Goal: Information Seeking & Learning: Learn about a topic

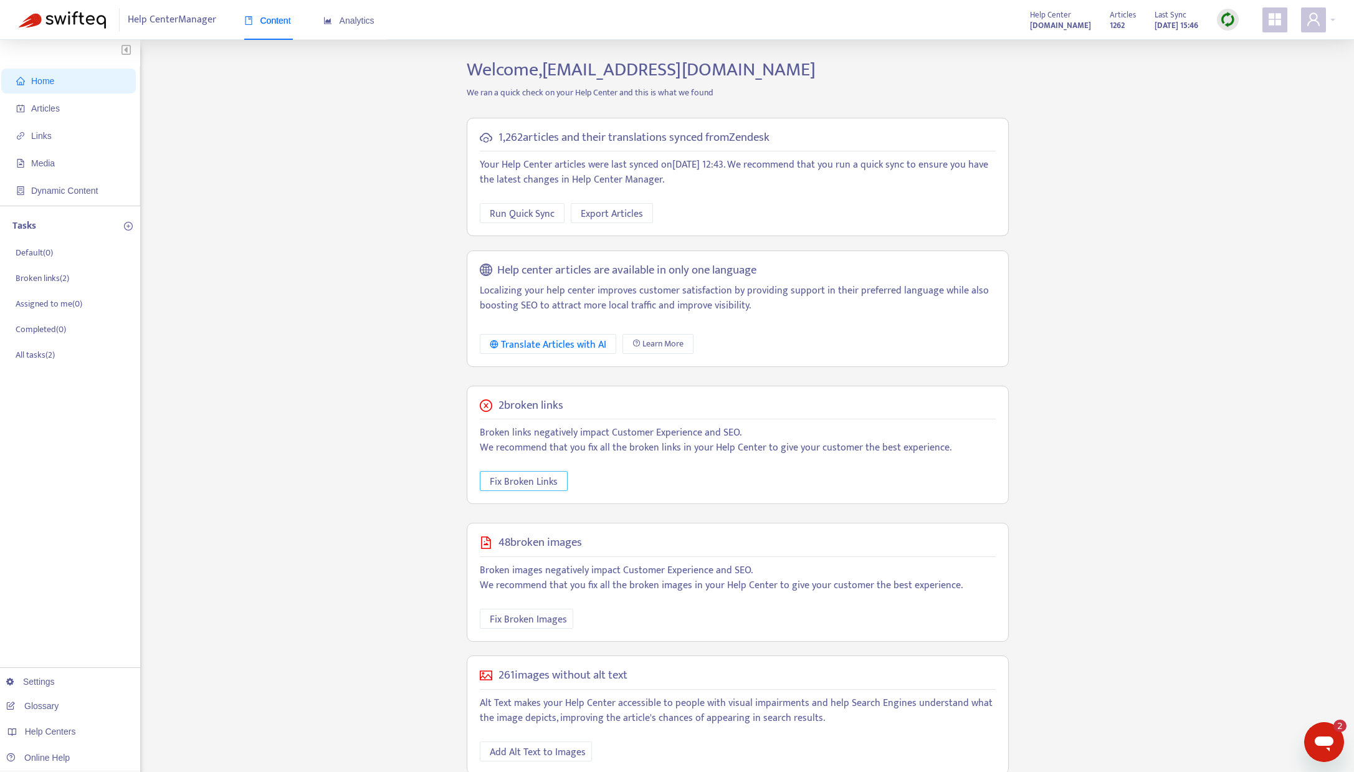
click at [525, 482] on span "Fix Broken Links" at bounding box center [524, 482] width 68 height 16
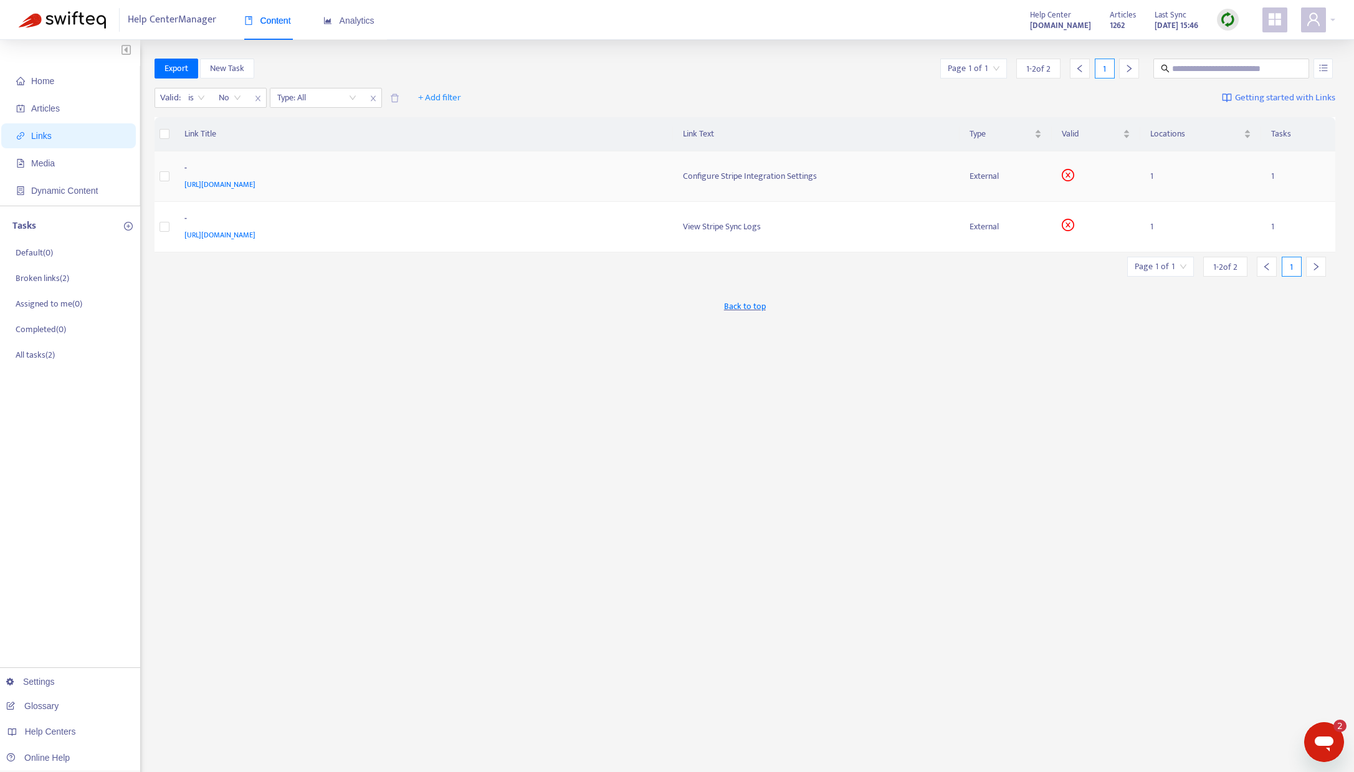
click at [236, 178] on span "[URL][DOMAIN_NAME]" at bounding box center [219, 184] width 71 height 12
click at [290, 168] on div "-" at bounding box center [421, 169] width 474 height 16
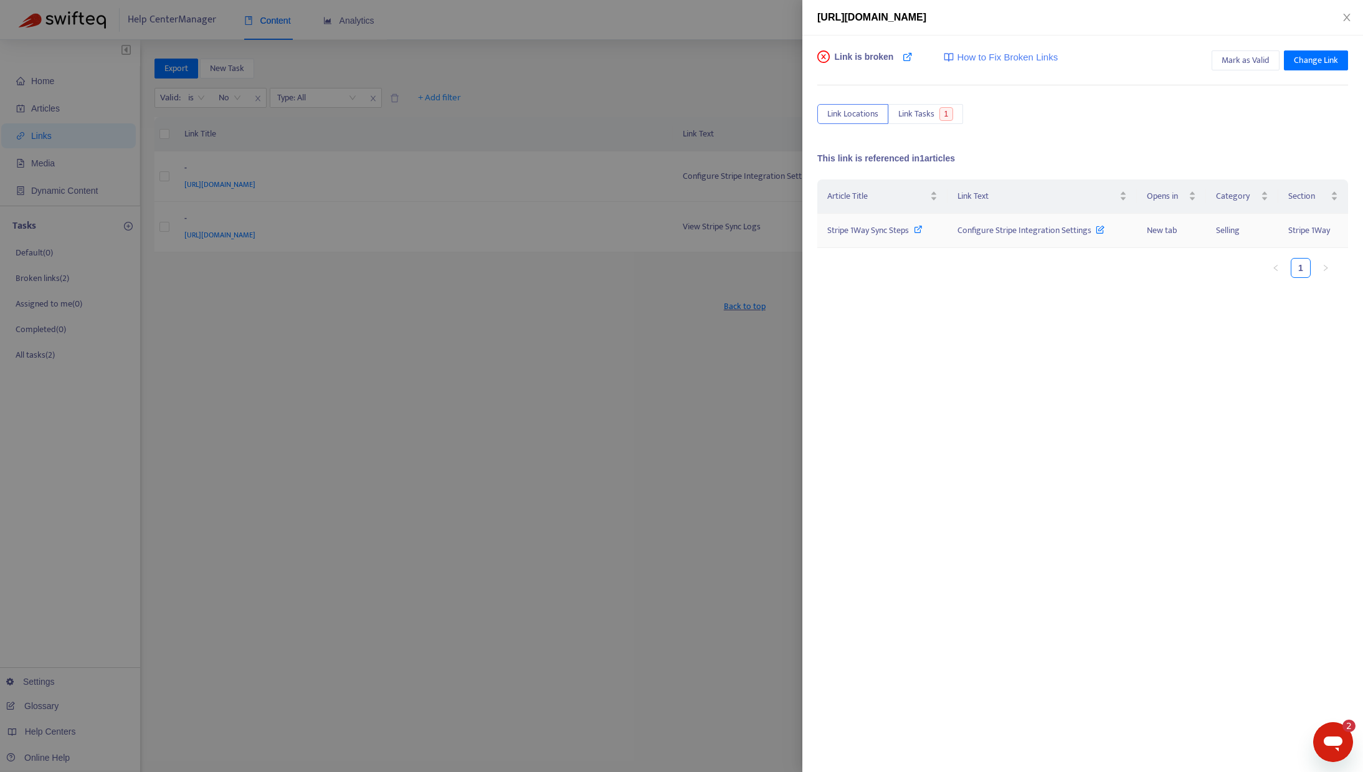
click at [918, 227] on icon at bounding box center [918, 229] width 9 height 9
click at [1348, 18] on icon "close" at bounding box center [1346, 17] width 7 height 7
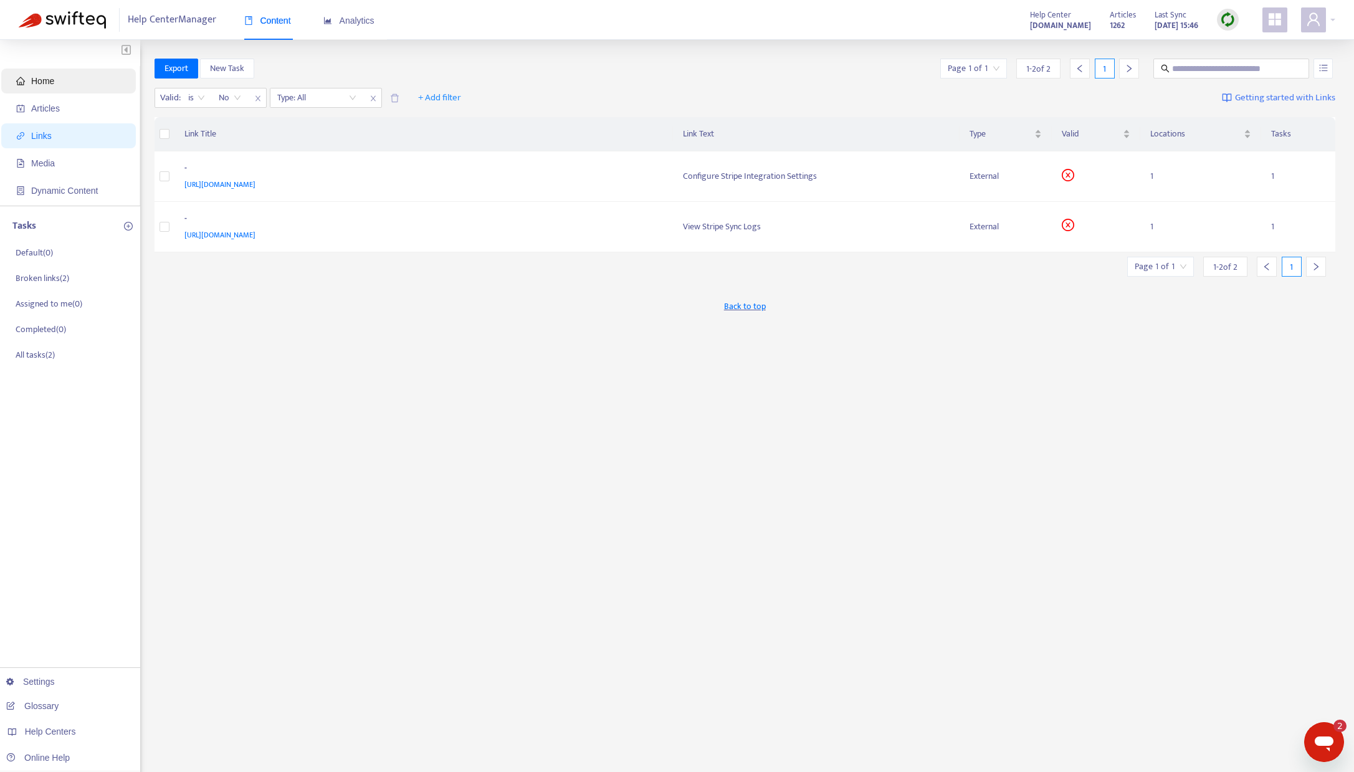
click at [41, 80] on span "Home" at bounding box center [42, 81] width 23 height 10
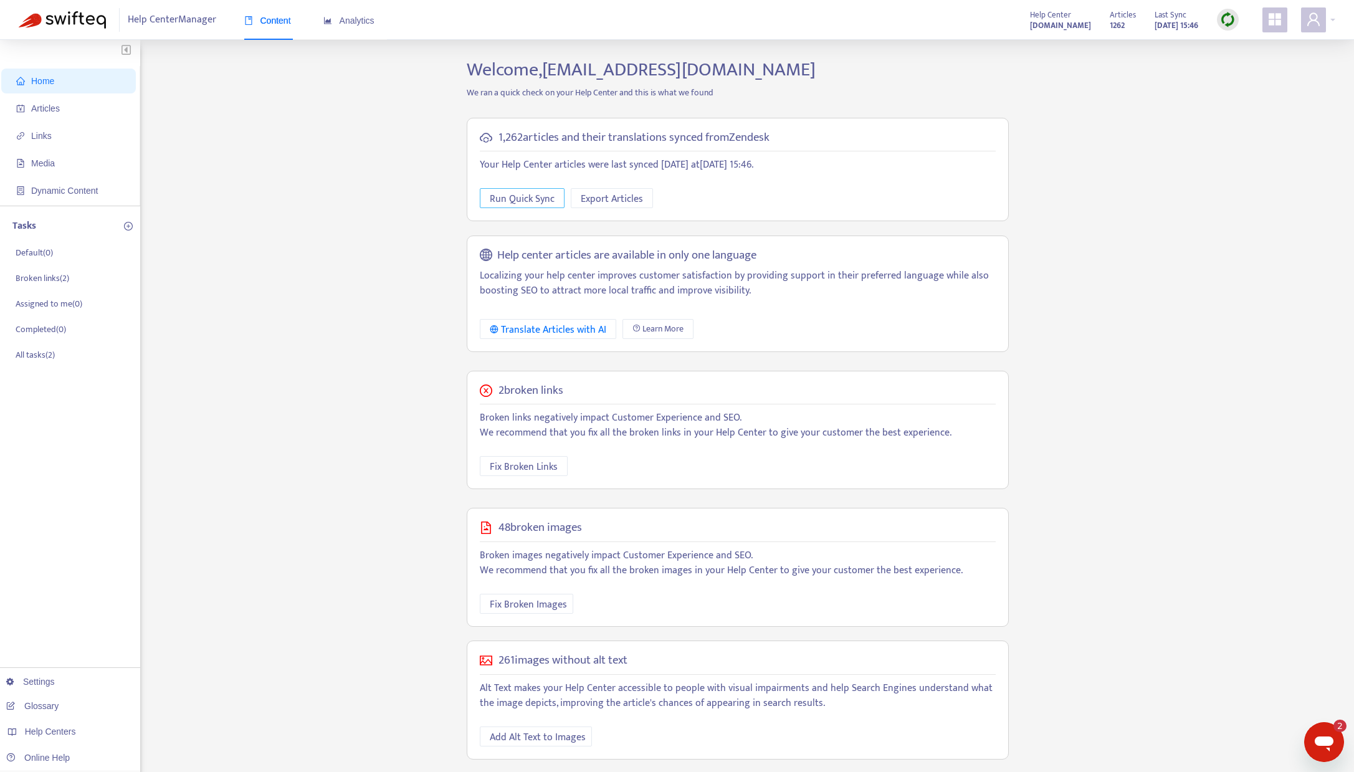
click at [512, 196] on span "Run Quick Sync" at bounding box center [522, 199] width 65 height 16
click at [536, 465] on span "Fix Broken Links" at bounding box center [524, 467] width 68 height 16
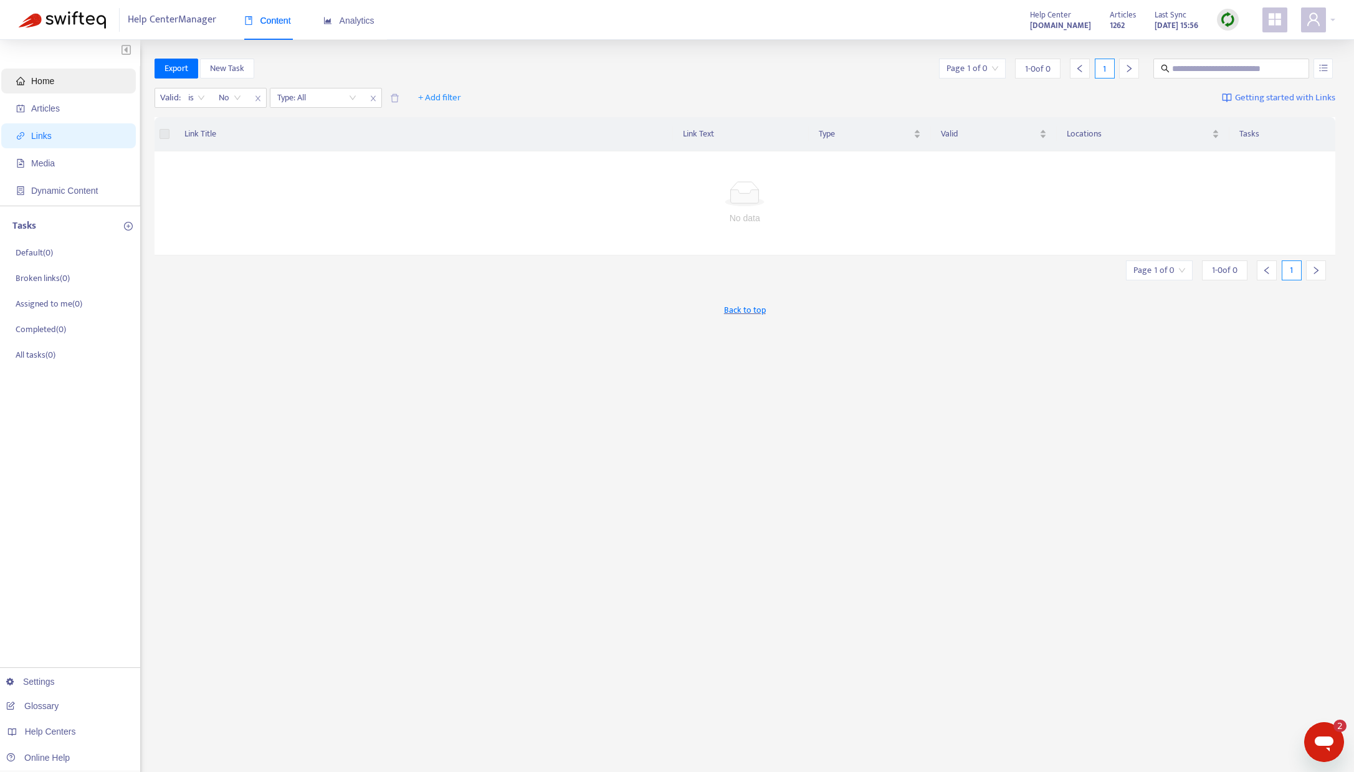
drag, startPoint x: 64, startPoint y: 82, endPoint x: 72, endPoint y: 84, distance: 7.9
click at [64, 82] on span "Home" at bounding box center [71, 81] width 110 height 25
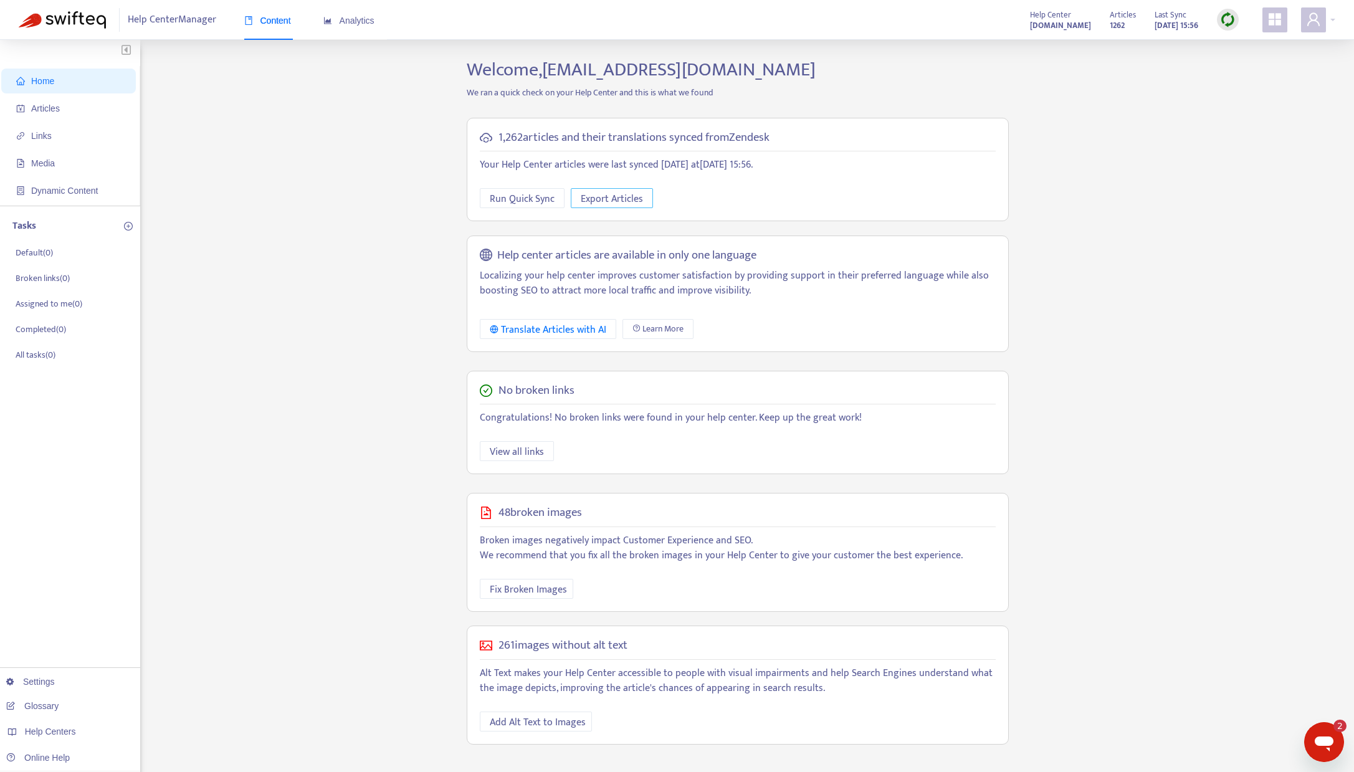
click at [604, 195] on span "Export Articles" at bounding box center [612, 199] width 62 height 16
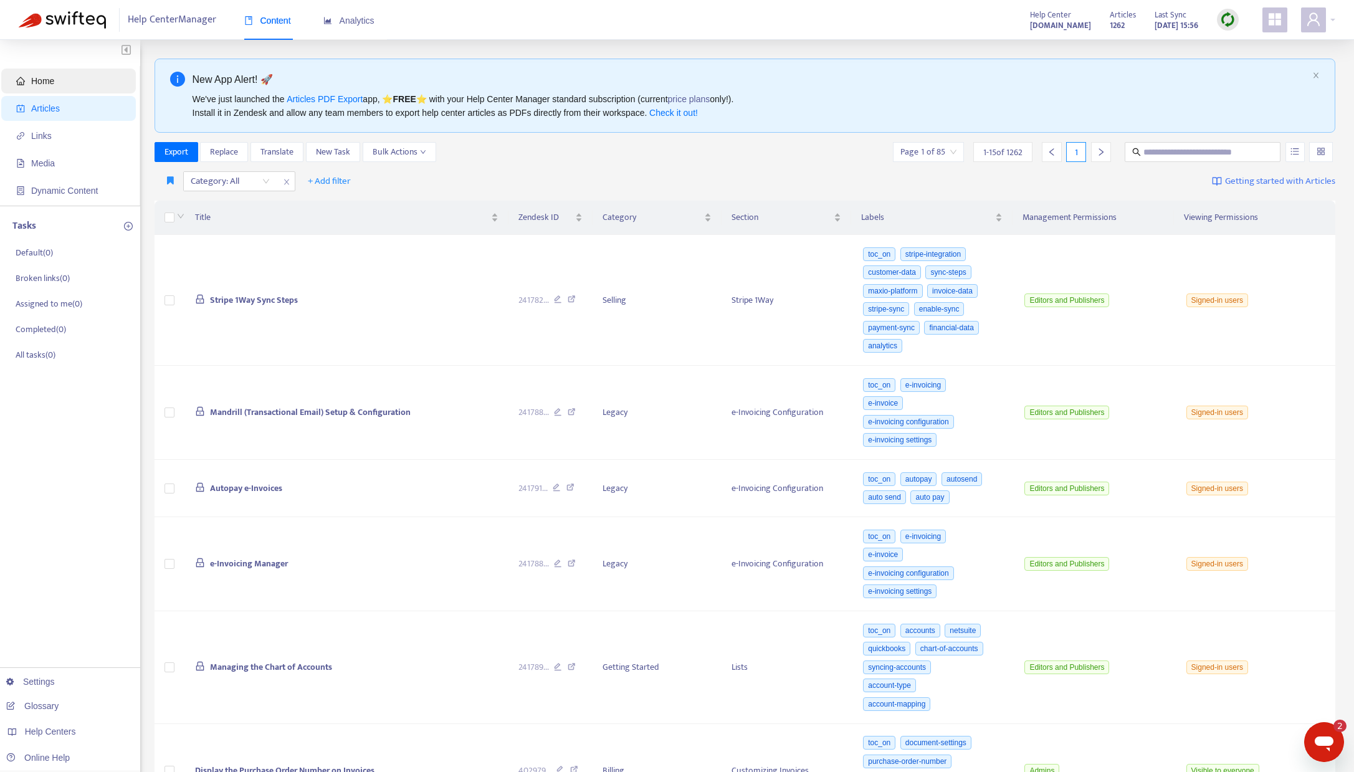
click at [52, 83] on span "Home" at bounding box center [42, 81] width 23 height 10
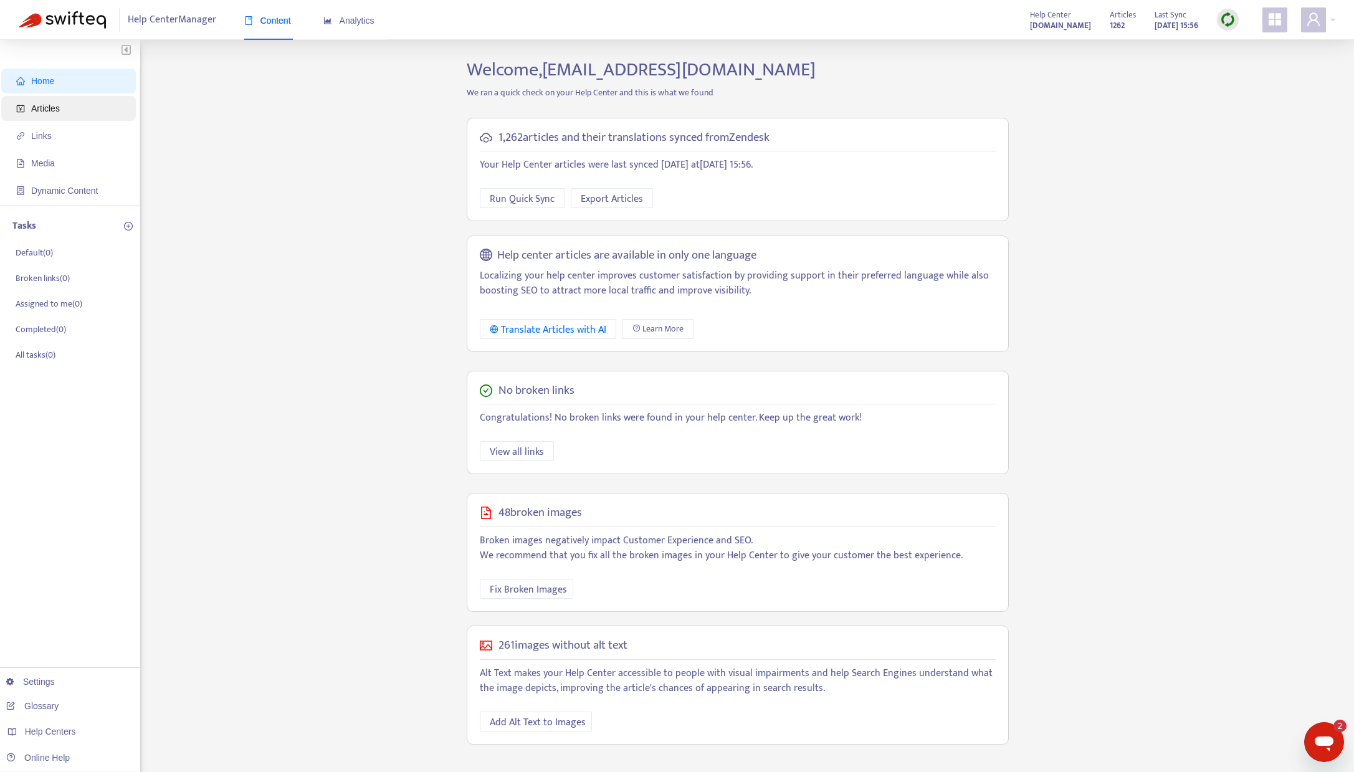
click at [41, 112] on span "Articles" at bounding box center [45, 108] width 29 height 10
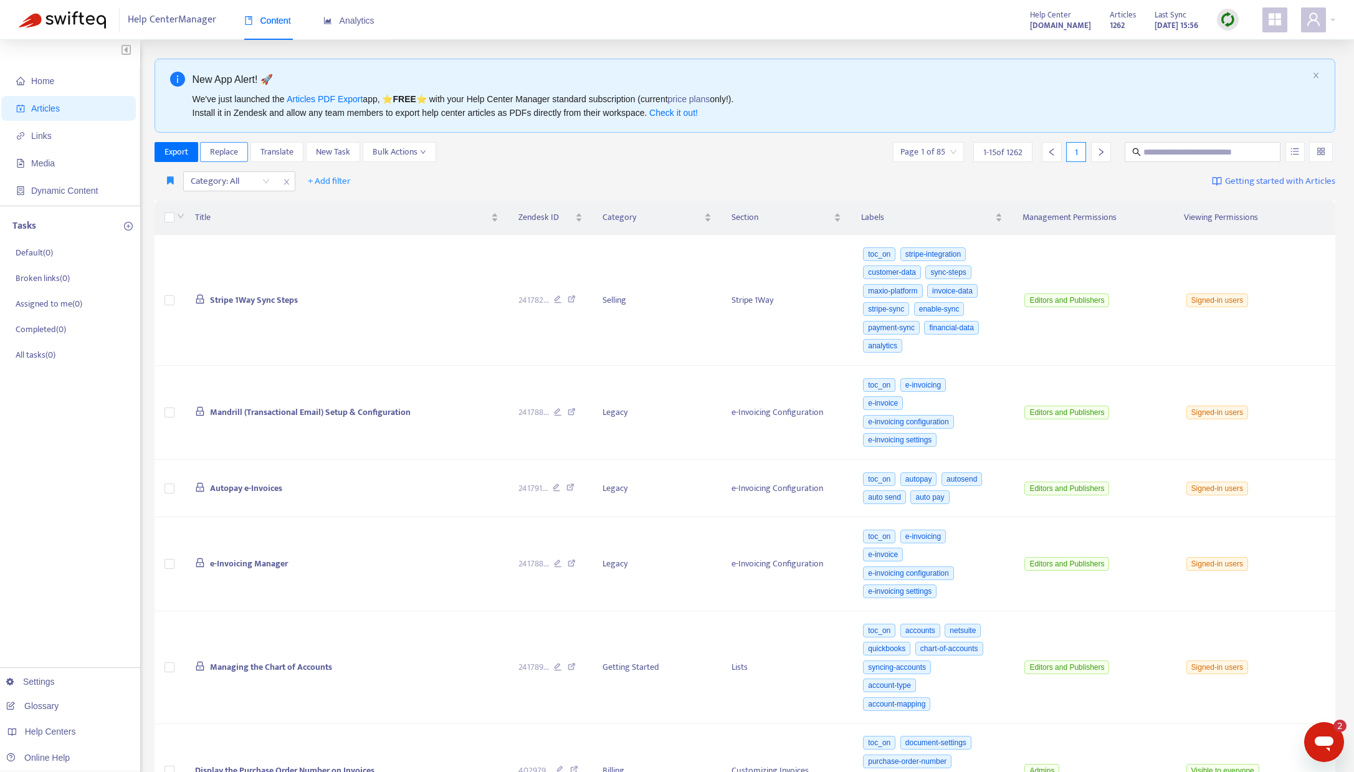
click at [224, 148] on span "Replace" at bounding box center [224, 152] width 28 height 14
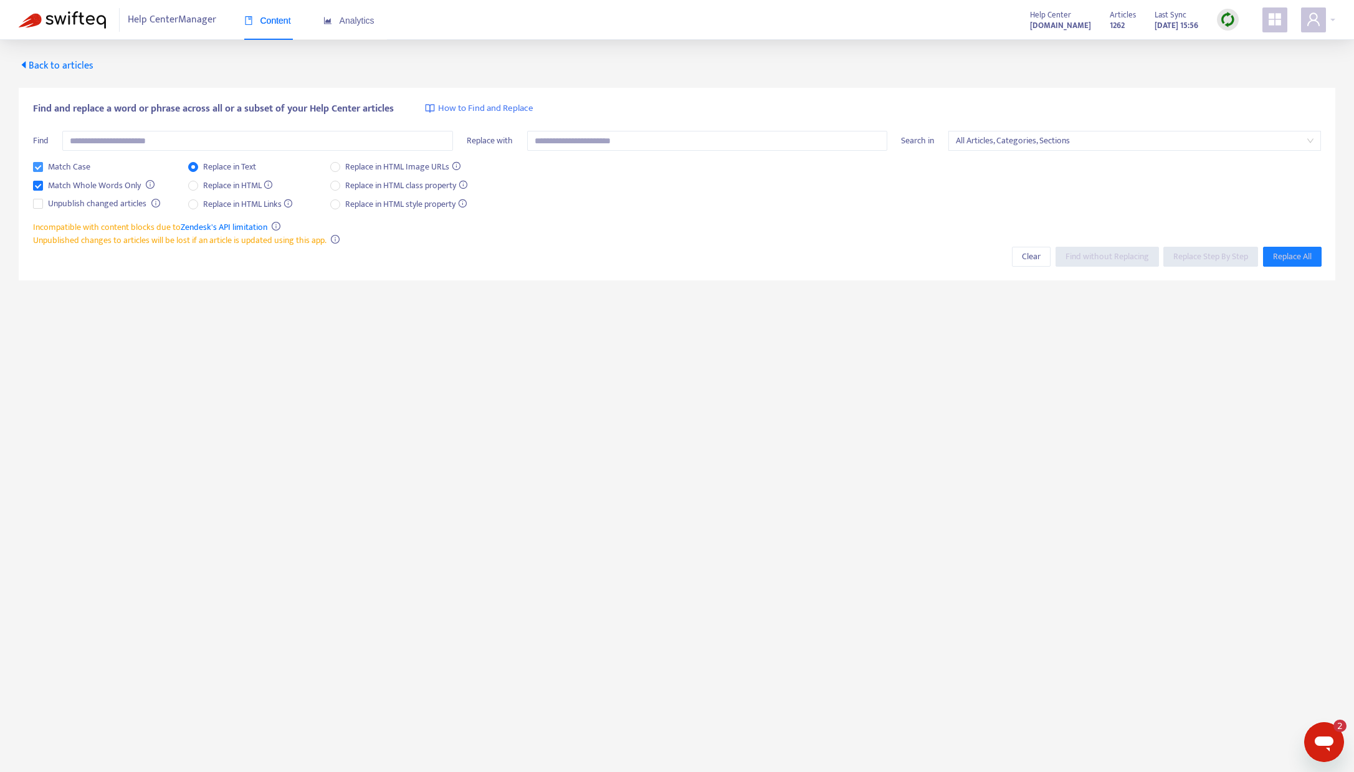
click at [45, 165] on span "Match Case" at bounding box center [69, 167] width 52 height 14
click at [47, 184] on span "Match Whole Words Only" at bounding box center [94, 186] width 103 height 14
click at [154, 141] on input "text" at bounding box center [257, 141] width 391 height 20
type input "********"
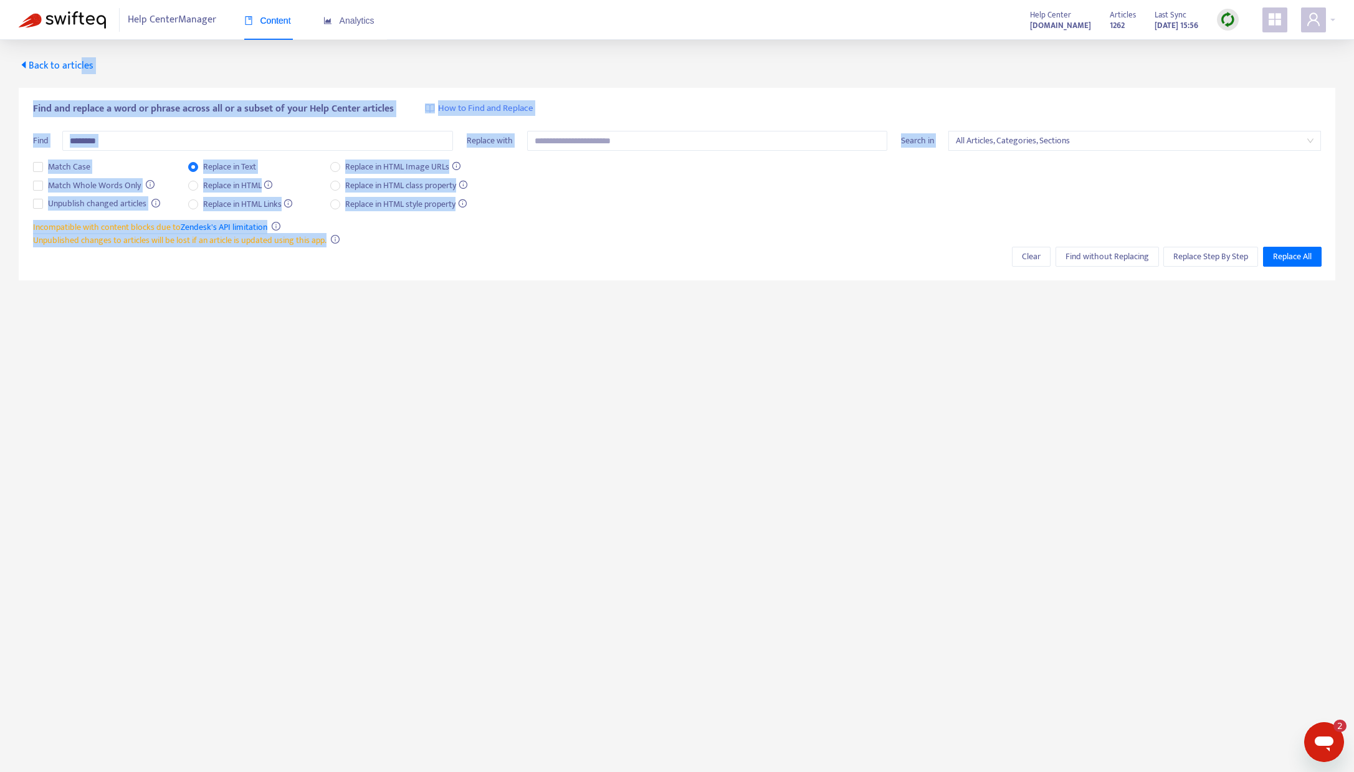
drag, startPoint x: 78, startPoint y: 64, endPoint x: 740, endPoint y: 260, distance: 690.1
click at [596, 290] on div "Back to articles Find and replace a word or phrase across all or a subset of yo…" at bounding box center [677, 177] width 1316 height 236
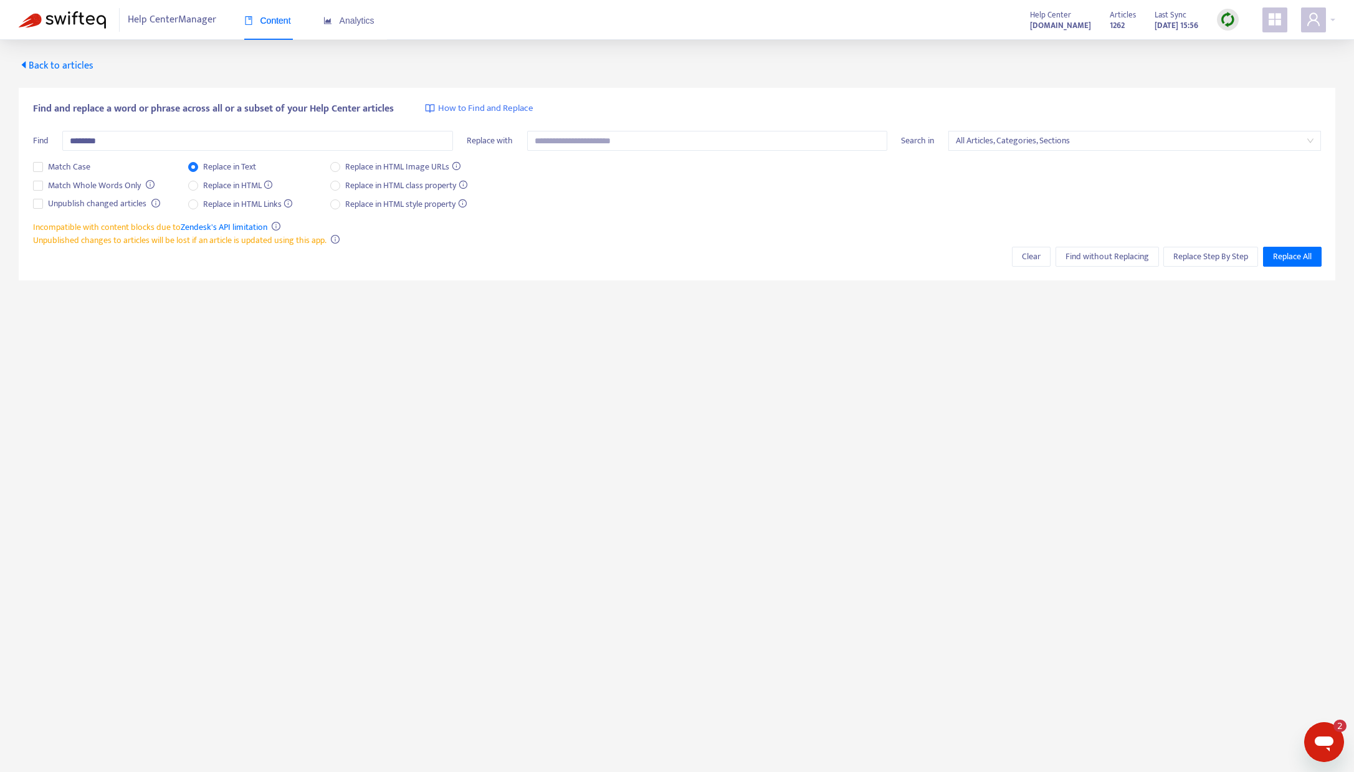
click at [1016, 176] on div "Match Case Match Whole Words Only Unpublish changed articles Replace in Text Re…" at bounding box center [677, 190] width 1288 height 60
click at [1090, 135] on span "All Articles, Categories, Sections" at bounding box center [1135, 140] width 358 height 19
drag, startPoint x: 799, startPoint y: 189, endPoint x: 712, endPoint y: 169, distance: 89.6
click at [799, 189] on div "Match Case Match Whole Words Only Unpublish changed articles Replace in Text Re…" at bounding box center [677, 190] width 1288 height 60
click at [64, 64] on span "Back to articles" at bounding box center [56, 65] width 75 height 17
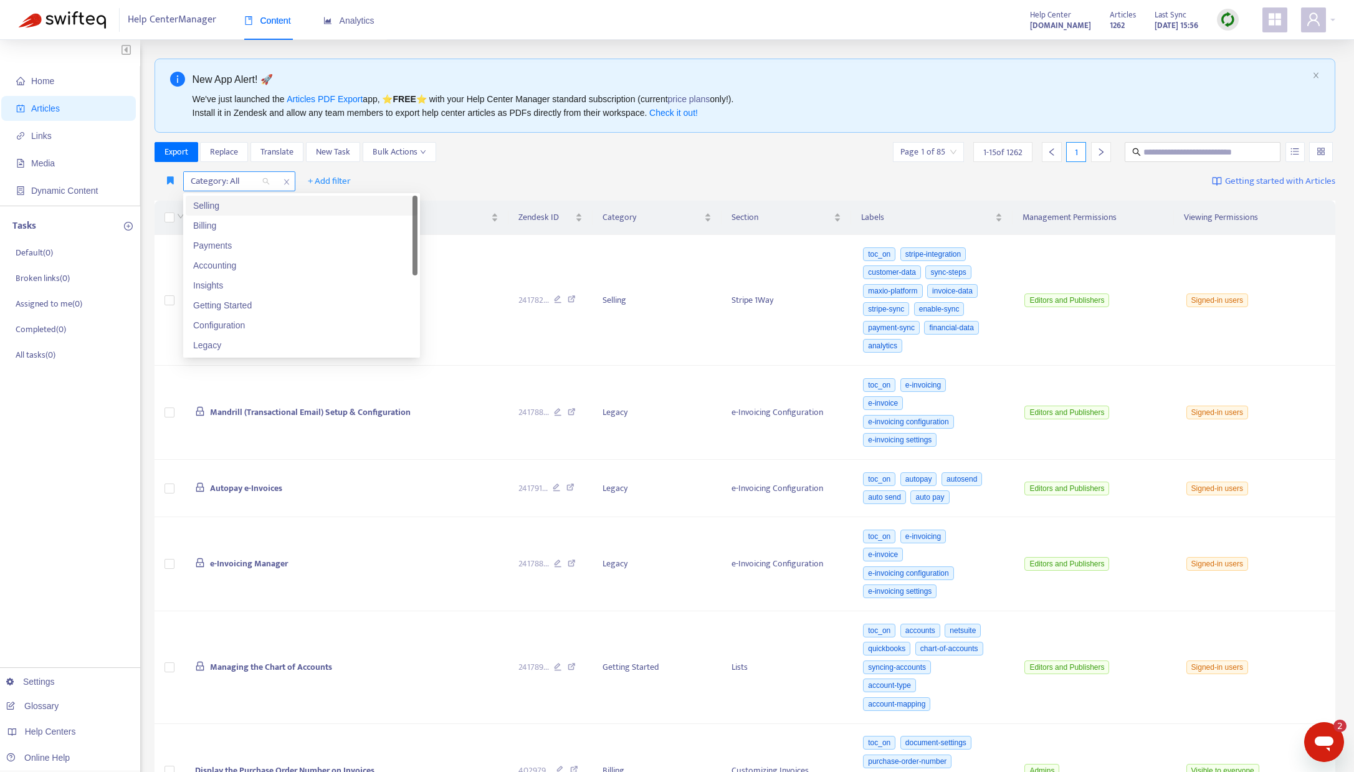
click at [266, 181] on div "Category: All" at bounding box center [230, 181] width 93 height 19
drag, startPoint x: 256, startPoint y: 351, endPoint x: 259, endPoint y: 333, distance: 18.2
click at [256, 351] on div "Legacy" at bounding box center [301, 345] width 217 height 14
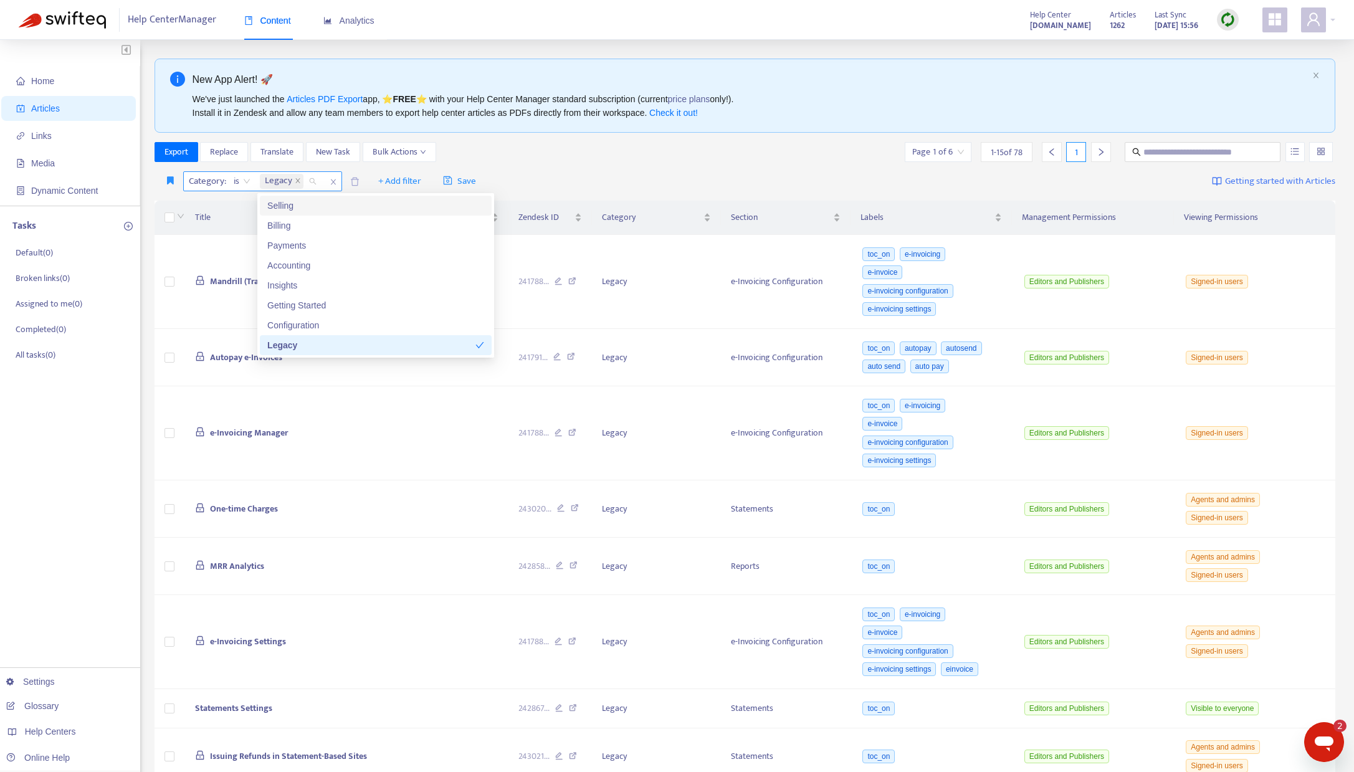
click at [243, 179] on span "is" at bounding box center [242, 181] width 17 height 19
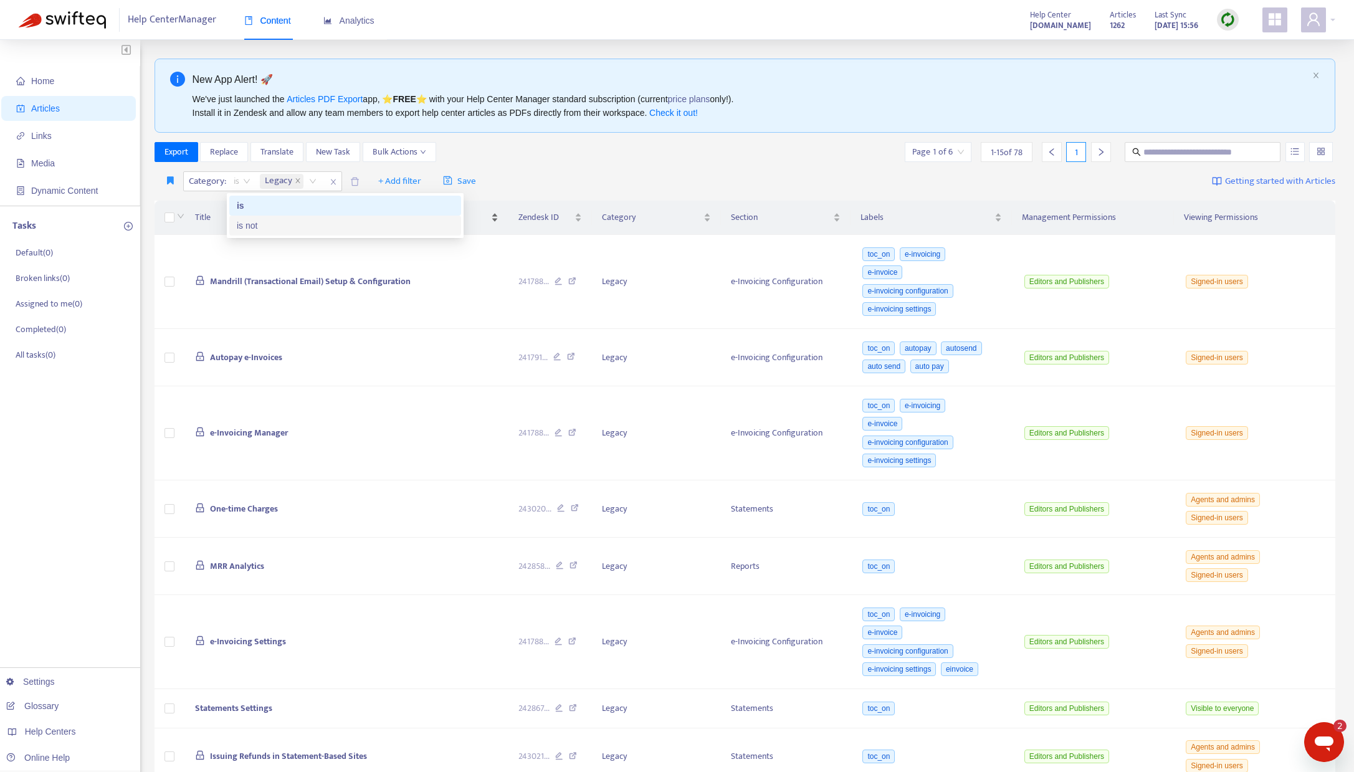
click at [253, 228] on div "is not" at bounding box center [345, 226] width 217 height 14
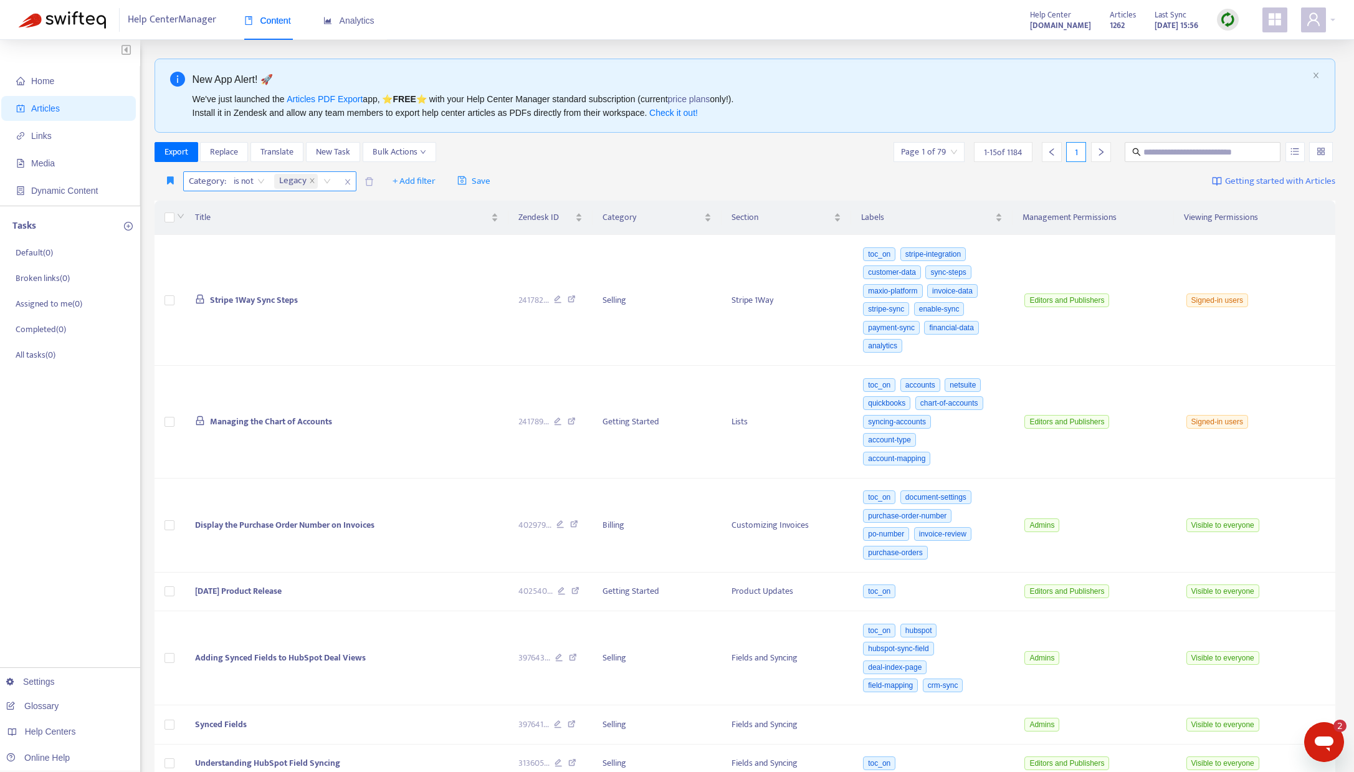
click at [326, 181] on div "Legacy" at bounding box center [305, 181] width 66 height 19
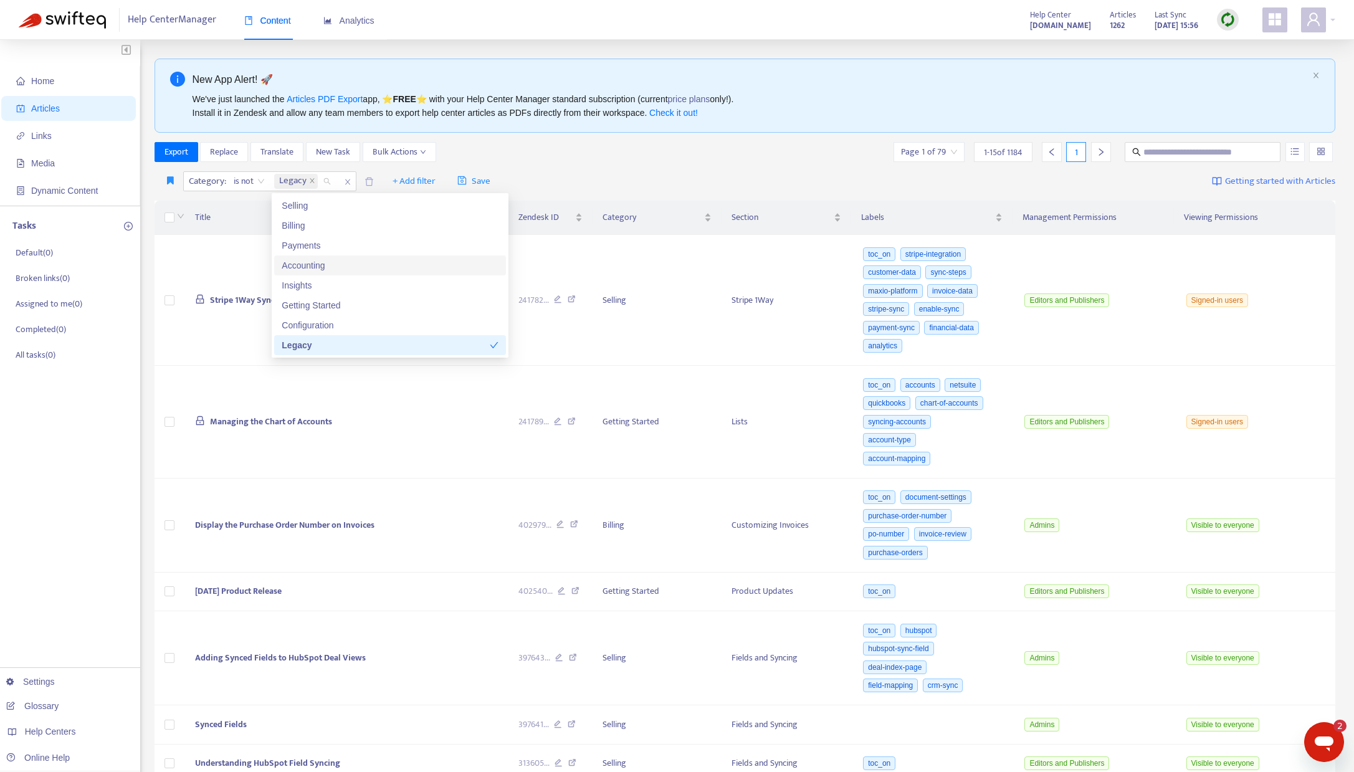
scroll to position [20, 0]
click at [338, 346] on div "Internal-Only Content" at bounding box center [390, 345] width 217 height 14
click at [490, 153] on div "Export Replace Translate New Task Bulk Actions Page 1 of 55 1 - 15 of 823 1" at bounding box center [745, 152] width 1181 height 20
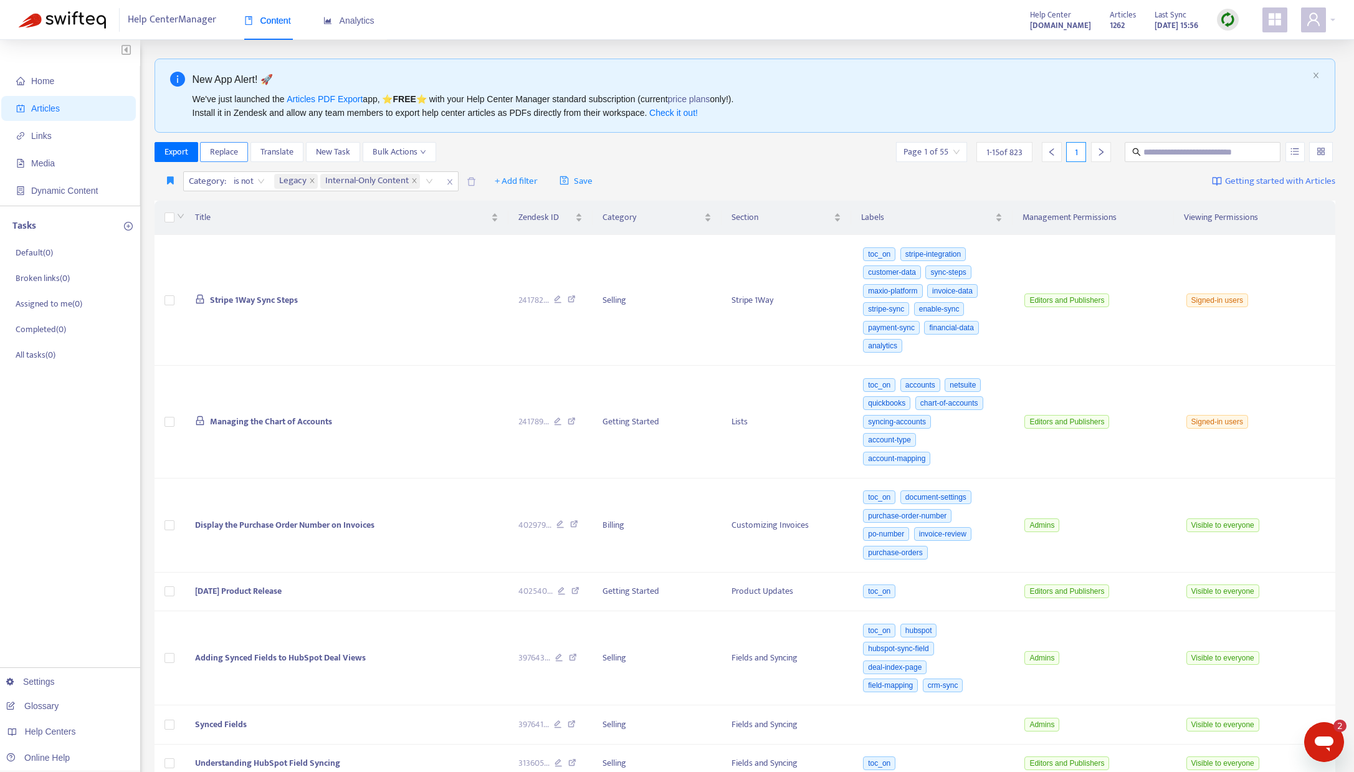
click at [223, 150] on span "Replace" at bounding box center [224, 152] width 28 height 14
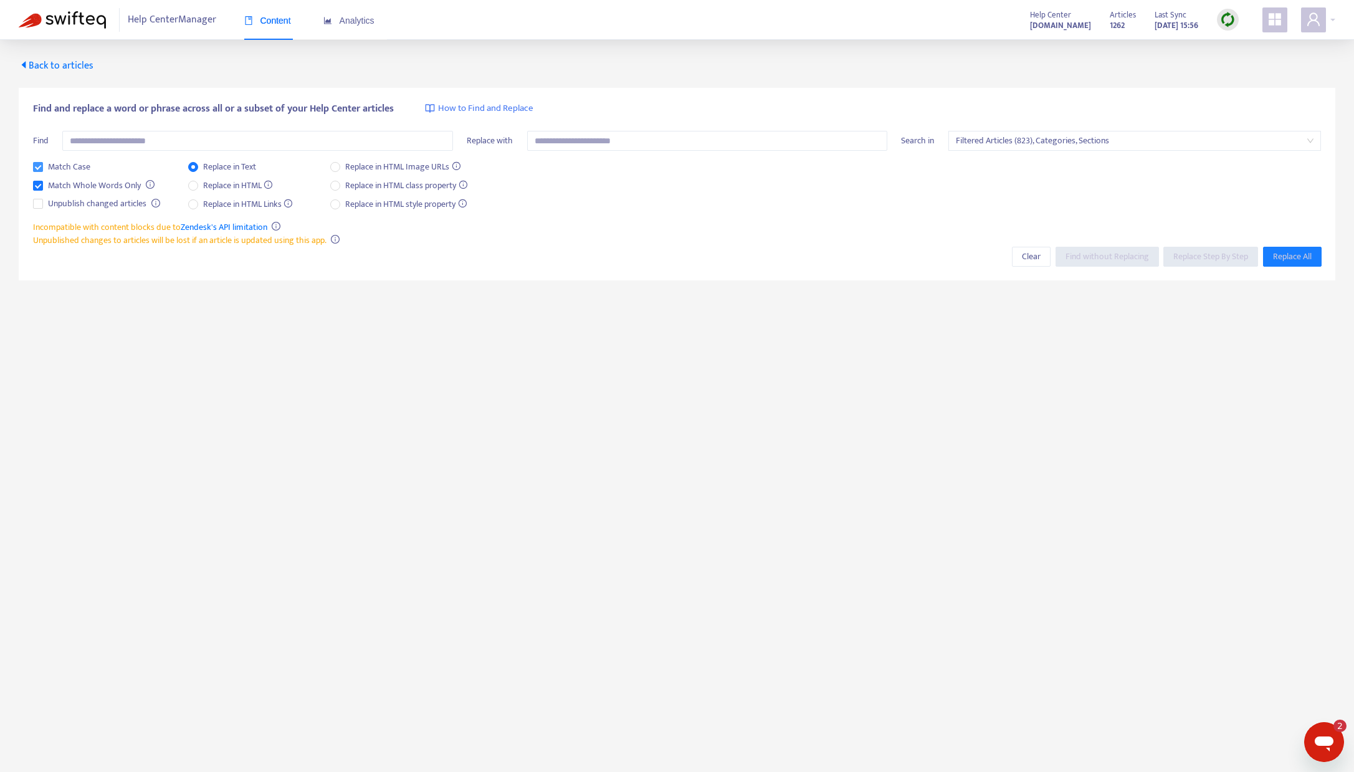
click at [74, 166] on span "Match Case" at bounding box center [69, 167] width 52 height 14
click at [77, 181] on span "Match Whole Words Only" at bounding box center [94, 186] width 103 height 14
click at [132, 143] on input "text" at bounding box center [257, 141] width 391 height 20
type input "********"
click at [1088, 259] on span "Find without Replacing" at bounding box center [1106, 257] width 83 height 14
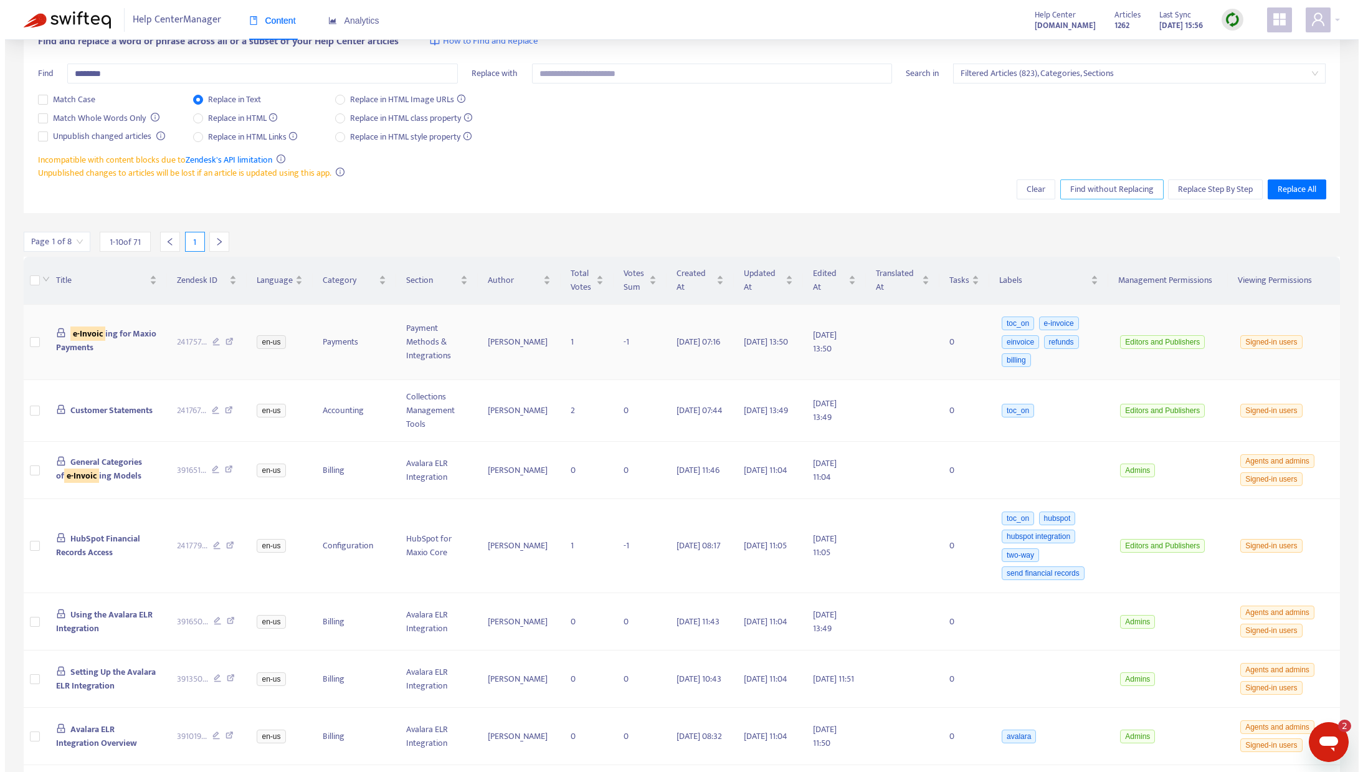
scroll to position [73, 0]
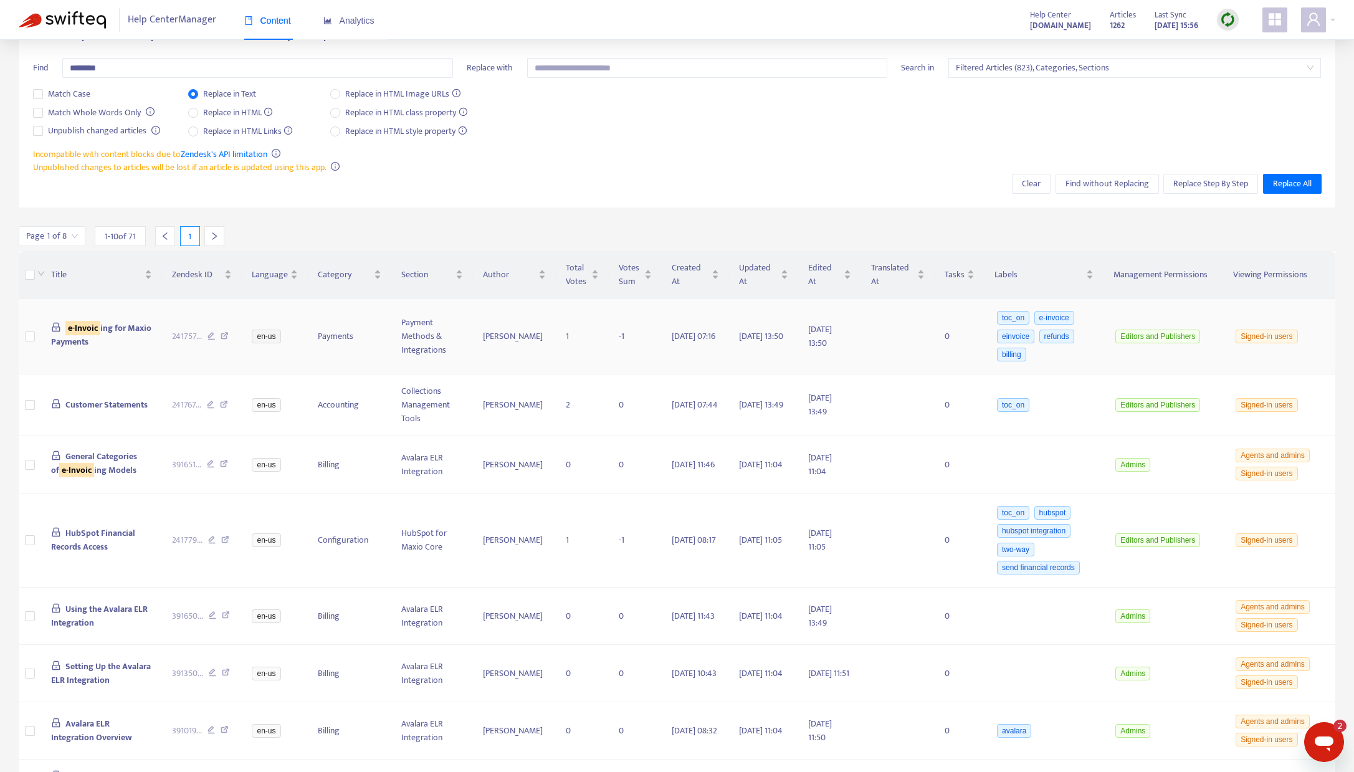
click at [139, 326] on span "e-Invoic ing for Maxio Payments" at bounding box center [101, 335] width 101 height 28
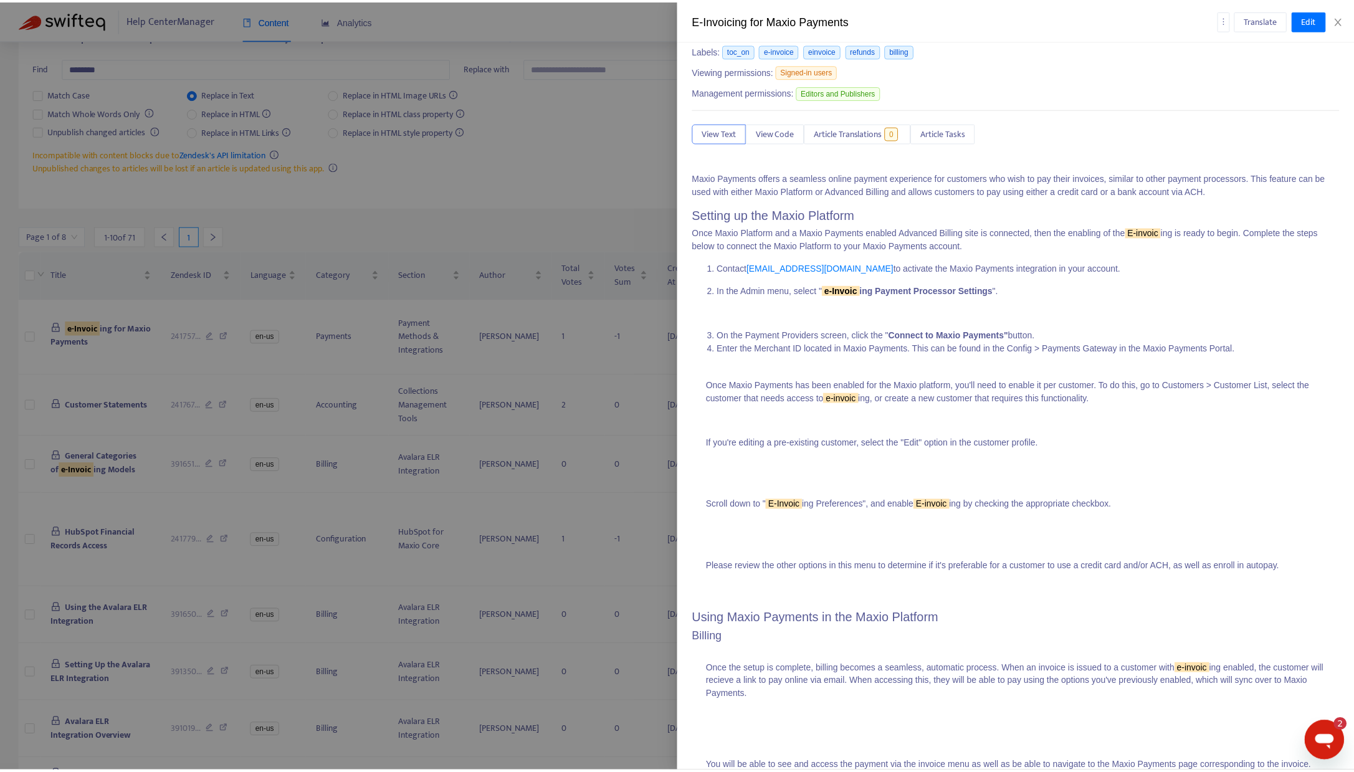
scroll to position [0, 0]
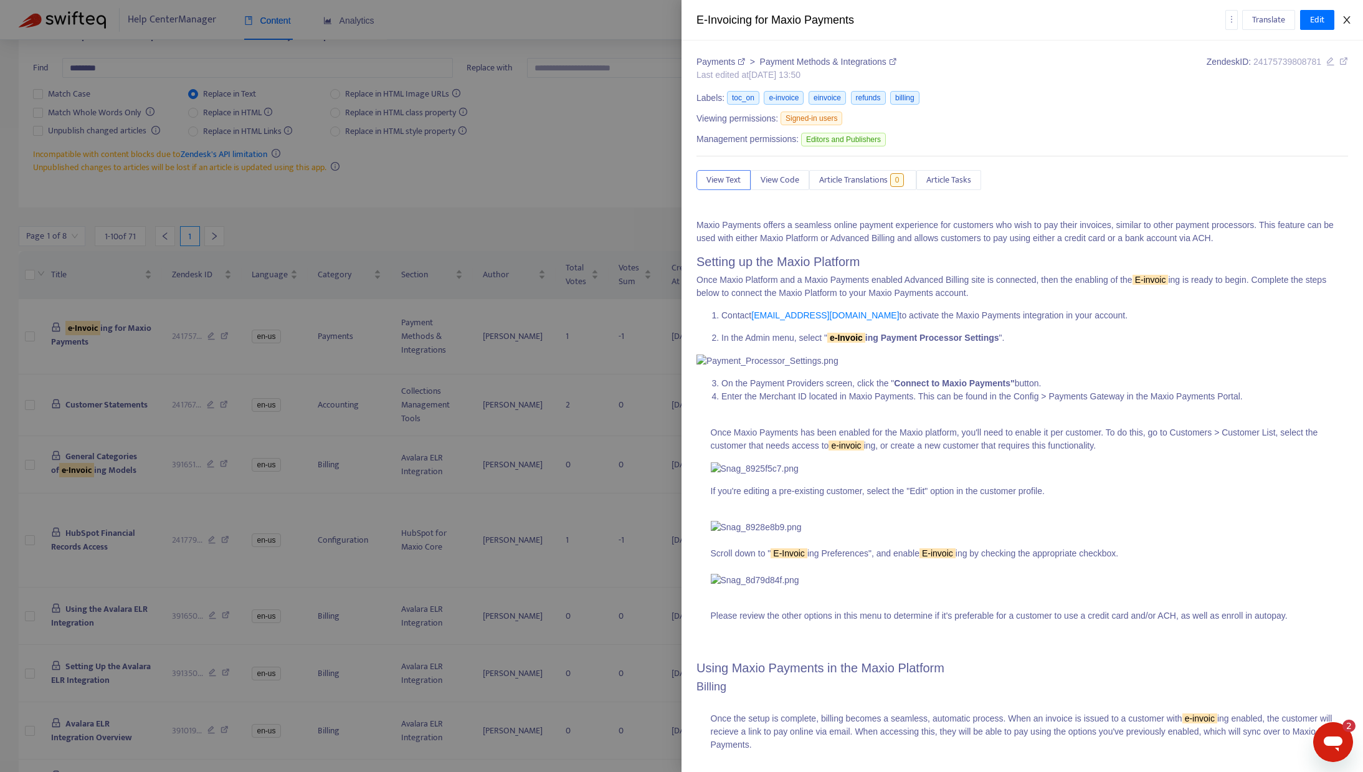
click at [1349, 21] on icon "close" at bounding box center [1347, 20] width 10 height 10
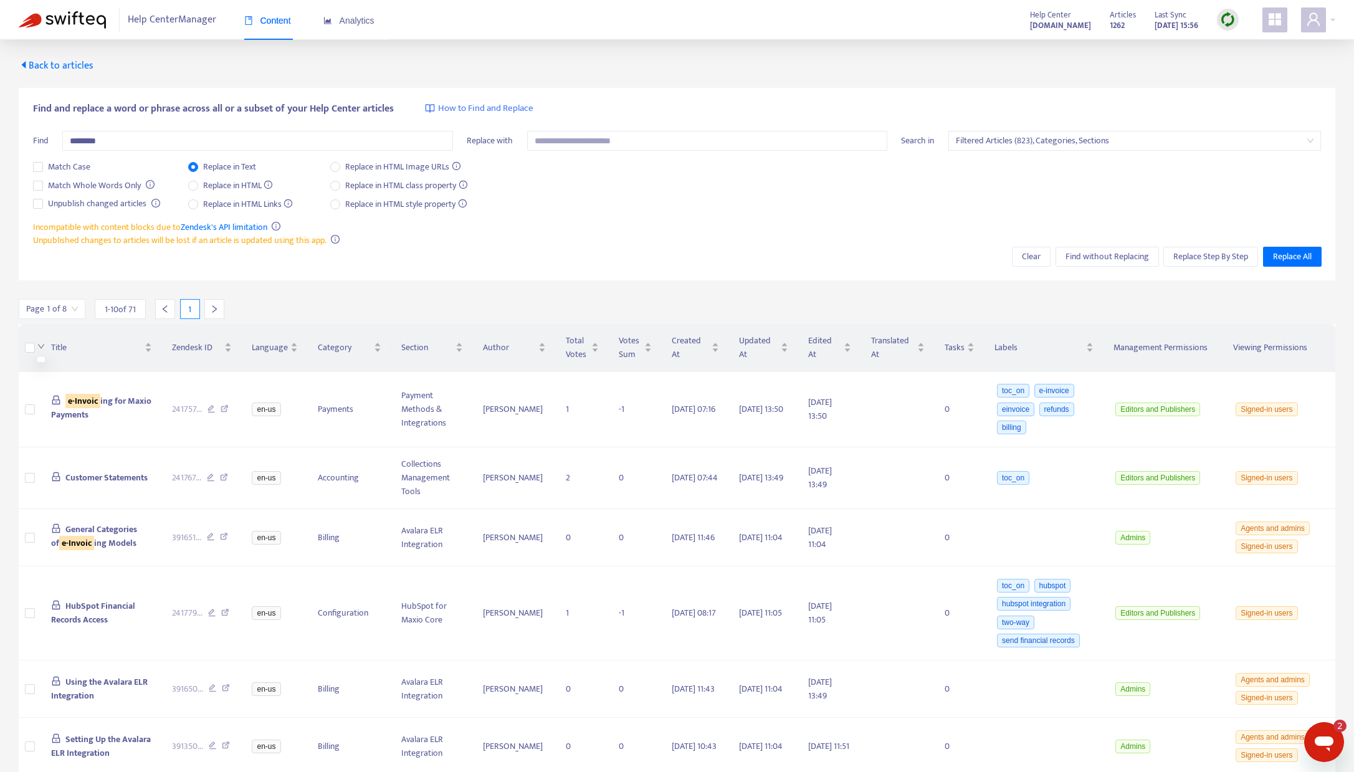
click at [51, 345] on div "Title" at bounding box center [101, 348] width 101 height 14
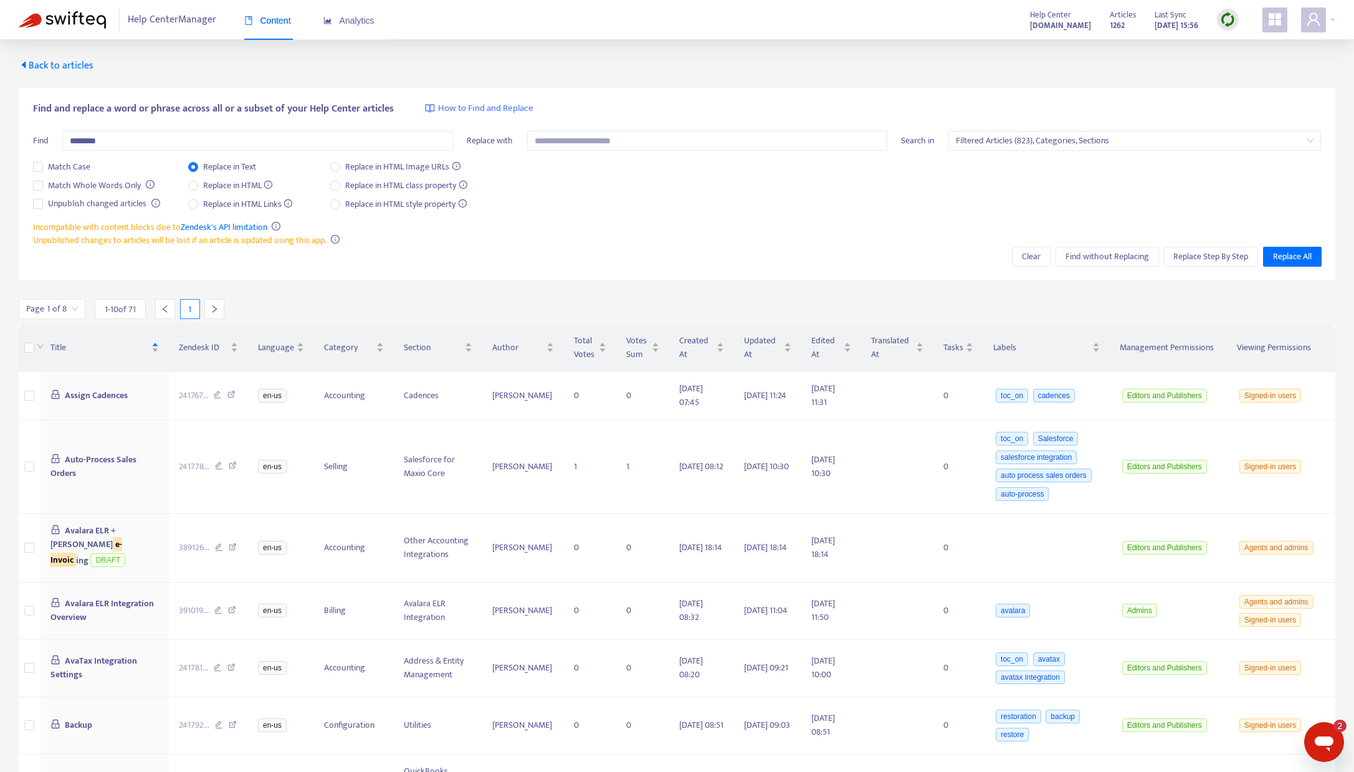
click at [36, 345] on div at bounding box center [39, 348] width 10 height 14
click at [219, 307] on icon "right" at bounding box center [214, 309] width 9 height 9
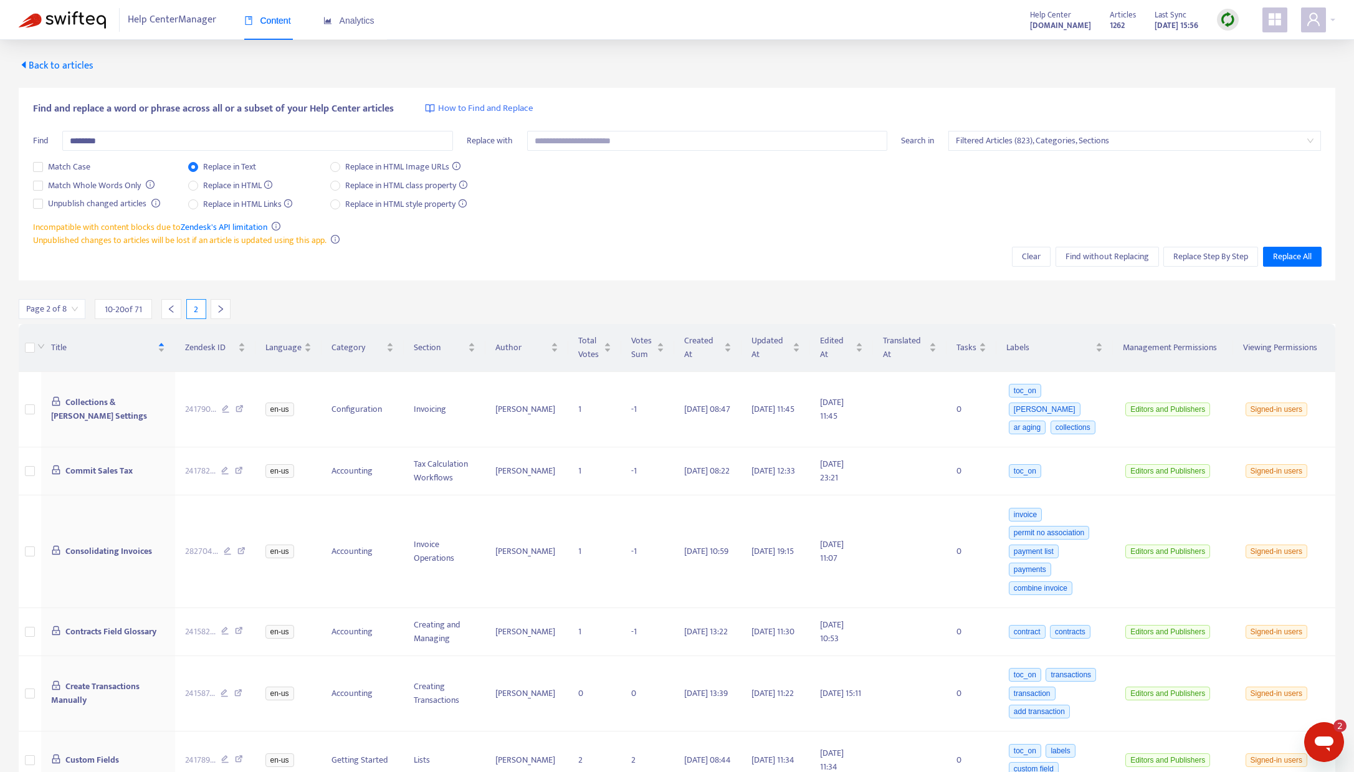
click at [219, 307] on icon "right" at bounding box center [220, 309] width 9 height 9
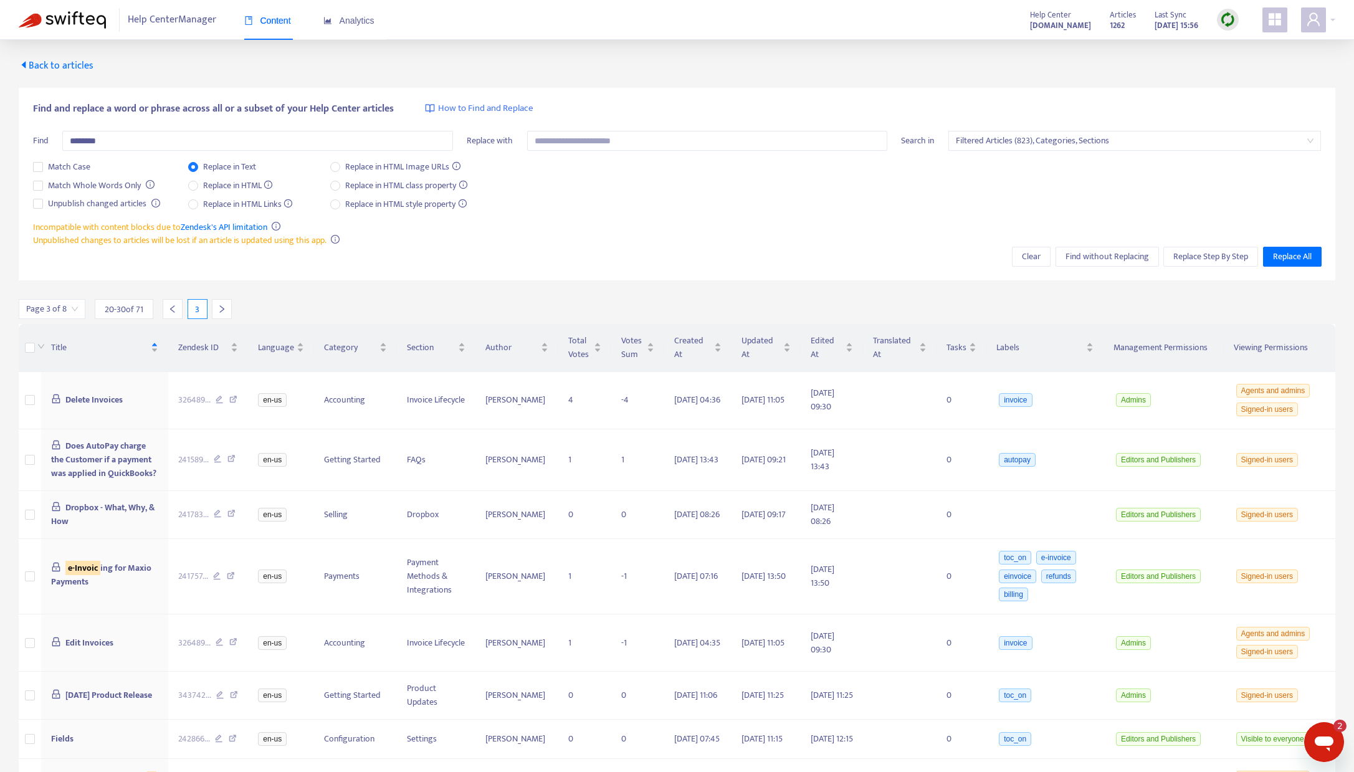
click at [219, 307] on icon "right" at bounding box center [221, 309] width 9 height 9
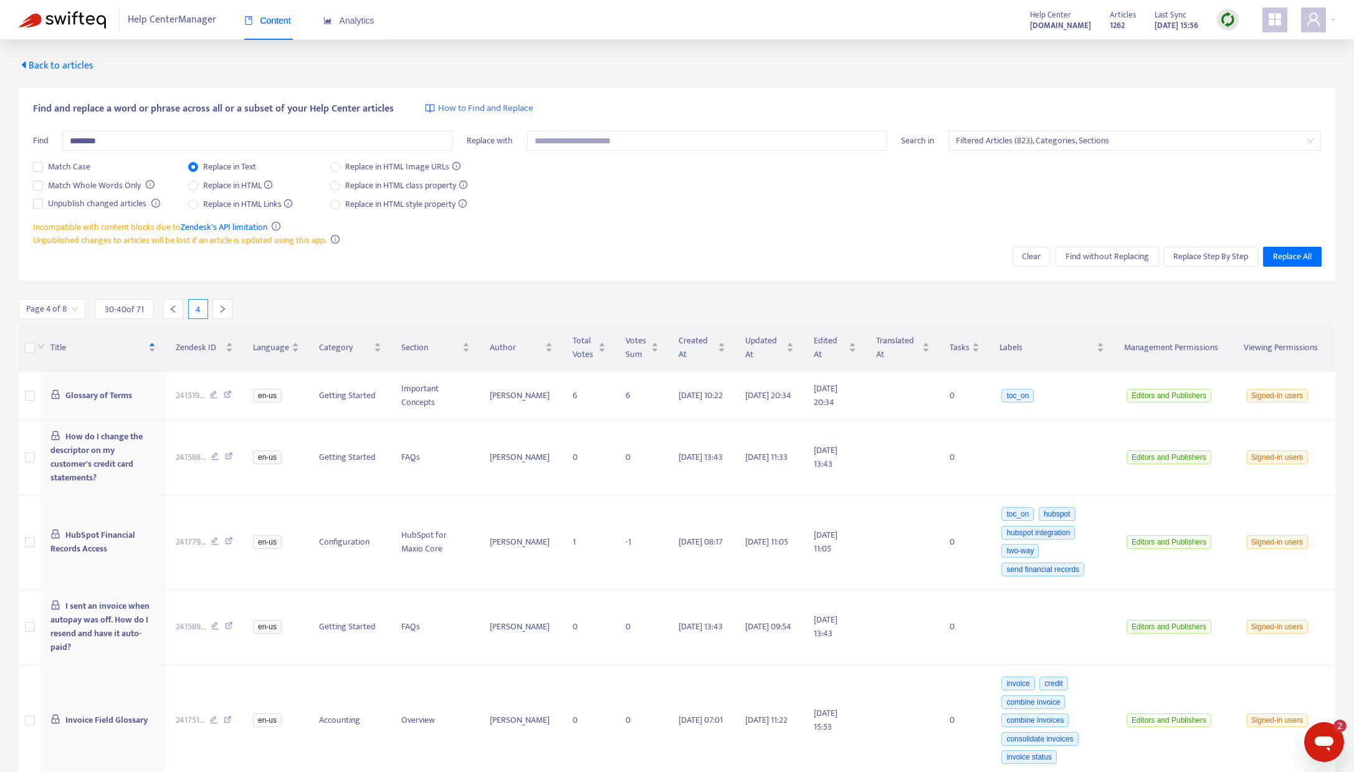
click at [219, 307] on icon "right" at bounding box center [222, 309] width 9 height 9
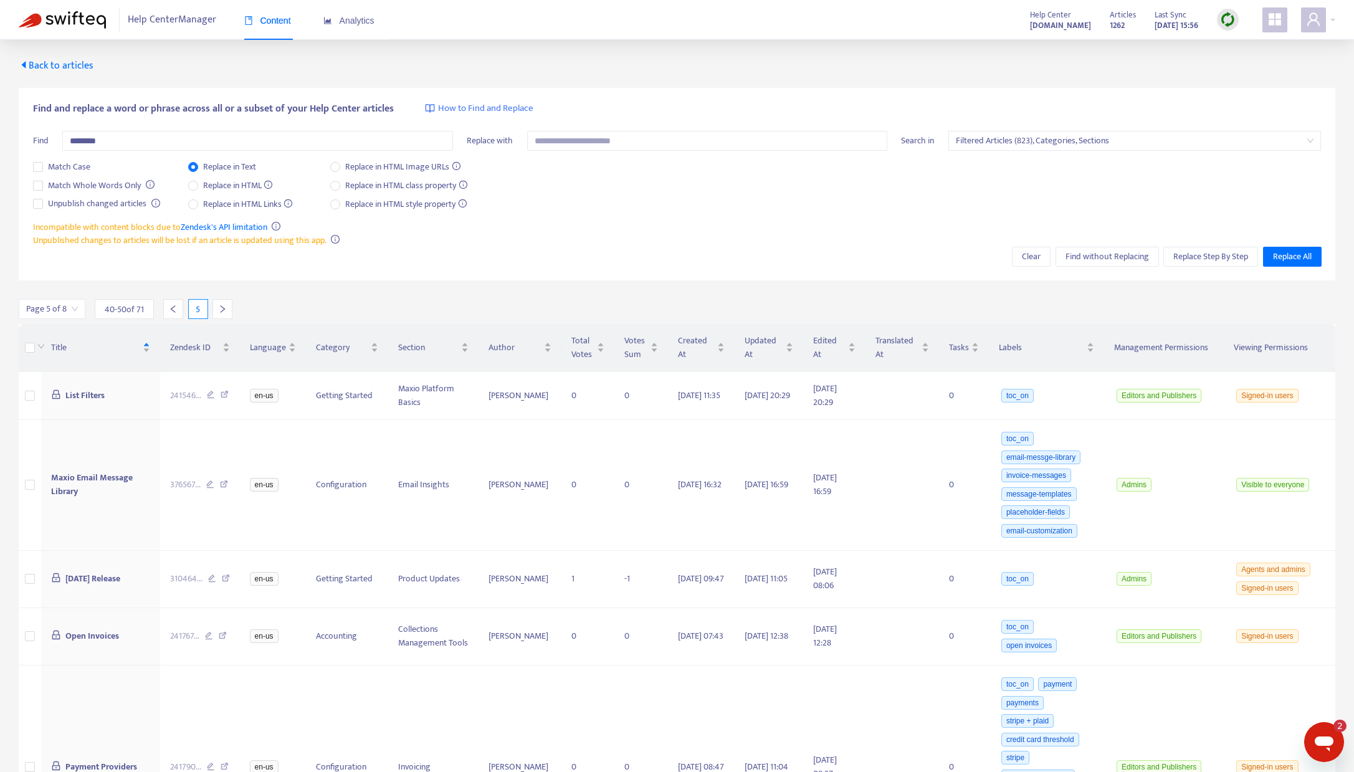
click at [219, 307] on icon "right" at bounding box center [222, 309] width 9 height 9
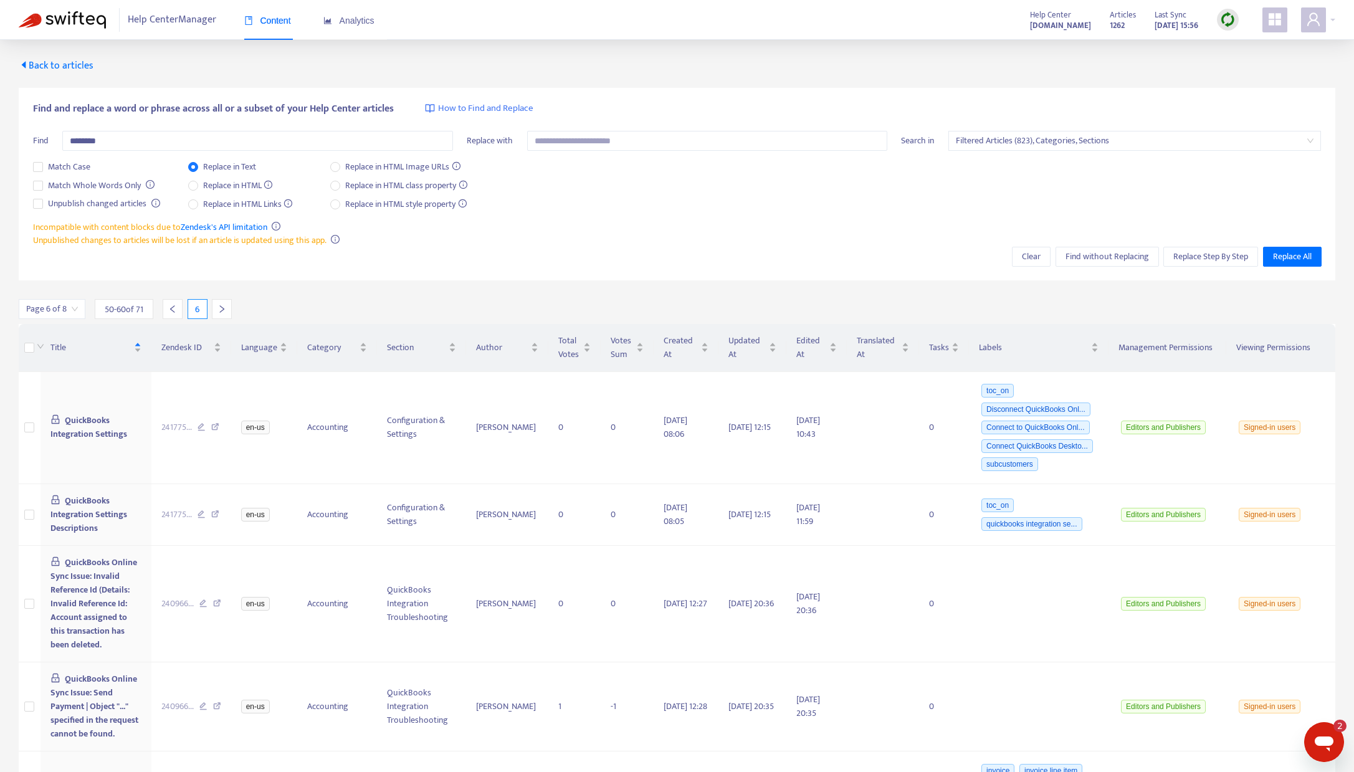
click at [219, 307] on icon "right" at bounding box center [221, 309] width 9 height 9
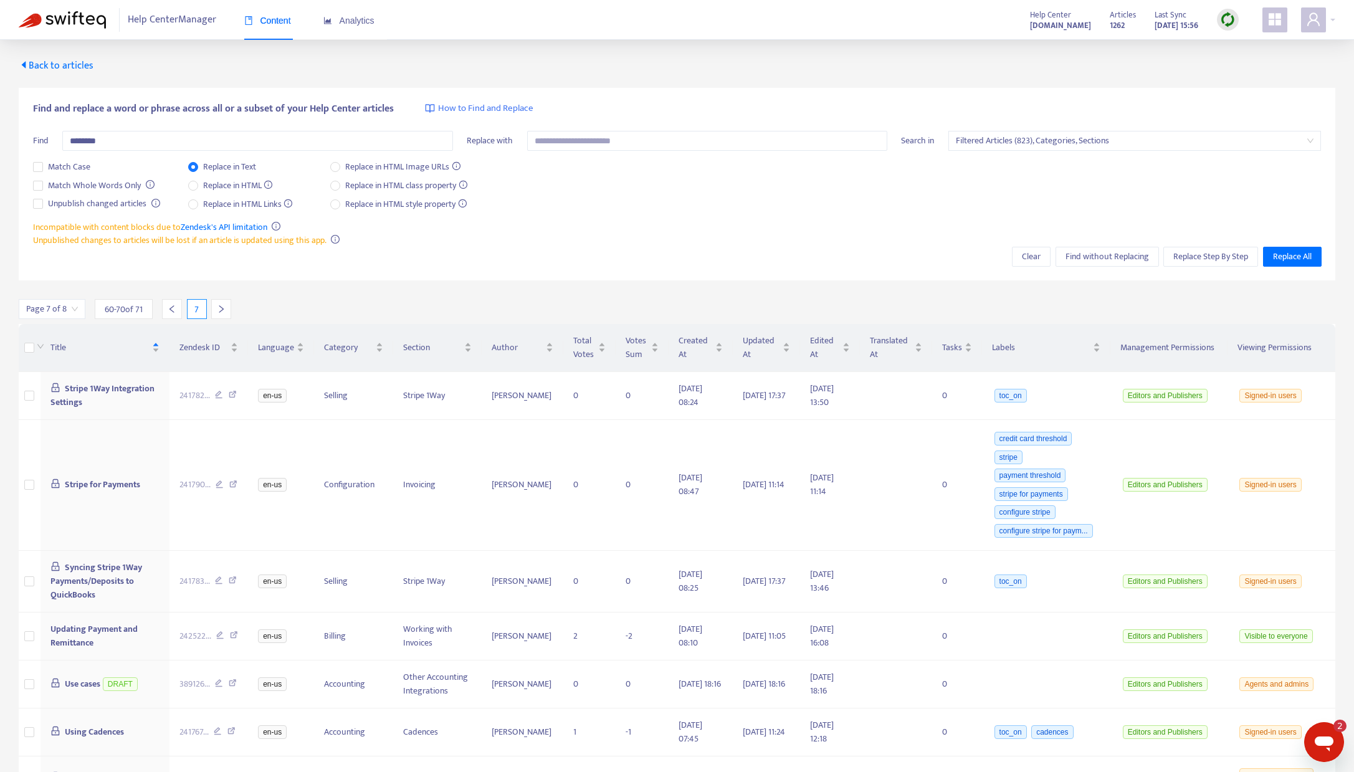
click at [219, 307] on icon "right" at bounding box center [221, 309] width 9 height 9
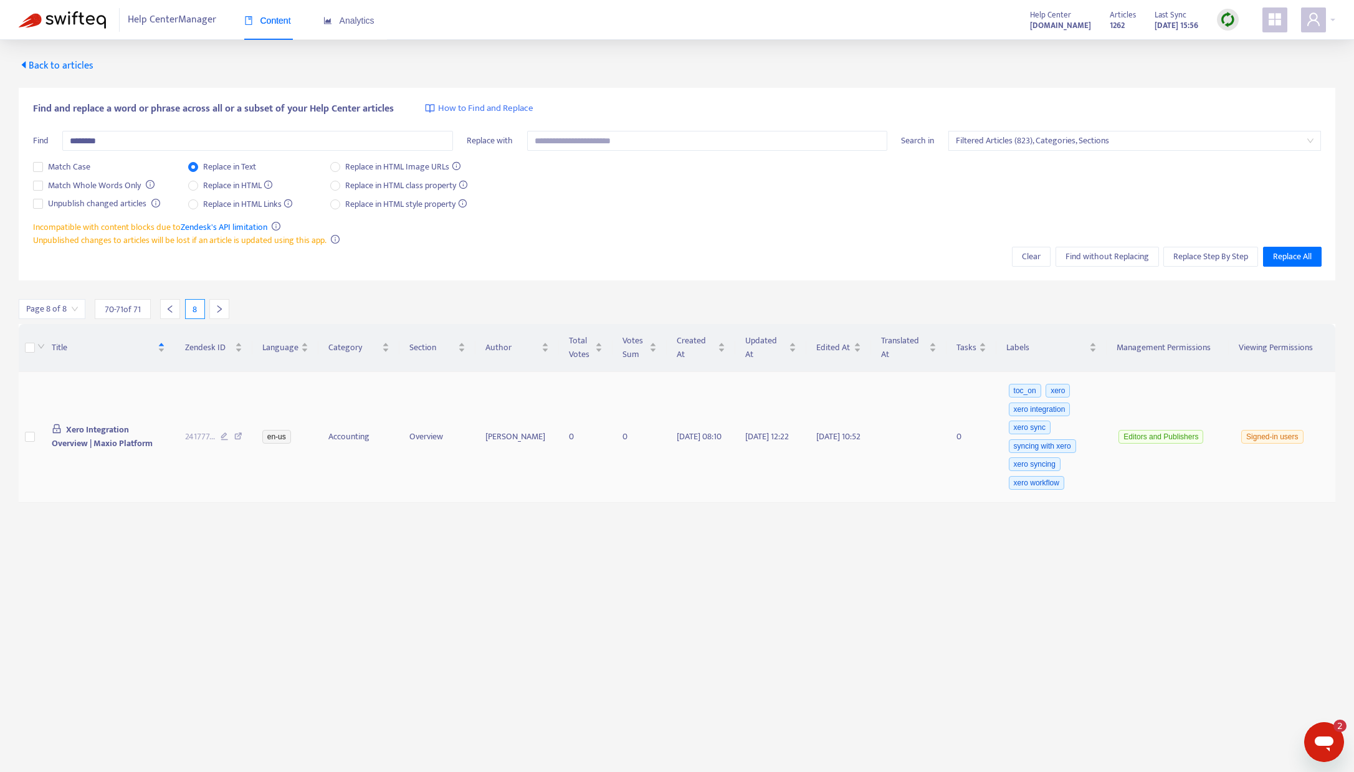
click at [96, 432] on span "Xero Integration Overview | Maxio Platform" at bounding box center [102, 436] width 101 height 28
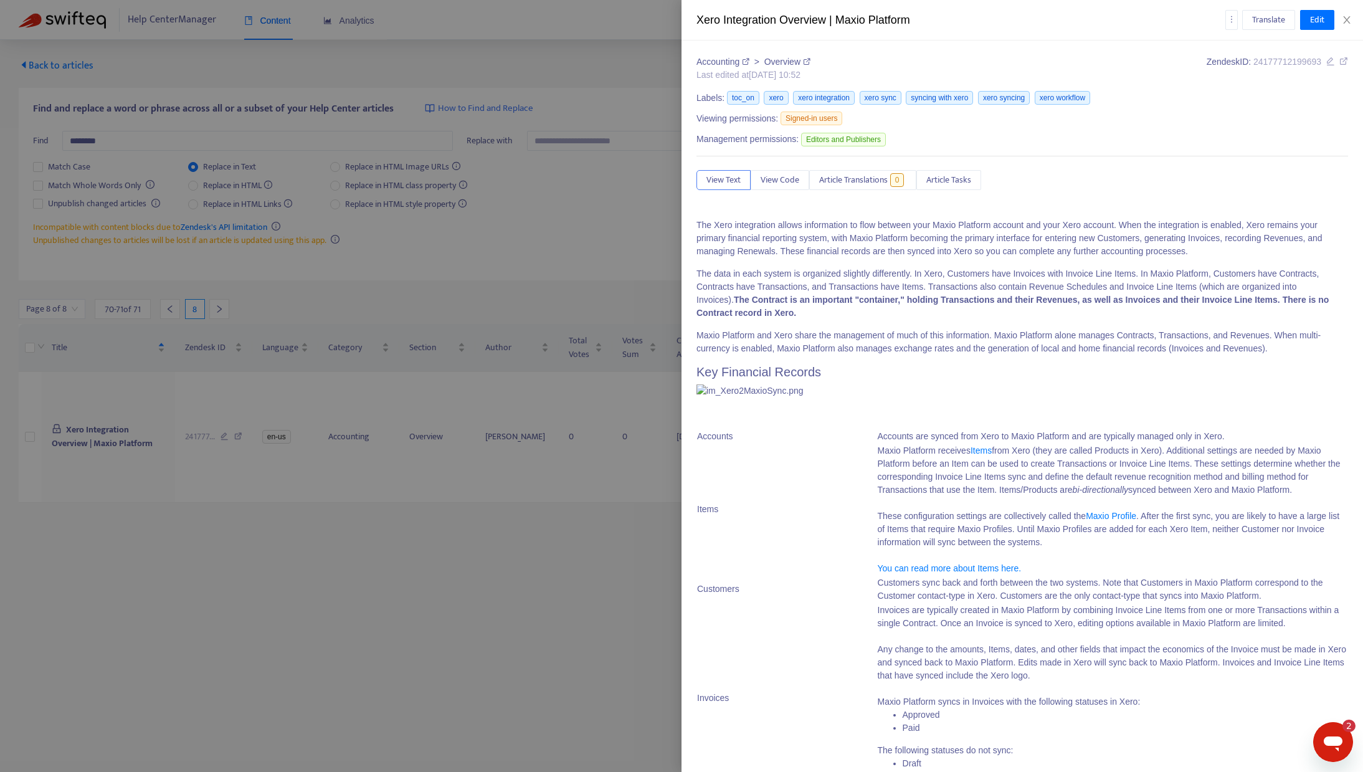
click at [1339, 62] on icon at bounding box center [1343, 61] width 9 height 9
drag, startPoint x: 1347, startPoint y: 20, endPoint x: 1171, endPoint y: 77, distance: 184.8
click at [1347, 20] on icon "close" at bounding box center [1346, 19] width 7 height 7
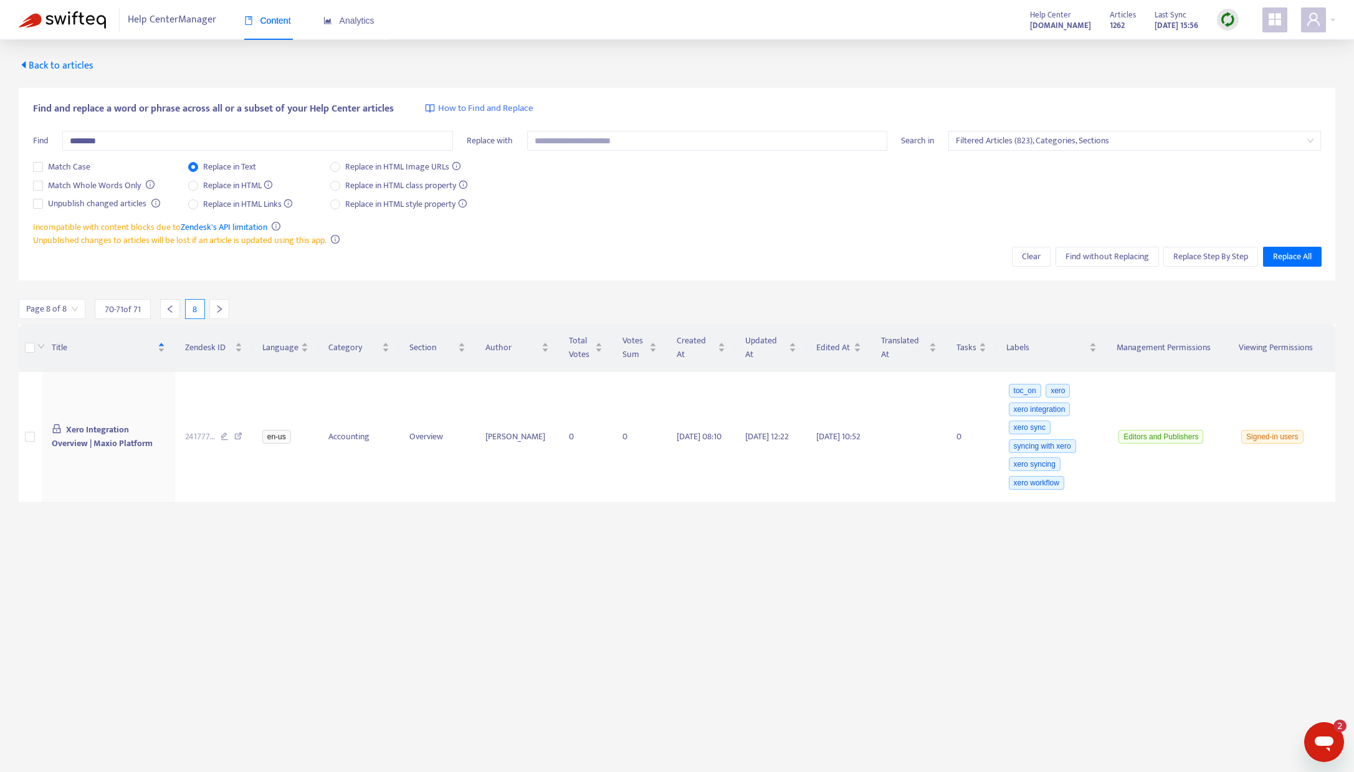
click at [171, 310] on icon "left" at bounding box center [170, 309] width 9 height 9
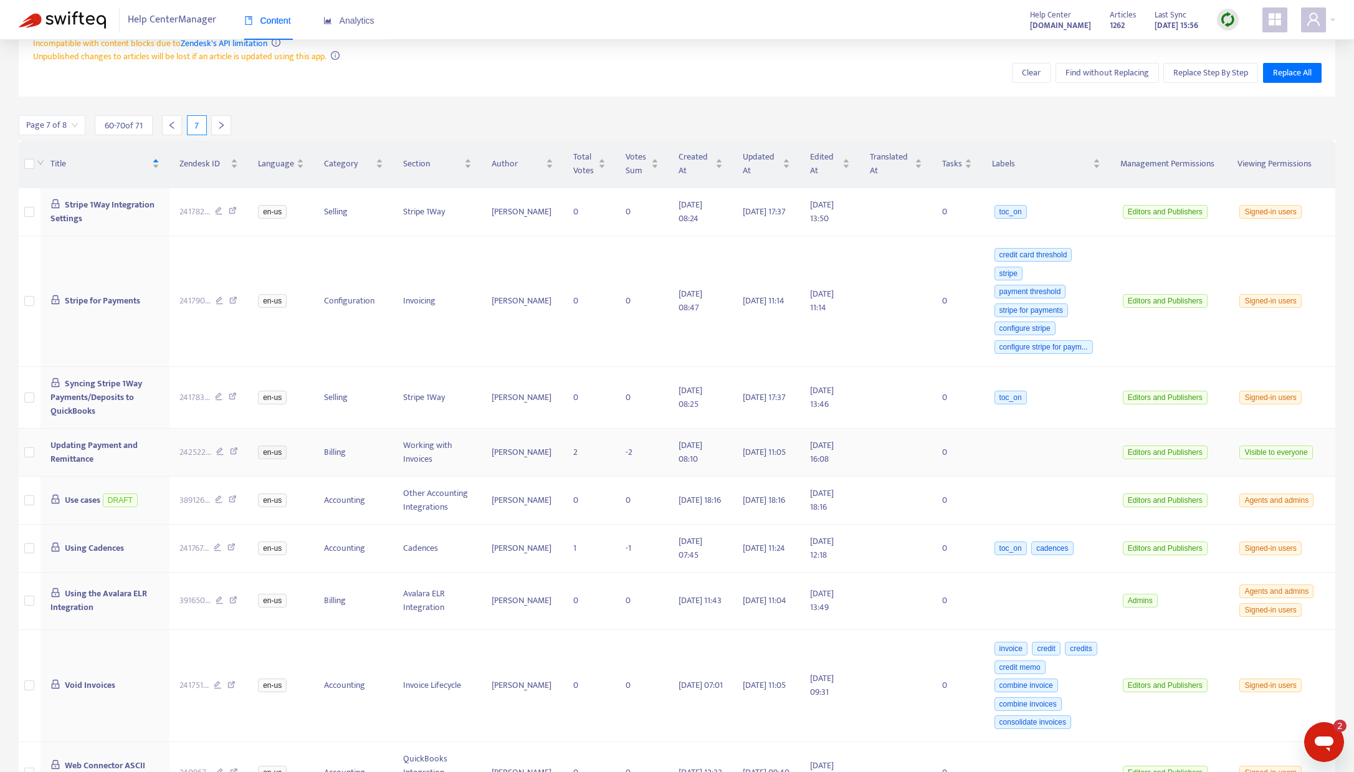
scroll to position [69, 0]
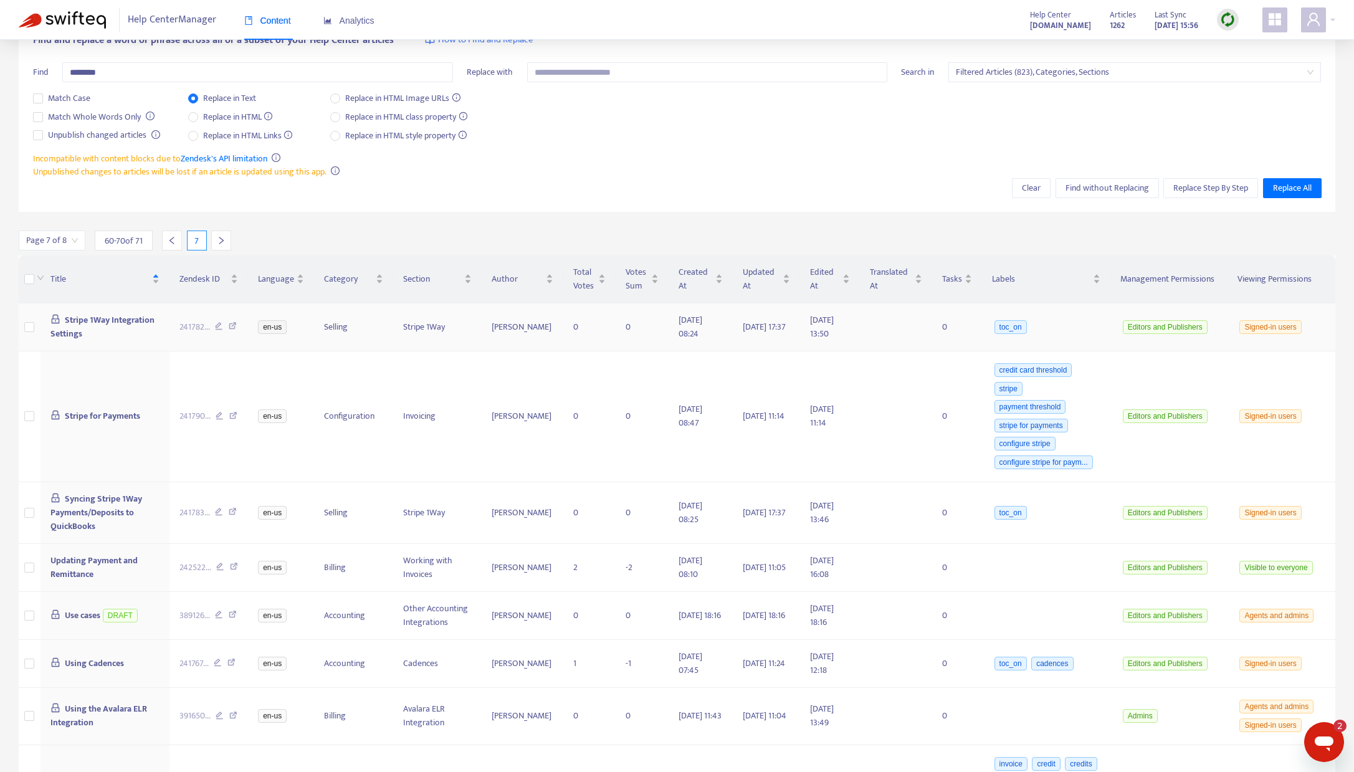
click at [116, 320] on span "Stripe 1Way Integration Settings" at bounding box center [102, 327] width 105 height 28
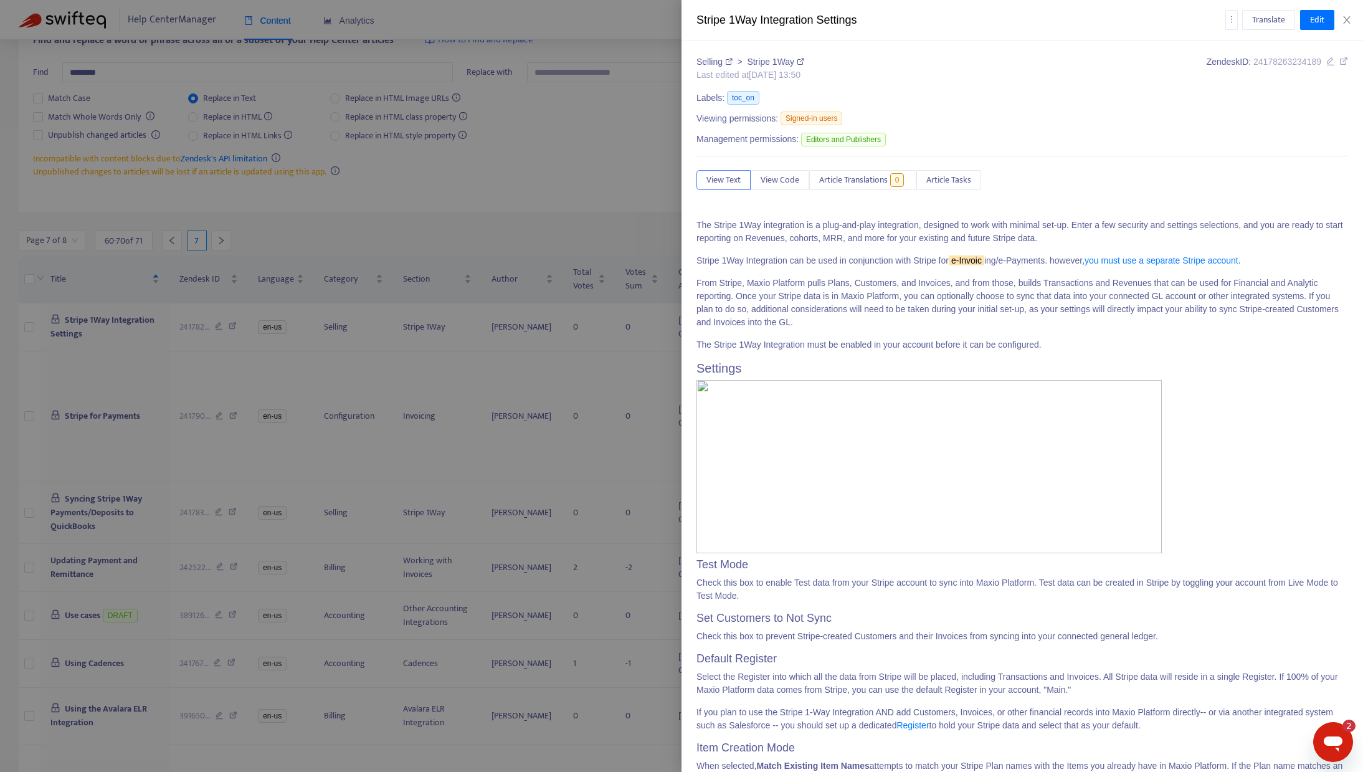
click at [1339, 60] on icon at bounding box center [1343, 61] width 9 height 9
click at [1348, 17] on icon "close" at bounding box center [1347, 20] width 10 height 10
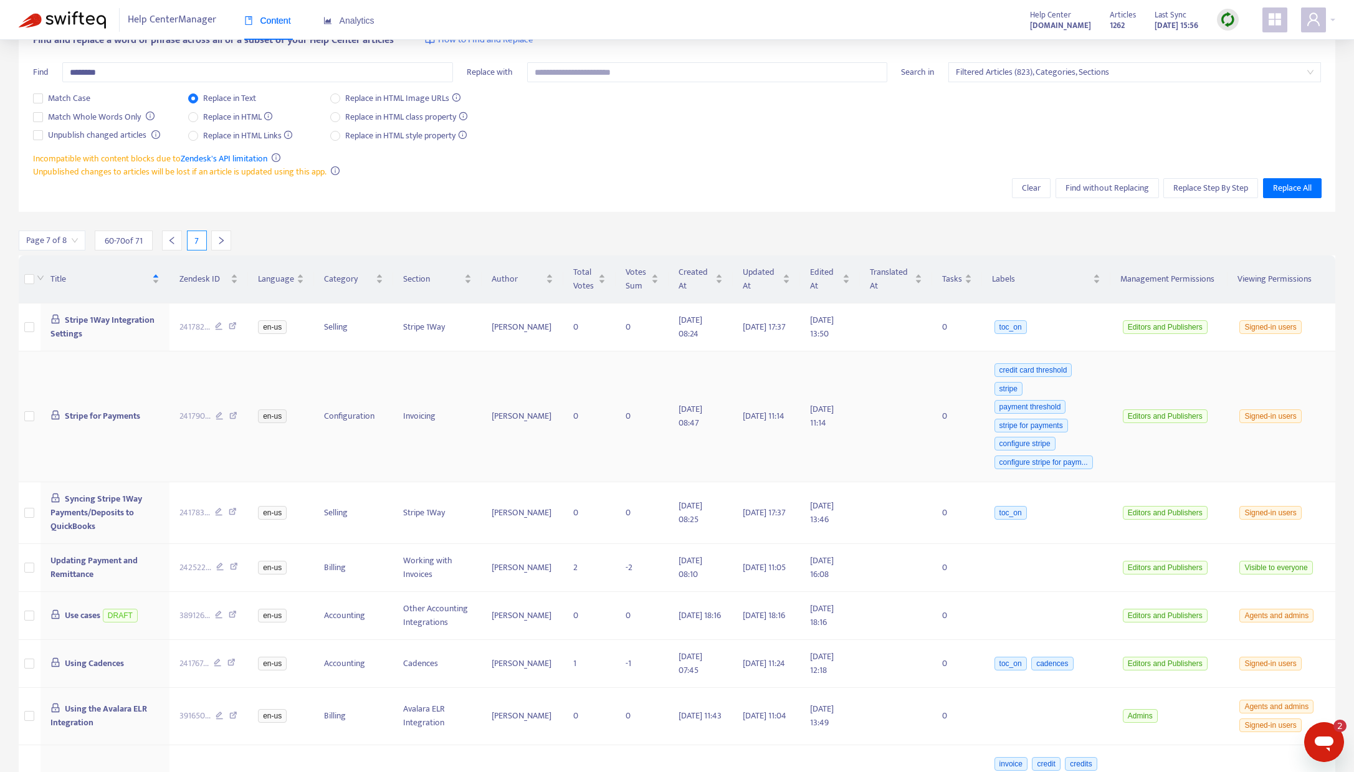
click at [86, 414] on span "Stripe for Payments" at bounding box center [102, 416] width 75 height 14
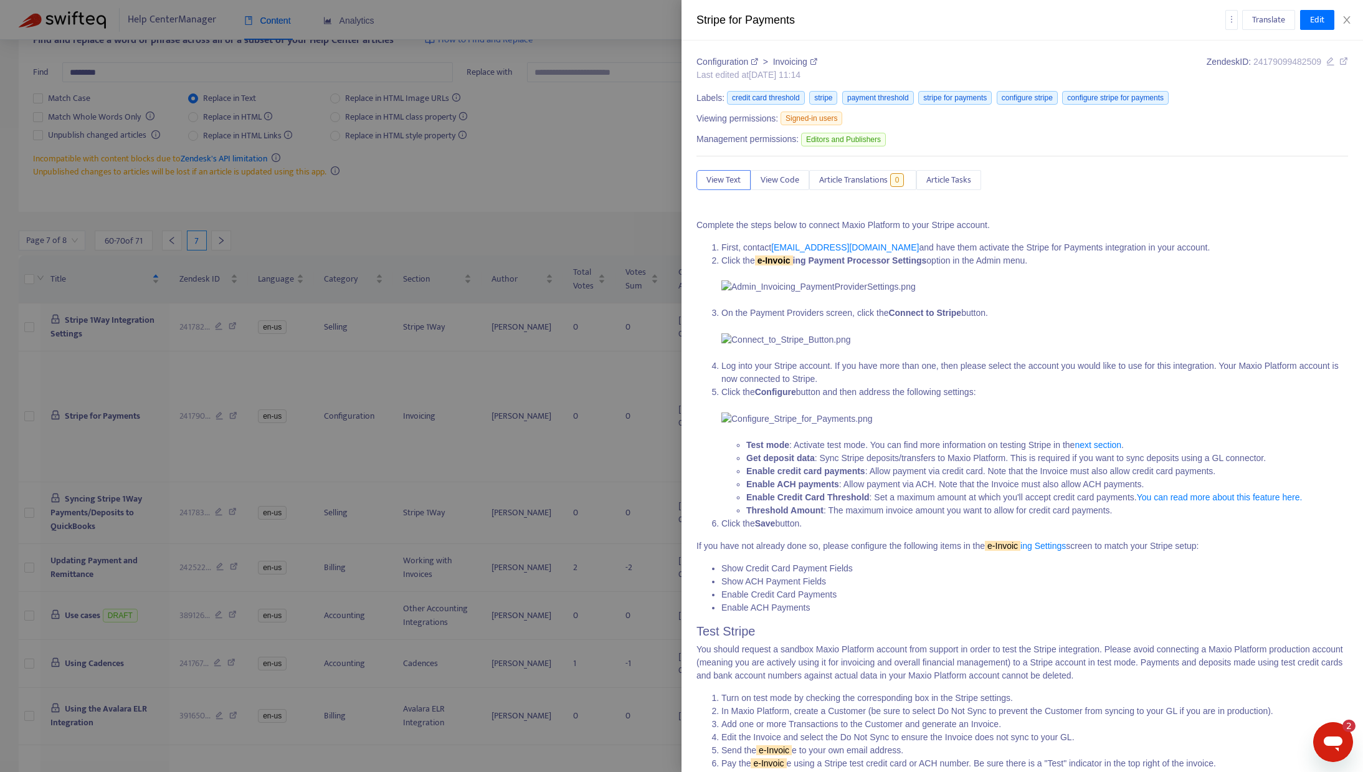
click at [1339, 61] on icon at bounding box center [1343, 61] width 9 height 9
click at [1346, 20] on icon "close" at bounding box center [1346, 19] width 7 height 7
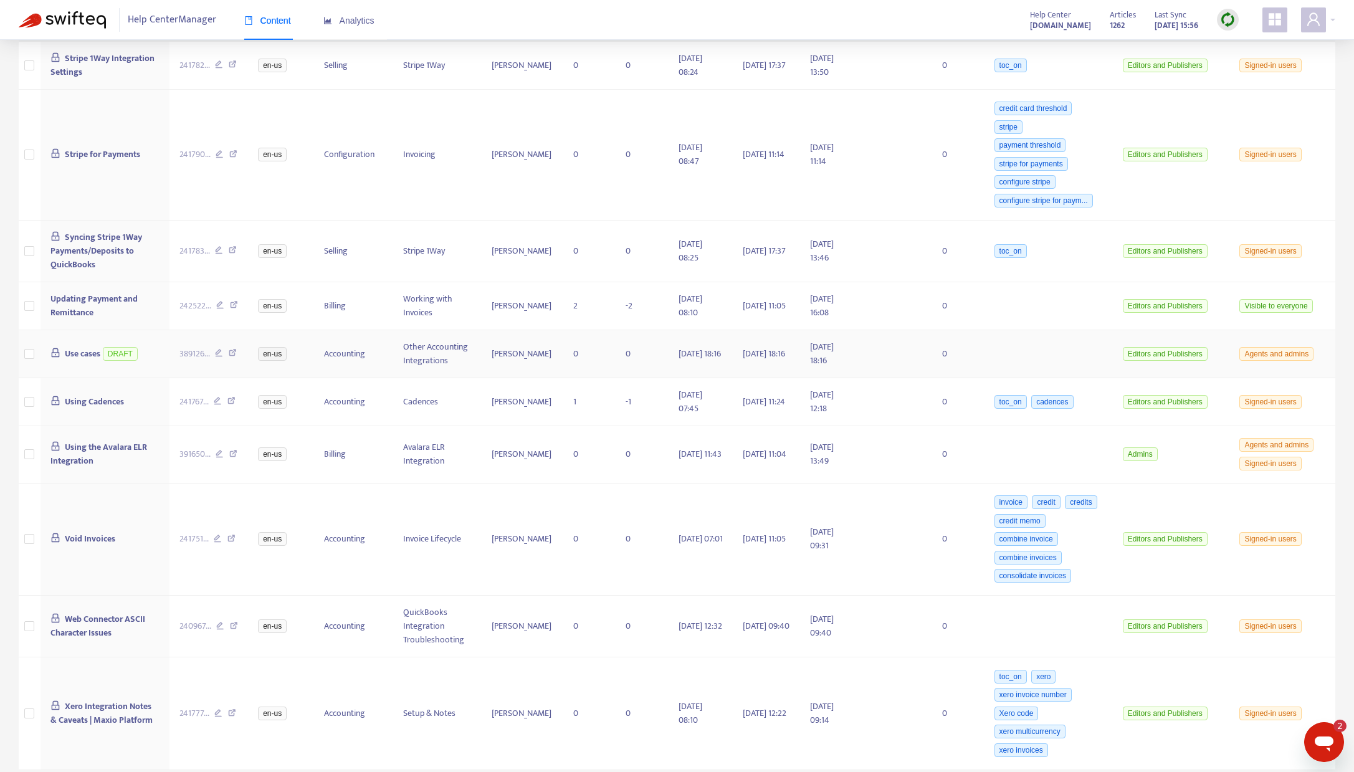
scroll to position [333, 0]
click at [67, 246] on span "Syncing Stripe 1Way Payments/Deposits to QuickBooks" at bounding box center [96, 248] width 92 height 42
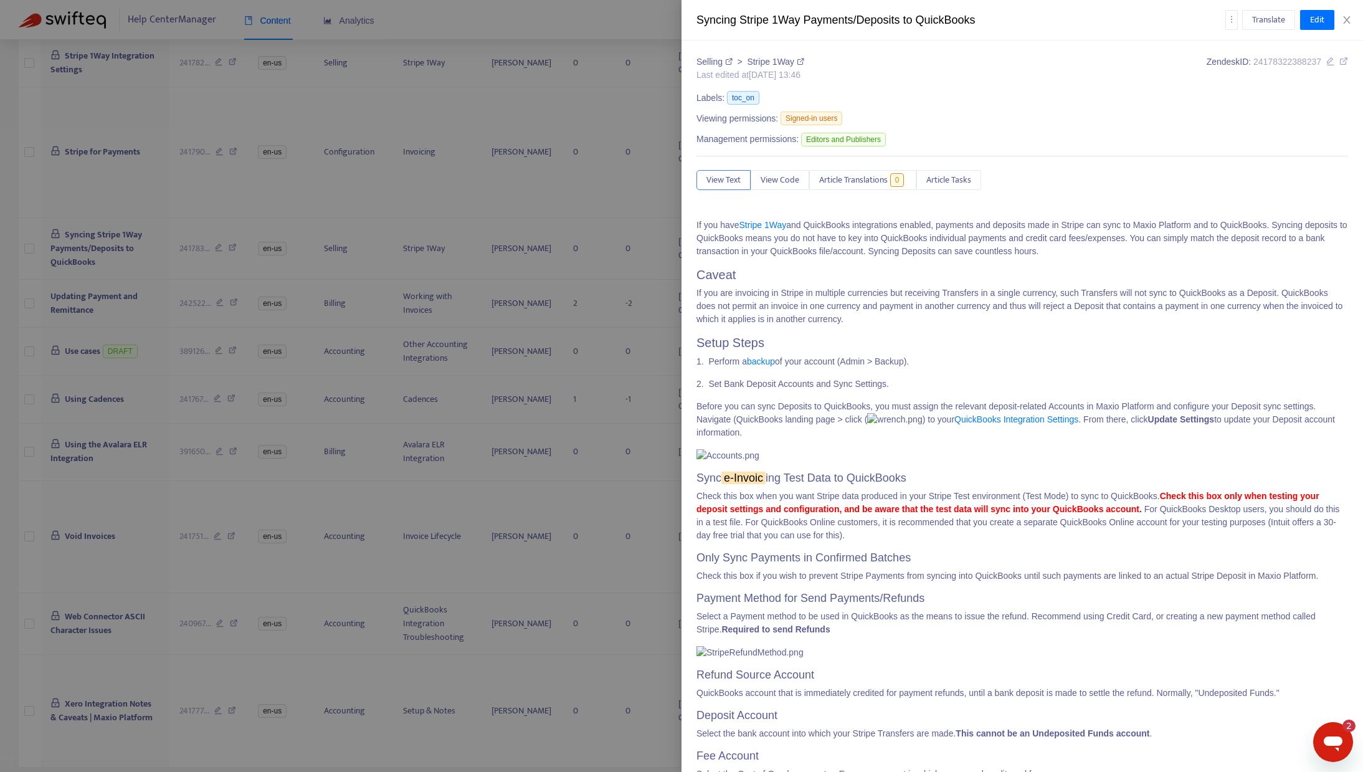
click at [1339, 63] on icon at bounding box center [1343, 61] width 9 height 9
click at [1348, 21] on icon "close" at bounding box center [1346, 19] width 7 height 7
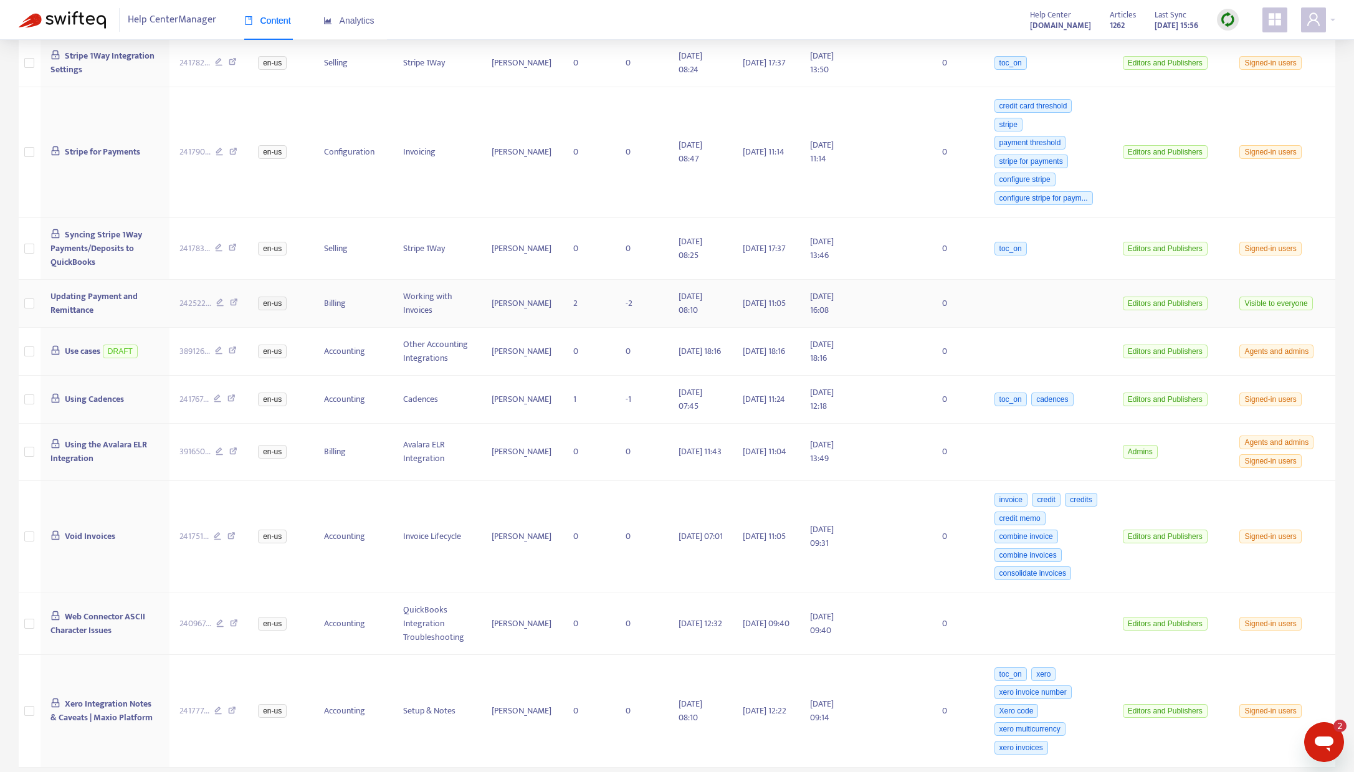
click at [73, 297] on span "Updating Payment and Remittance" at bounding box center [93, 303] width 87 height 28
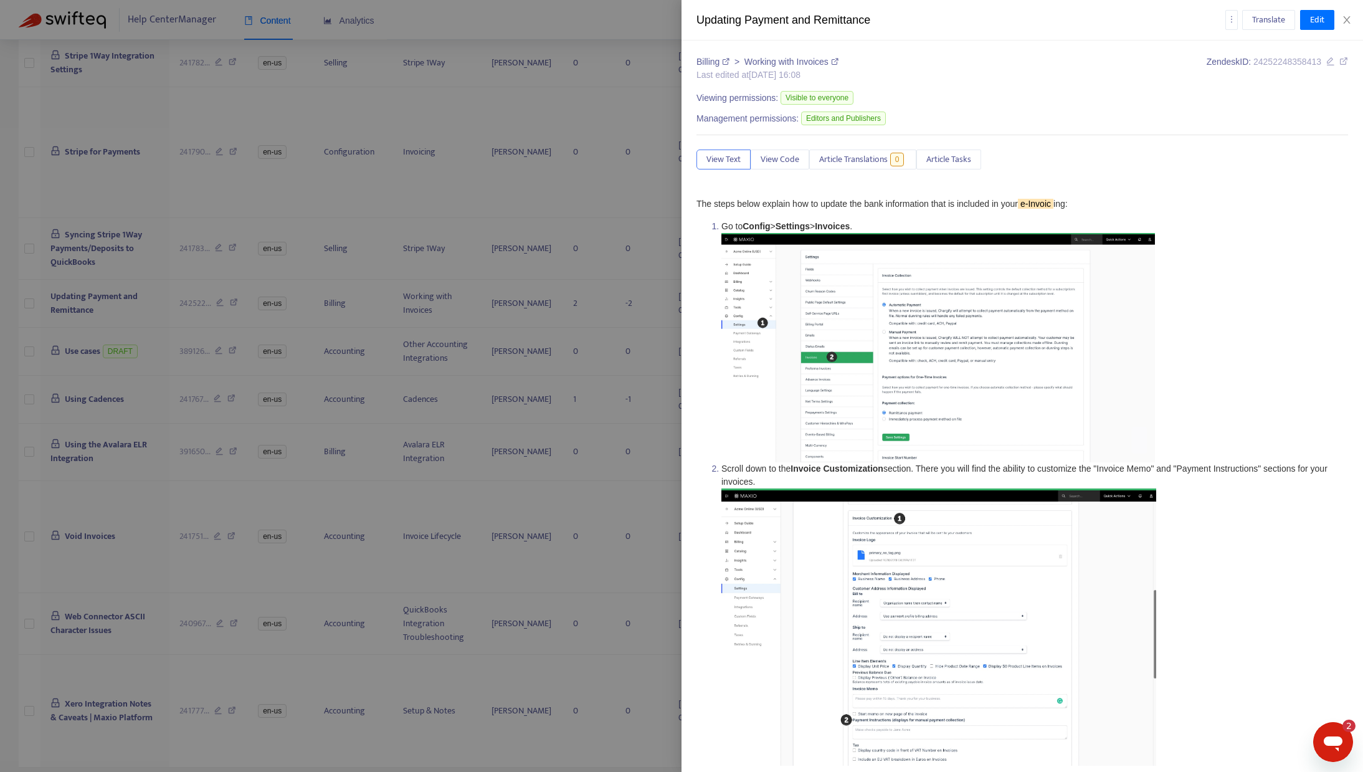
click at [1339, 61] on icon at bounding box center [1343, 61] width 9 height 9
drag, startPoint x: 1351, startPoint y: 17, endPoint x: 1131, endPoint y: 85, distance: 230.4
click at [1350, 17] on icon "close" at bounding box center [1347, 20] width 10 height 10
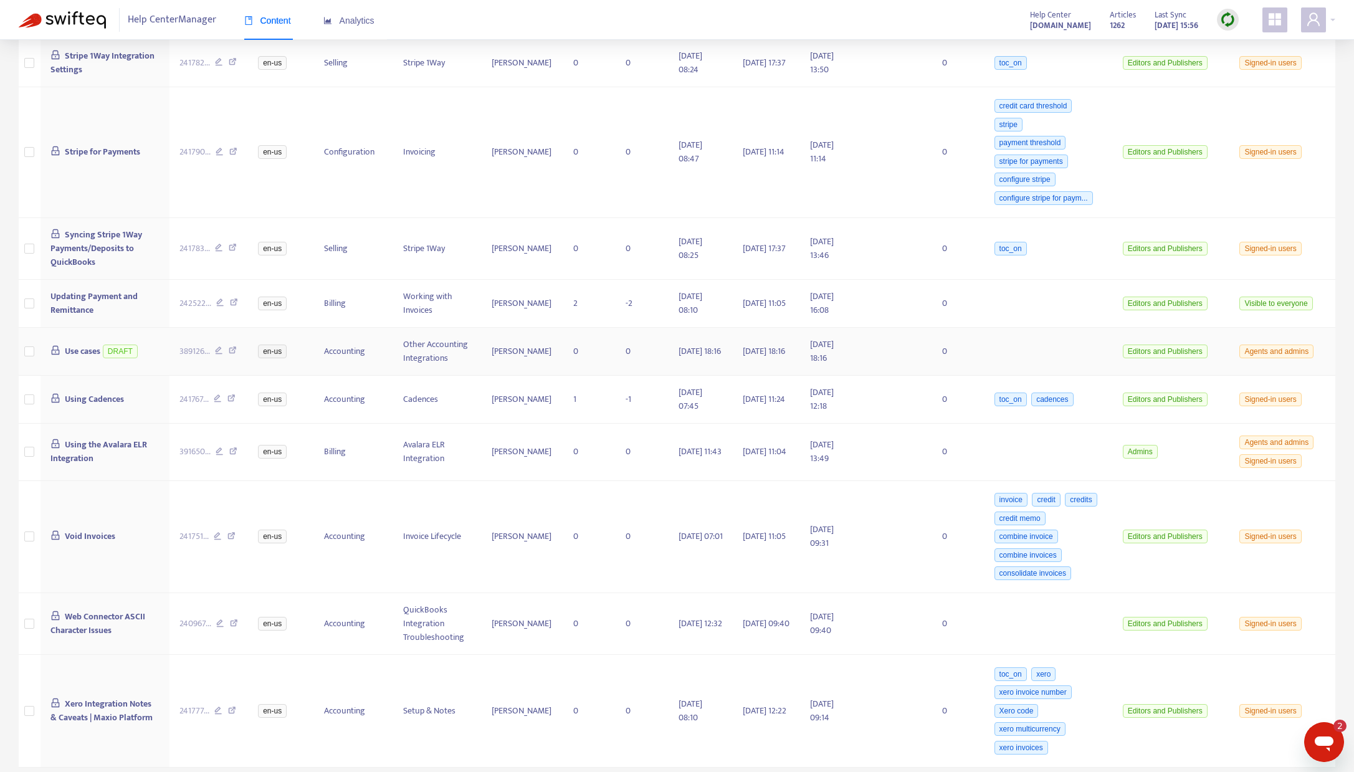
click at [72, 351] on span "Use cases" at bounding box center [83, 351] width 36 height 14
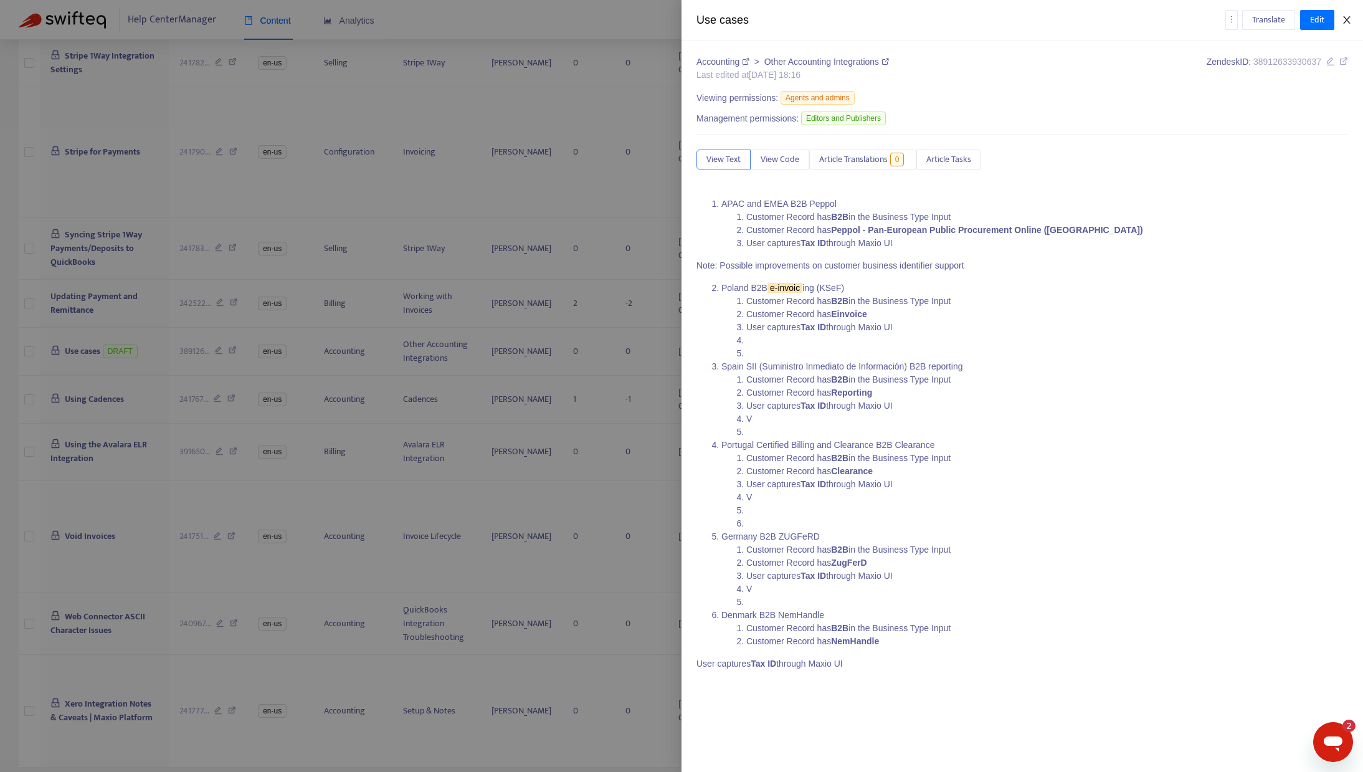
click at [1351, 17] on button "Close" at bounding box center [1346, 20] width 17 height 12
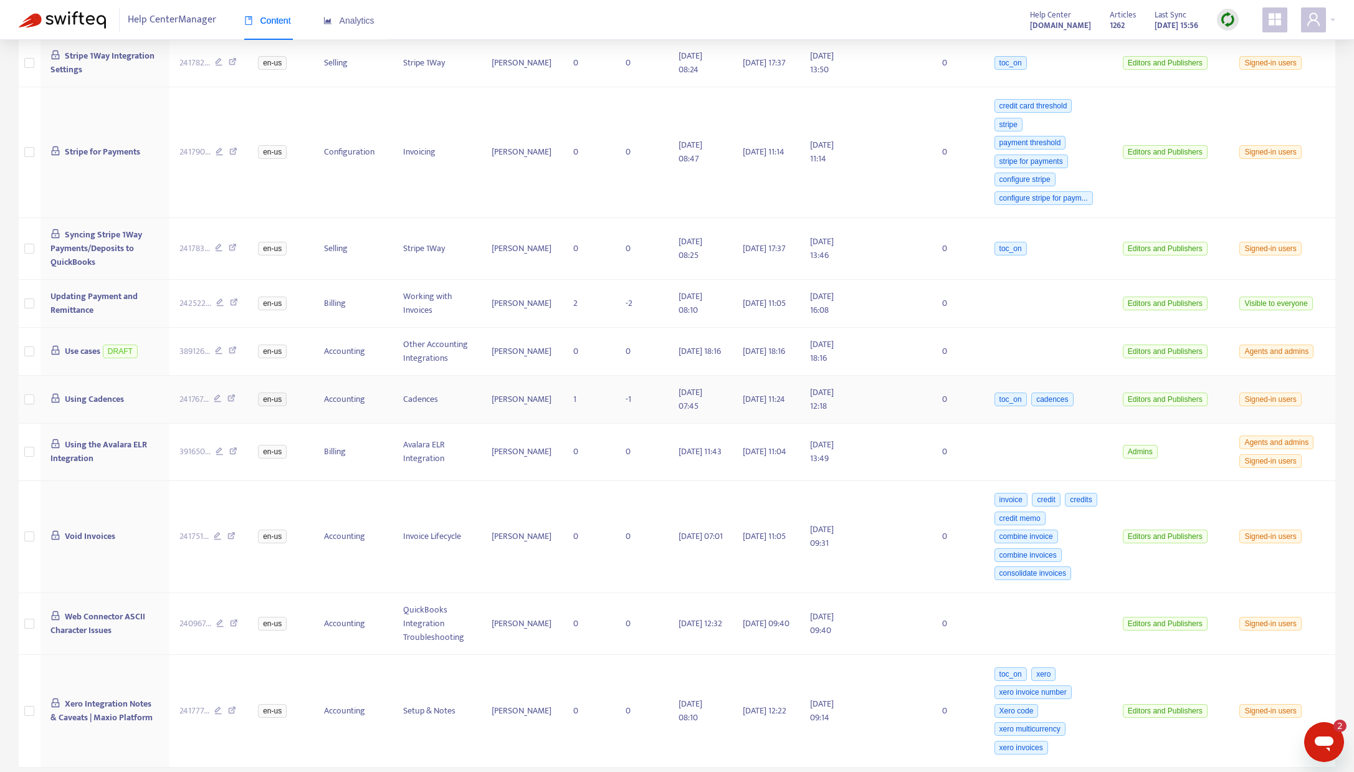
drag, startPoint x: 93, startPoint y: 397, endPoint x: 102, endPoint y: 397, distance: 8.7
click at [93, 397] on span "Using Cadences" at bounding box center [94, 399] width 59 height 14
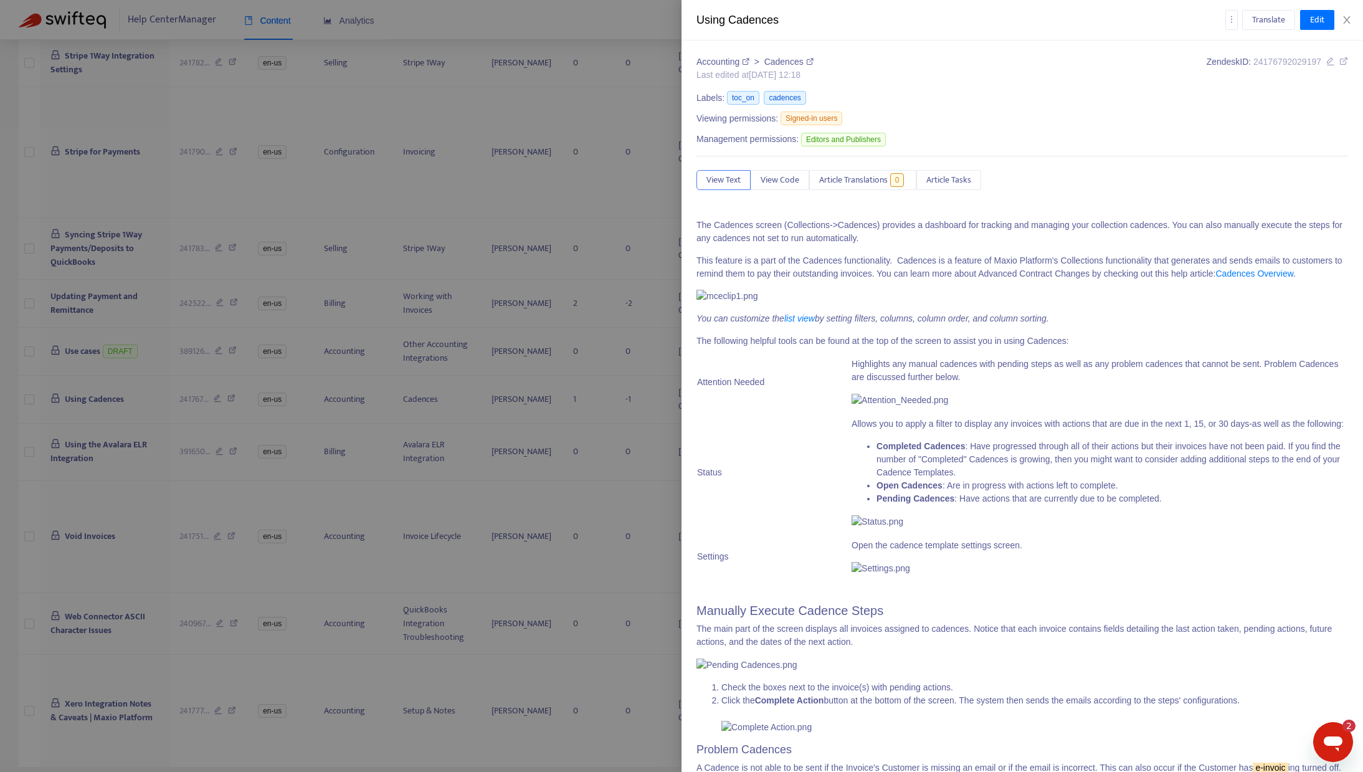
click at [1339, 61] on icon at bounding box center [1343, 61] width 9 height 9
drag, startPoint x: 1348, startPoint y: 21, endPoint x: 1156, endPoint y: 88, distance: 202.8
click at [1347, 21] on icon "close" at bounding box center [1346, 19] width 7 height 7
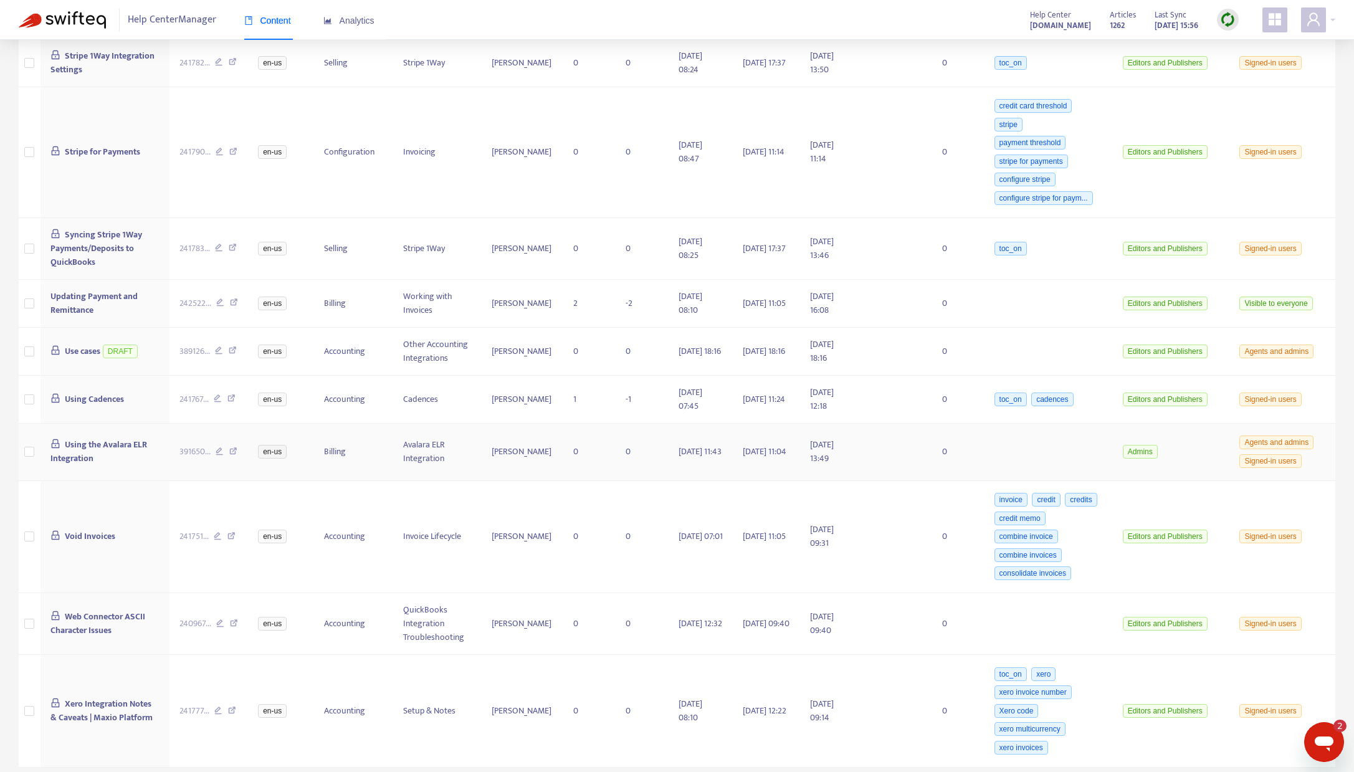
click at [78, 448] on span "Using the Avalara ELR Integration" at bounding box center [98, 451] width 97 height 28
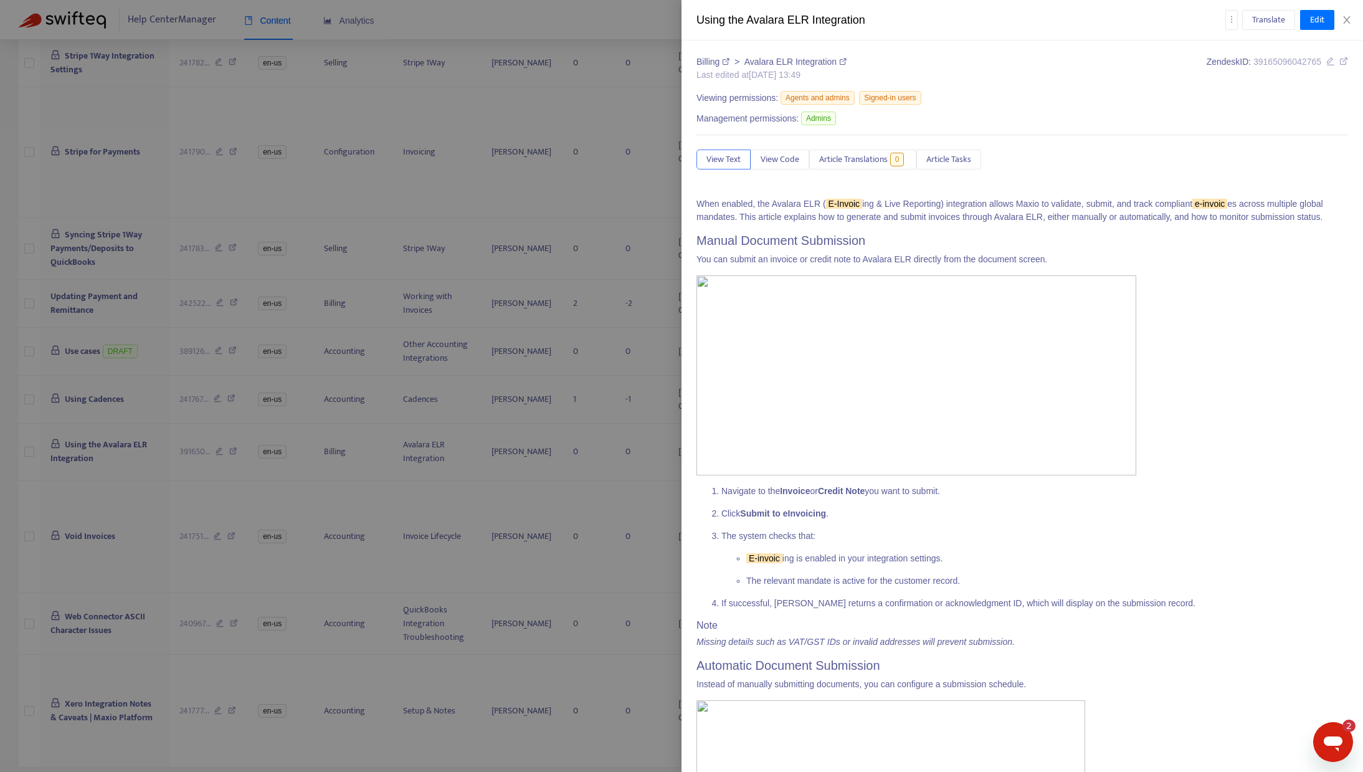
click at [1339, 60] on icon at bounding box center [1343, 61] width 9 height 9
click at [1344, 19] on icon "close" at bounding box center [1347, 20] width 10 height 10
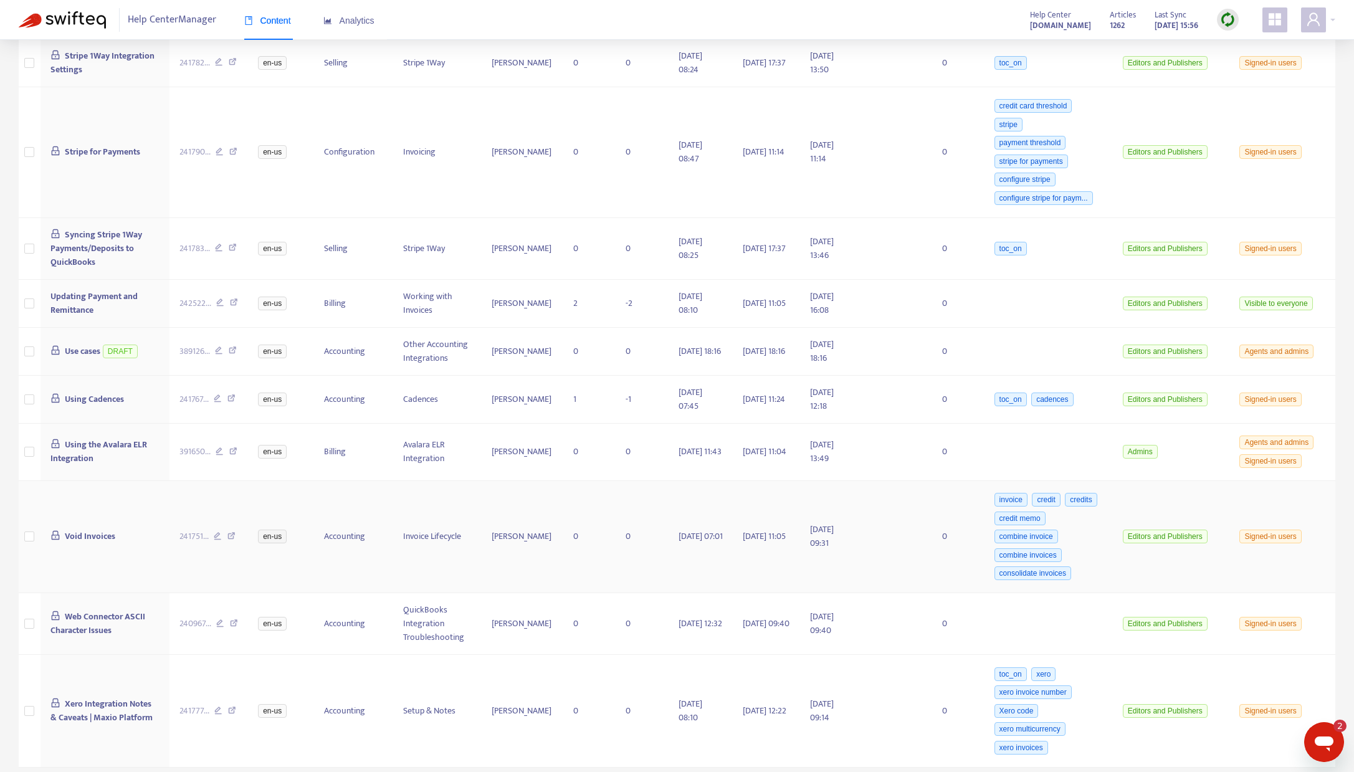
click at [82, 540] on span "Void Invoices" at bounding box center [90, 536] width 50 height 14
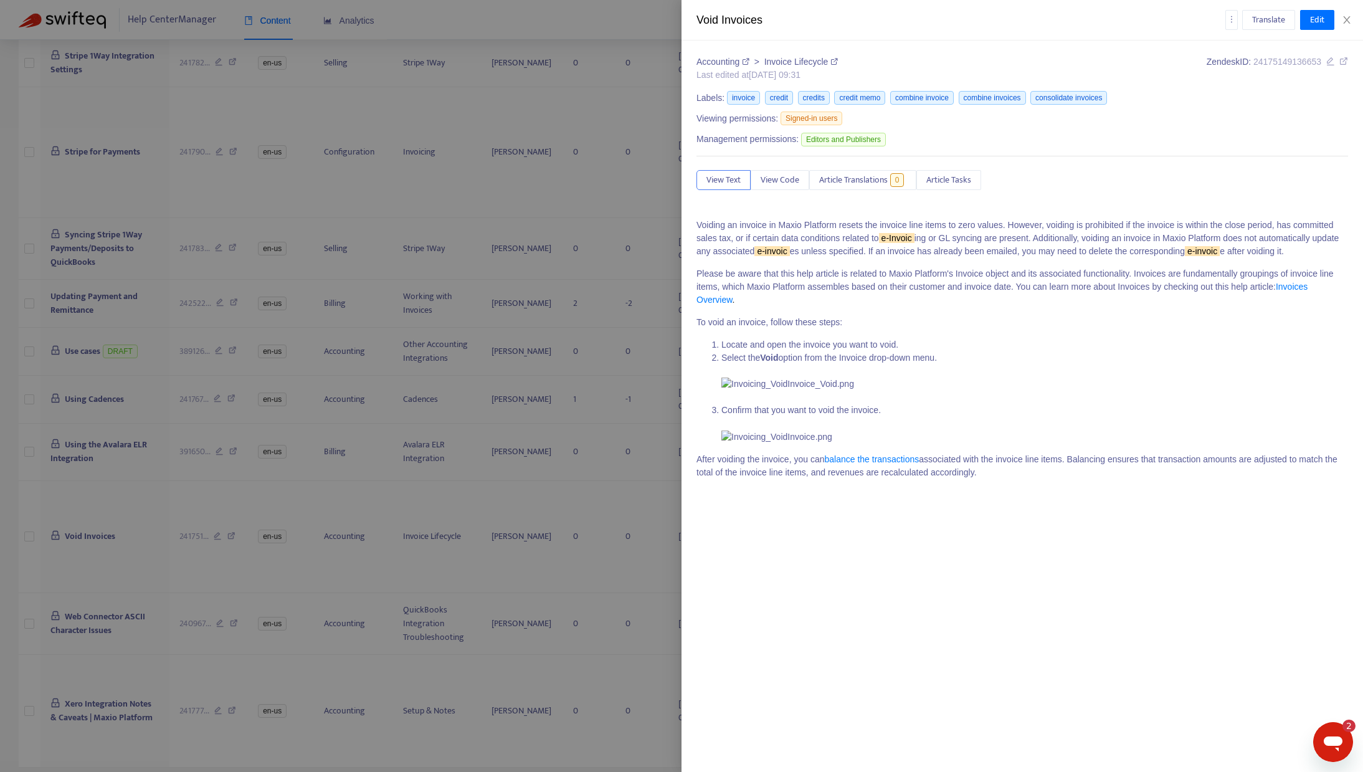
click at [1339, 60] on icon at bounding box center [1343, 61] width 9 height 9
click at [1350, 19] on icon "close" at bounding box center [1347, 20] width 10 height 10
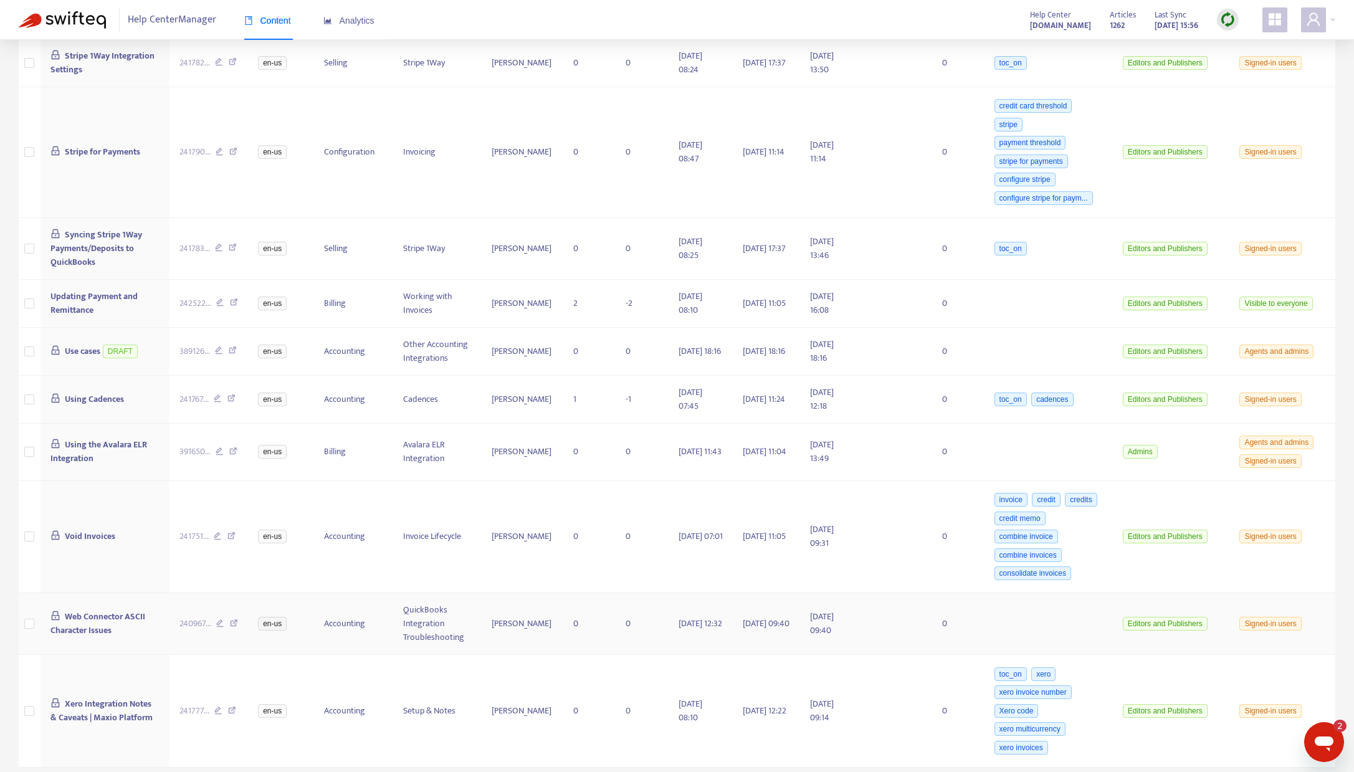
click at [88, 616] on span "Web Connector ASCII Character Issues" at bounding box center [97, 623] width 95 height 28
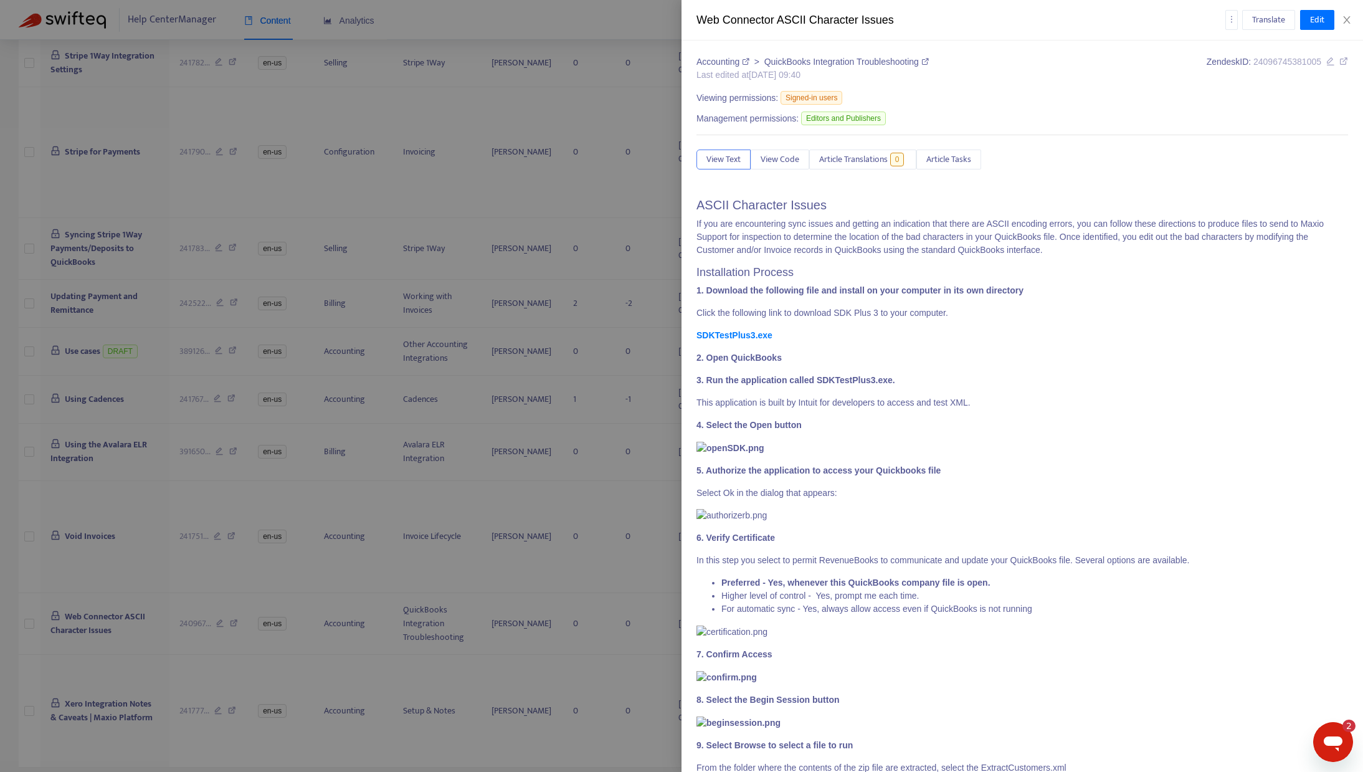
click at [1339, 60] on icon at bounding box center [1343, 61] width 9 height 9
click at [1346, 19] on icon "close" at bounding box center [1346, 19] width 7 height 7
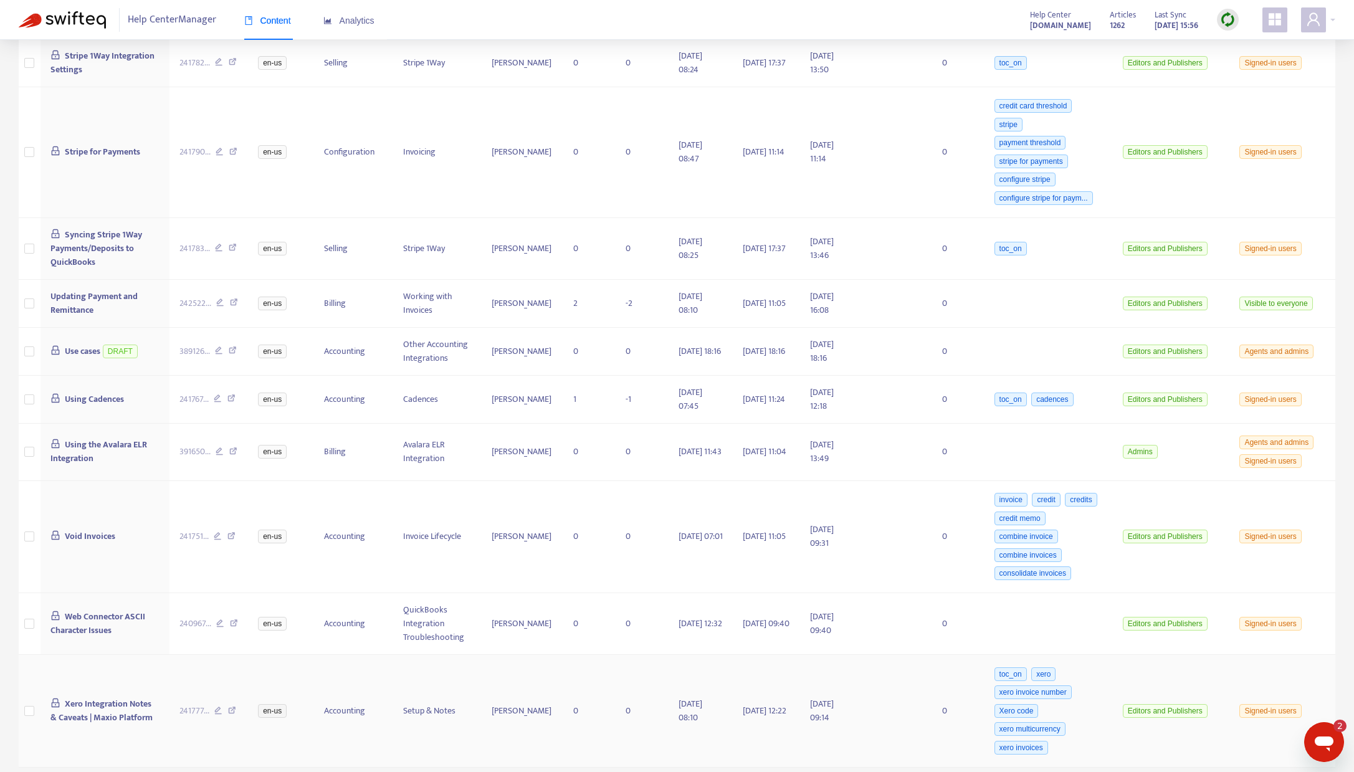
click at [96, 708] on span "Xero Integration Notes & Caveats | Maxio Platform" at bounding box center [101, 711] width 102 height 28
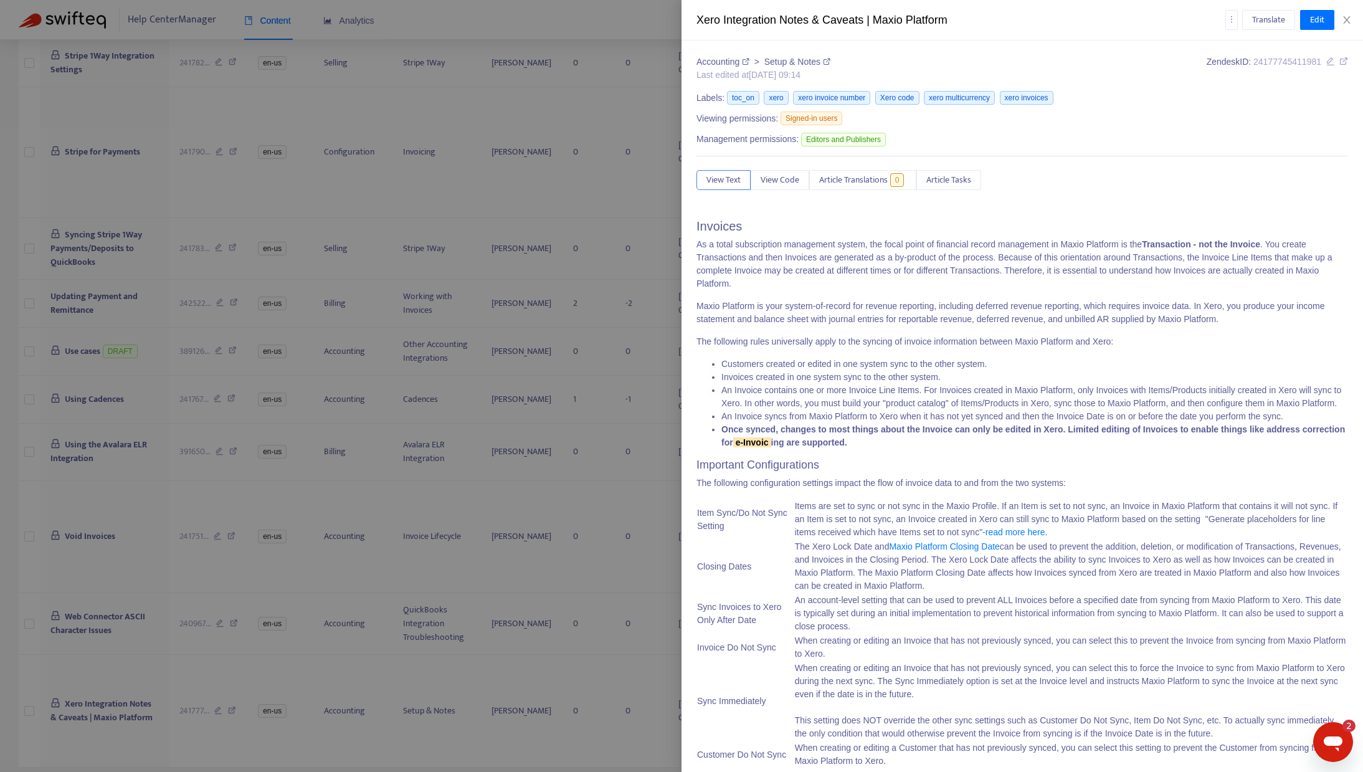
click at [1328, 57] on div "Zendesk ID: 24177745411981" at bounding box center [1277, 68] width 141 height 26
click at [1339, 60] on icon at bounding box center [1343, 61] width 9 height 9
click at [1346, 17] on icon "close" at bounding box center [1347, 20] width 10 height 10
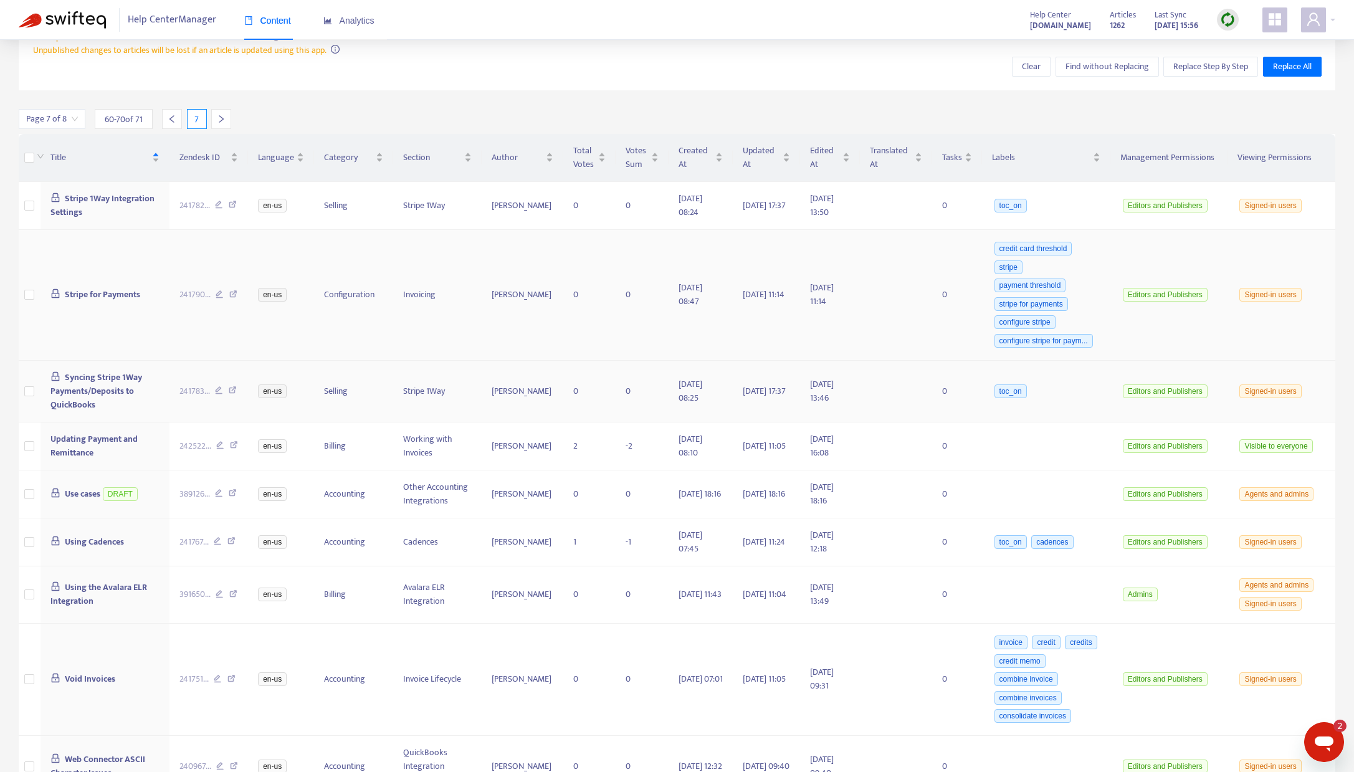
scroll to position [0, 0]
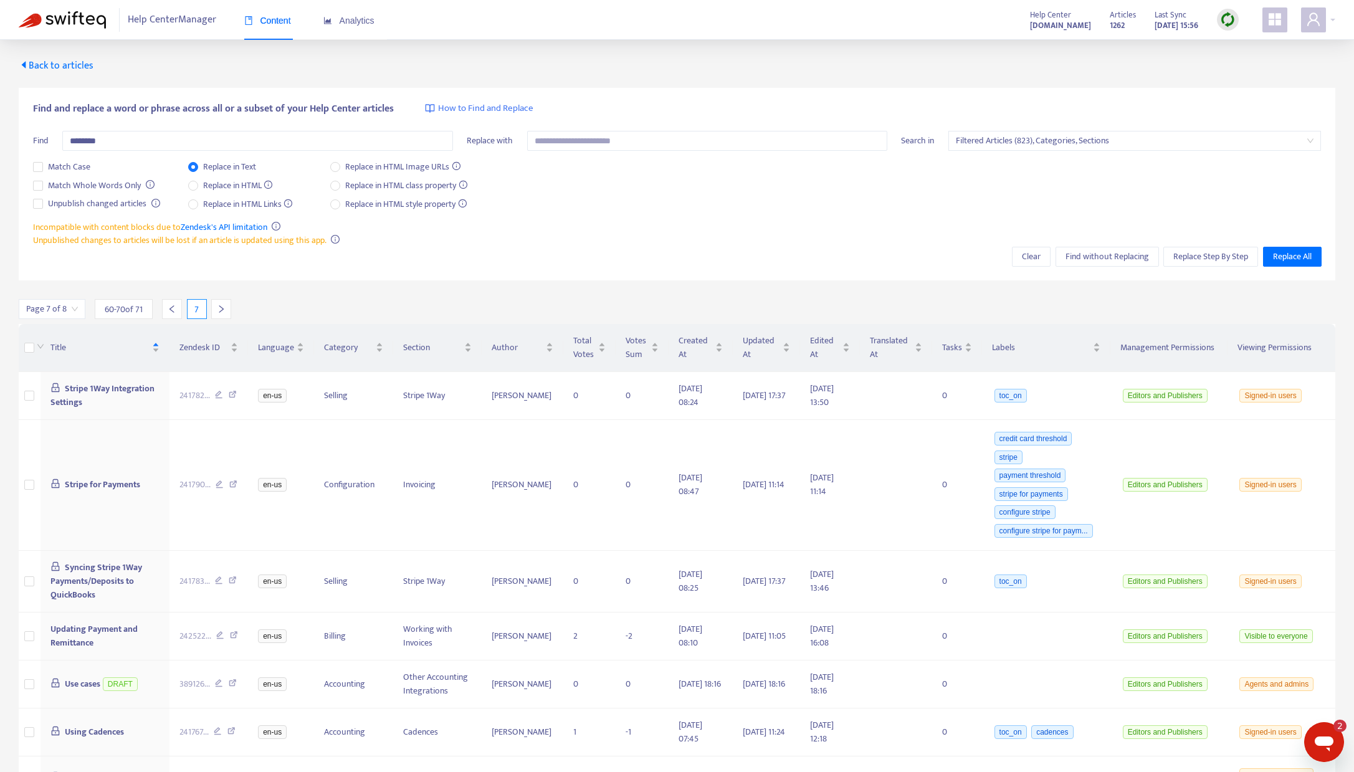
click at [169, 310] on icon "left" at bounding box center [172, 309] width 9 height 9
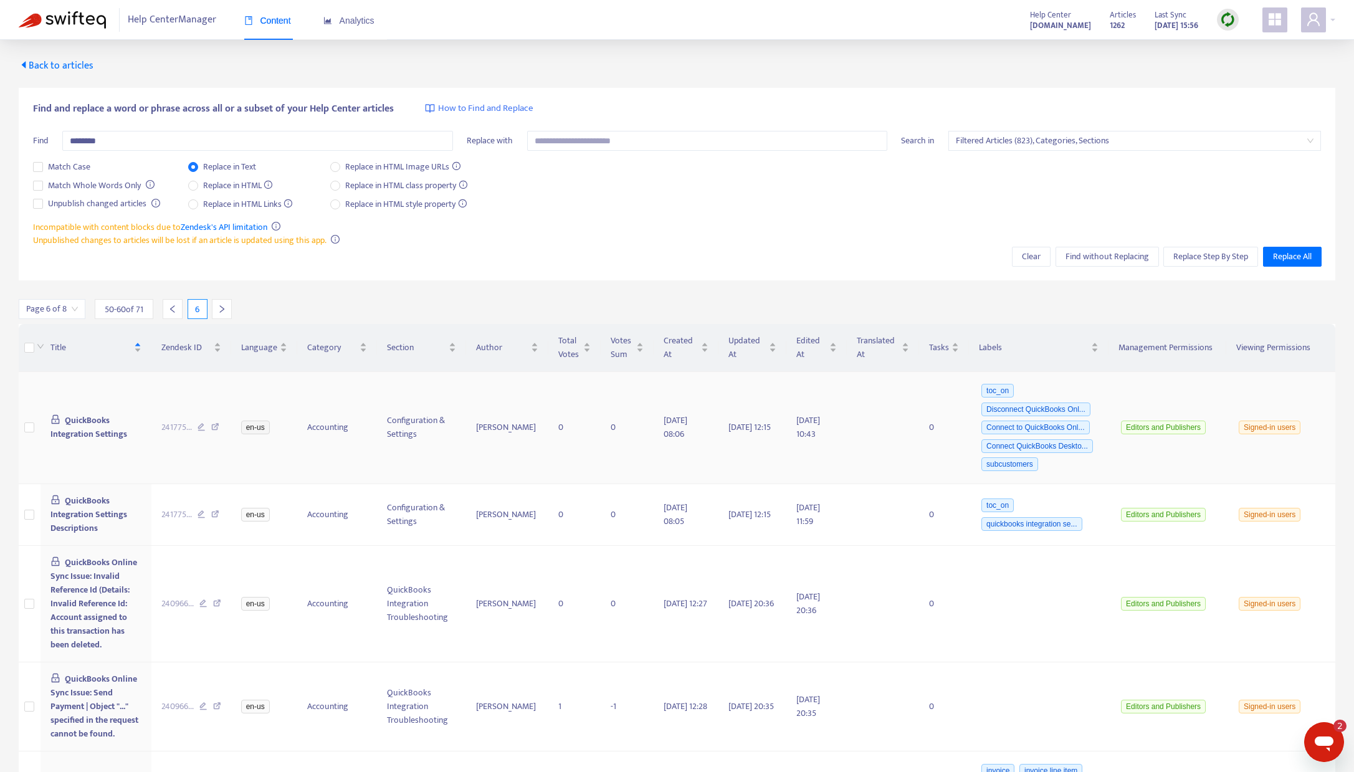
click at [87, 425] on span "QuickBooks Integration Settings" at bounding box center [88, 427] width 77 height 28
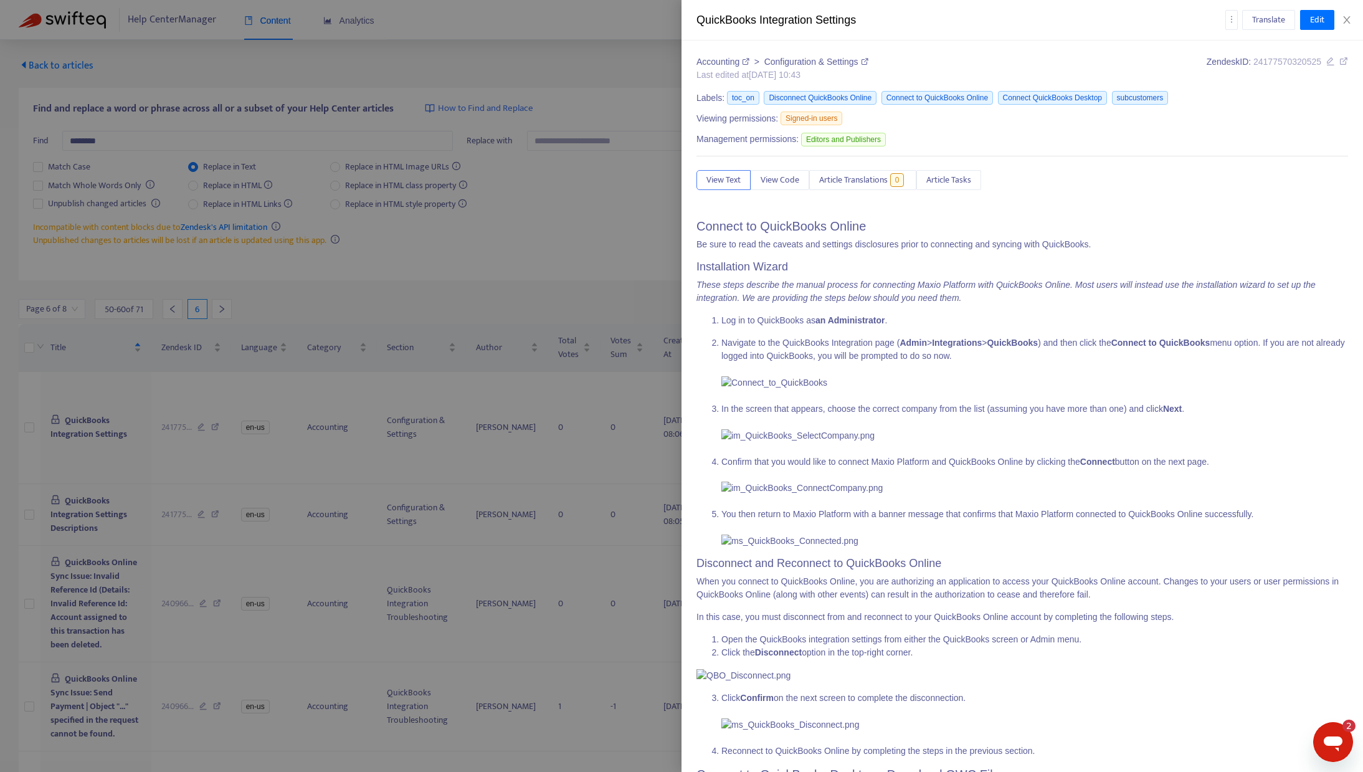
click at [1339, 61] on icon at bounding box center [1343, 61] width 9 height 9
click at [1350, 21] on icon "close" at bounding box center [1347, 20] width 10 height 10
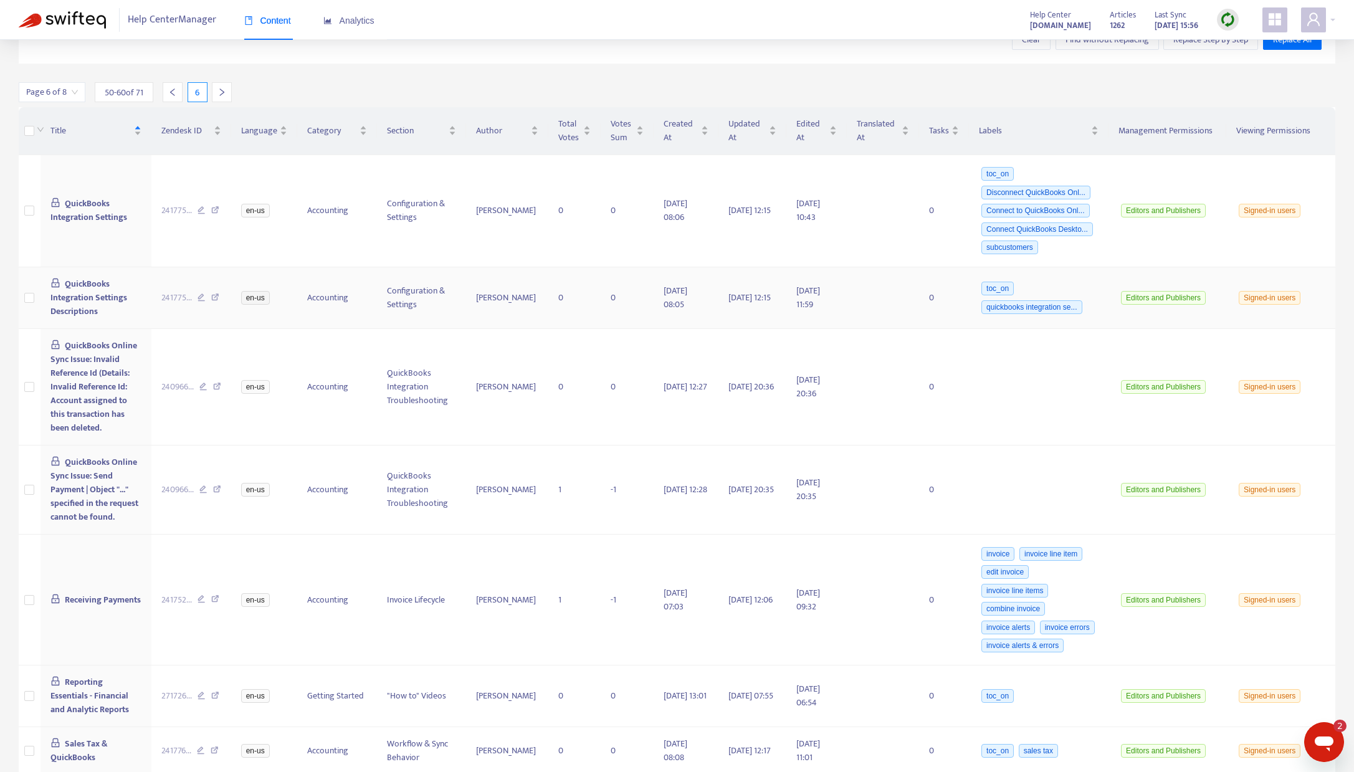
scroll to position [237, 0]
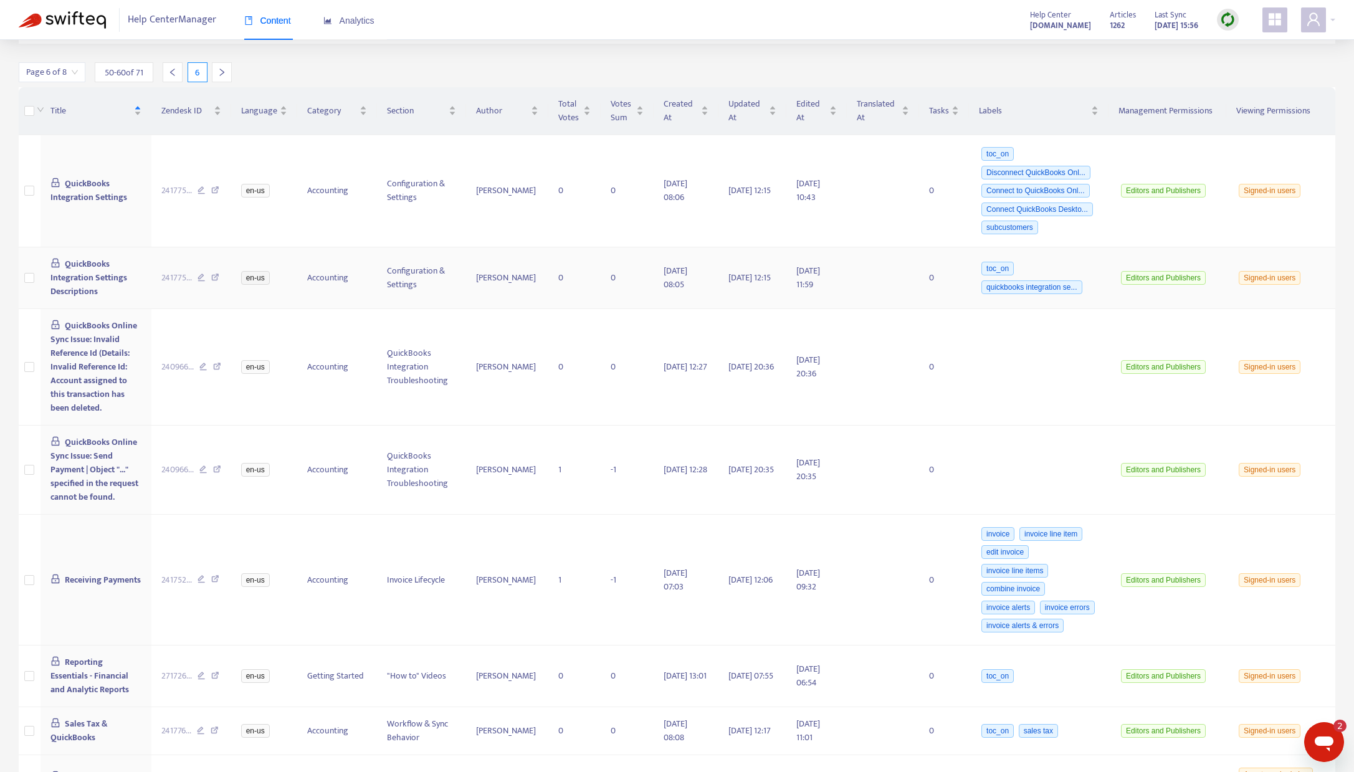
click at [65, 272] on span "QuickBooks Integration Settings Descriptions" at bounding box center [88, 278] width 77 height 42
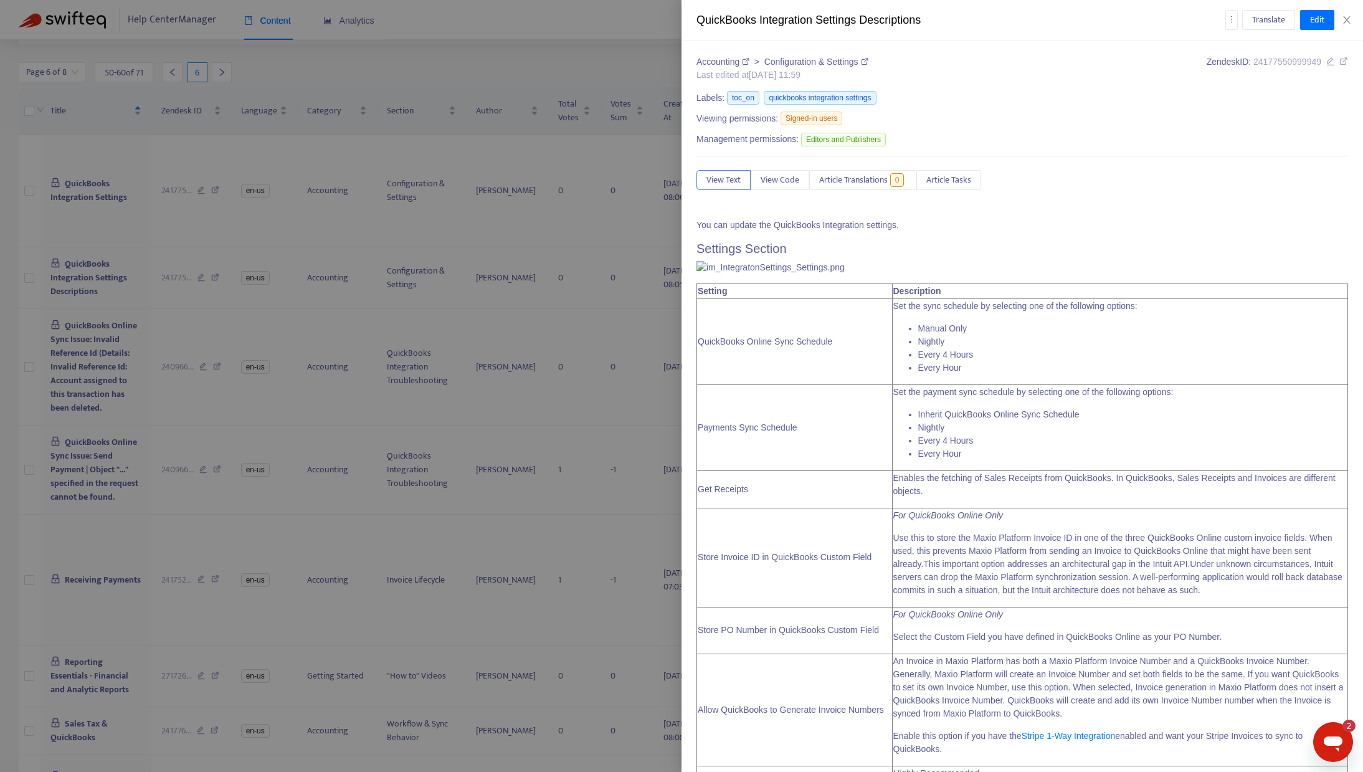
click at [1339, 62] on icon at bounding box center [1343, 61] width 9 height 9
click at [1349, 19] on icon "close" at bounding box center [1347, 20] width 10 height 10
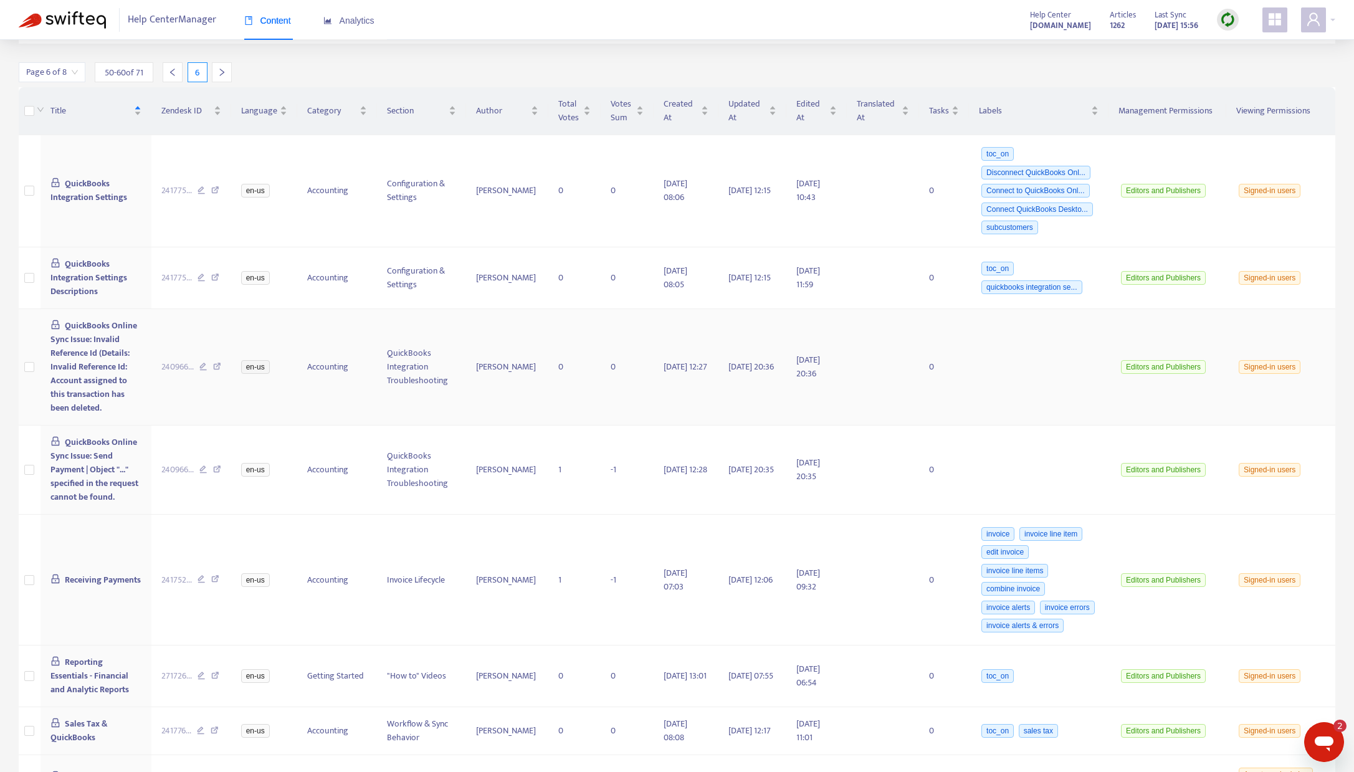
click at [87, 339] on span "QuickBooks Online Sync Issue: Invalid Reference Id (Details: Invalid Reference …" at bounding box center [93, 366] width 87 height 97
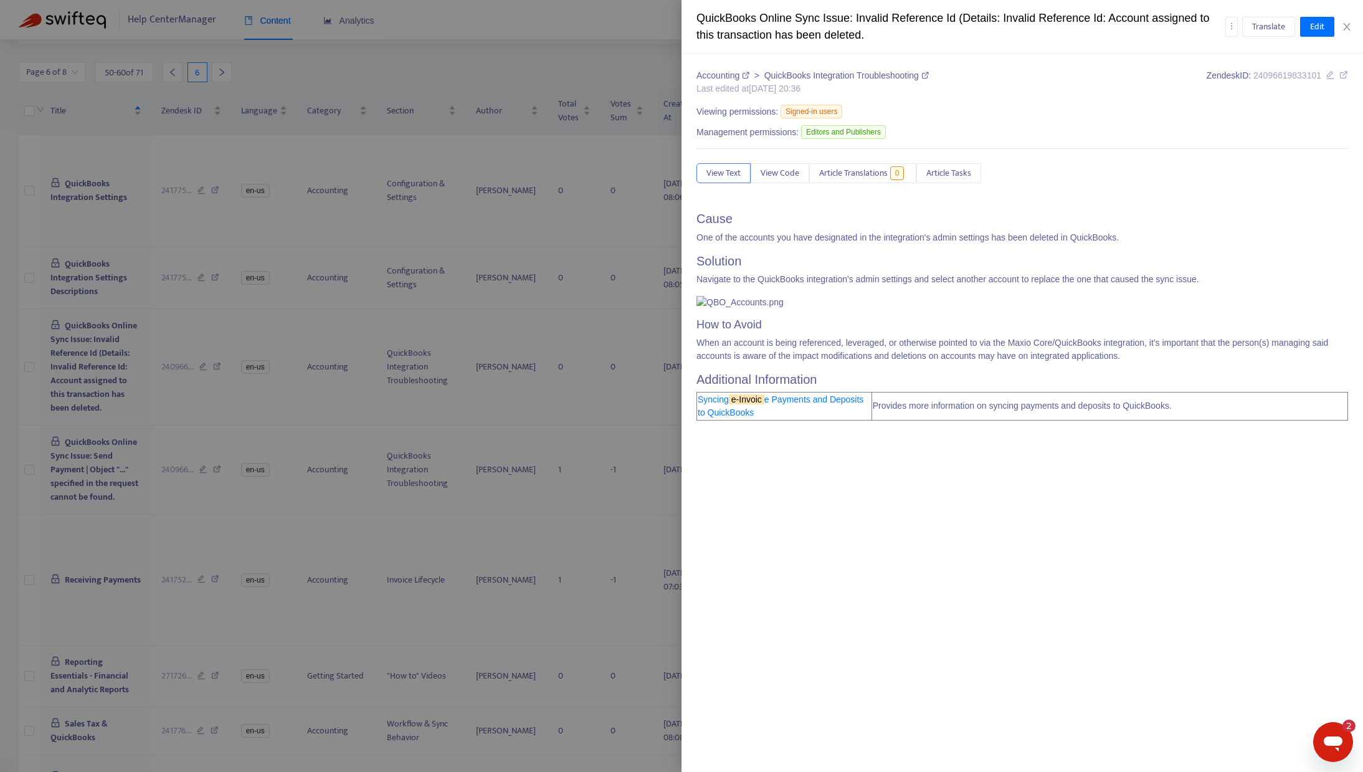
click at [1345, 71] on icon at bounding box center [1343, 74] width 9 height 9
drag, startPoint x: 1350, startPoint y: 26, endPoint x: 1228, endPoint y: 67, distance: 129.0
click at [1349, 26] on icon "close" at bounding box center [1347, 27] width 10 height 10
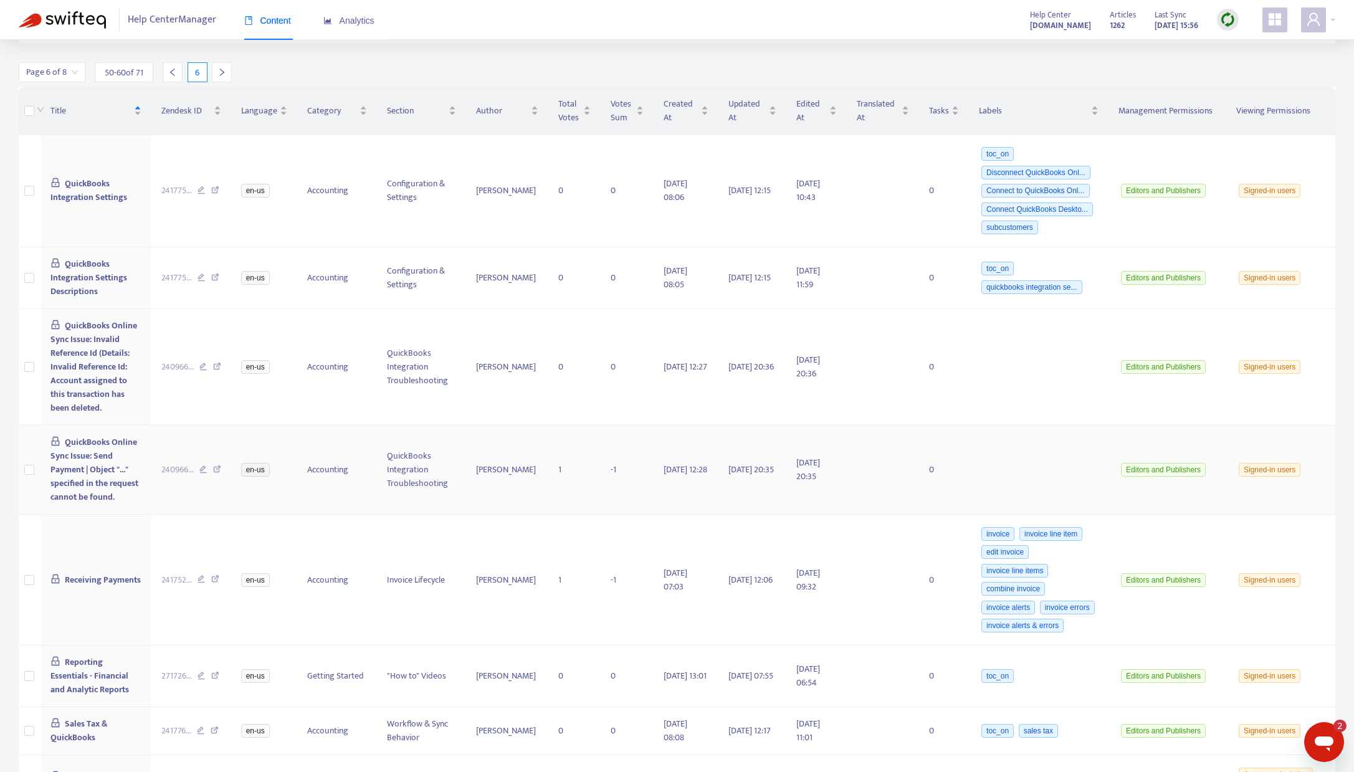
click at [65, 452] on span "QuickBooks Online Sync Issue: Send Payment | Object "..." specified in the requ…" at bounding box center [94, 469] width 88 height 69
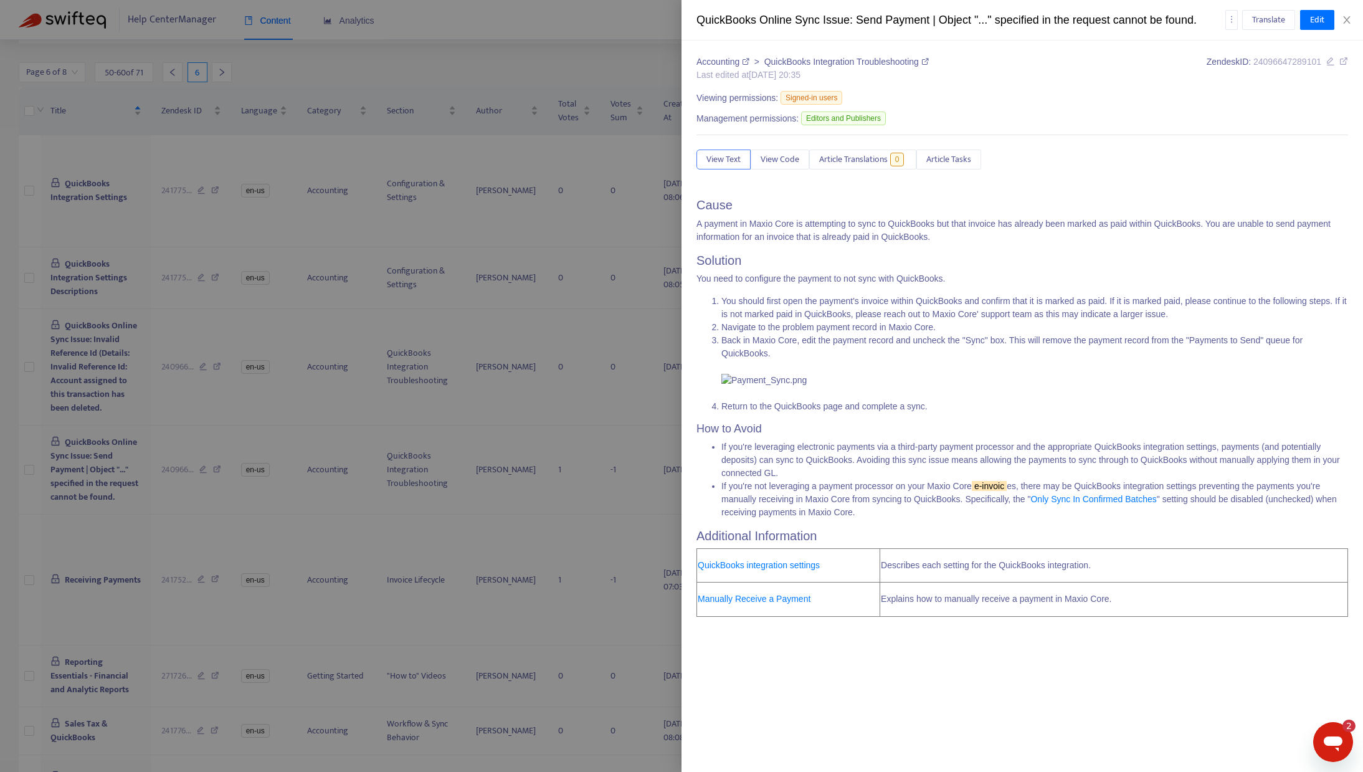
click at [1344, 60] on icon at bounding box center [1343, 61] width 9 height 9
click at [1350, 22] on icon "close" at bounding box center [1347, 20] width 10 height 10
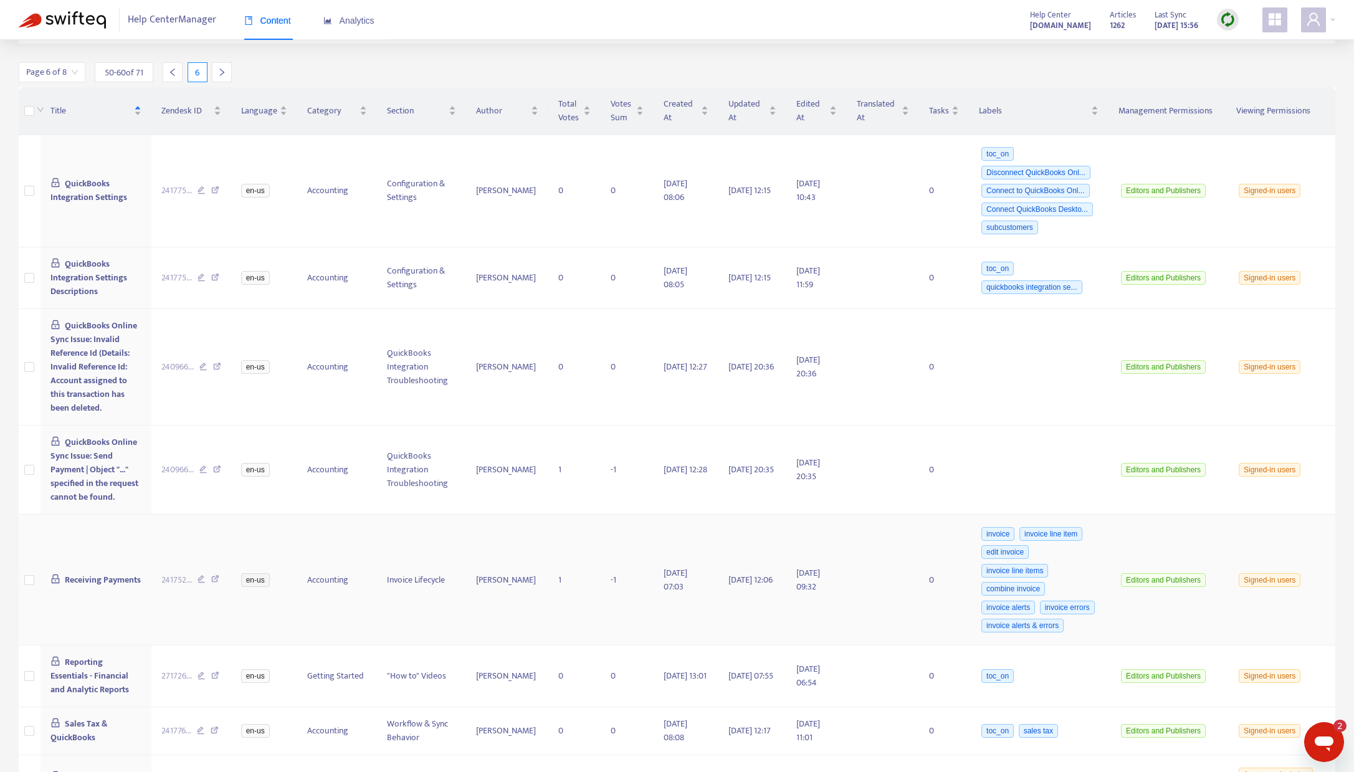
click at [87, 579] on span "Receiving Payments" at bounding box center [103, 580] width 76 height 14
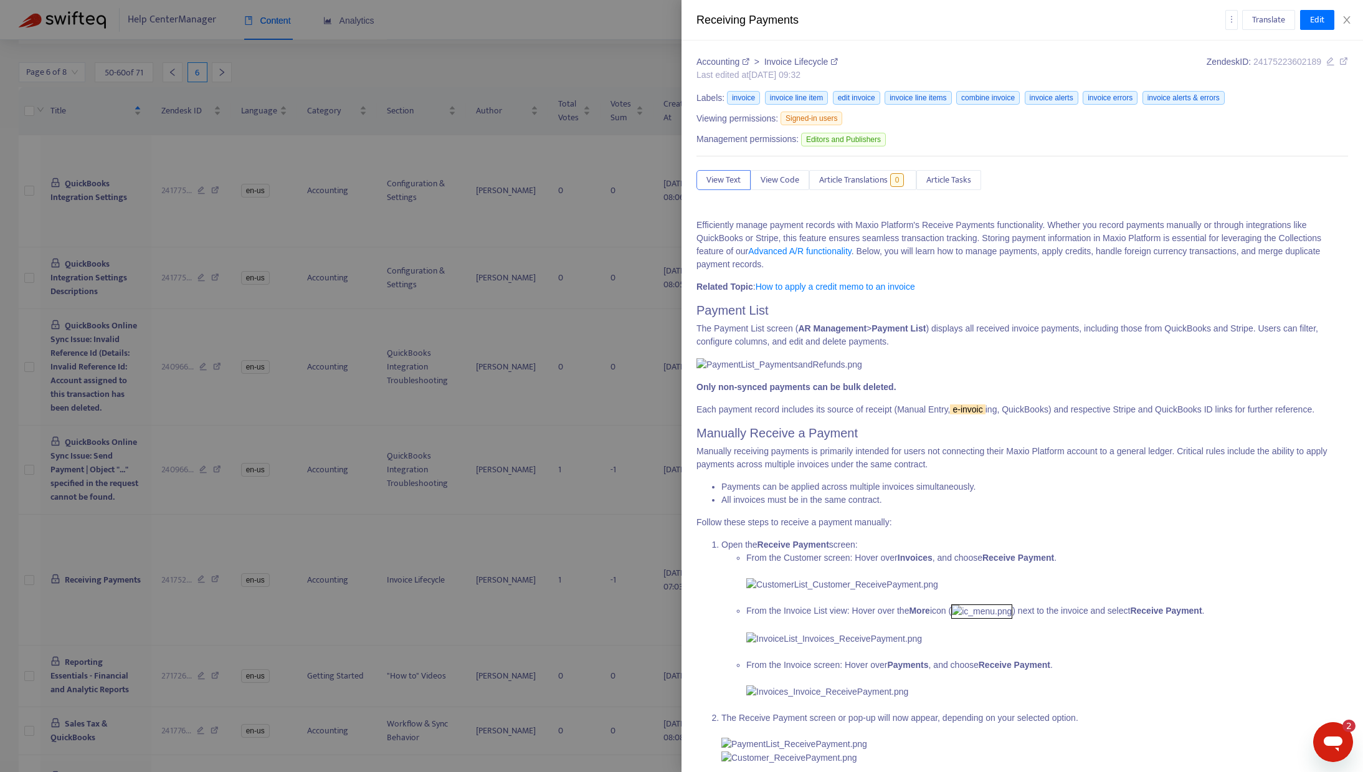
click at [1339, 62] on icon at bounding box center [1343, 61] width 9 height 9
drag, startPoint x: 1349, startPoint y: 20, endPoint x: 1293, endPoint y: 45, distance: 61.6
click at [1349, 20] on icon "close" at bounding box center [1347, 20] width 10 height 10
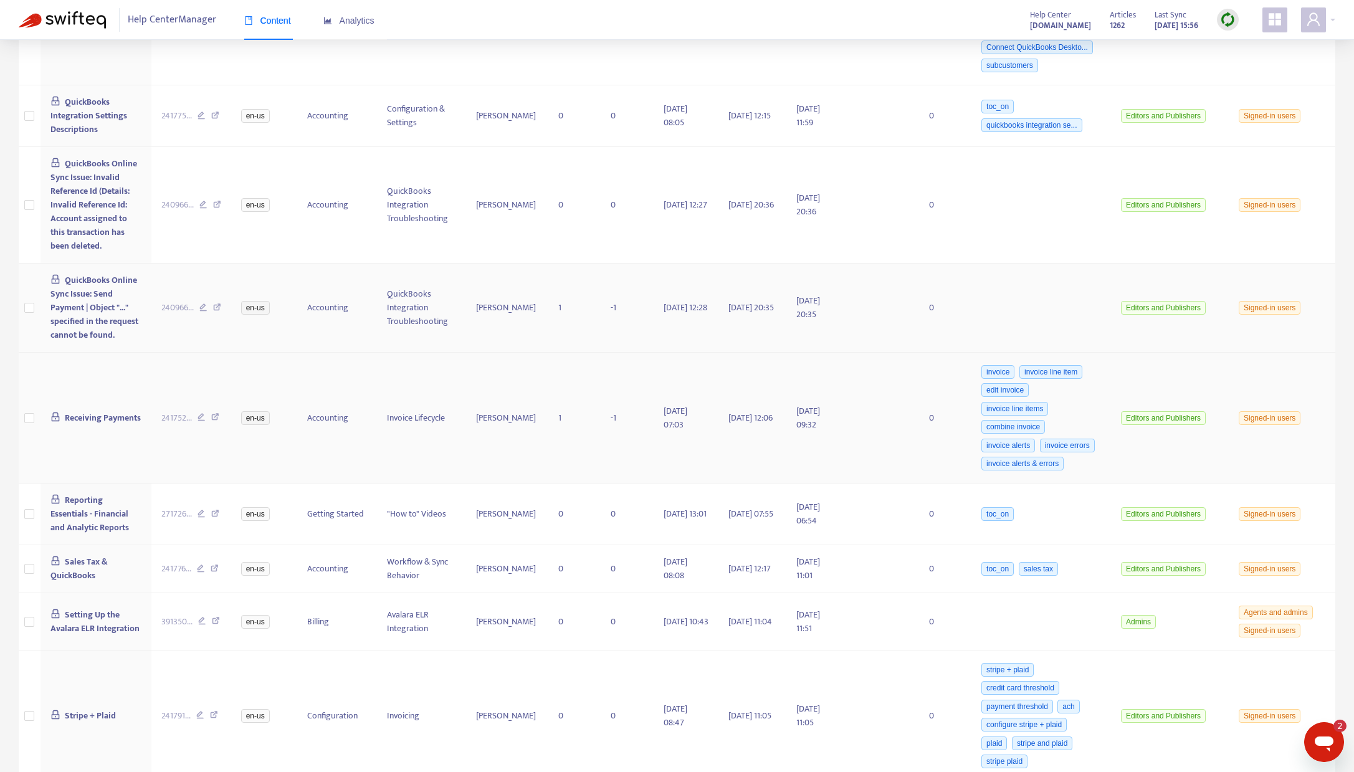
scroll to position [461, 0]
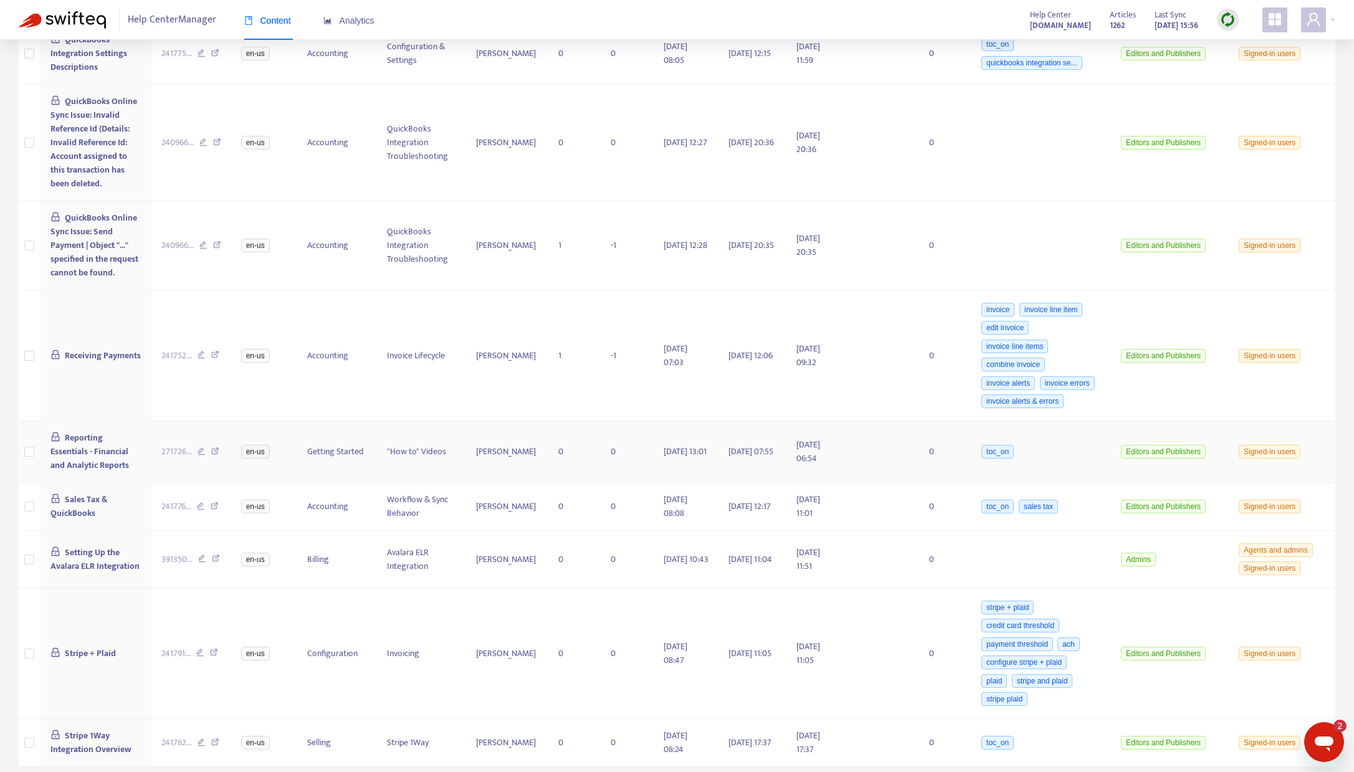
click at [85, 444] on span "Reporting Essentials - Financial and Analytic Reports" at bounding box center [89, 451] width 78 height 42
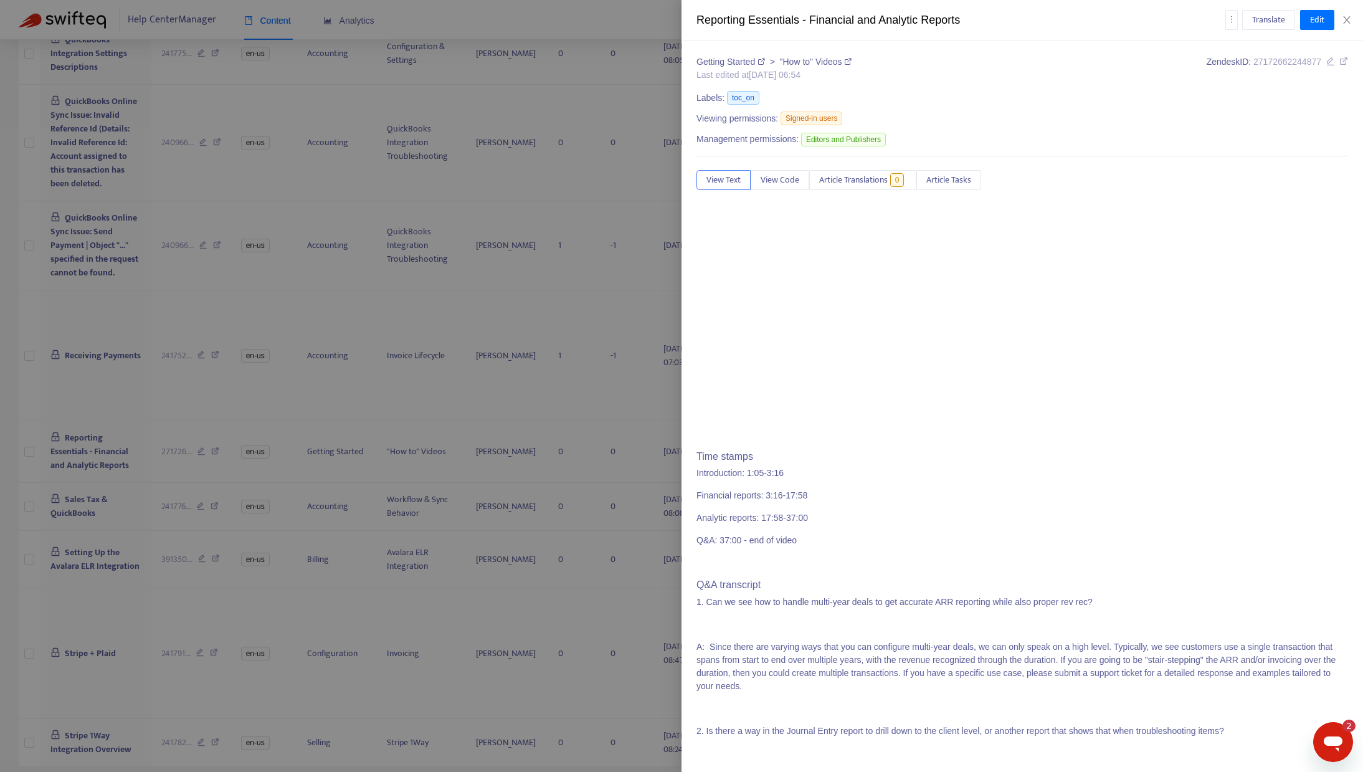
click at [1339, 59] on icon at bounding box center [1343, 61] width 9 height 9
click at [1347, 22] on icon "close" at bounding box center [1347, 20] width 10 height 10
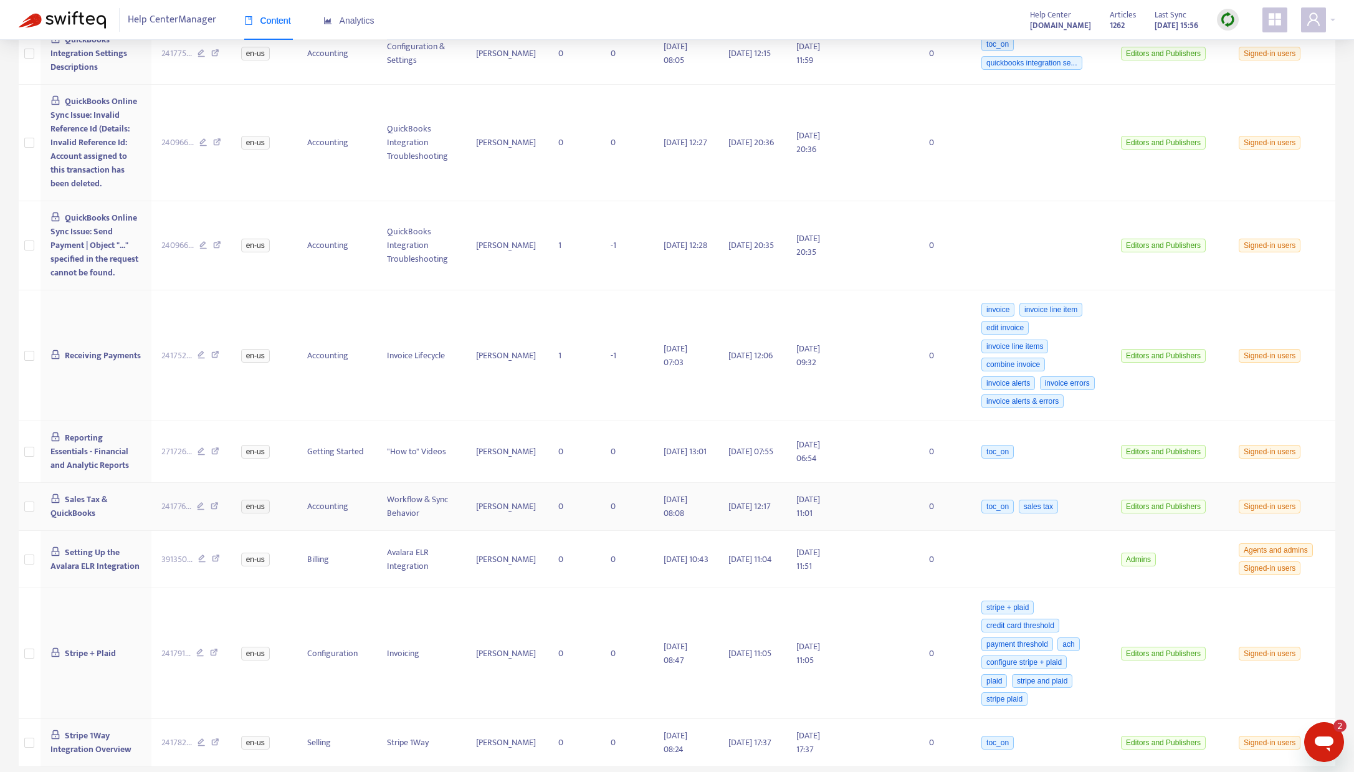
click at [70, 508] on span "Sales Tax & QuickBooks" at bounding box center [79, 506] width 58 height 28
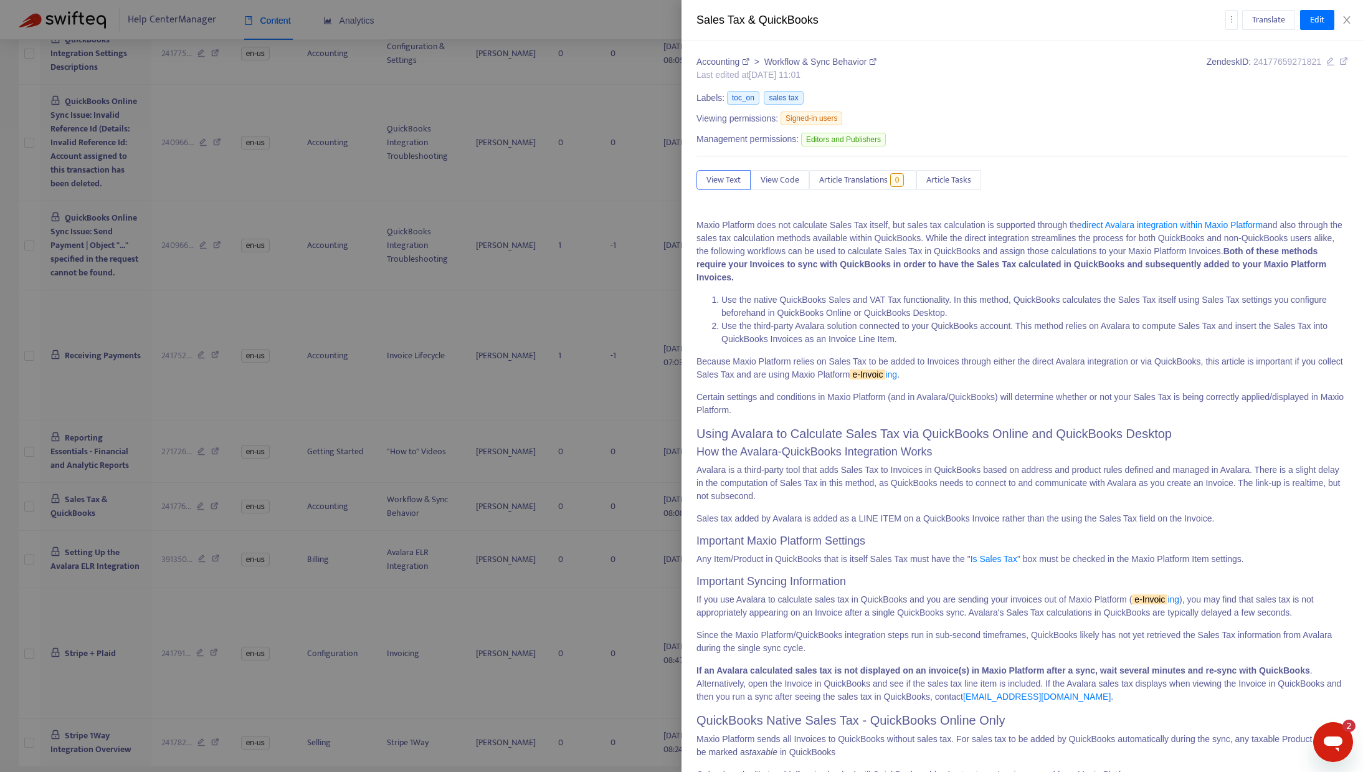
click at [1339, 59] on icon at bounding box center [1343, 61] width 9 height 9
click at [1352, 19] on button "Close" at bounding box center [1346, 20] width 17 height 12
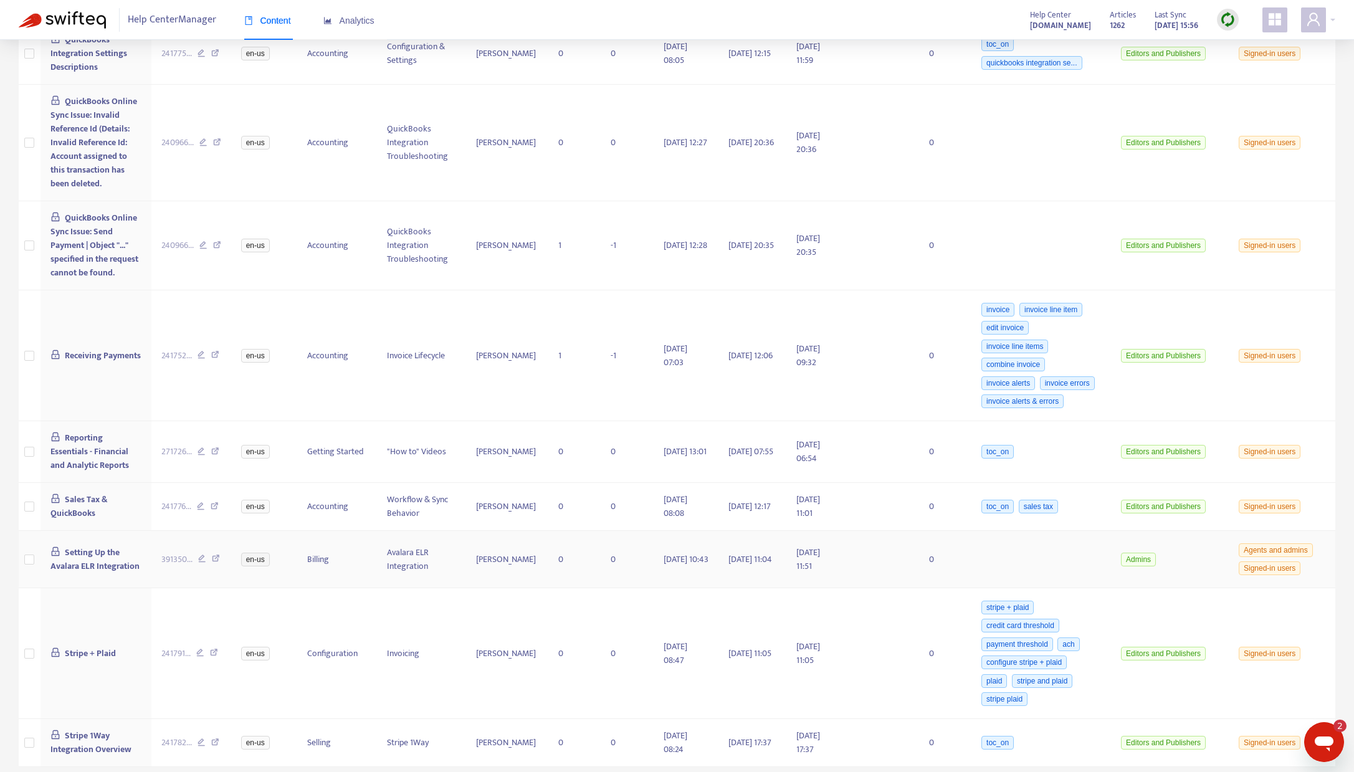
click at [76, 555] on span "Setting Up the Avalara ELR Integration" at bounding box center [94, 559] width 89 height 28
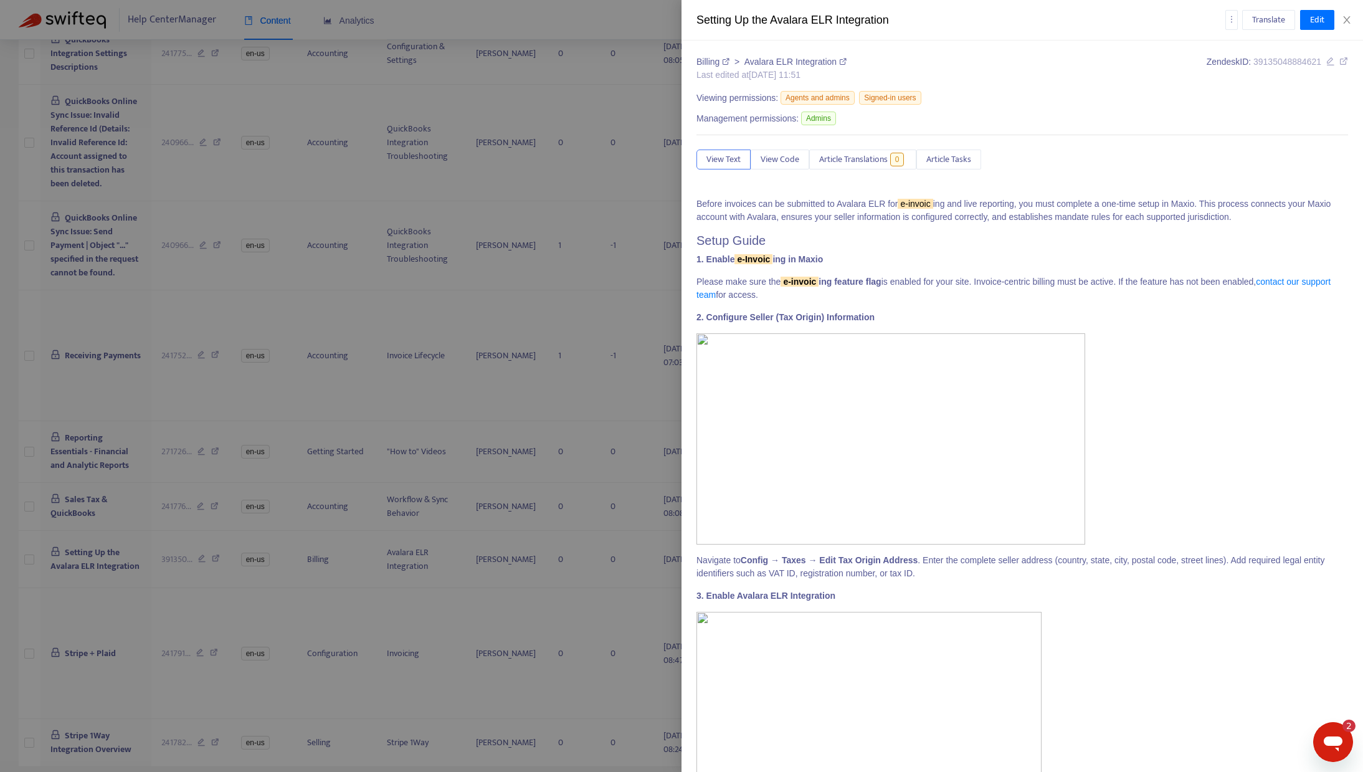
click at [1339, 62] on icon at bounding box center [1343, 61] width 9 height 9
click at [1352, 18] on button "Close" at bounding box center [1346, 20] width 17 height 12
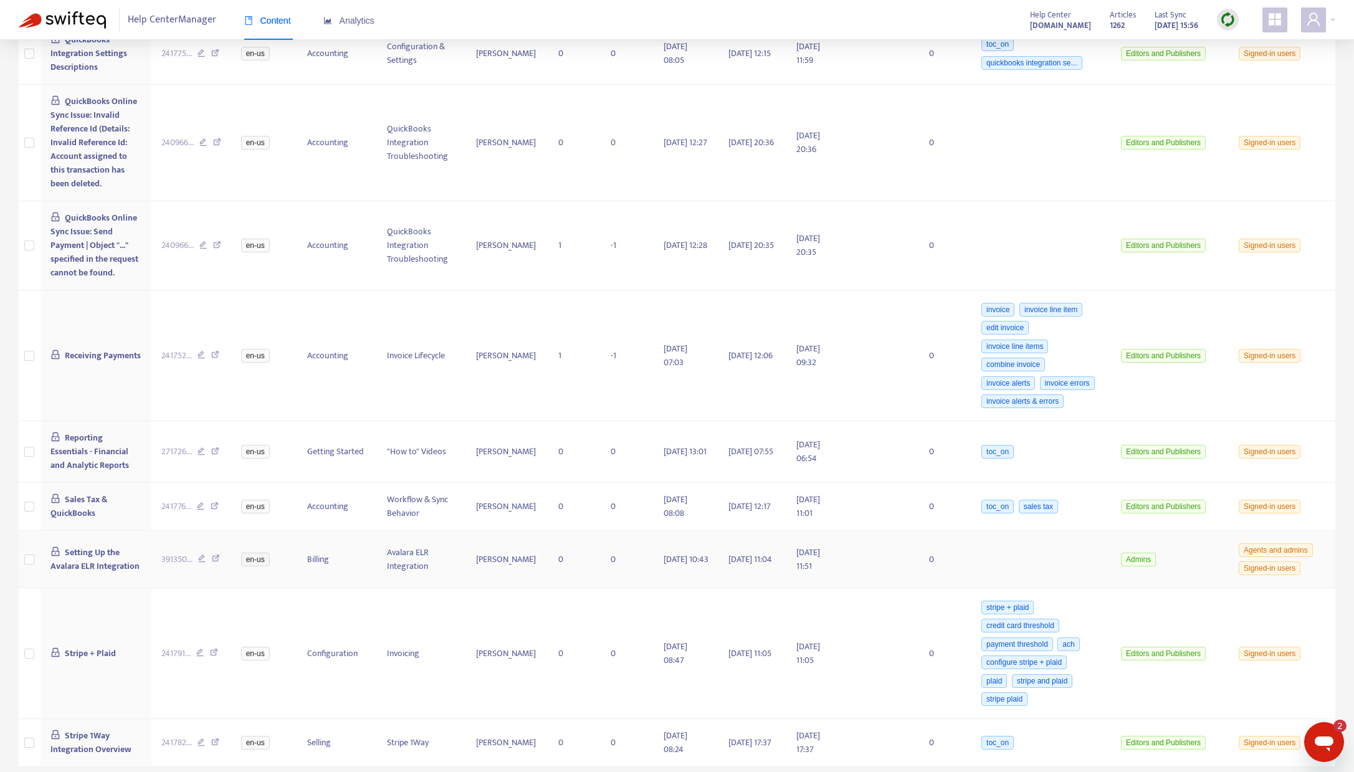
click at [220, 557] on icon at bounding box center [216, 559] width 8 height 11
click at [217, 652] on icon at bounding box center [214, 654] width 8 height 11
click at [219, 740] on icon at bounding box center [215, 743] width 8 height 11
click at [219, 741] on icon at bounding box center [215, 743] width 8 height 11
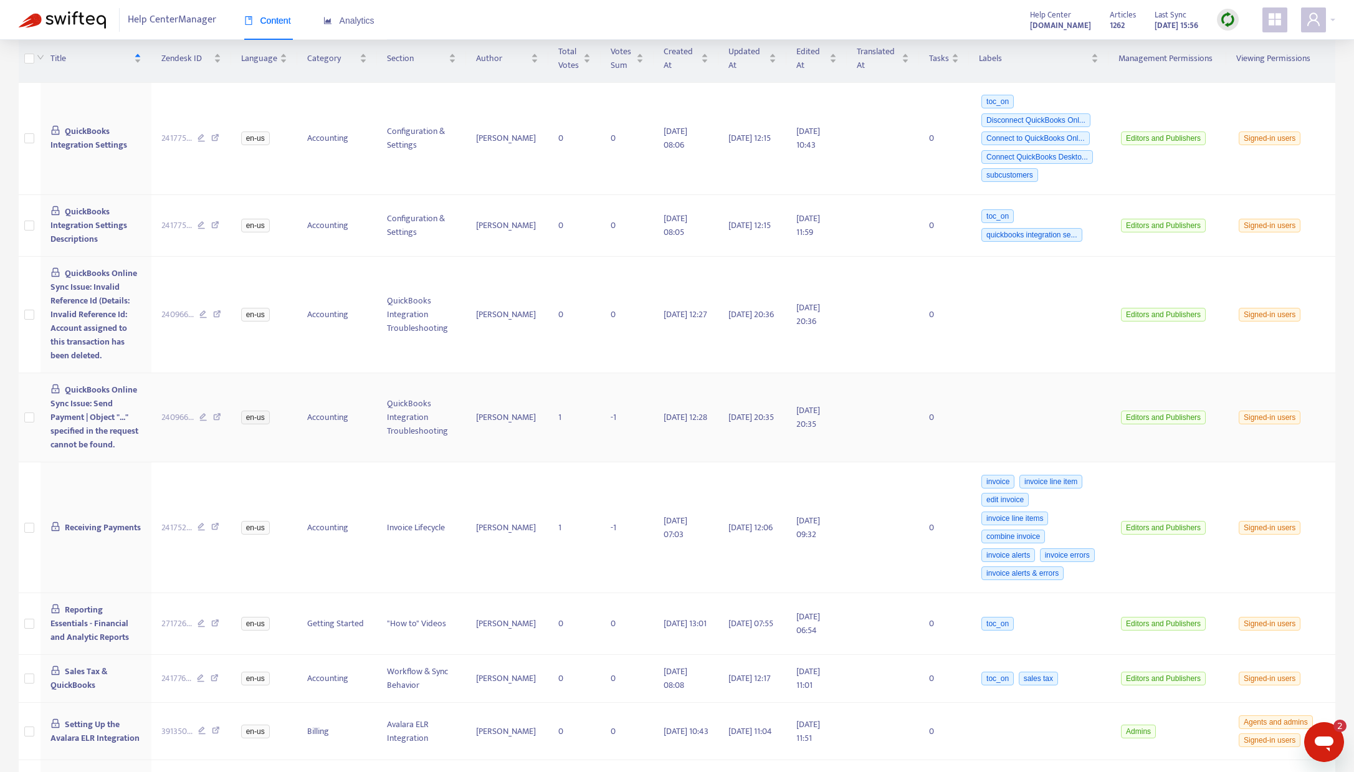
scroll to position [0, 0]
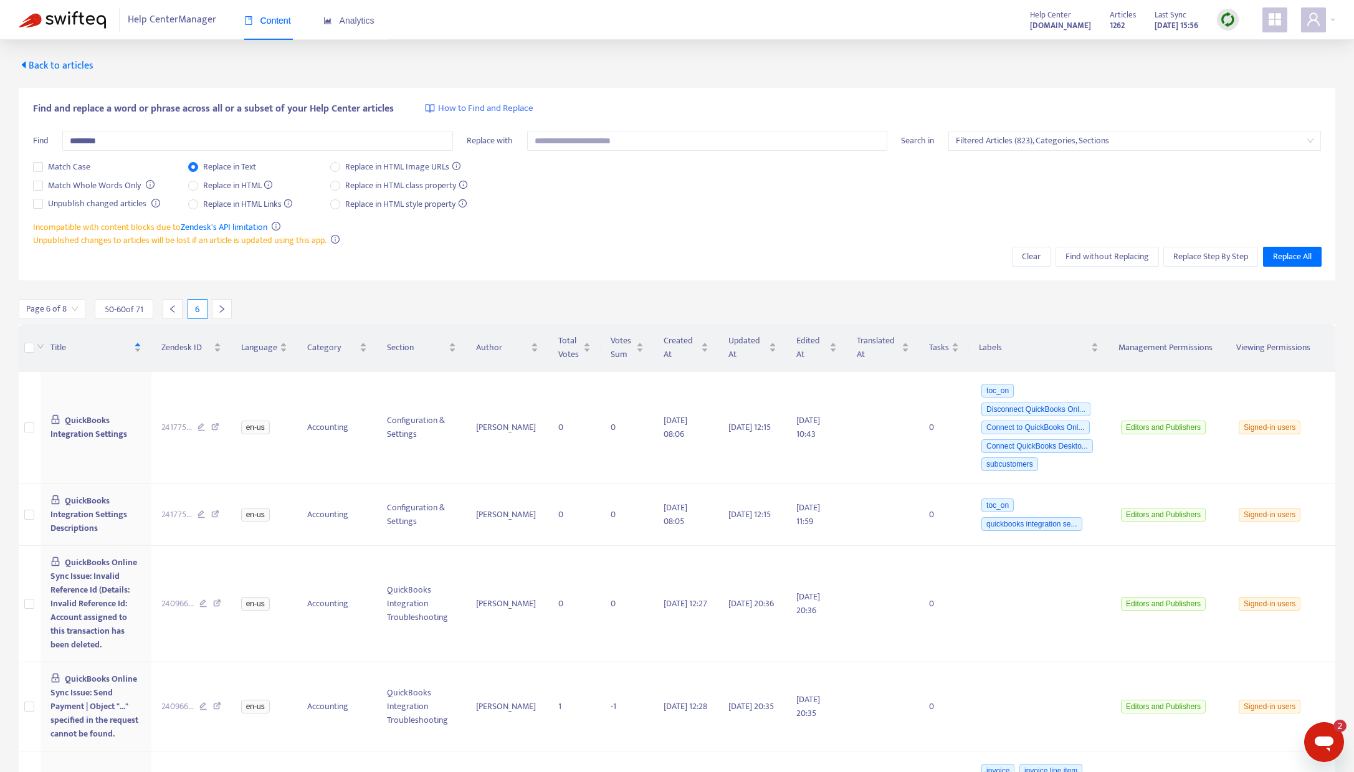
click at [172, 305] on icon "left" at bounding box center [172, 309] width 9 height 9
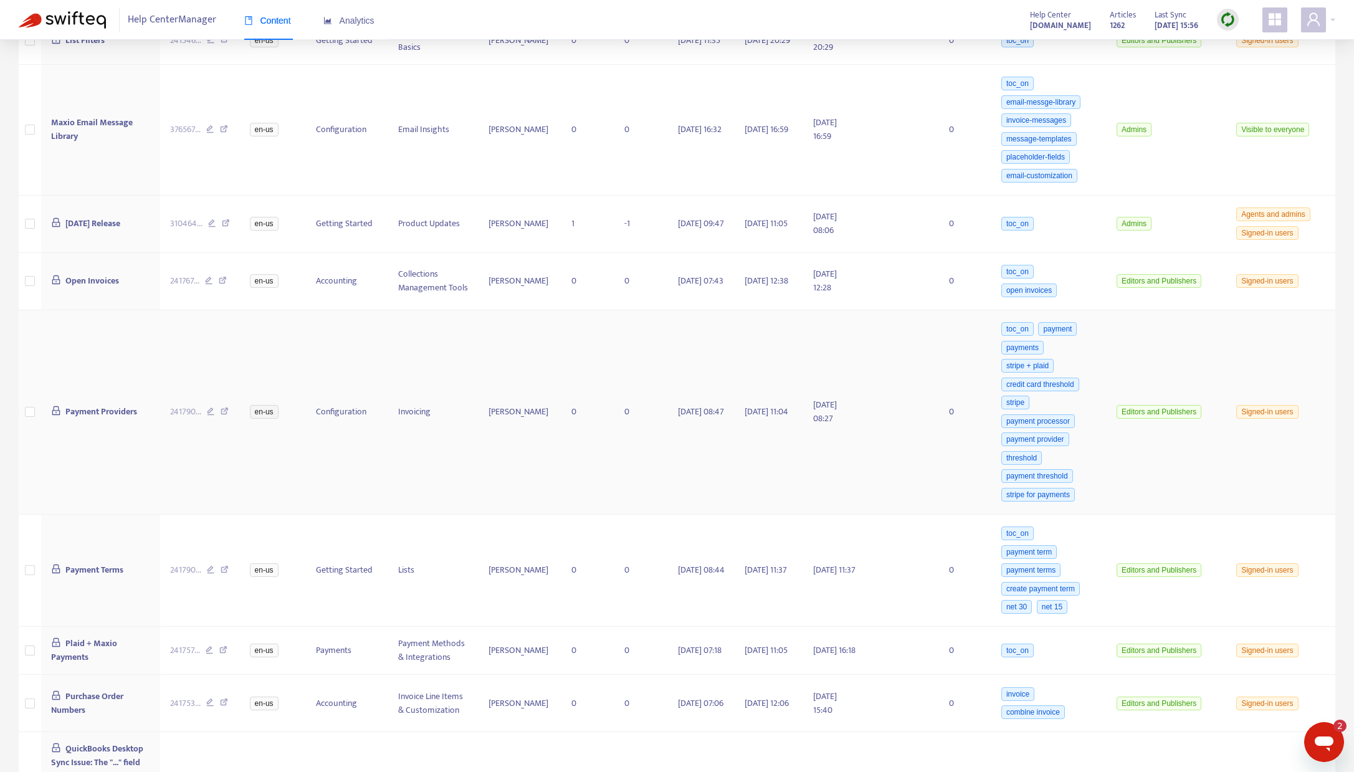
scroll to position [334, 0]
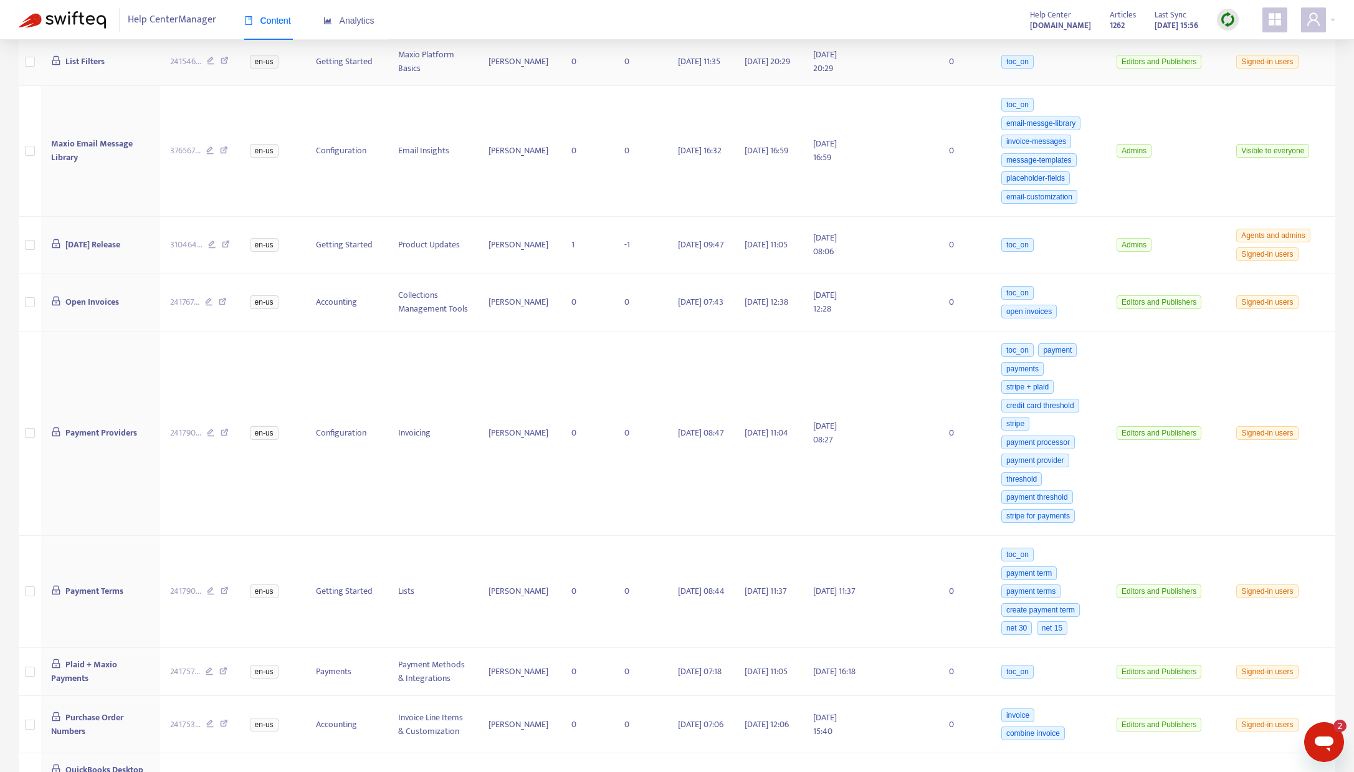
click at [226, 61] on icon at bounding box center [225, 62] width 8 height 11
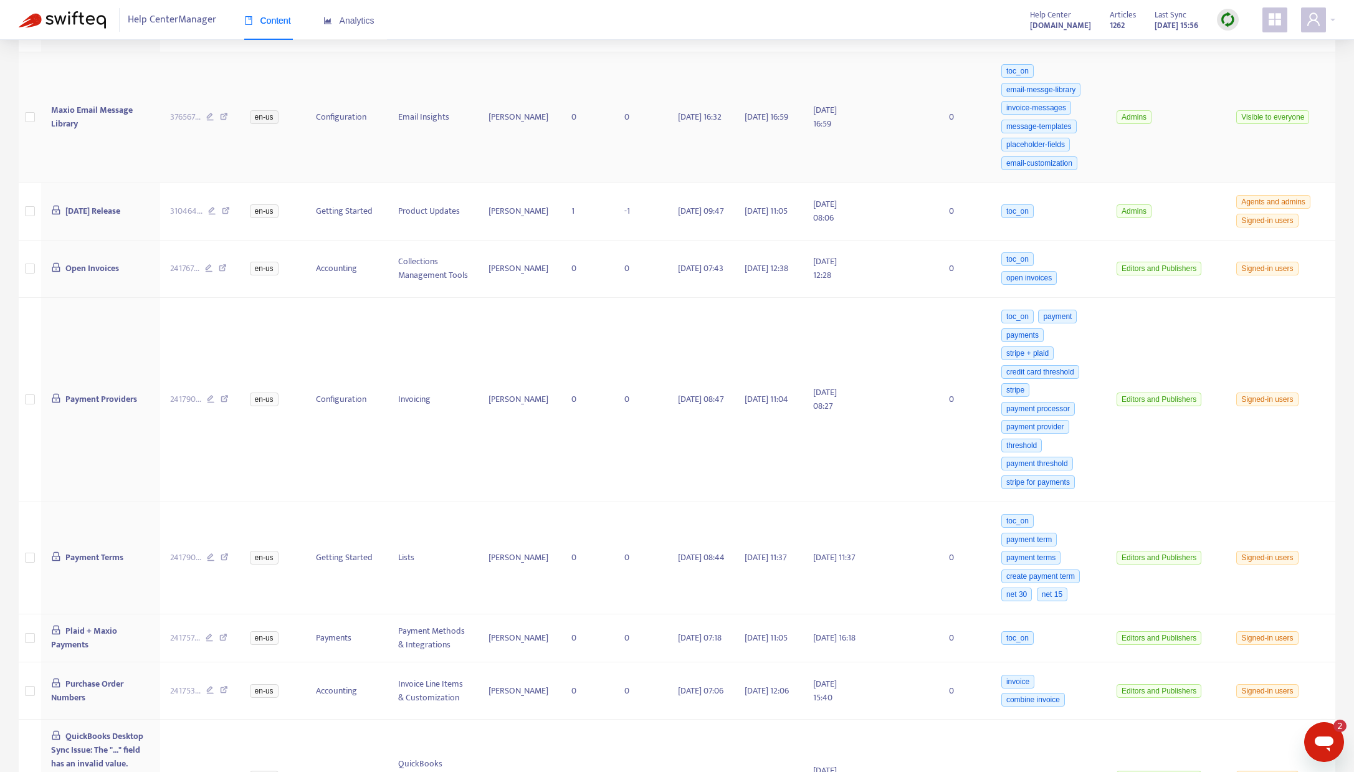
scroll to position [376, 0]
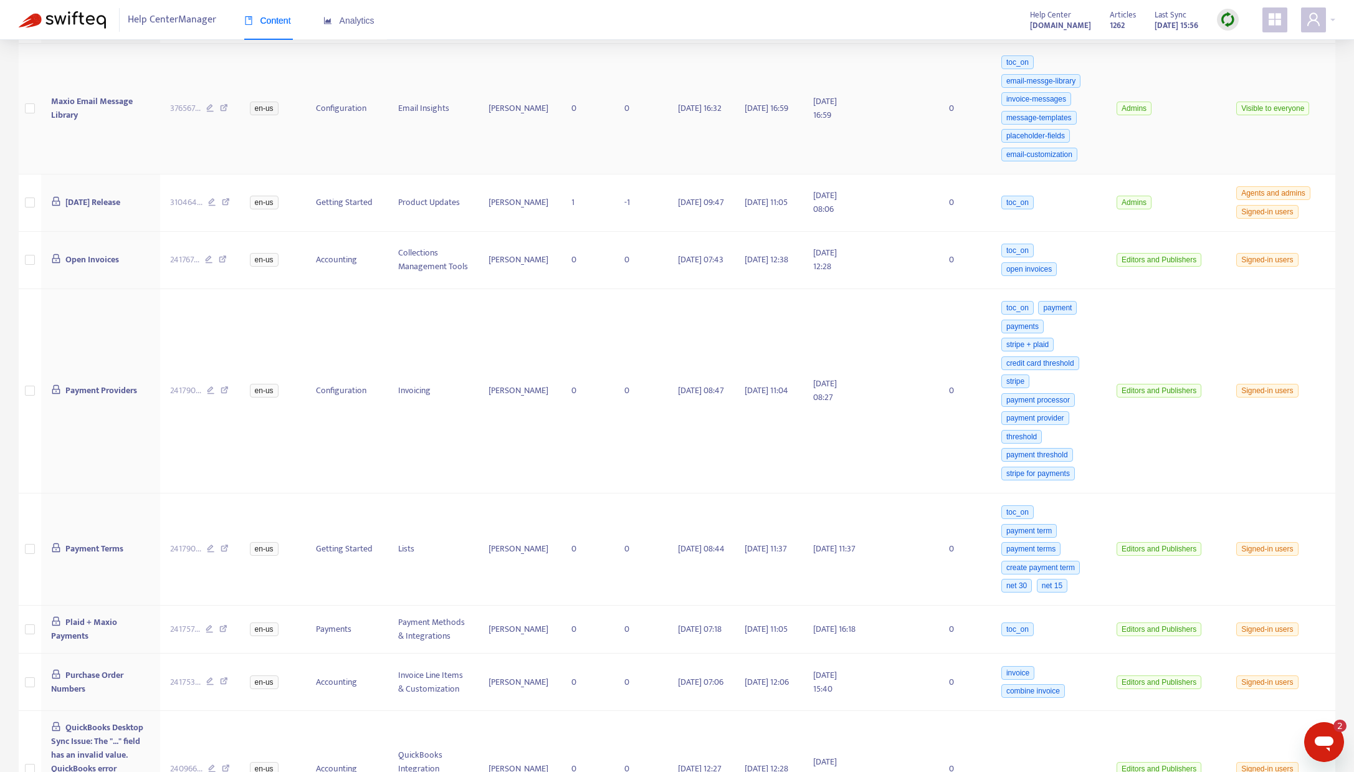
click at [75, 100] on span "Maxio Email Message Library" at bounding box center [92, 108] width 82 height 28
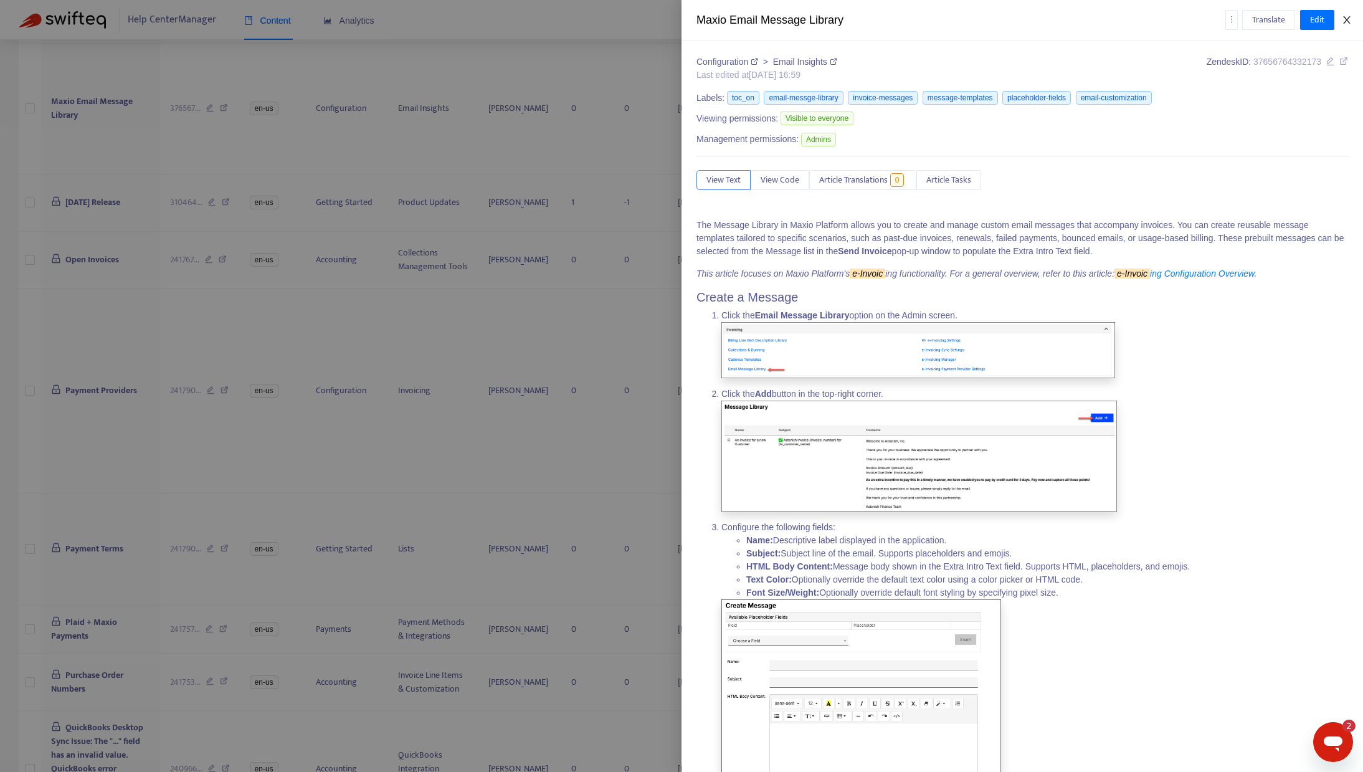
drag, startPoint x: 1352, startPoint y: 19, endPoint x: 1287, endPoint y: 36, distance: 67.4
click at [1351, 19] on button "Close" at bounding box center [1346, 20] width 17 height 12
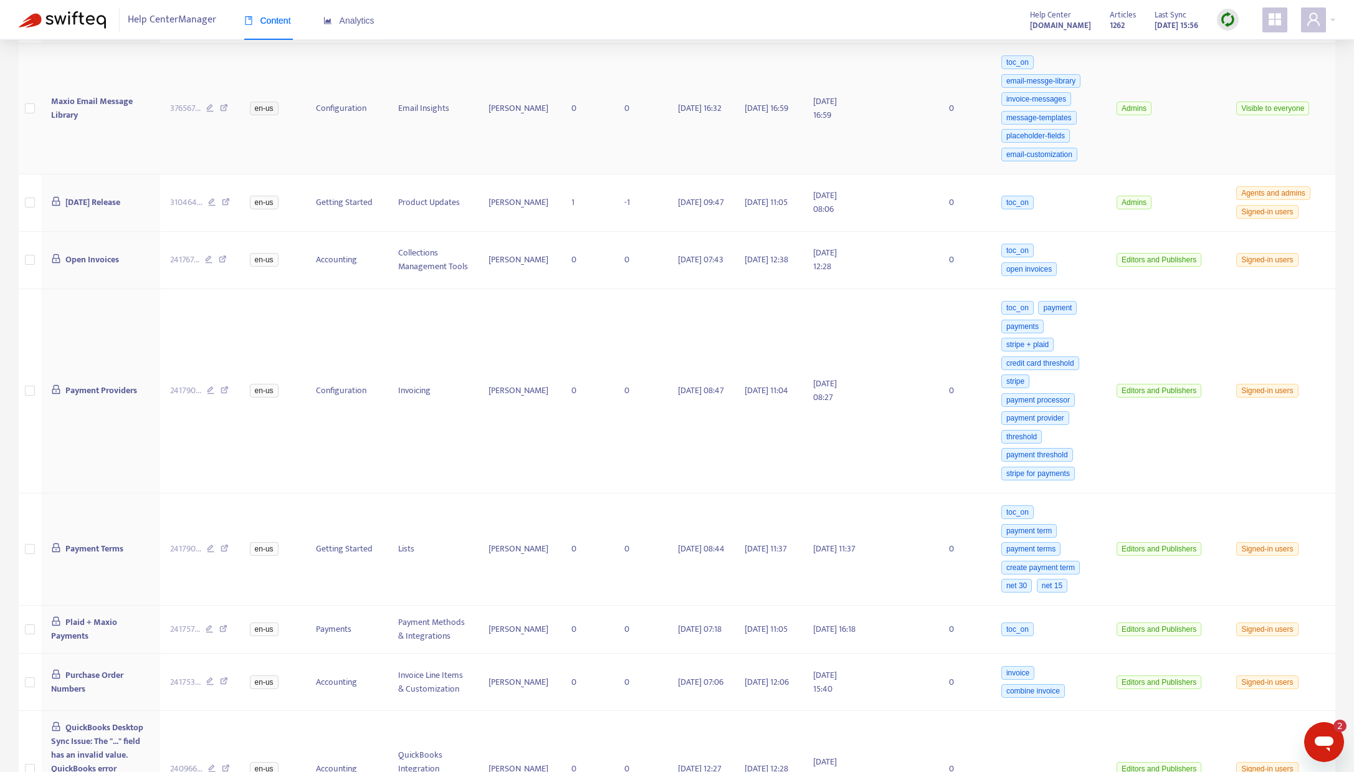
click at [228, 107] on icon at bounding box center [224, 109] width 8 height 11
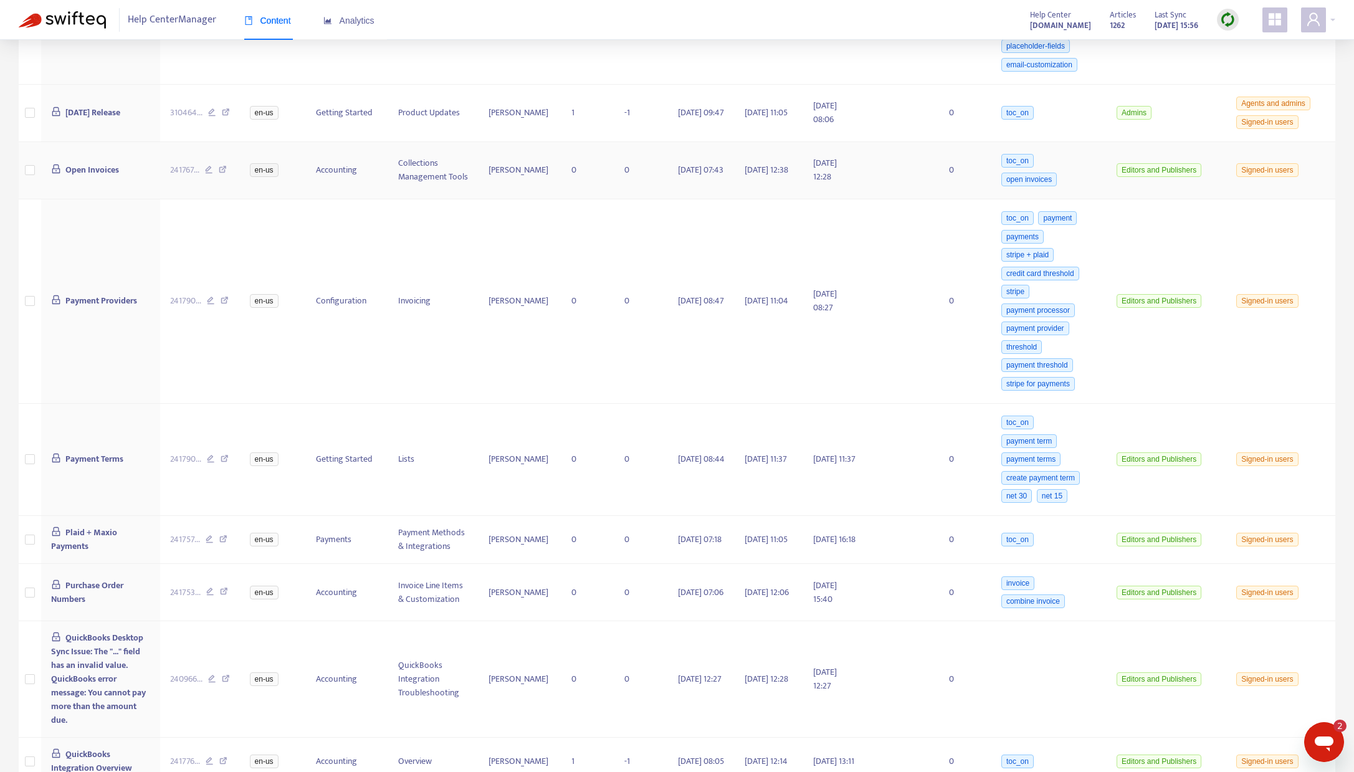
scroll to position [468, 0]
click at [229, 110] on icon at bounding box center [226, 112] width 8 height 11
click at [226, 165] on icon at bounding box center [223, 169] width 8 height 11
click at [80, 298] on span "Payment Providers" at bounding box center [101, 299] width 72 height 14
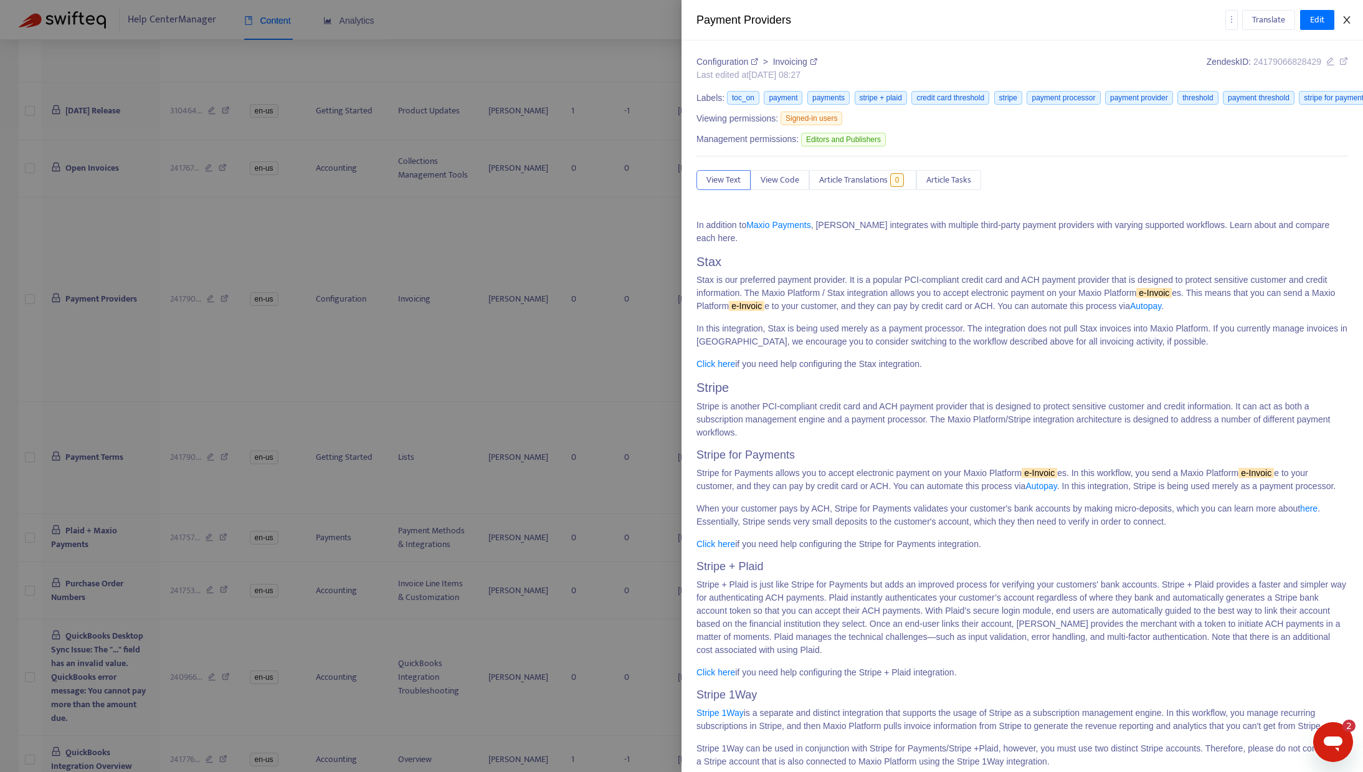
click at [1344, 24] on icon "close" at bounding box center [1347, 20] width 10 height 10
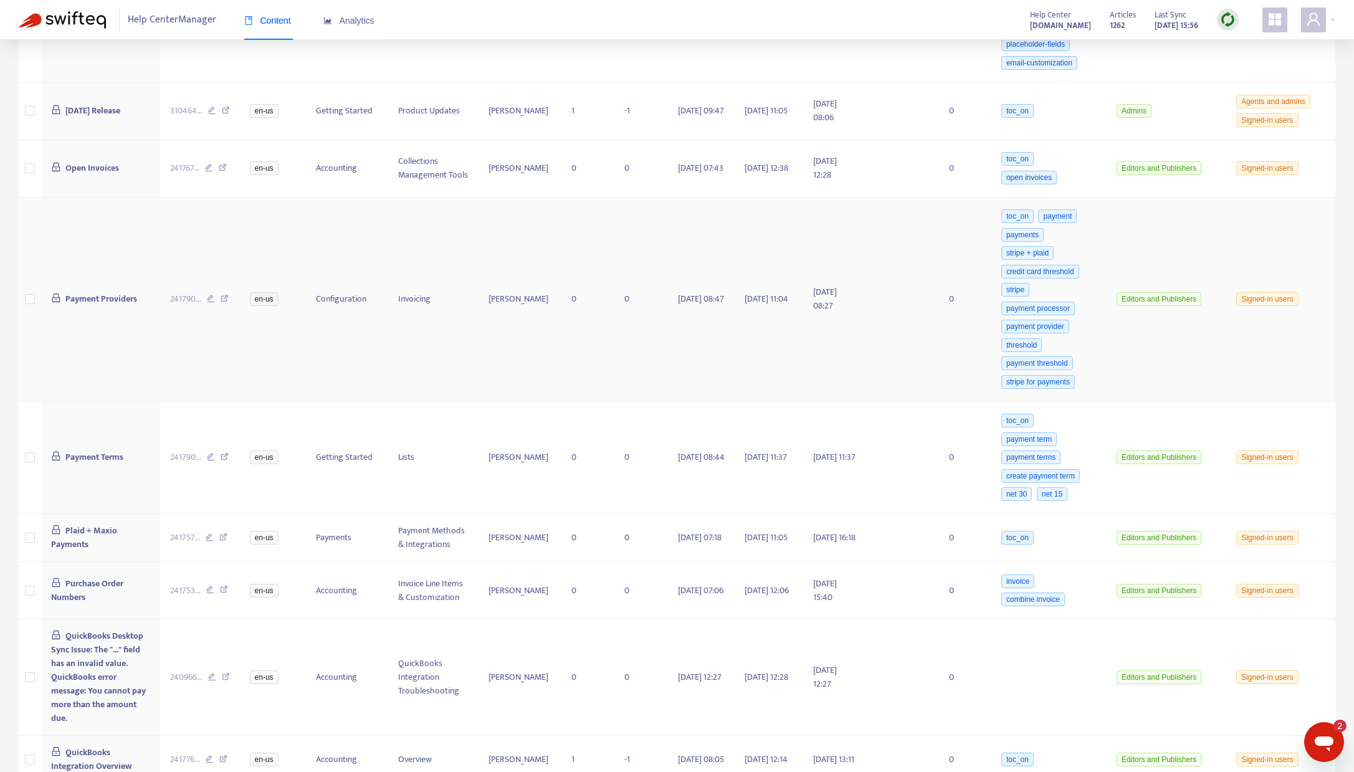
click at [229, 298] on icon at bounding box center [225, 300] width 8 height 11
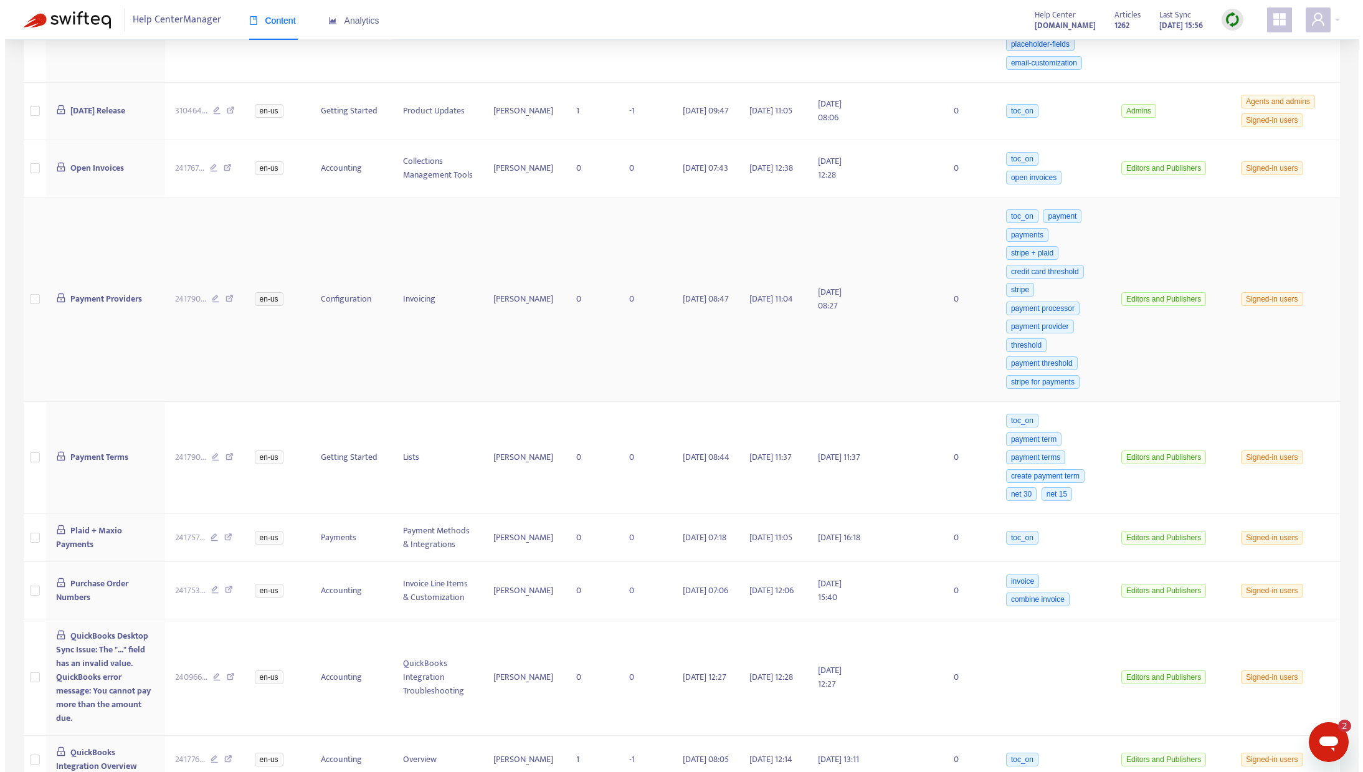
scroll to position [485, 0]
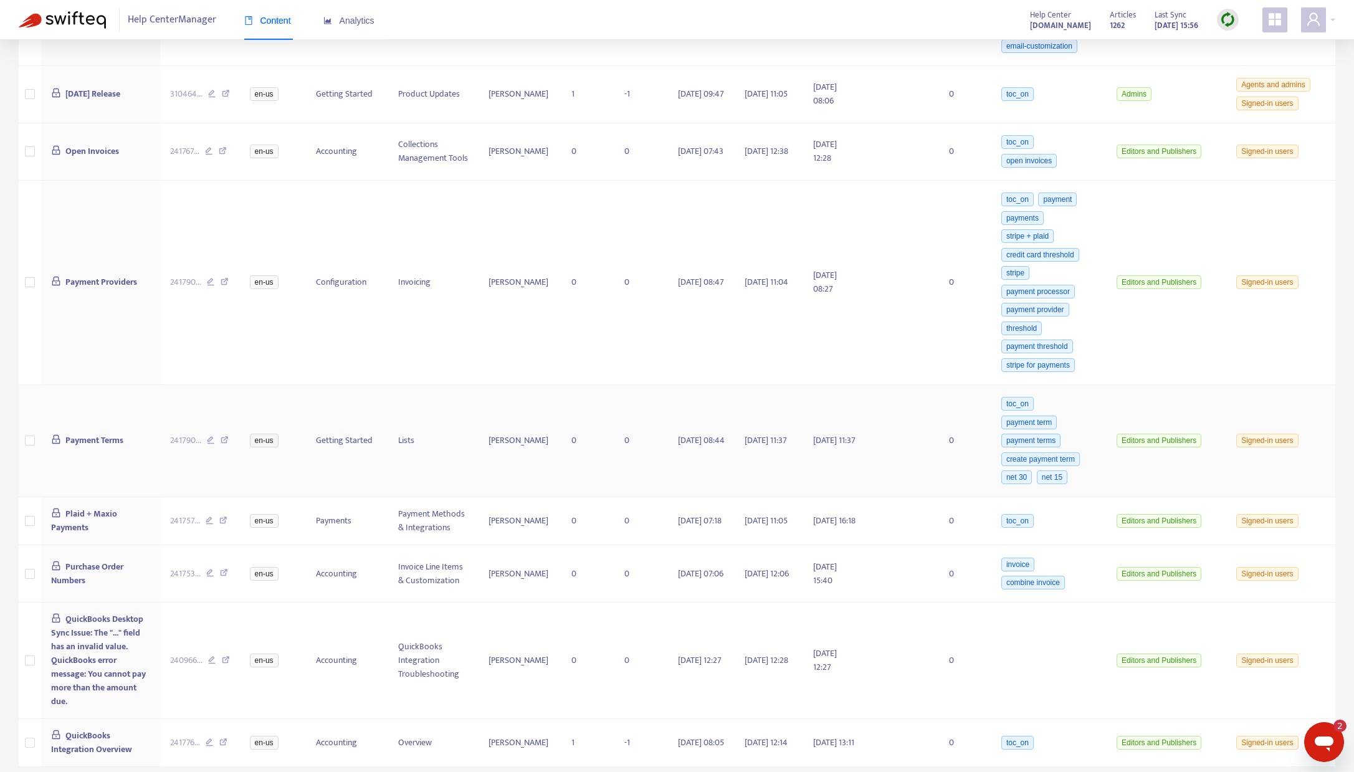
click at [82, 441] on span "Payment Terms" at bounding box center [94, 440] width 58 height 14
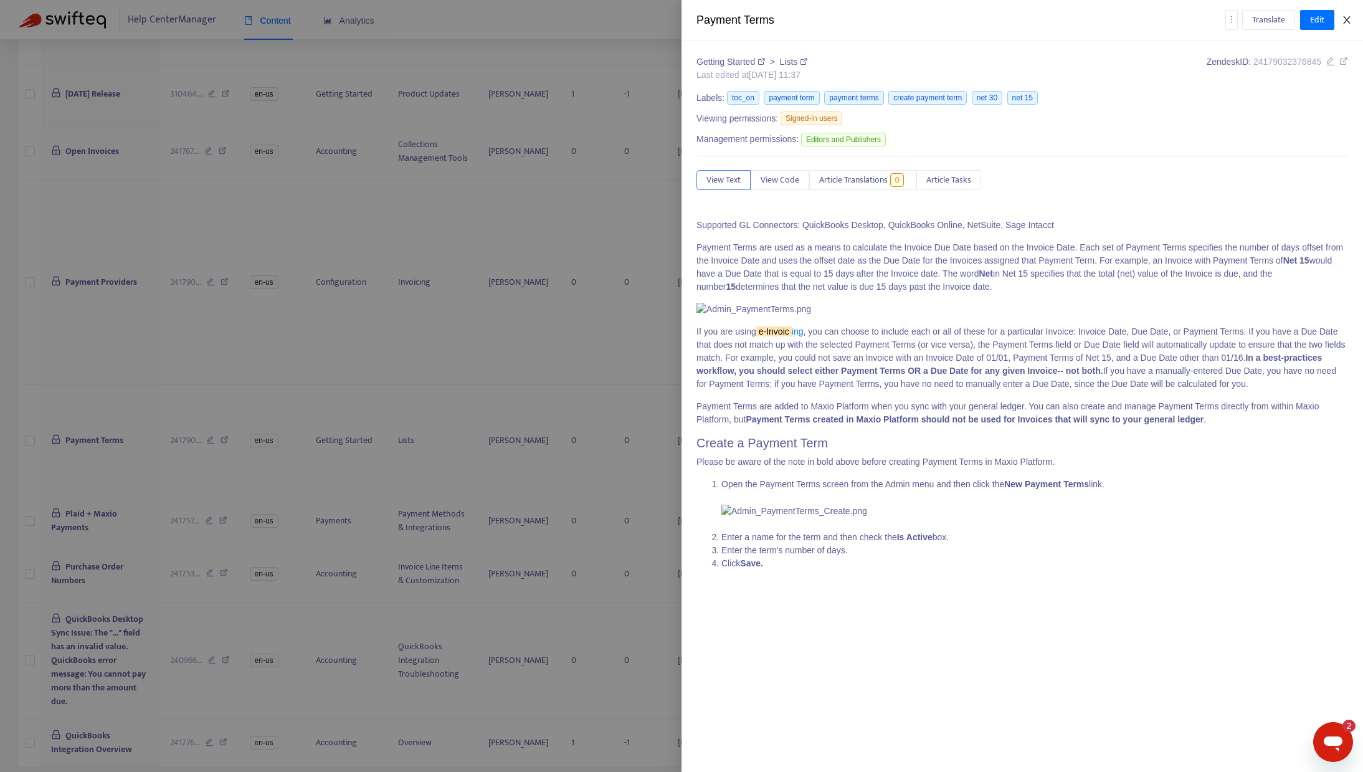
click at [1348, 20] on icon "close" at bounding box center [1347, 20] width 10 height 10
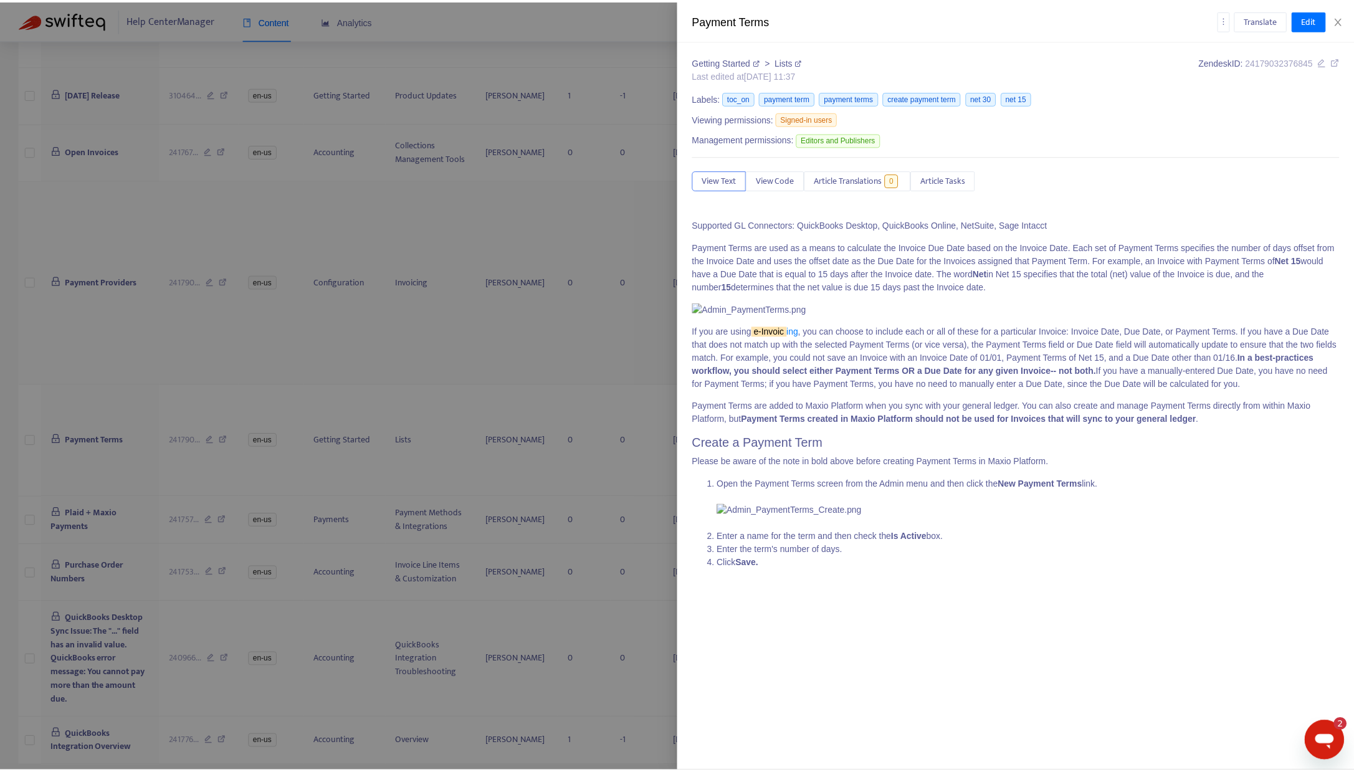
scroll to position [471, 0]
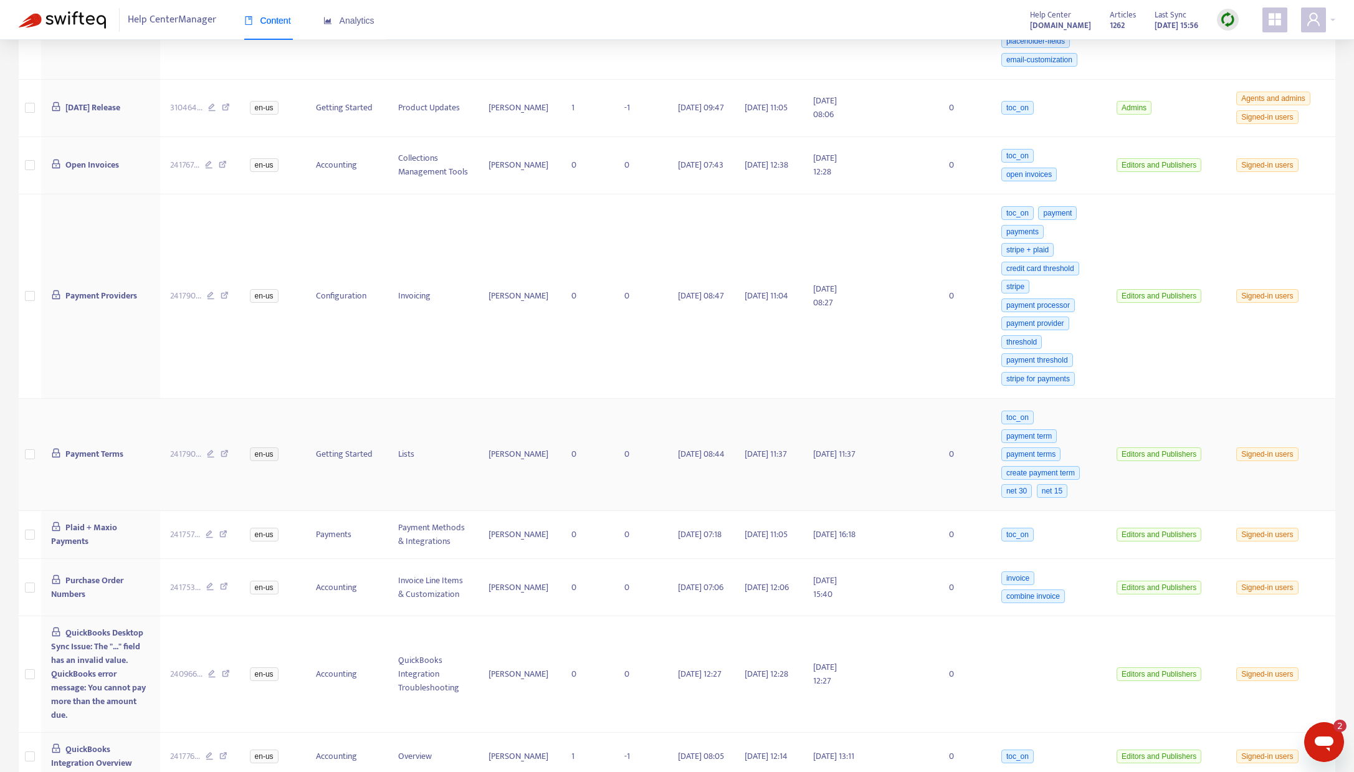
click at [229, 453] on icon at bounding box center [225, 455] width 8 height 11
click at [226, 533] on icon at bounding box center [223, 535] width 8 height 11
click at [82, 579] on span "Purchase Order Numbers" at bounding box center [87, 587] width 73 height 28
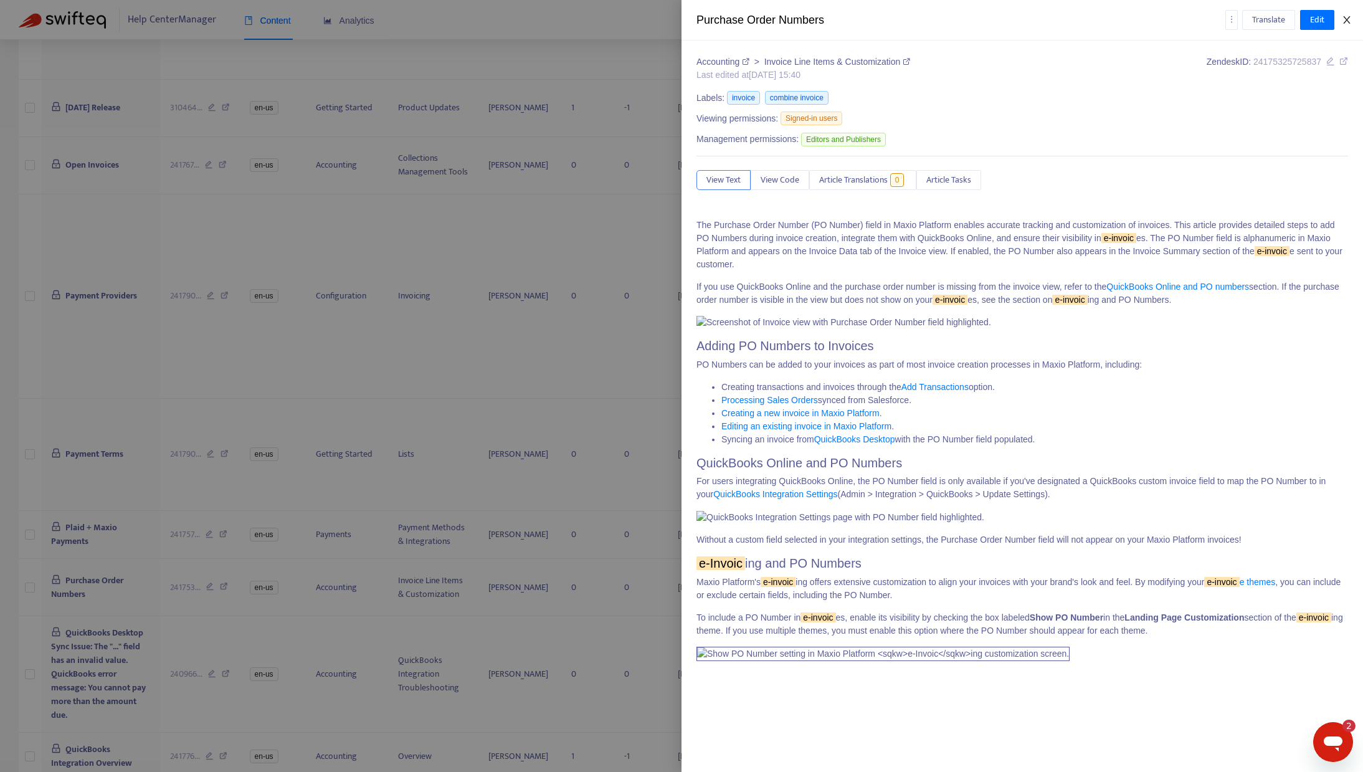
drag, startPoint x: 1347, startPoint y: 19, endPoint x: 1338, endPoint y: 33, distance: 17.1
click at [1347, 19] on icon "close" at bounding box center [1346, 19] width 7 height 7
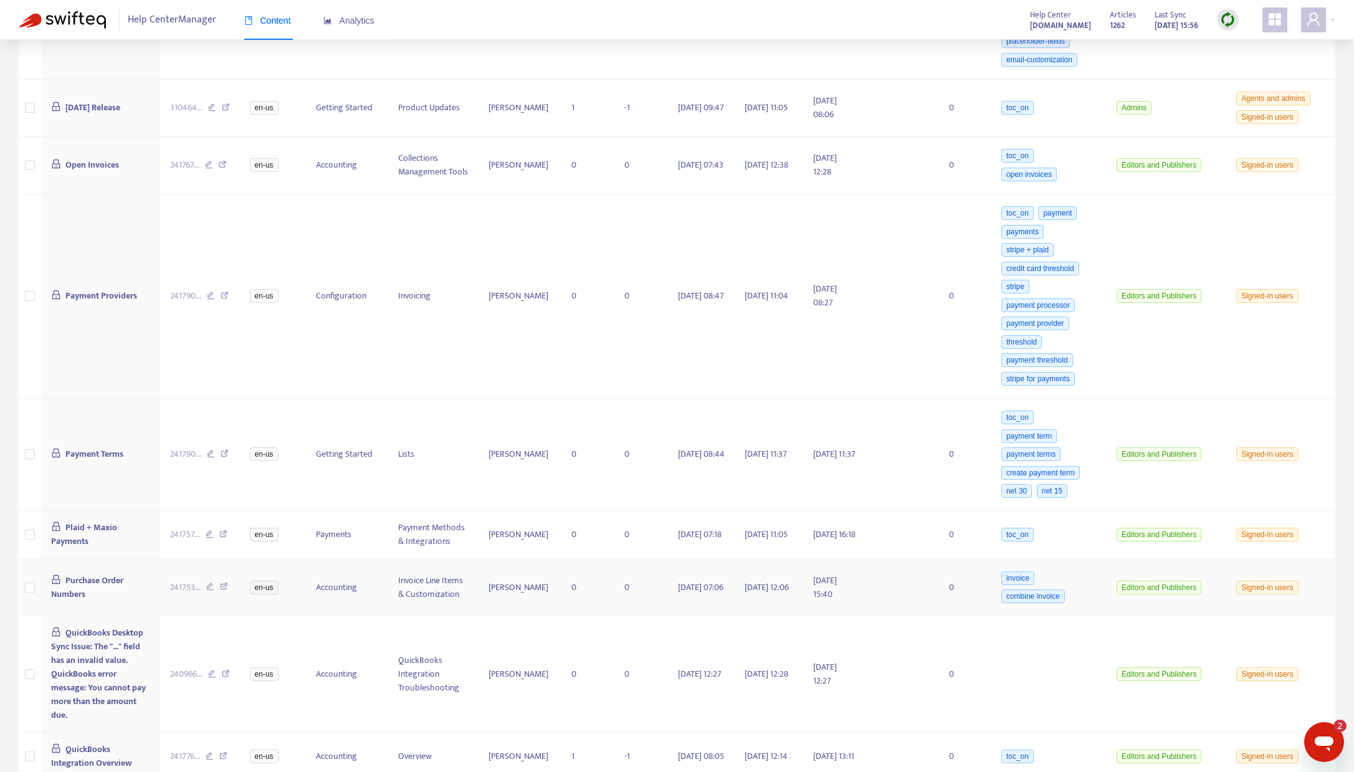
click at [227, 587] on icon at bounding box center [224, 588] width 8 height 11
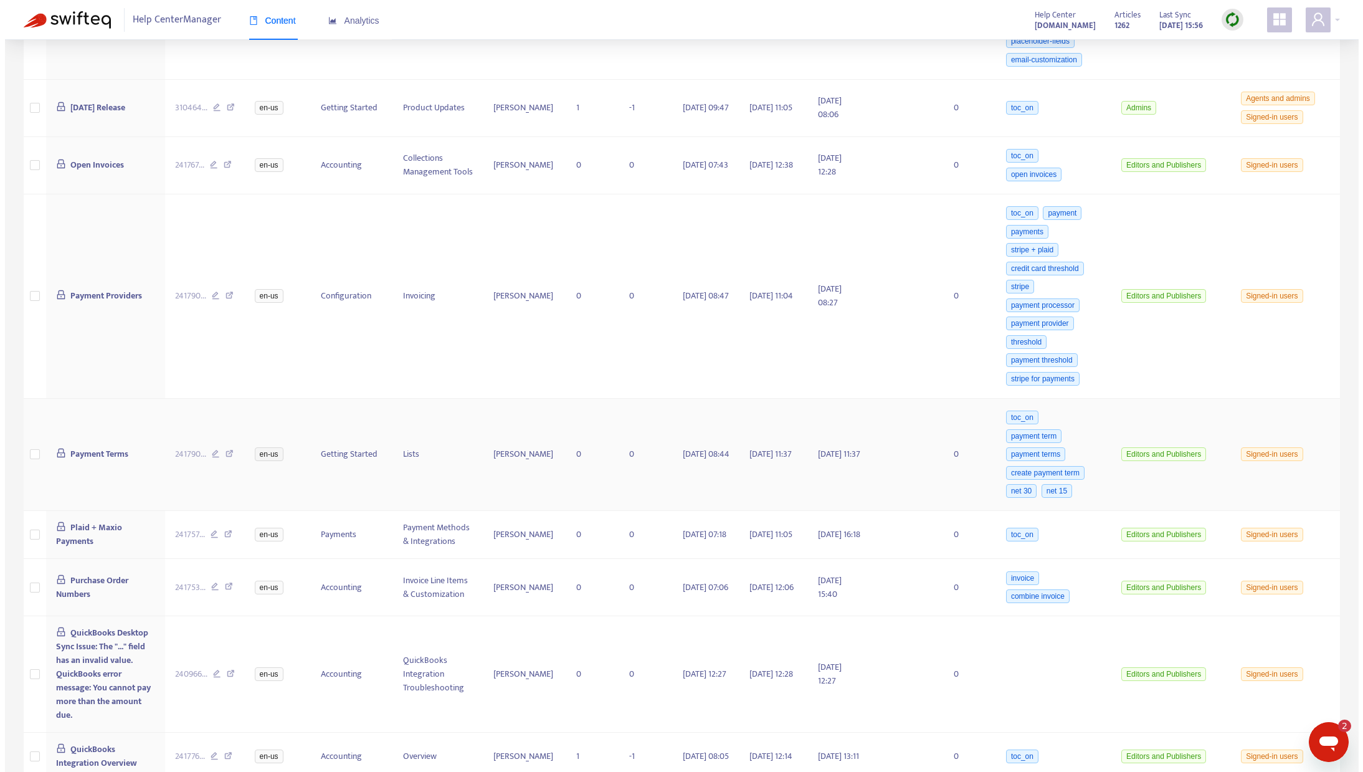
scroll to position [485, 0]
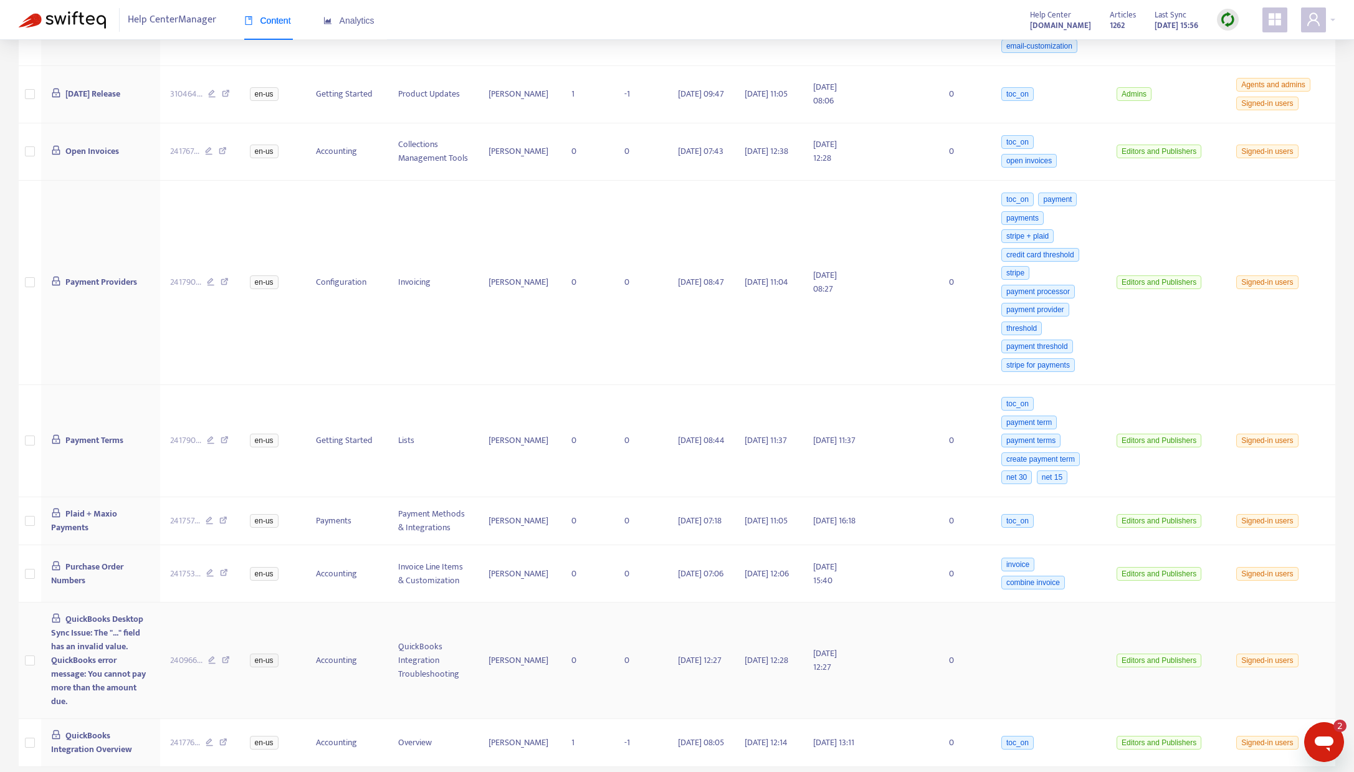
click at [85, 626] on span "QuickBooks Desktop Sync Issue: The "..." field has an invalid value. QuickBooks…" at bounding box center [98, 660] width 95 height 97
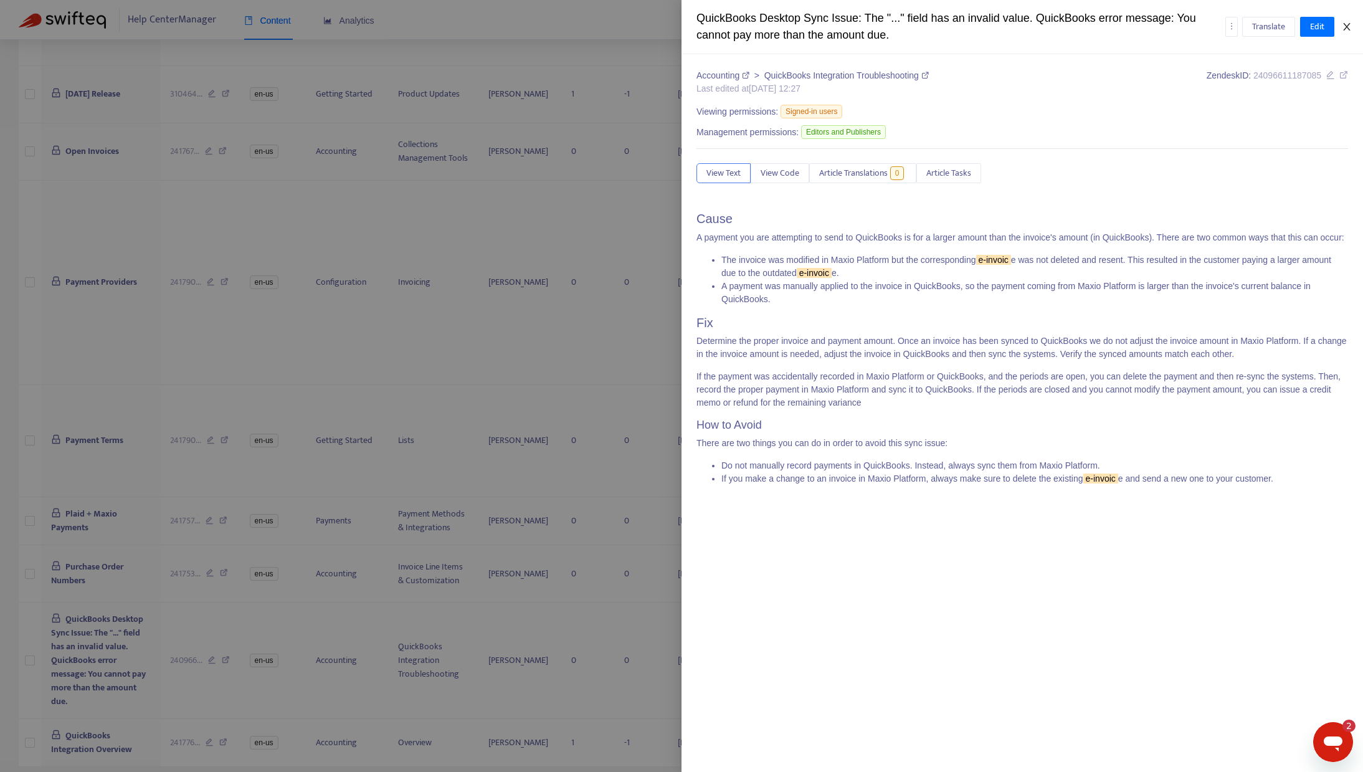
click at [1345, 24] on icon "close" at bounding box center [1346, 26] width 7 height 7
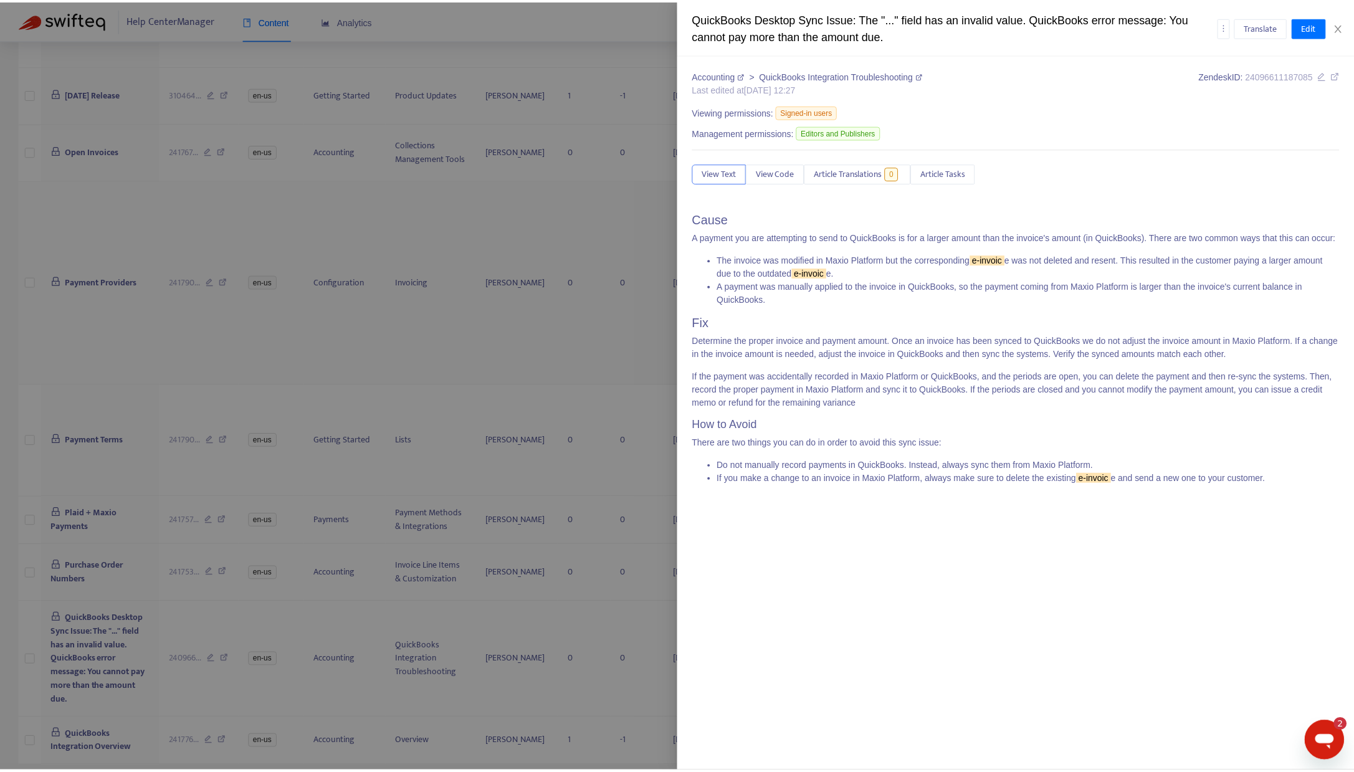
scroll to position [471, 0]
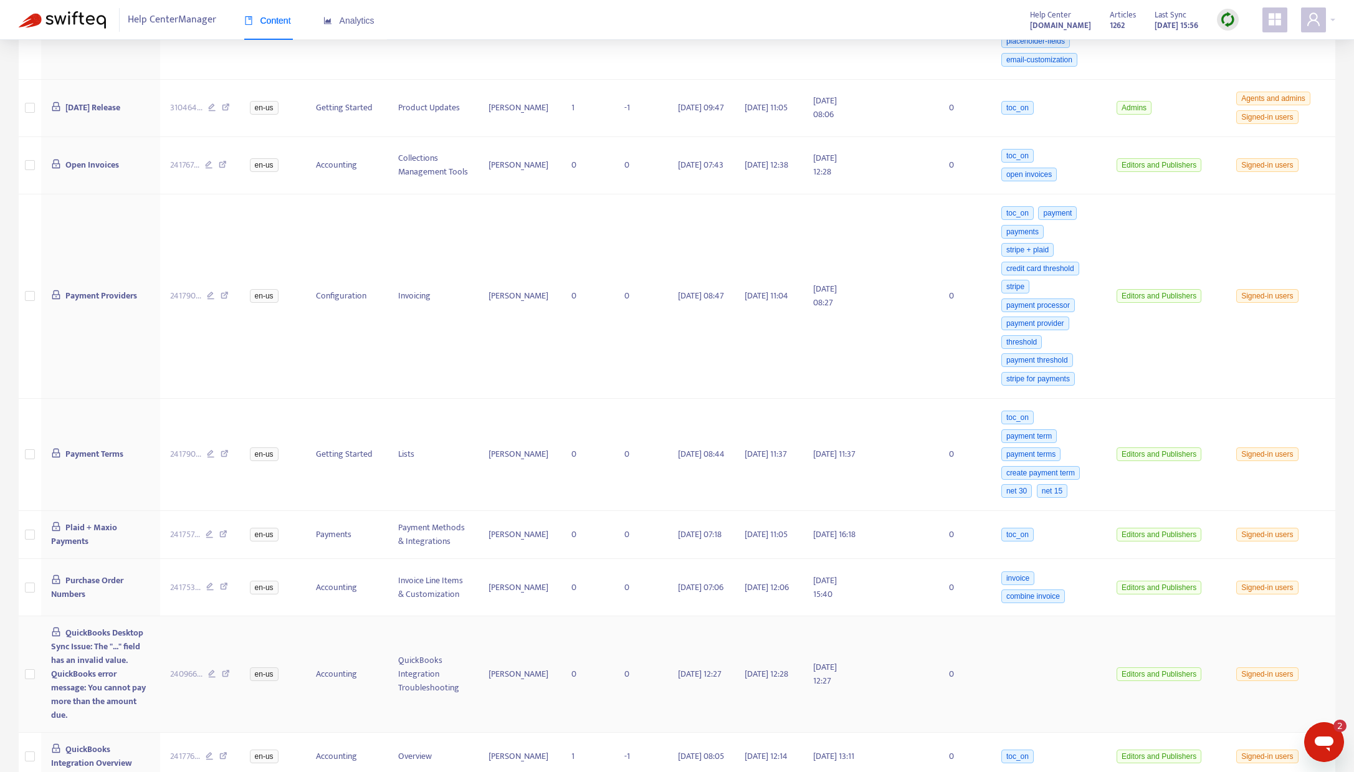
click at [230, 672] on icon at bounding box center [226, 675] width 8 height 11
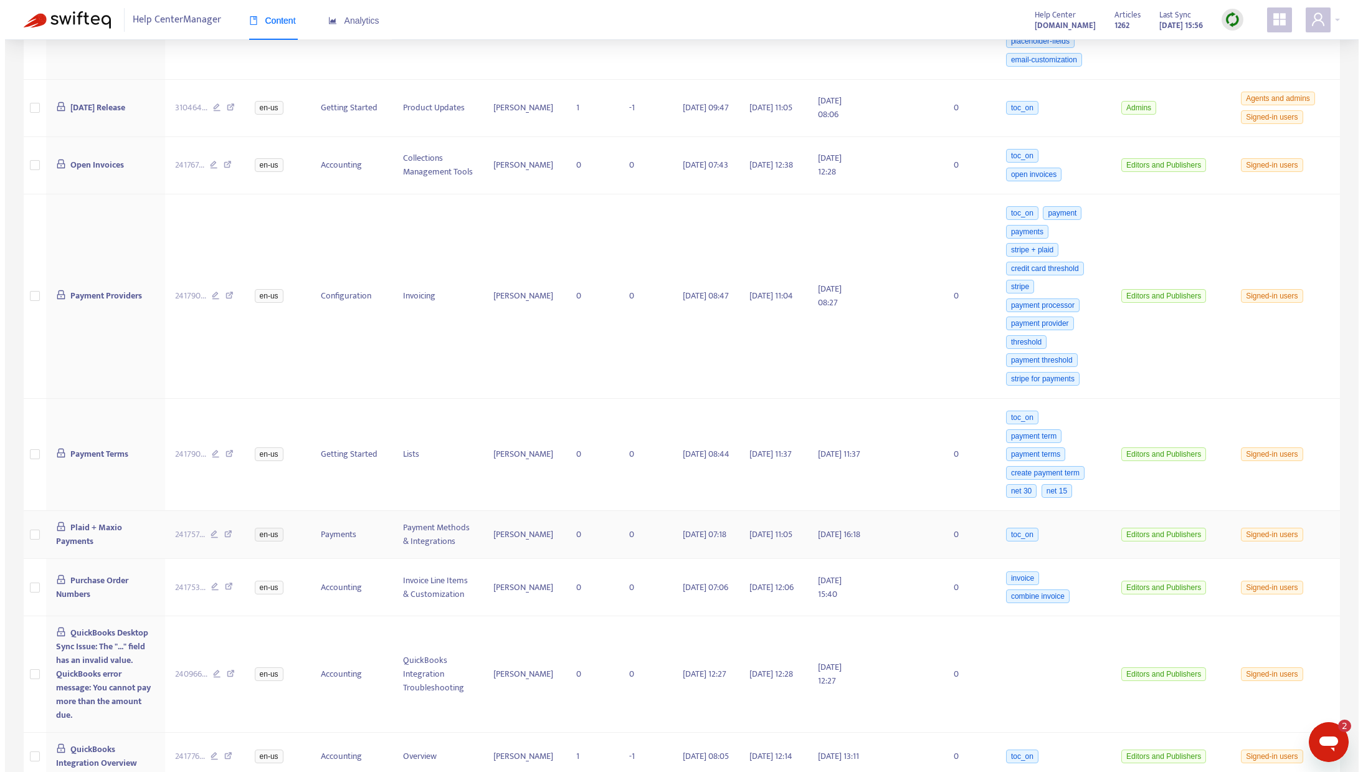
scroll to position [485, 0]
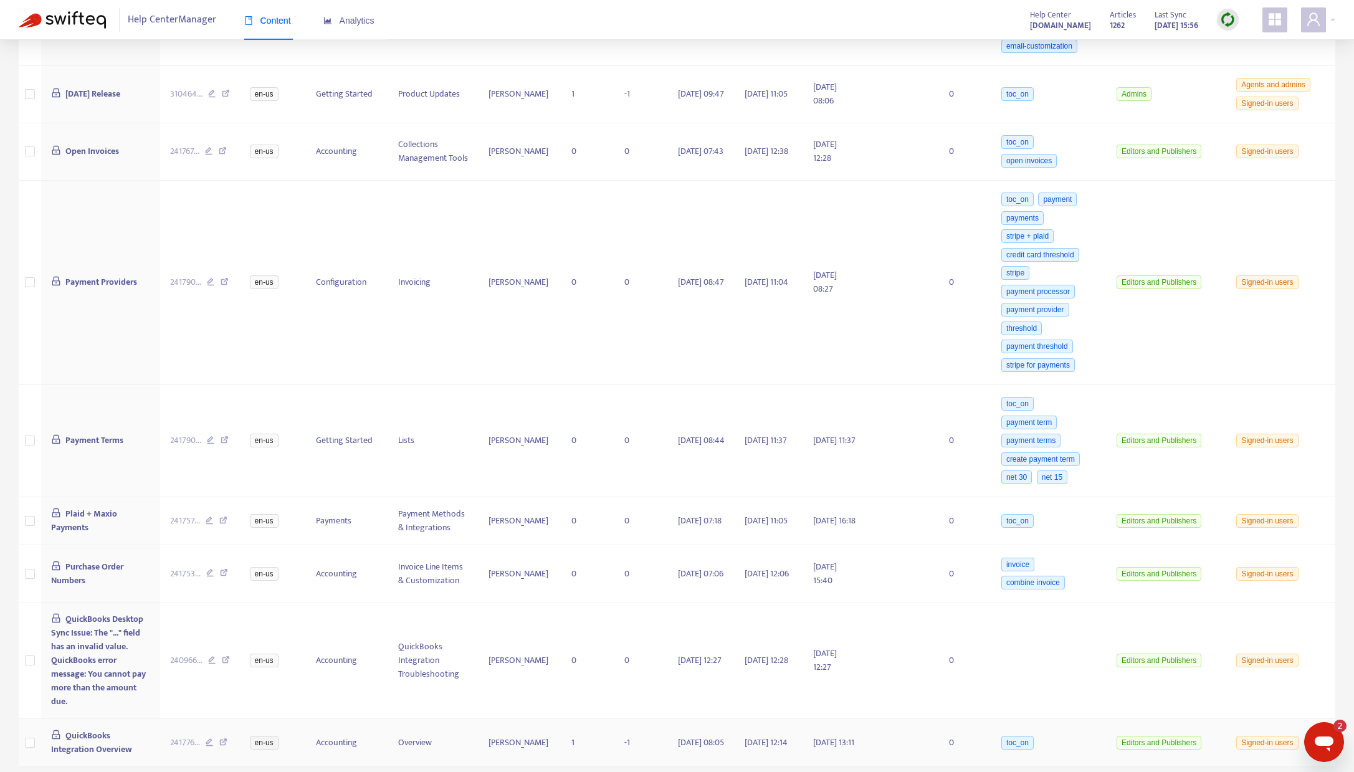
click at [81, 736] on span "QuickBooks Integration Overview" at bounding box center [91, 742] width 81 height 28
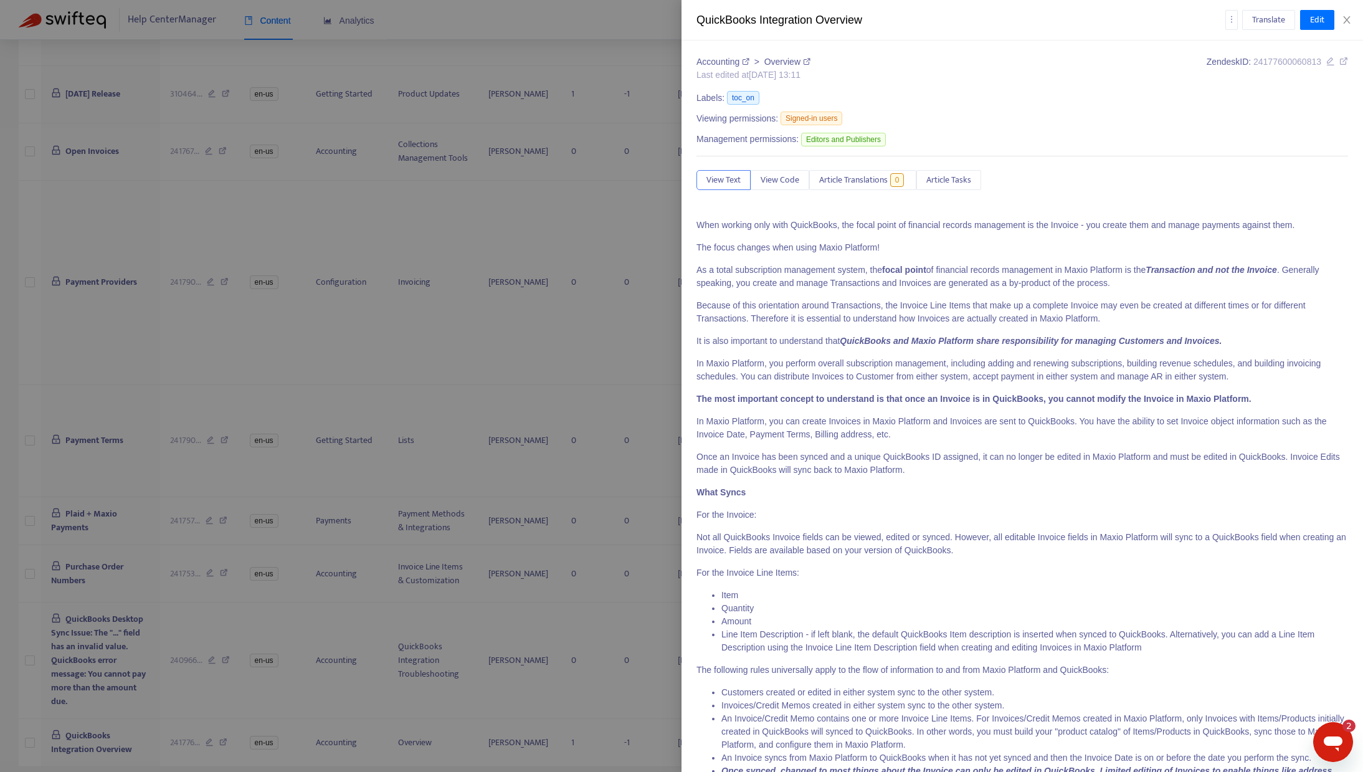
click at [1339, 62] on icon at bounding box center [1343, 61] width 9 height 9
drag, startPoint x: 1344, startPoint y: 20, endPoint x: 1133, endPoint y: 70, distance: 217.1
click at [1344, 20] on icon "close" at bounding box center [1347, 20] width 10 height 10
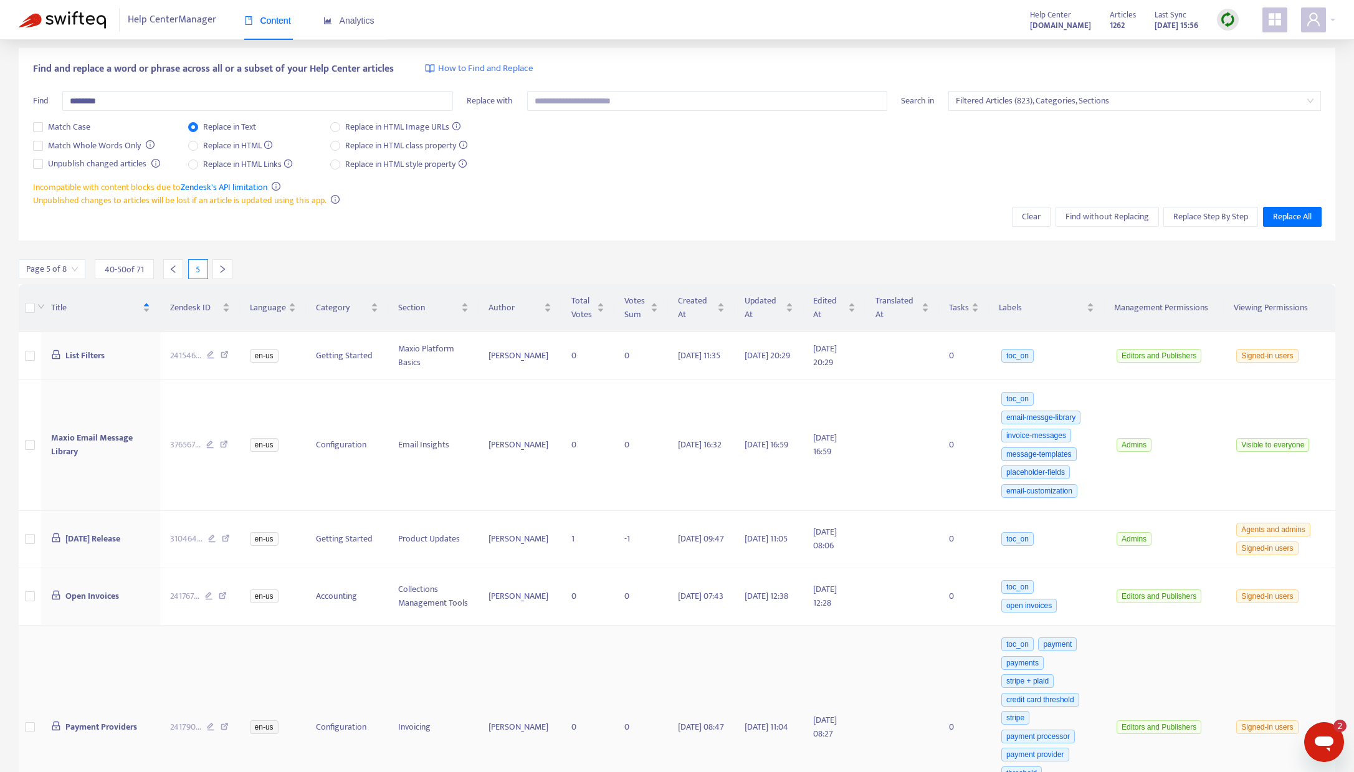
scroll to position [0, 0]
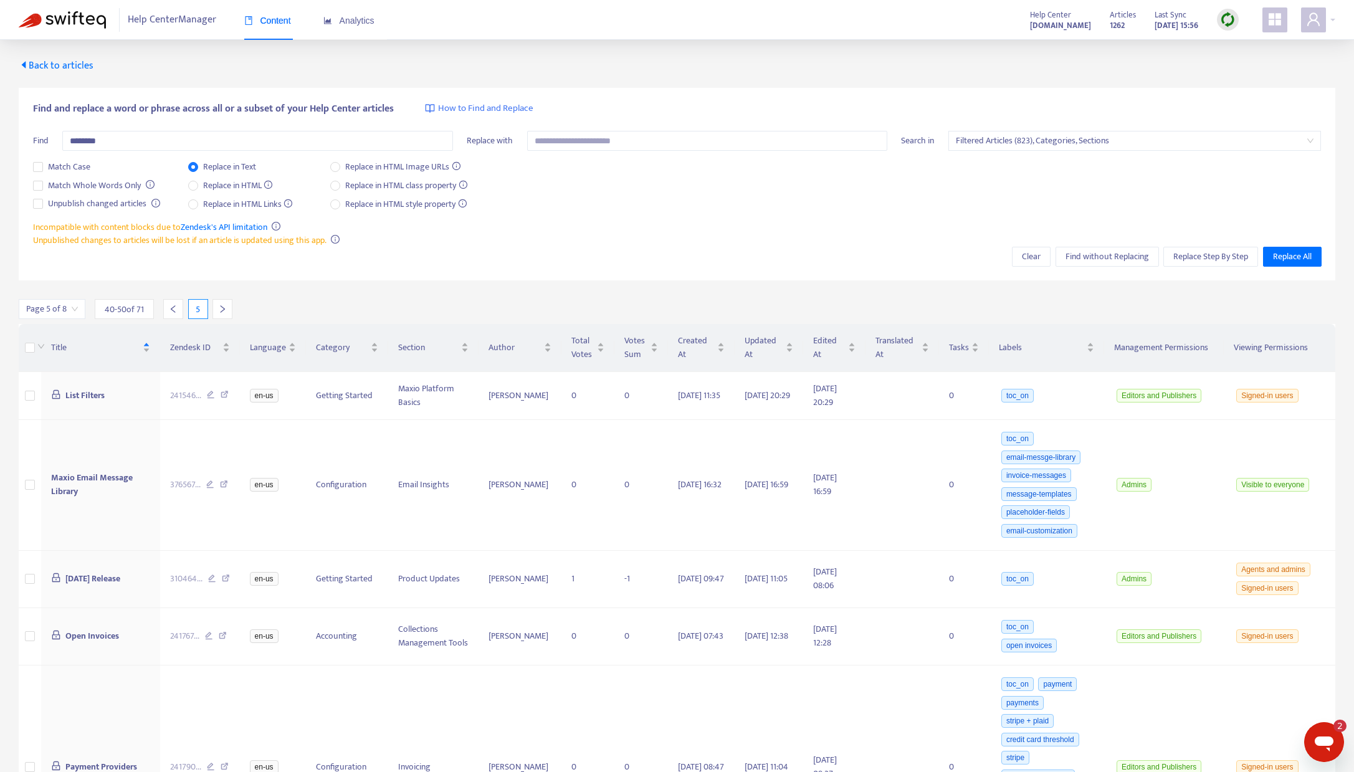
drag, startPoint x: 175, startPoint y: 310, endPoint x: 191, endPoint y: 314, distance: 16.8
click at [174, 310] on icon "left" at bounding box center [173, 309] width 9 height 9
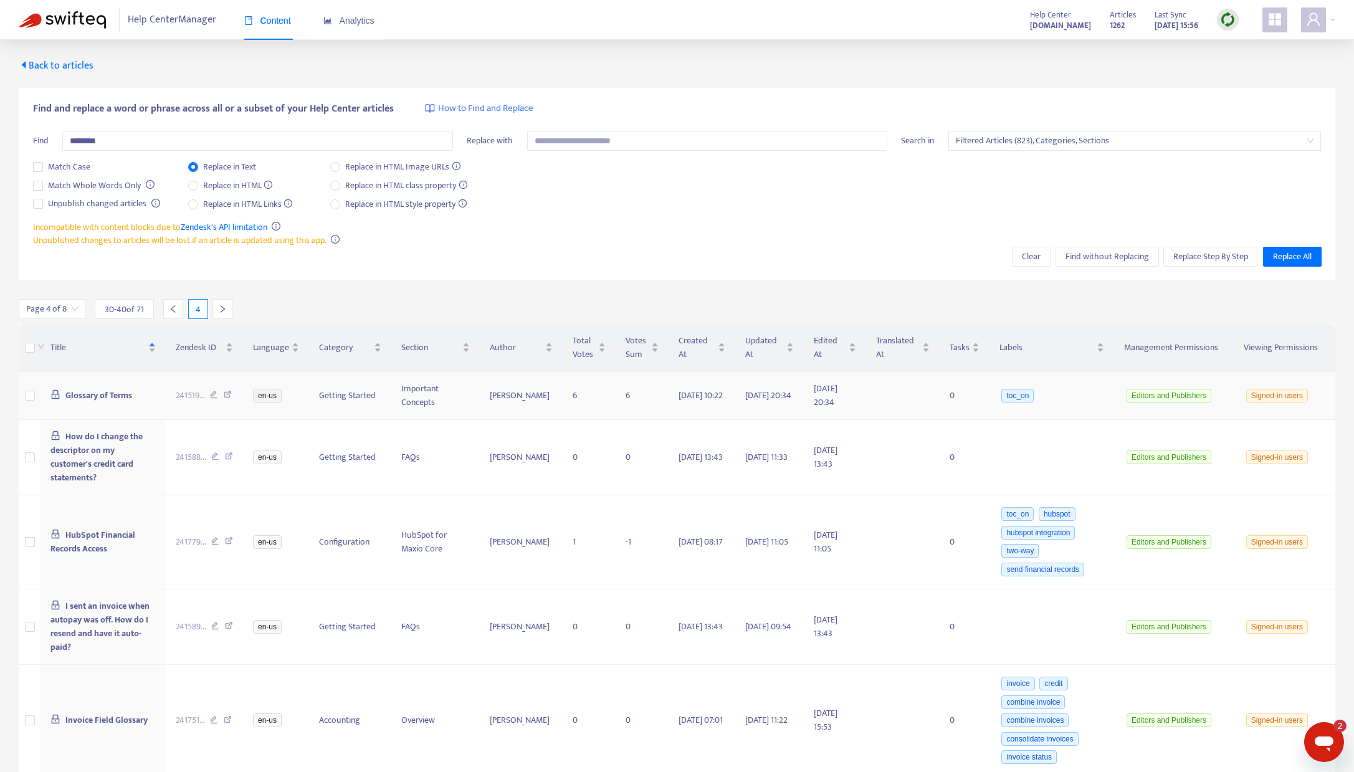
click at [88, 394] on span "Glossary of Terms" at bounding box center [98, 395] width 67 height 14
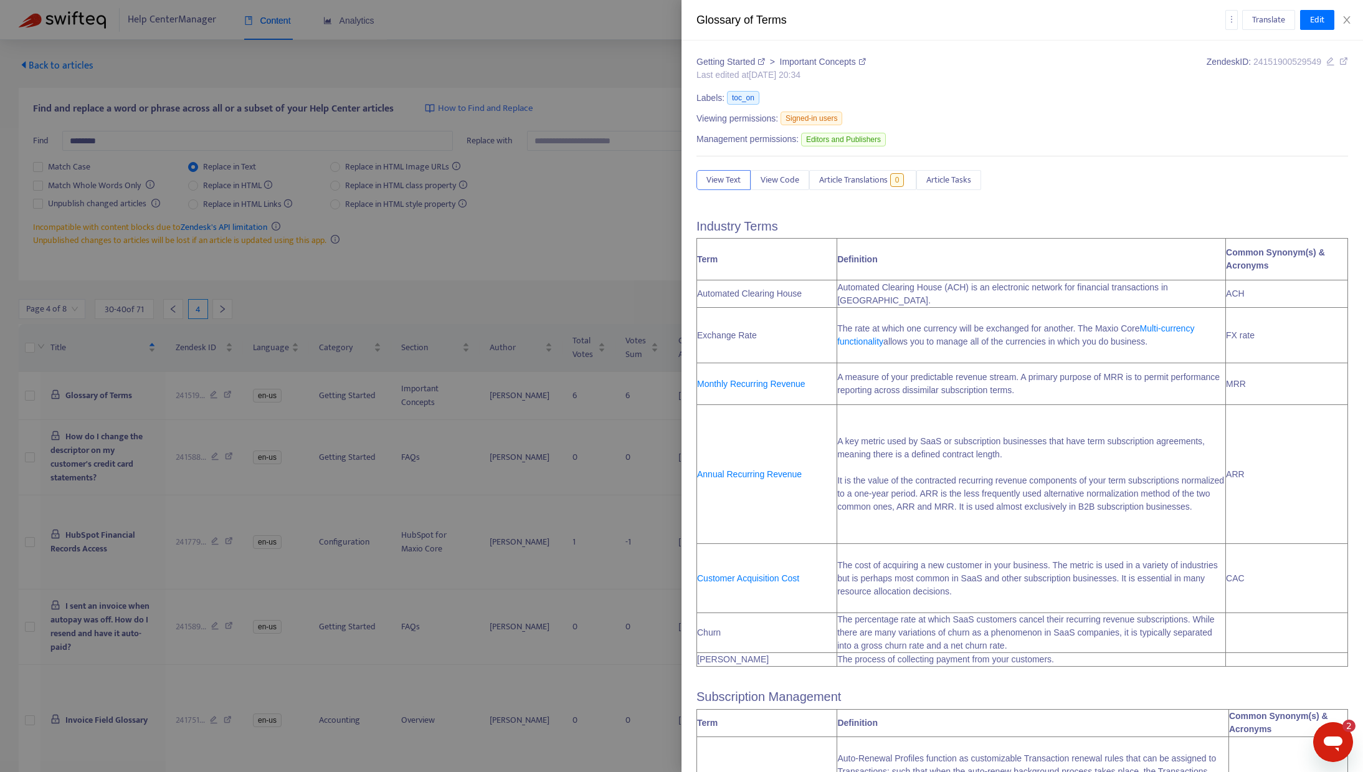
click at [1339, 62] on icon at bounding box center [1343, 61] width 9 height 9
drag, startPoint x: 1348, startPoint y: 17, endPoint x: 1293, endPoint y: 23, distance: 55.1
click at [1348, 17] on icon "close" at bounding box center [1346, 19] width 7 height 7
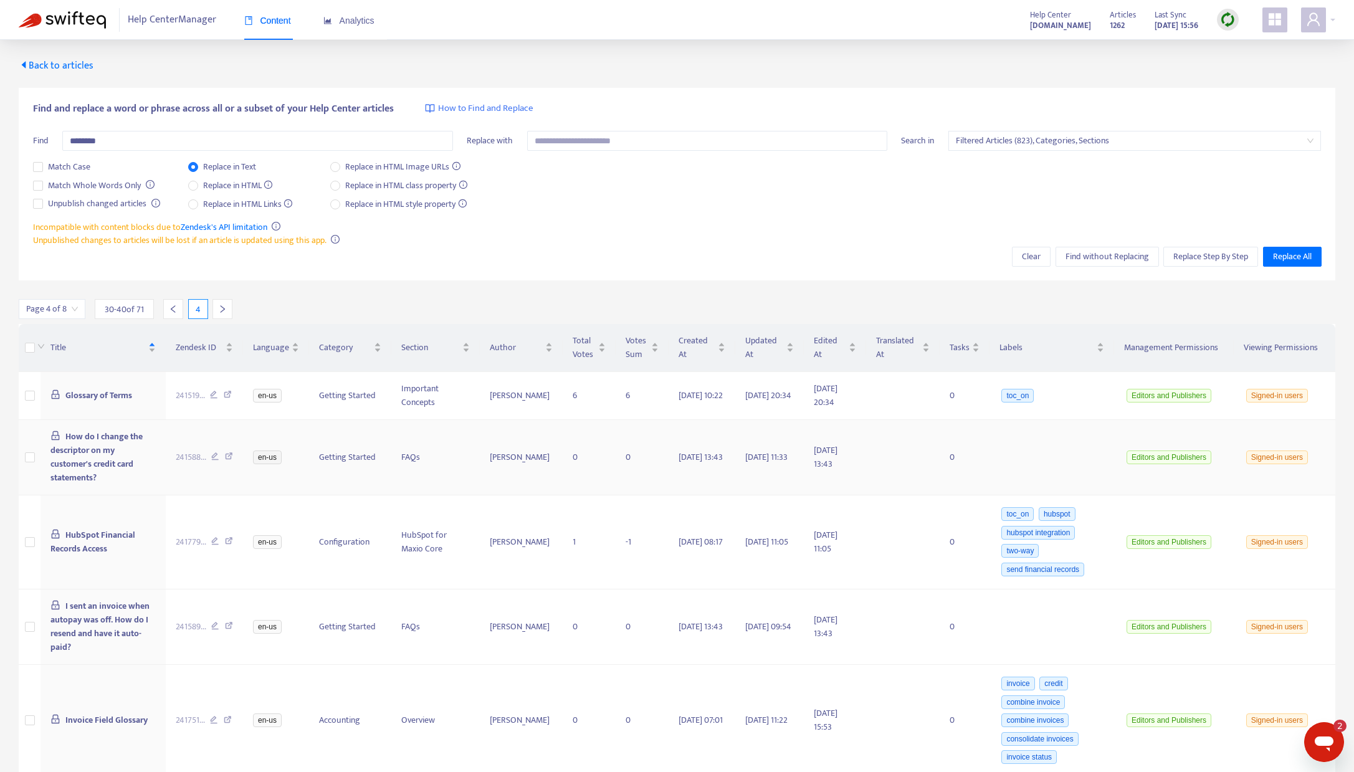
click at [82, 433] on span "How do I change the descriptor on my customer's credit card statements?" at bounding box center [96, 456] width 92 height 55
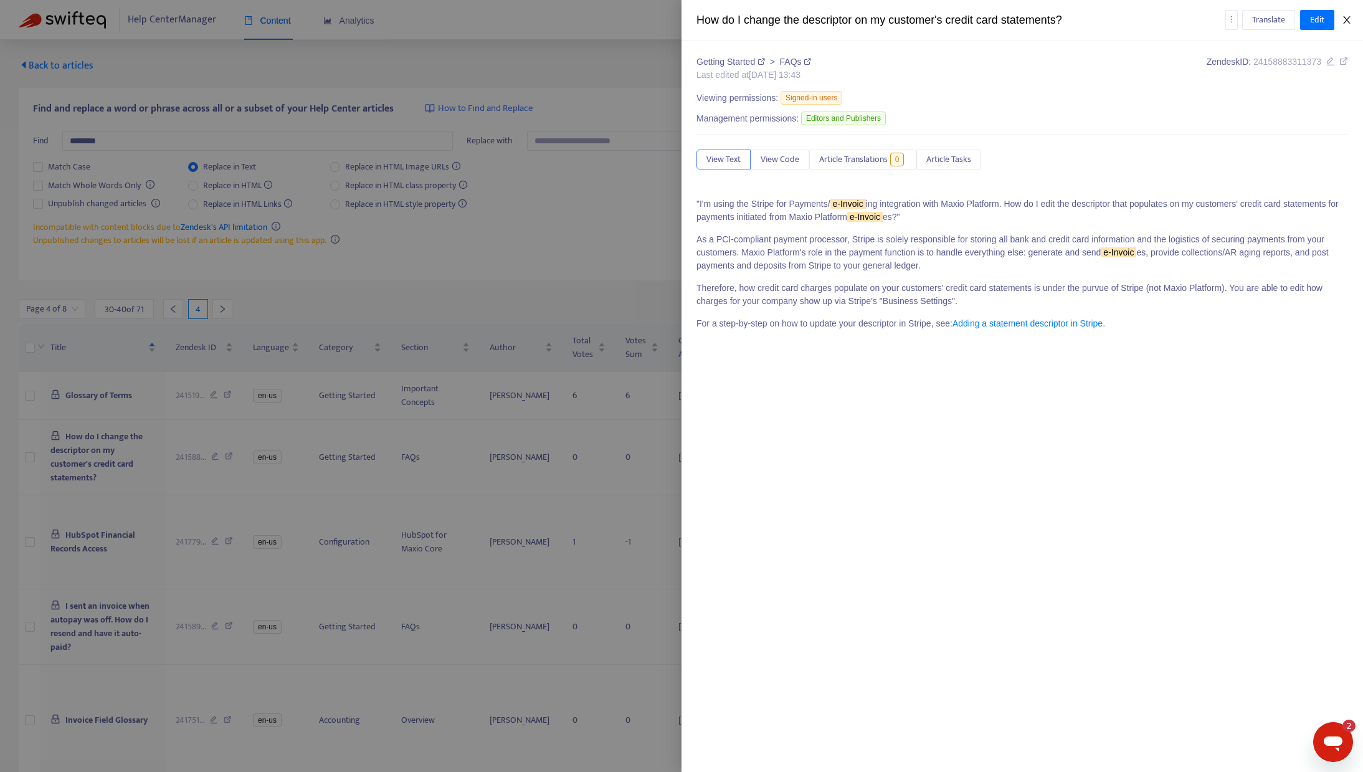
click at [1354, 24] on button "Close" at bounding box center [1346, 20] width 17 height 12
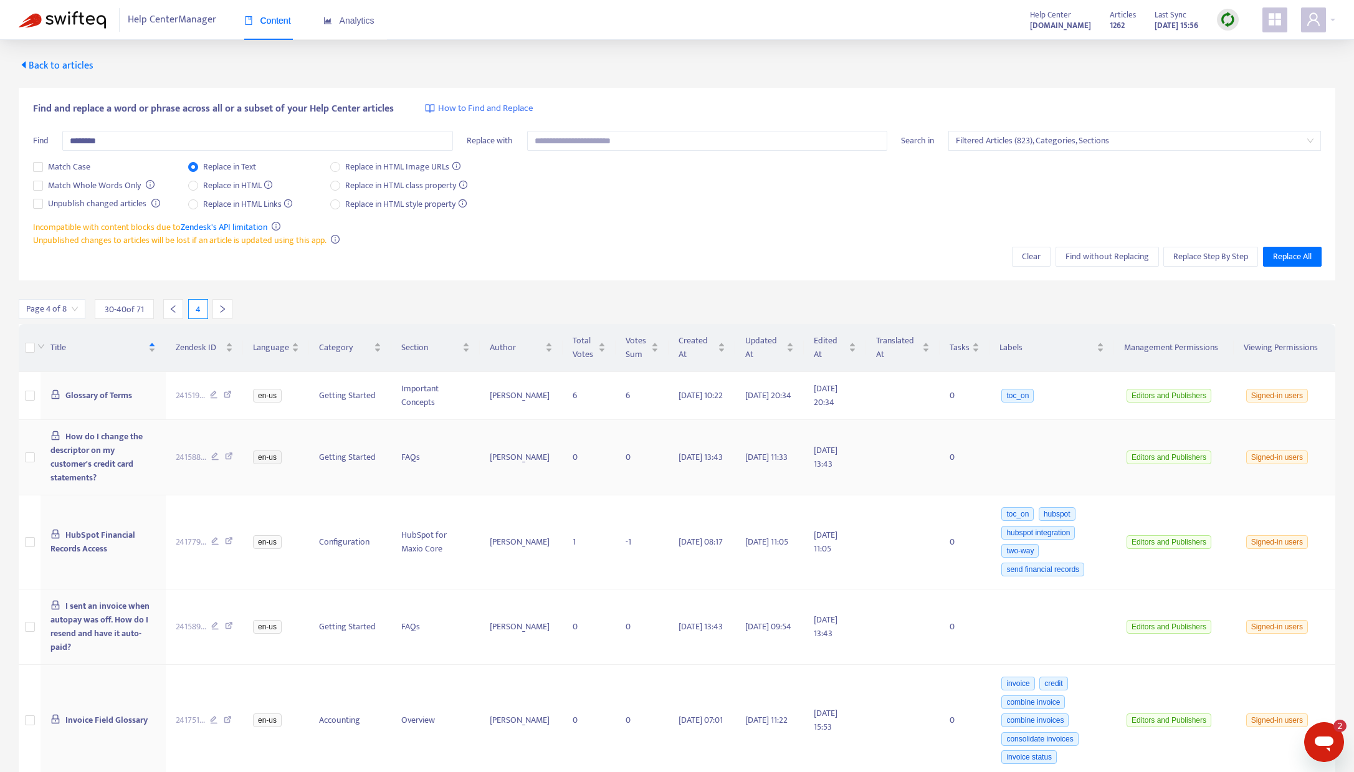
click at [231, 456] on icon at bounding box center [229, 457] width 8 height 11
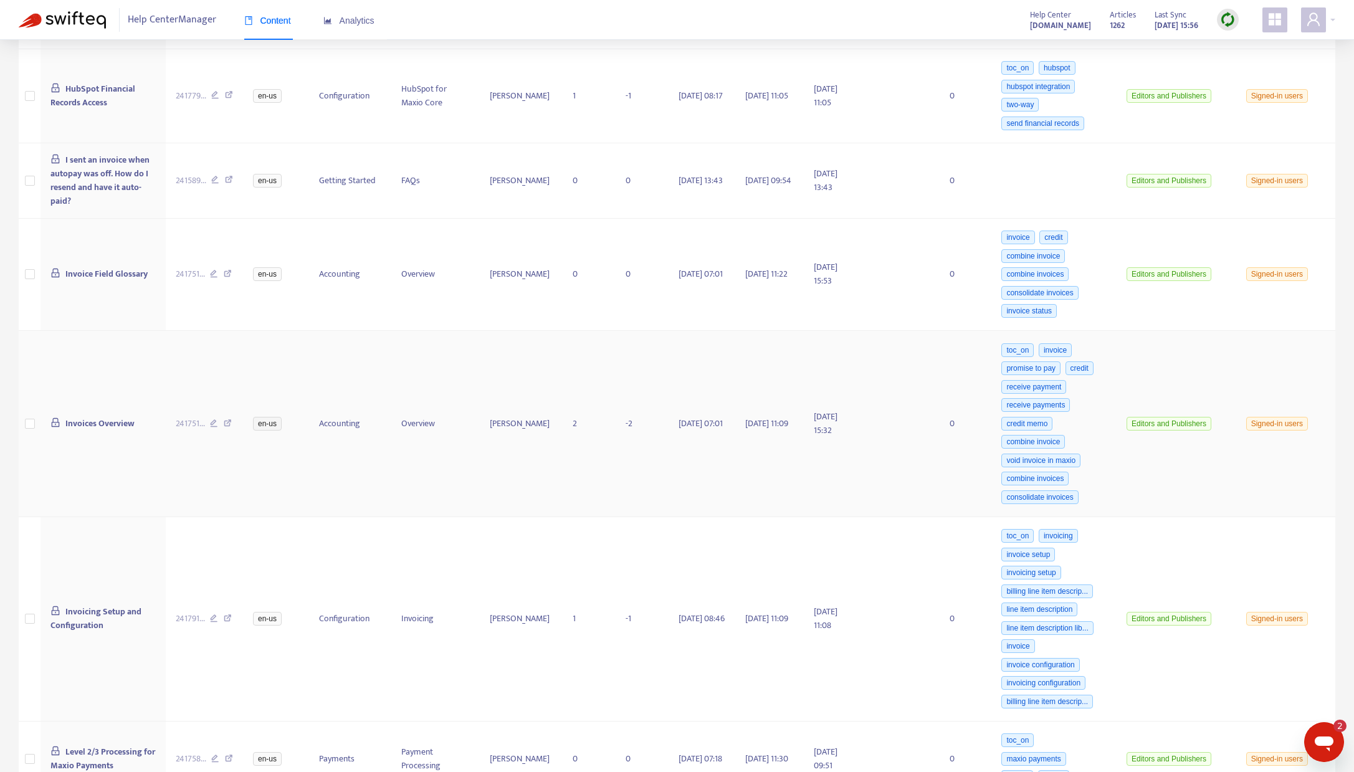
scroll to position [454, 0]
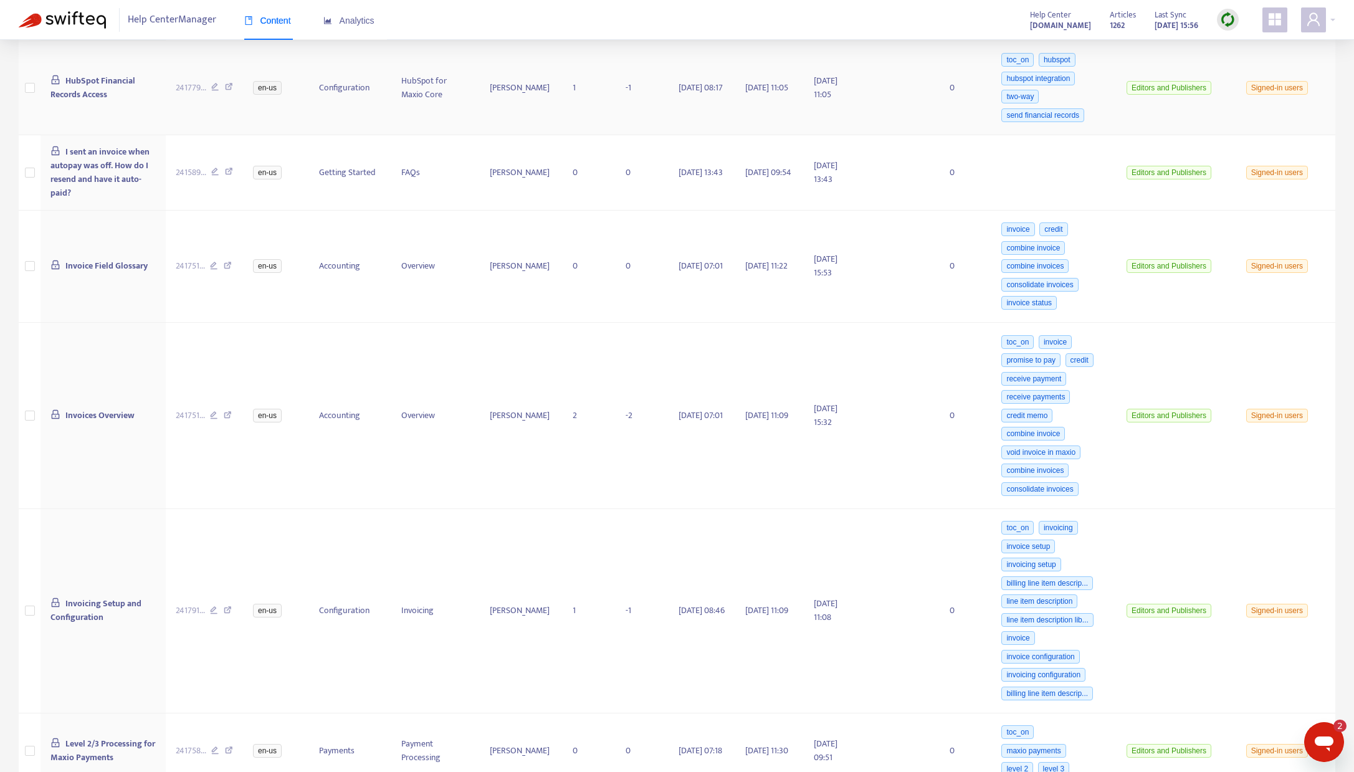
click at [231, 88] on icon at bounding box center [229, 88] width 8 height 11
click at [88, 150] on span "I sent an invoice when autopay was off. How do I resend and have it auto-paid?" at bounding box center [99, 172] width 99 height 55
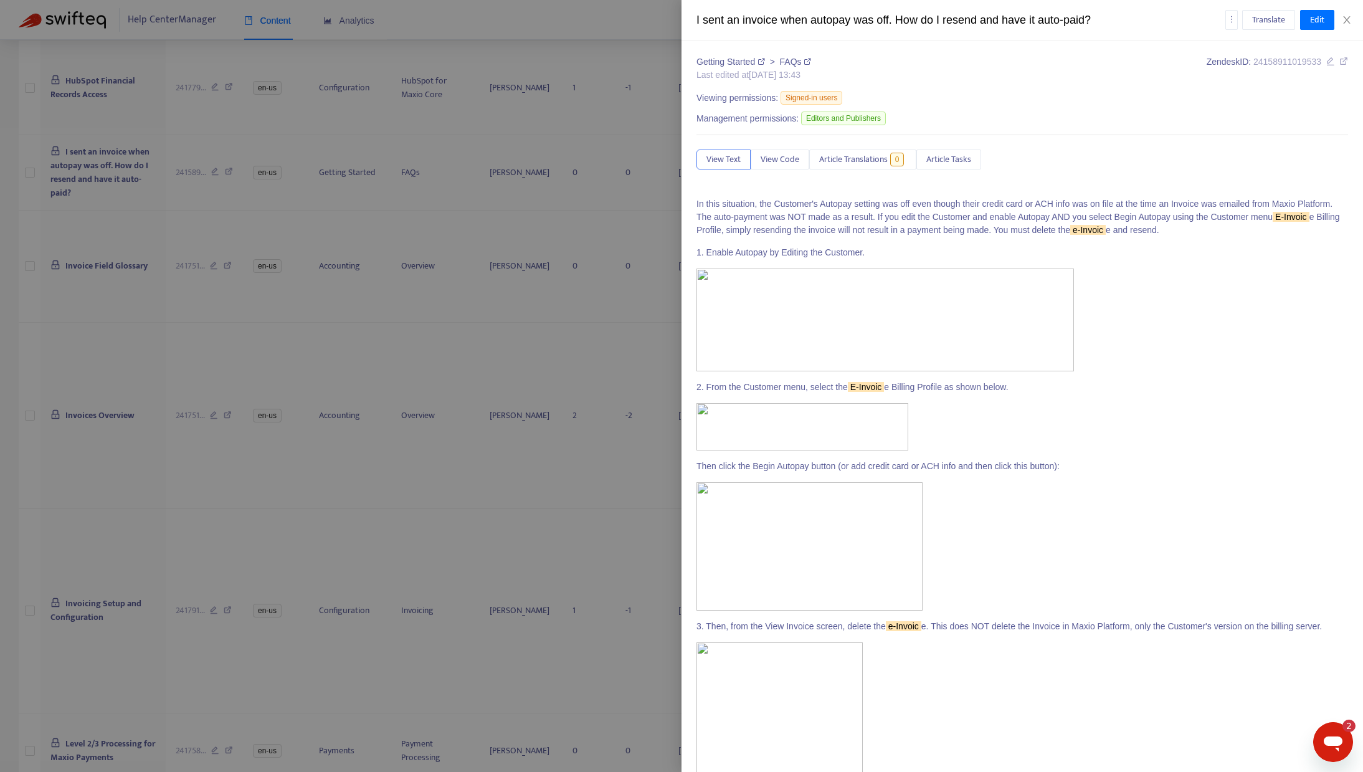
click at [1339, 64] on icon at bounding box center [1343, 61] width 9 height 9
click at [1348, 17] on icon "close" at bounding box center [1346, 19] width 7 height 7
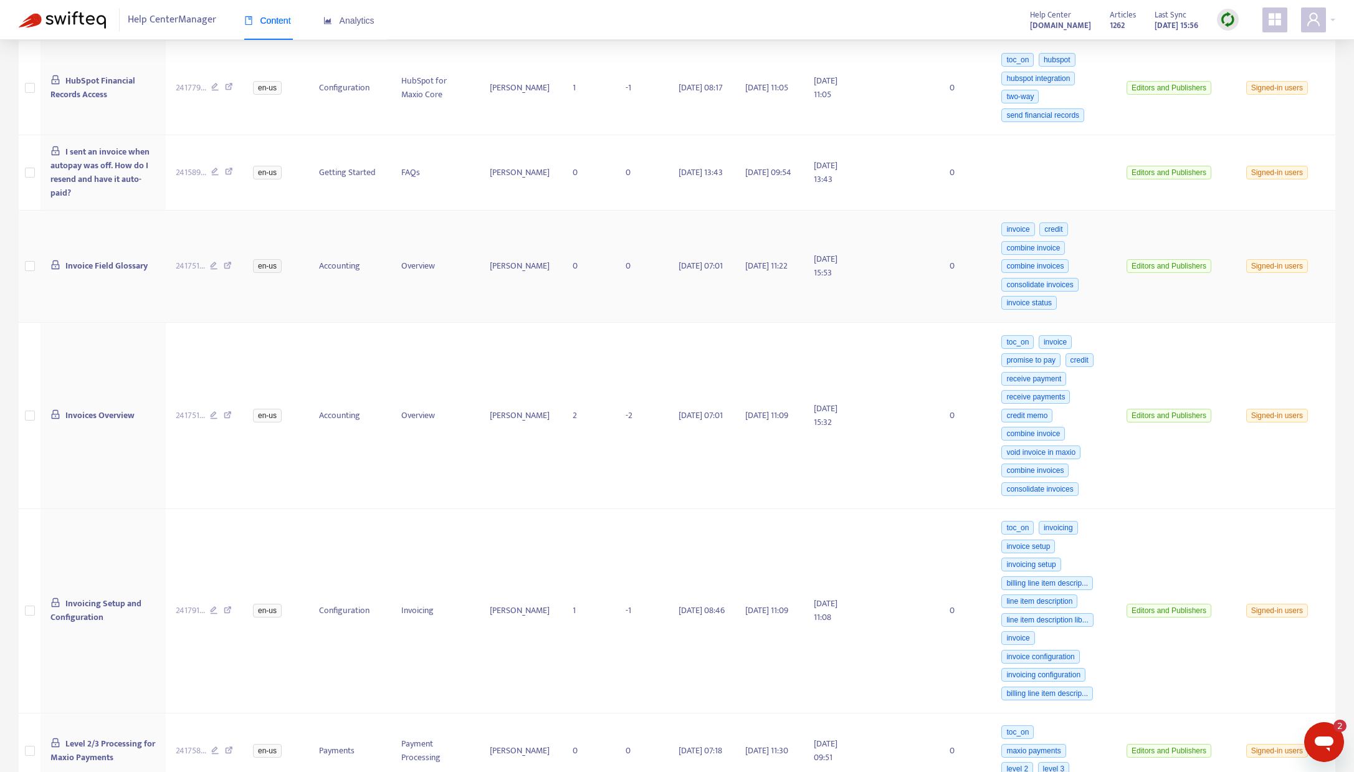
click at [230, 264] on icon at bounding box center [228, 267] width 8 height 11
click at [230, 416] on icon at bounding box center [228, 416] width 8 height 11
click at [232, 415] on icon at bounding box center [228, 416] width 8 height 11
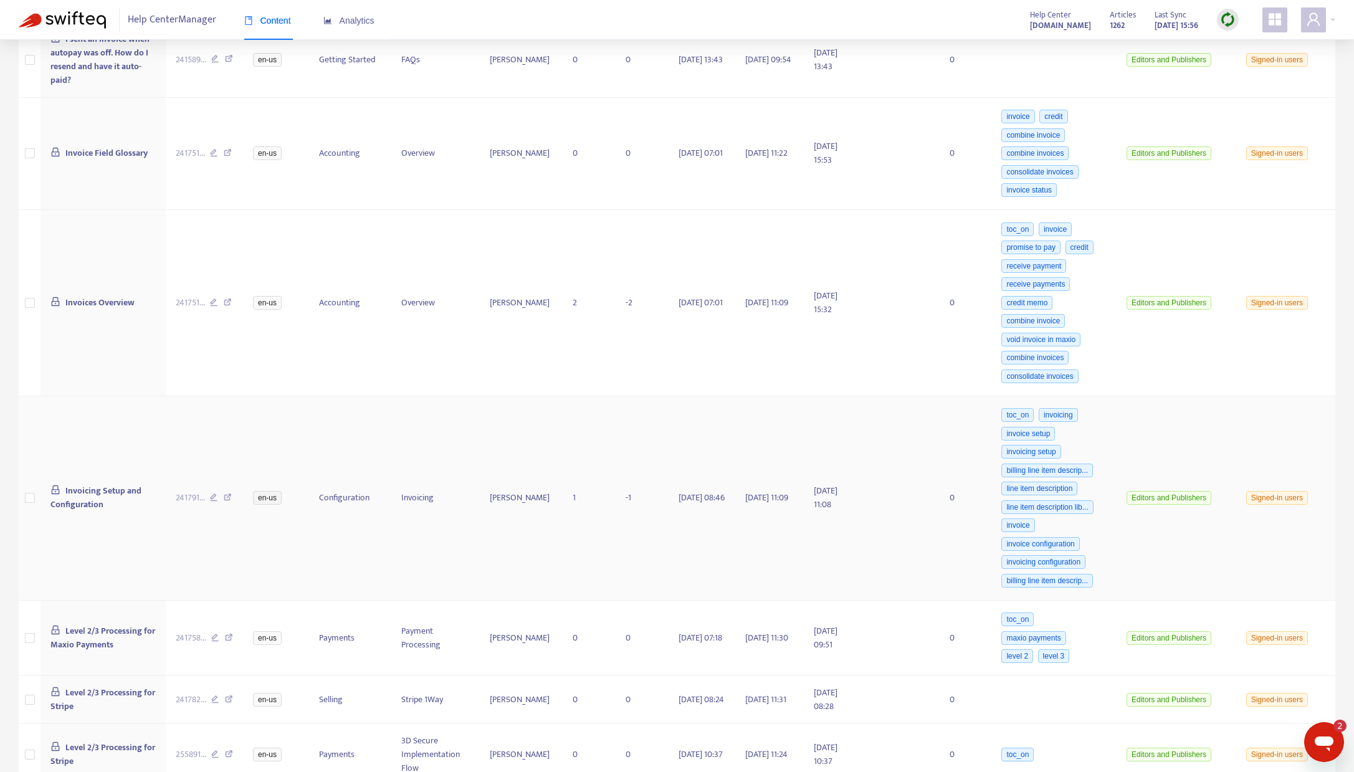
click at [227, 497] on icon at bounding box center [228, 498] width 8 height 11
click at [230, 634] on icon at bounding box center [229, 639] width 8 height 11
click at [232, 695] on icon at bounding box center [229, 700] width 8 height 11
click at [231, 750] on icon at bounding box center [229, 755] width 8 height 11
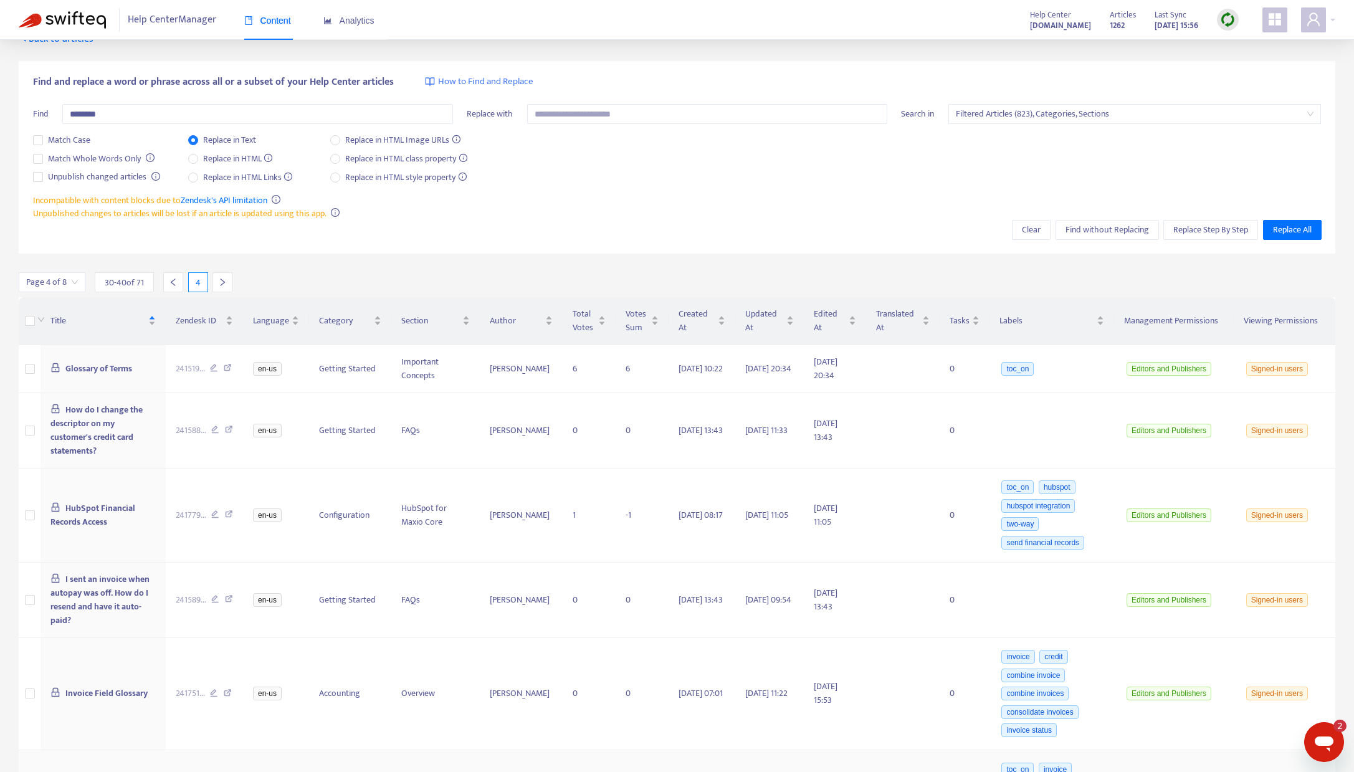
scroll to position [0, 0]
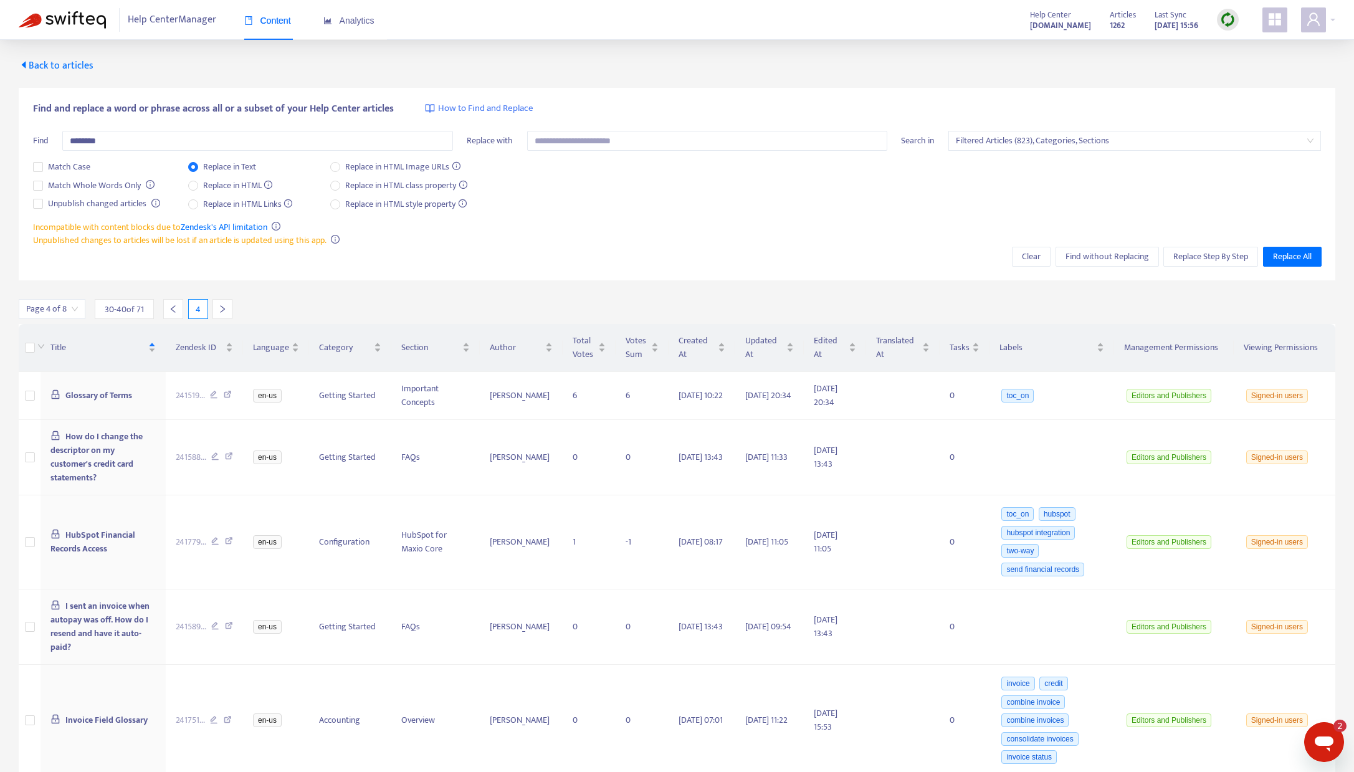
click at [169, 310] on icon "left" at bounding box center [173, 309] width 9 height 9
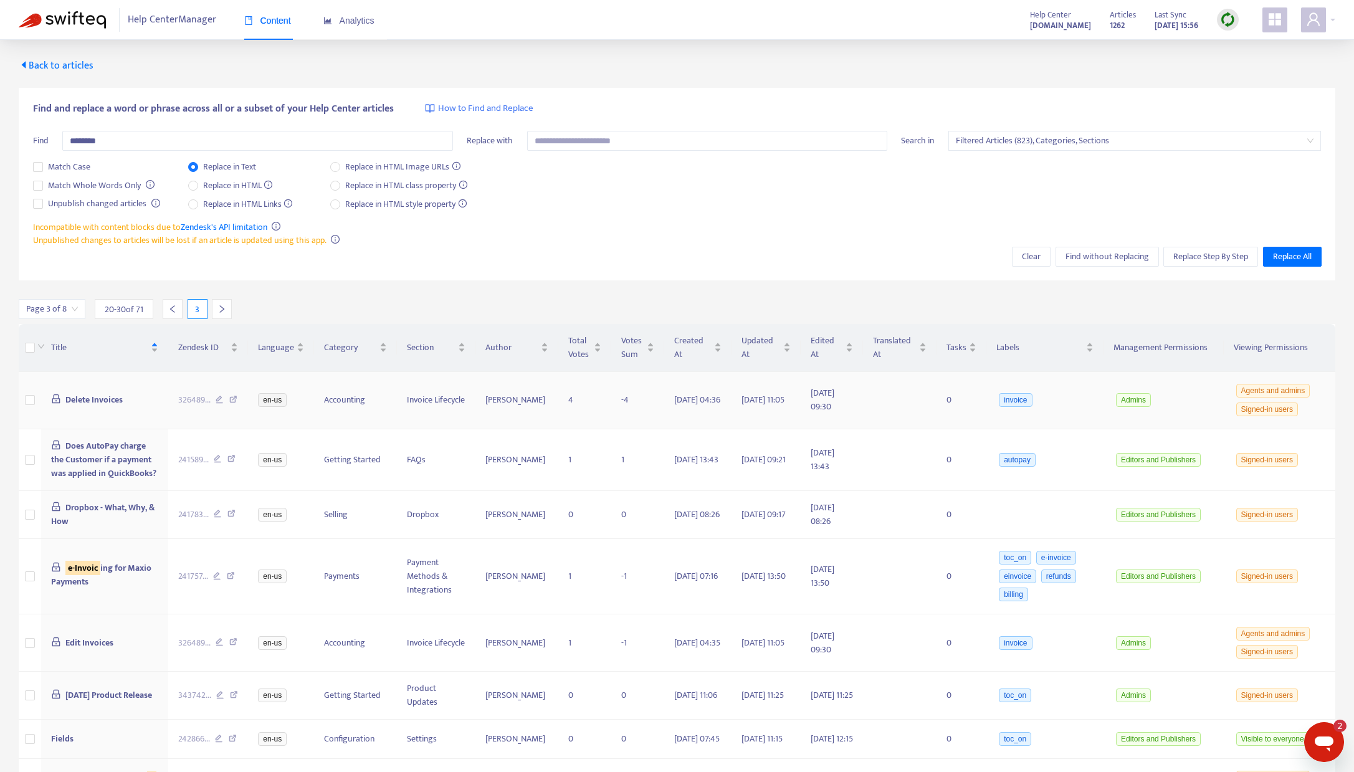
click at [97, 401] on span "Delete Invoices" at bounding box center [93, 399] width 57 height 14
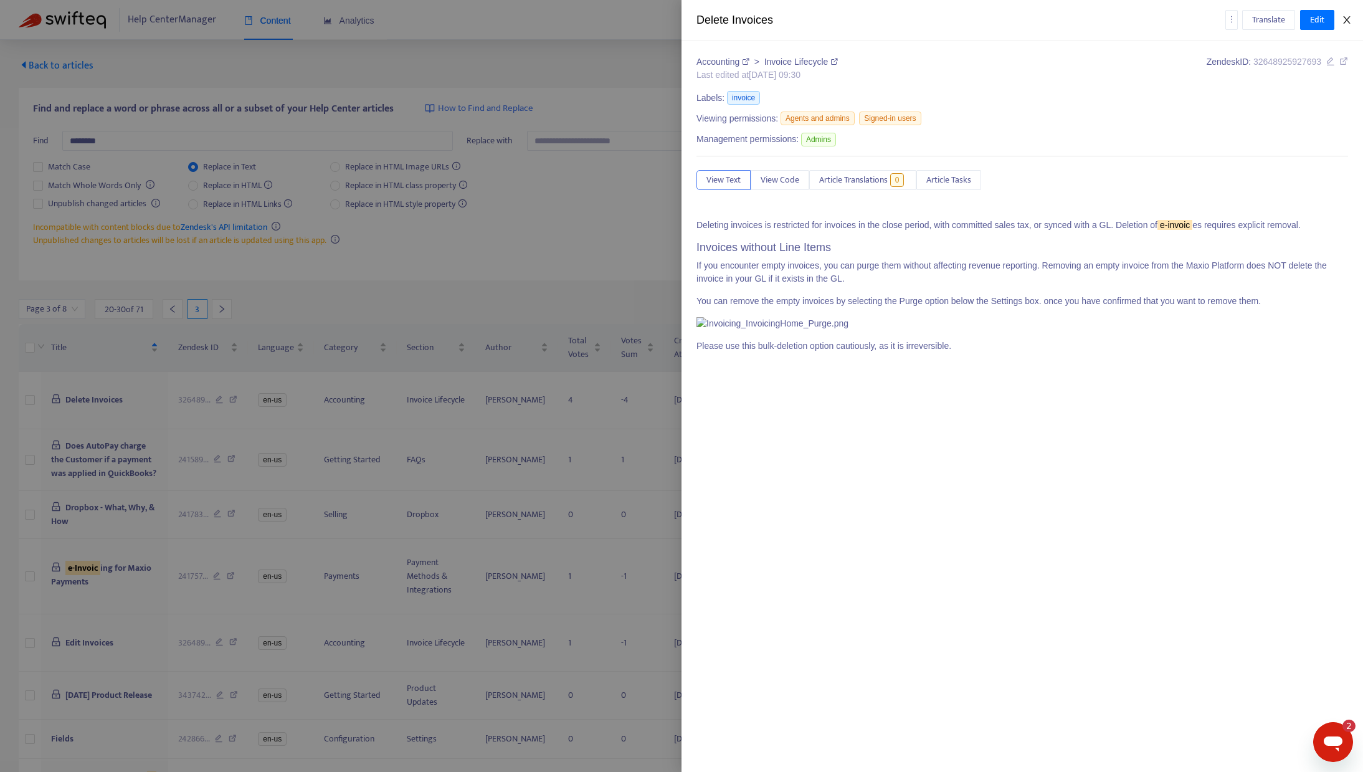
click at [1344, 19] on icon "close" at bounding box center [1347, 20] width 10 height 10
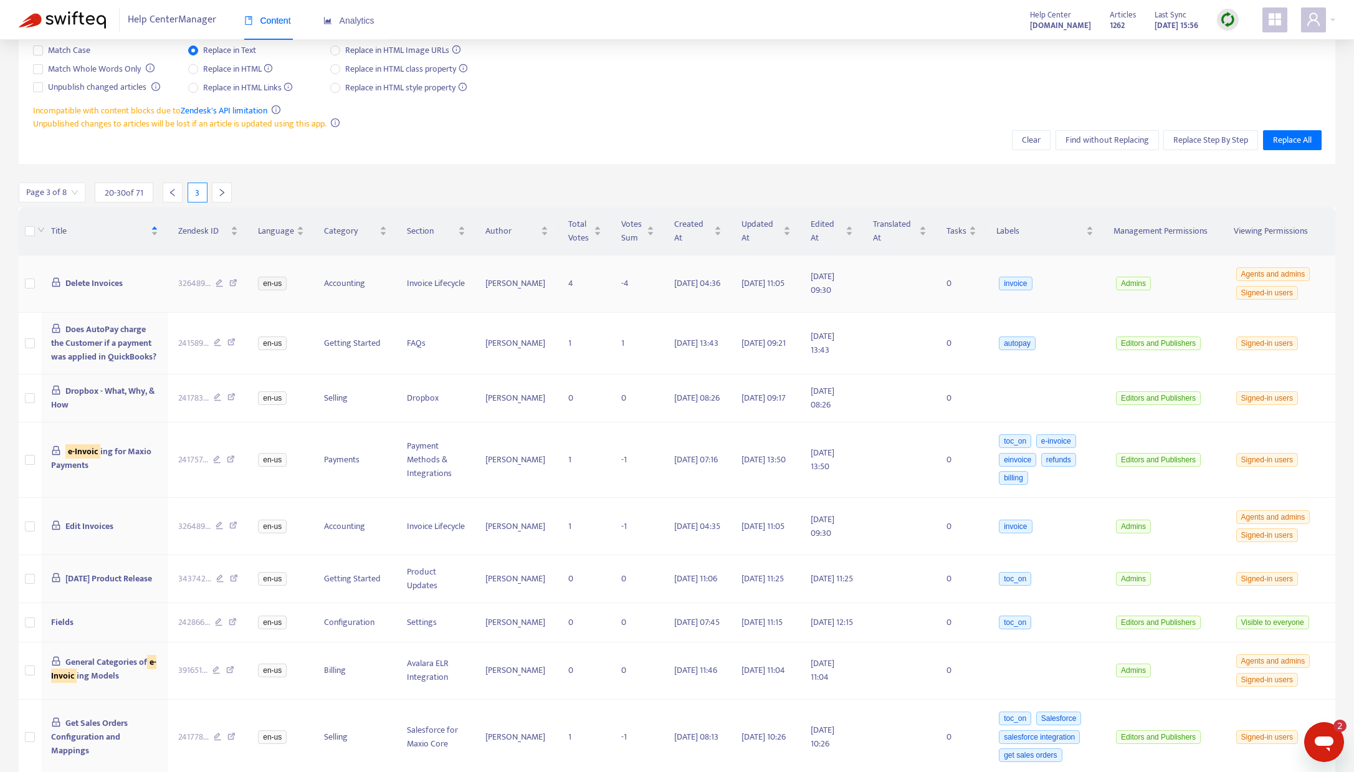
scroll to position [181, 0]
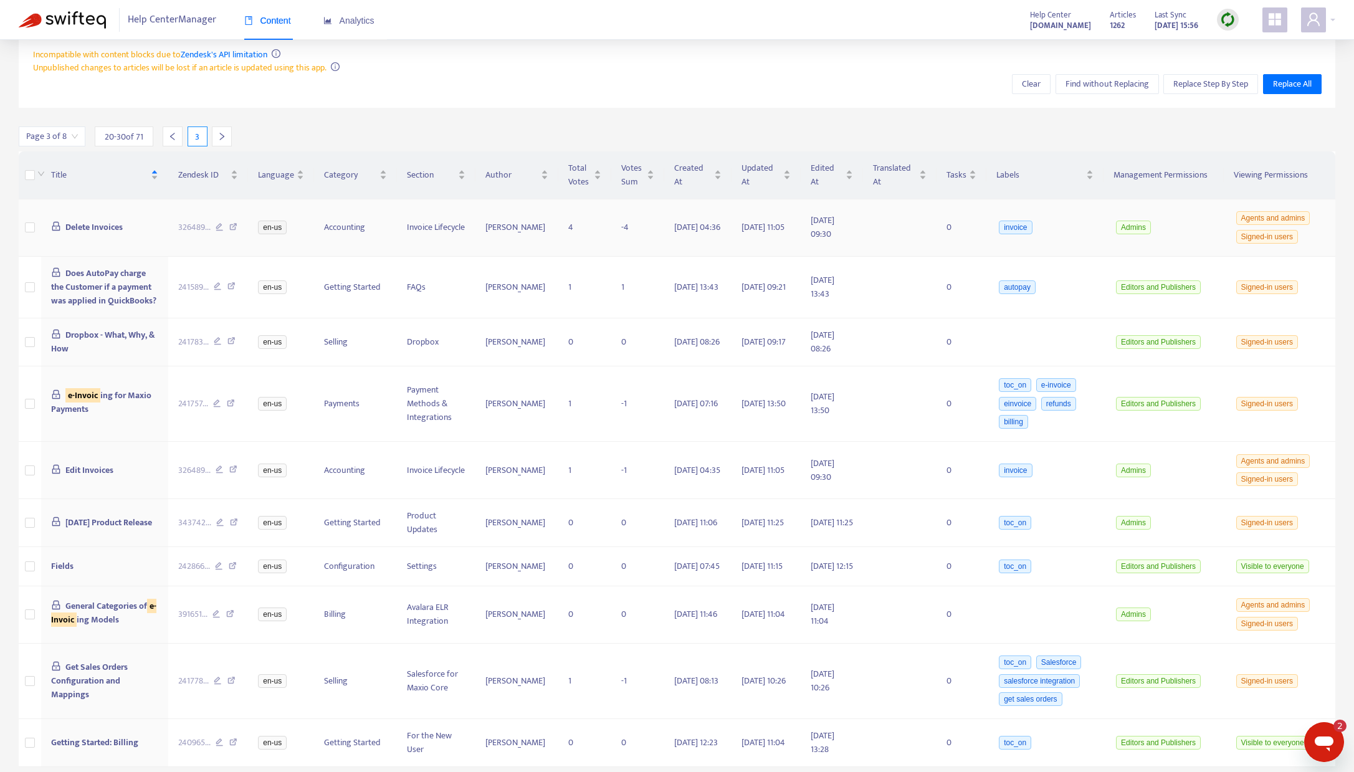
click at [237, 223] on icon at bounding box center [233, 228] width 8 height 11
click at [229, 280] on div "241589 ..." at bounding box center [208, 287] width 60 height 14
click at [235, 282] on icon at bounding box center [231, 287] width 8 height 11
click at [231, 337] on icon at bounding box center [231, 342] width 8 height 11
click at [229, 397] on div "241757 ..." at bounding box center [208, 404] width 60 height 14
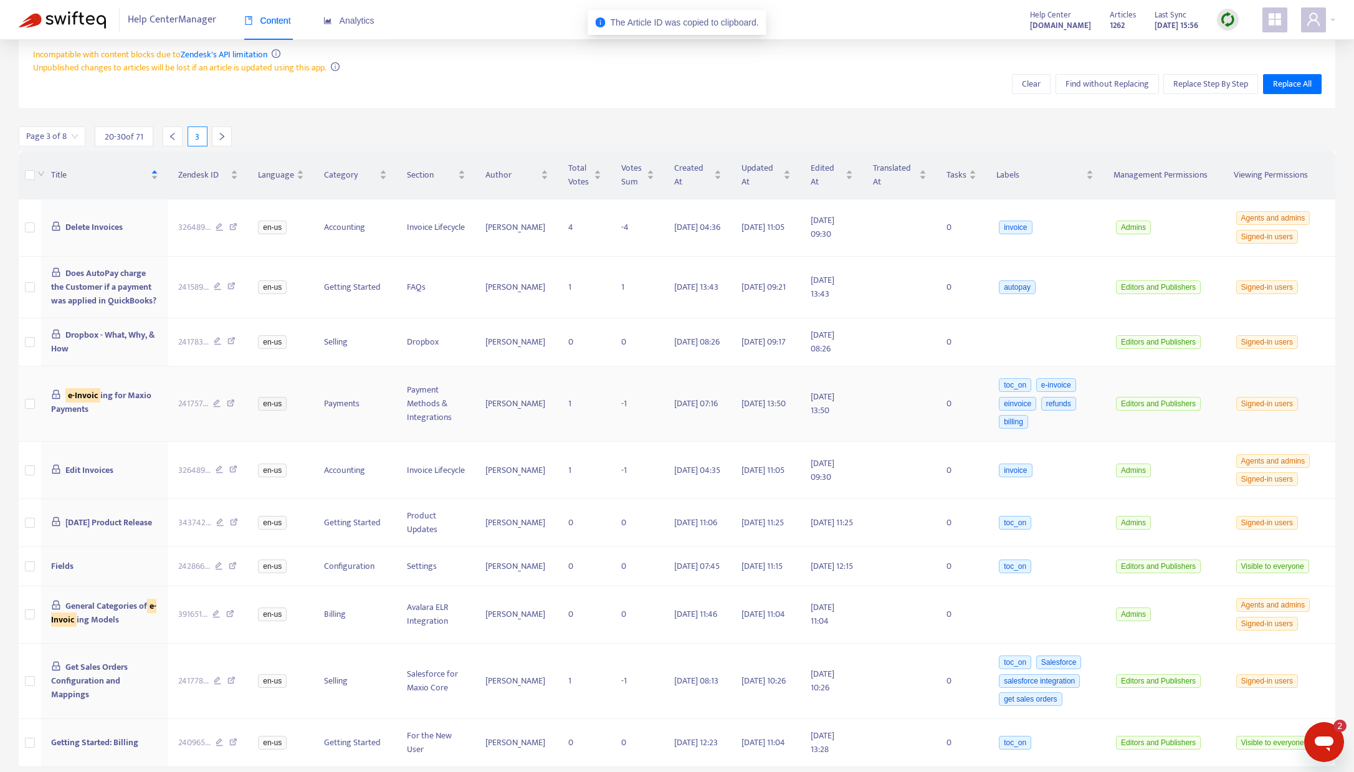
click at [221, 399] on icon at bounding box center [217, 404] width 8 height 11
click at [99, 328] on span "Dropbox - What, Why, & How" at bounding box center [103, 342] width 105 height 28
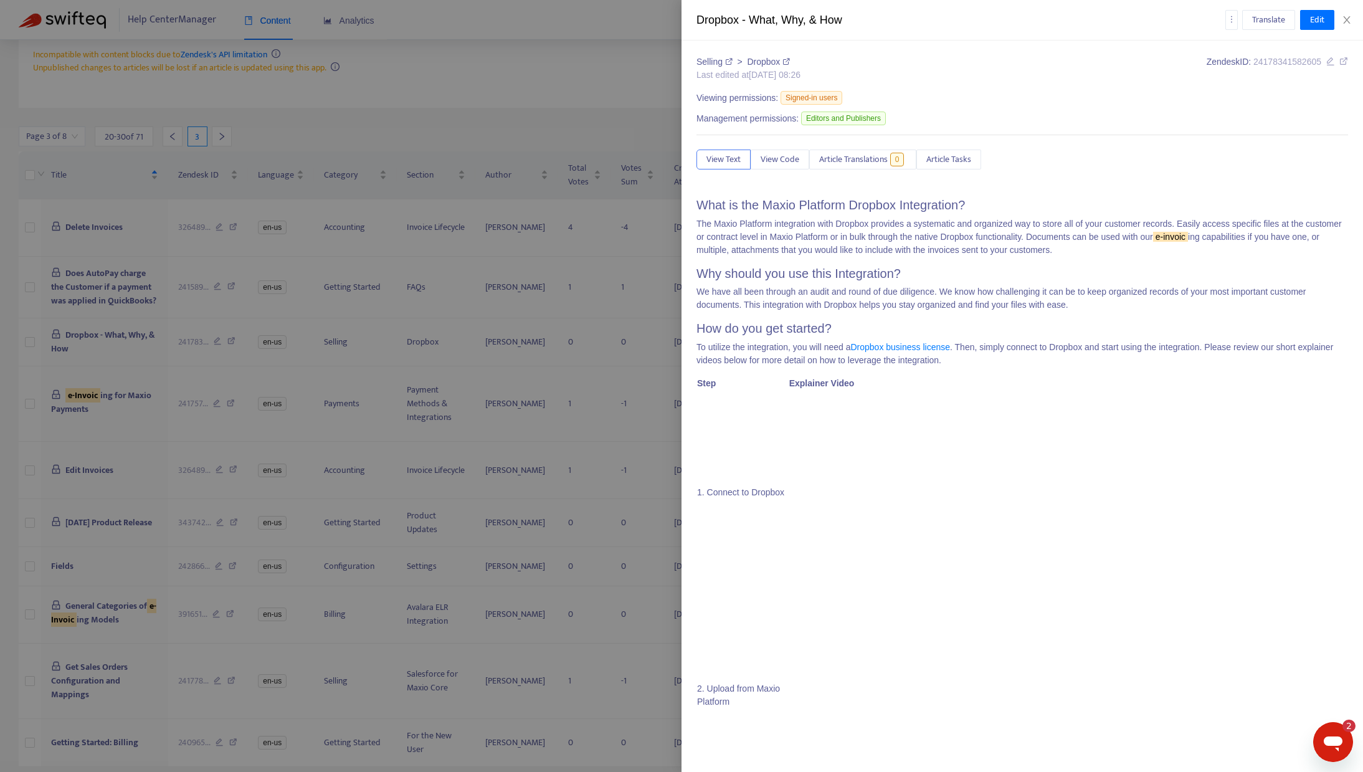
click at [1339, 62] on icon at bounding box center [1343, 61] width 9 height 9
drag, startPoint x: 1350, startPoint y: 21, endPoint x: 1289, endPoint y: 40, distance: 64.0
click at [1350, 21] on icon "close" at bounding box center [1347, 20] width 10 height 10
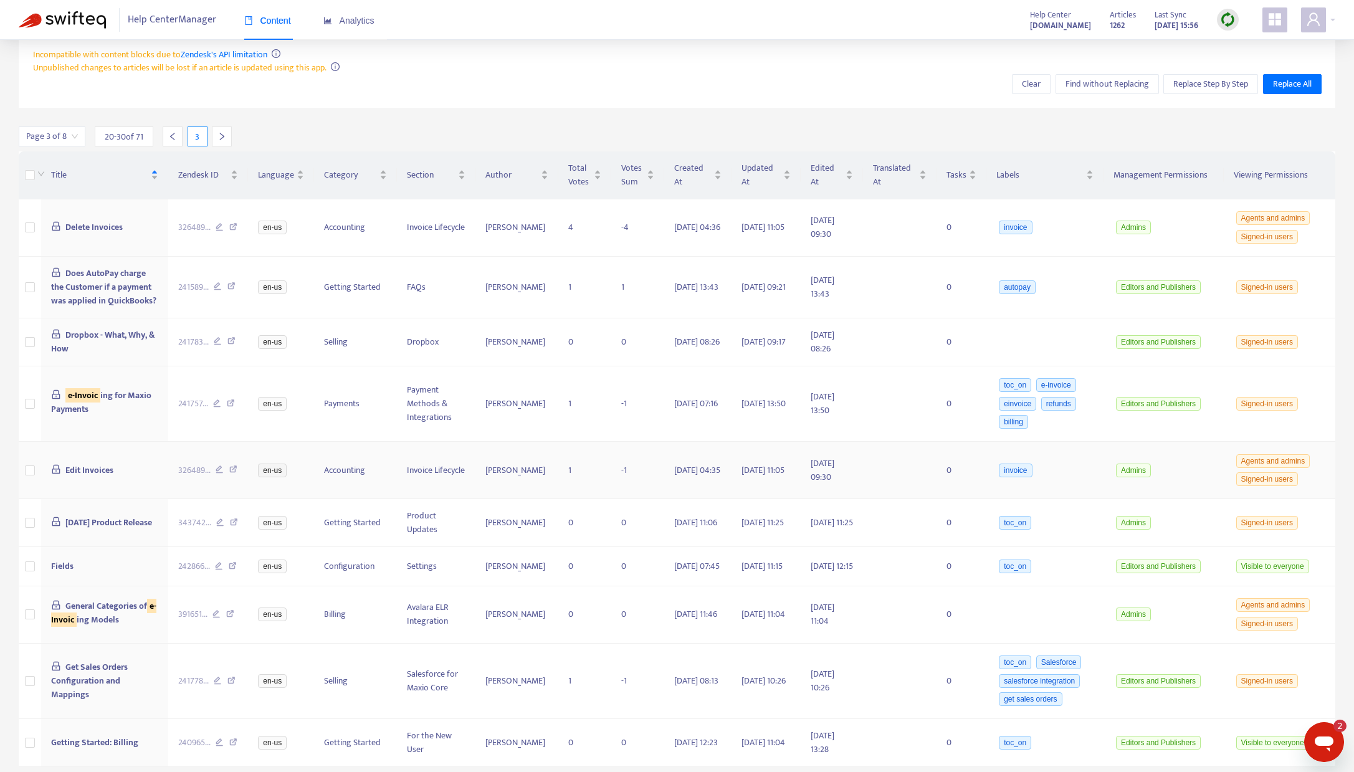
click at [94, 463] on span "Edit Invoices" at bounding box center [89, 470] width 48 height 14
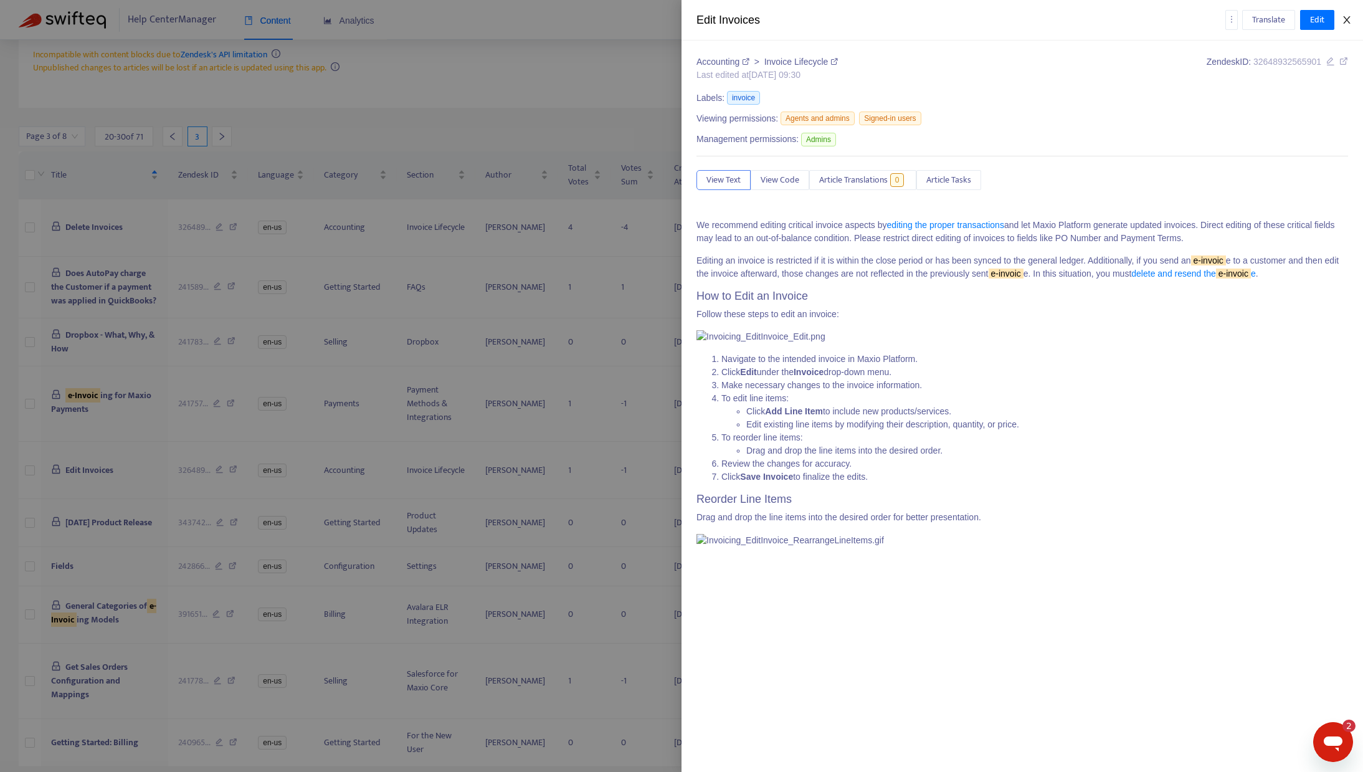
click at [1351, 23] on button "Close" at bounding box center [1346, 20] width 17 height 12
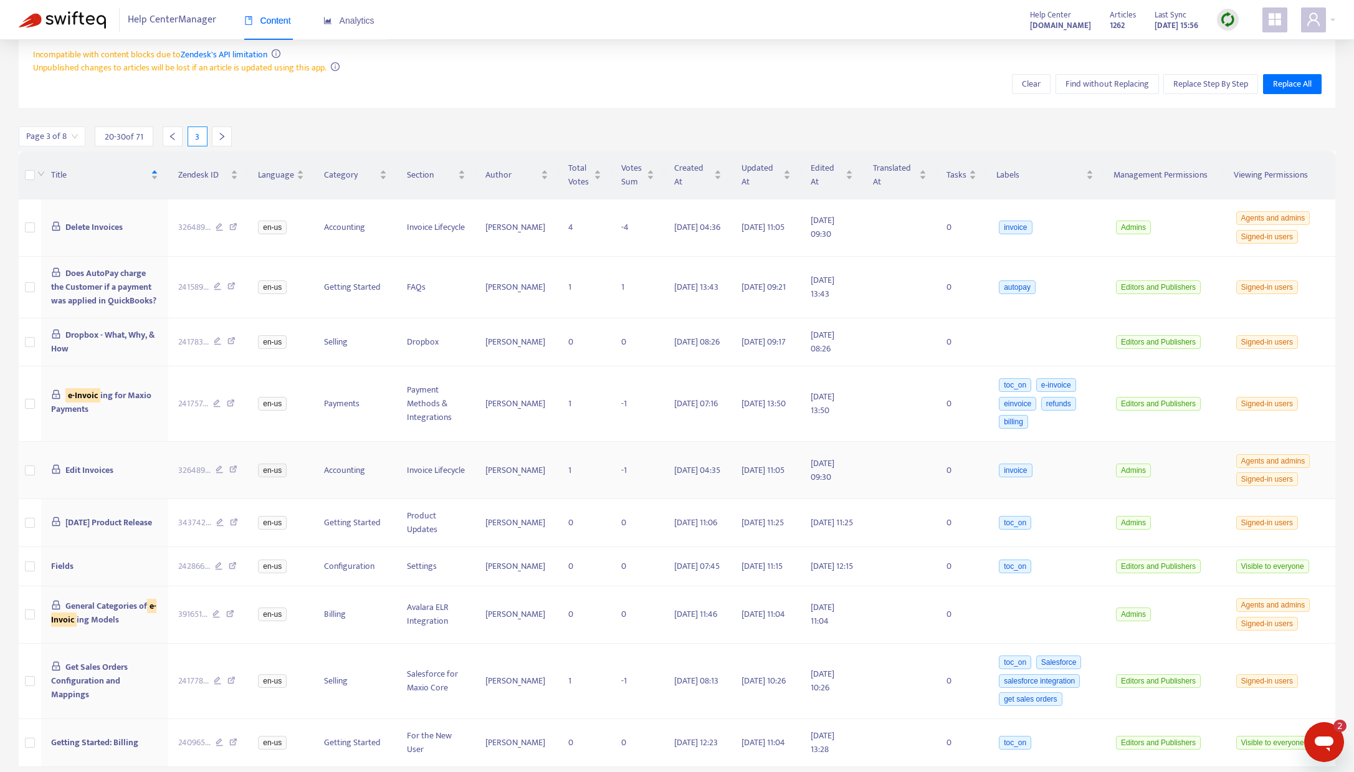
click at [234, 465] on icon at bounding box center [233, 470] width 8 height 11
click at [231, 464] on div "326489 ..." at bounding box center [208, 471] width 60 height 14
click at [236, 465] on icon at bounding box center [233, 470] width 8 height 11
click at [238, 518] on icon at bounding box center [234, 523] width 8 height 11
click at [236, 562] on icon at bounding box center [233, 567] width 8 height 11
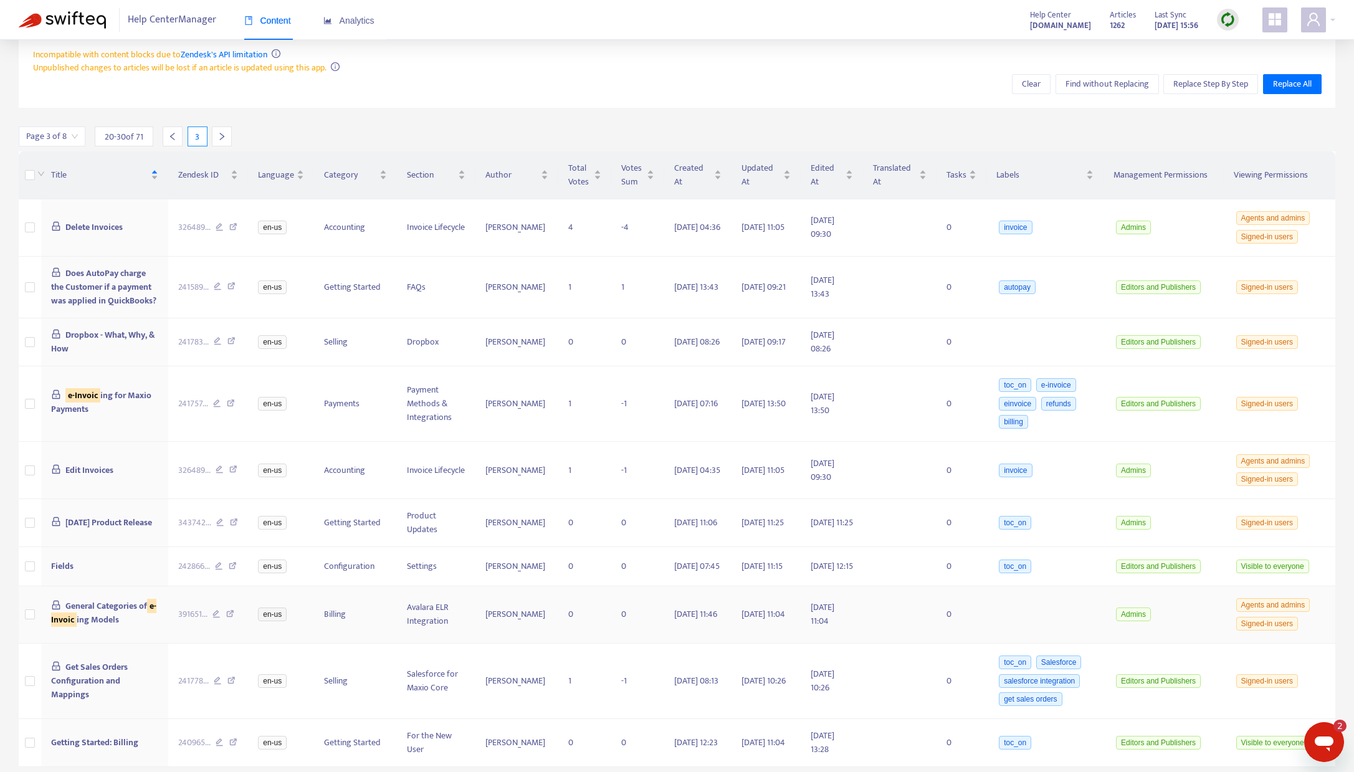
click at [234, 612] on icon at bounding box center [230, 615] width 8 height 11
click at [235, 680] on icon at bounding box center [231, 682] width 8 height 11
click at [237, 740] on icon at bounding box center [233, 743] width 8 height 11
click at [235, 741] on icon at bounding box center [233, 743] width 8 height 11
click at [172, 132] on icon "left" at bounding box center [172, 136] width 9 height 9
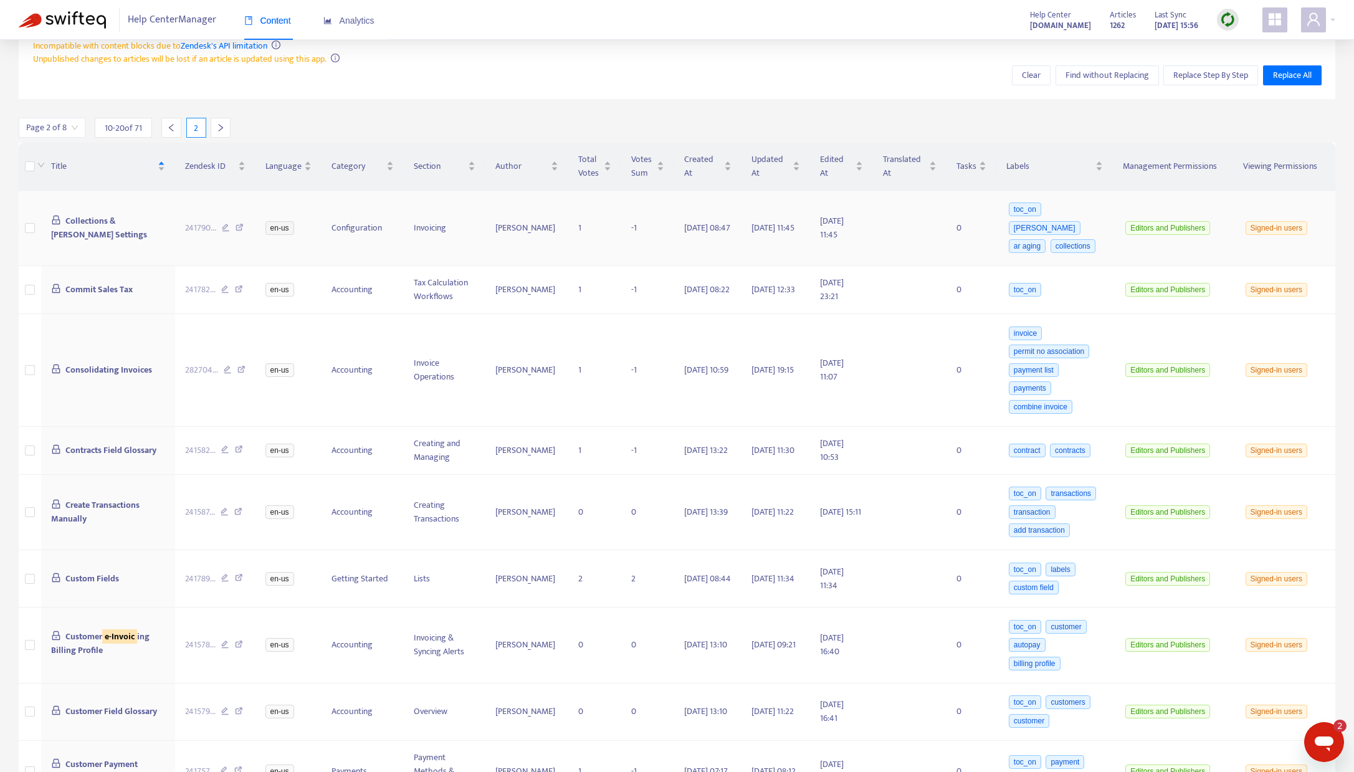
click at [236, 224] on icon at bounding box center [239, 229] width 8 height 11
click at [239, 285] on icon at bounding box center [239, 290] width 8 height 11
click at [237, 366] on icon at bounding box center [241, 371] width 8 height 11
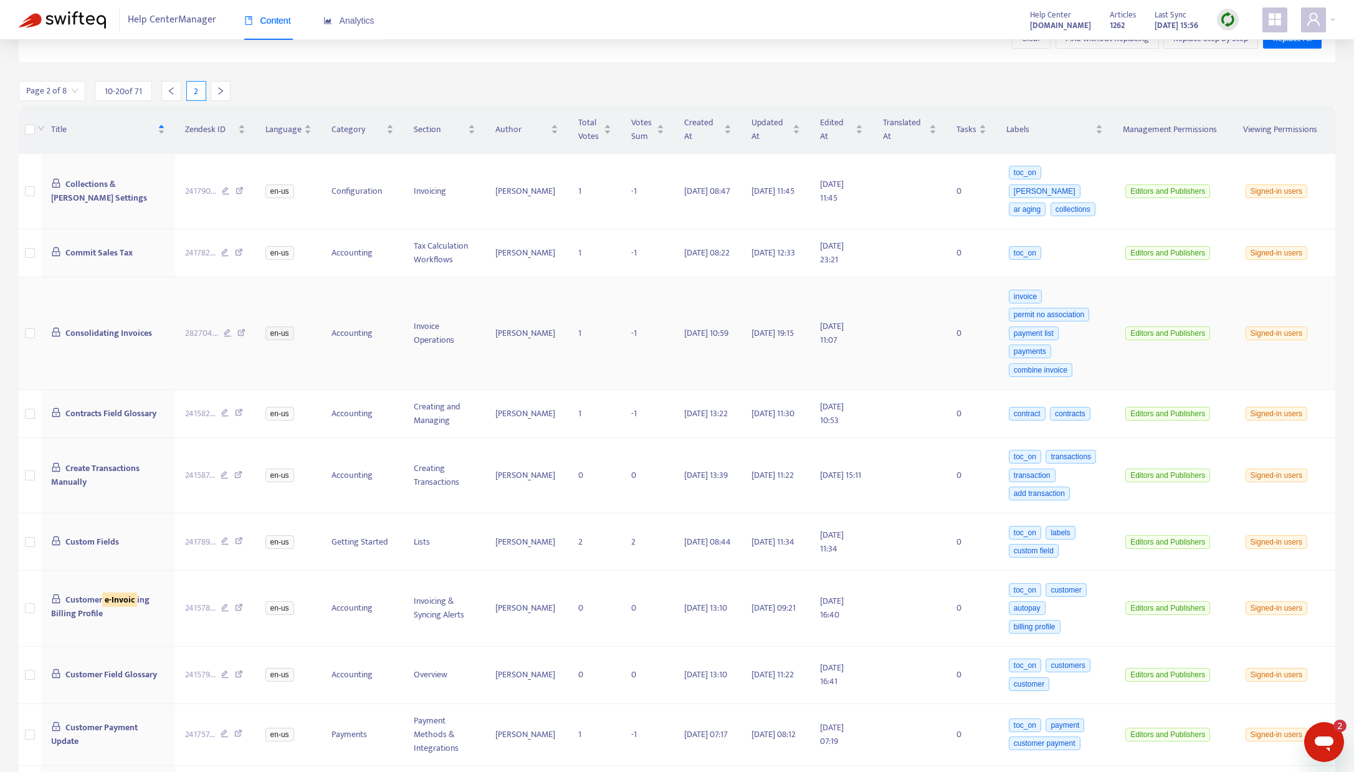
scroll to position [260, 0]
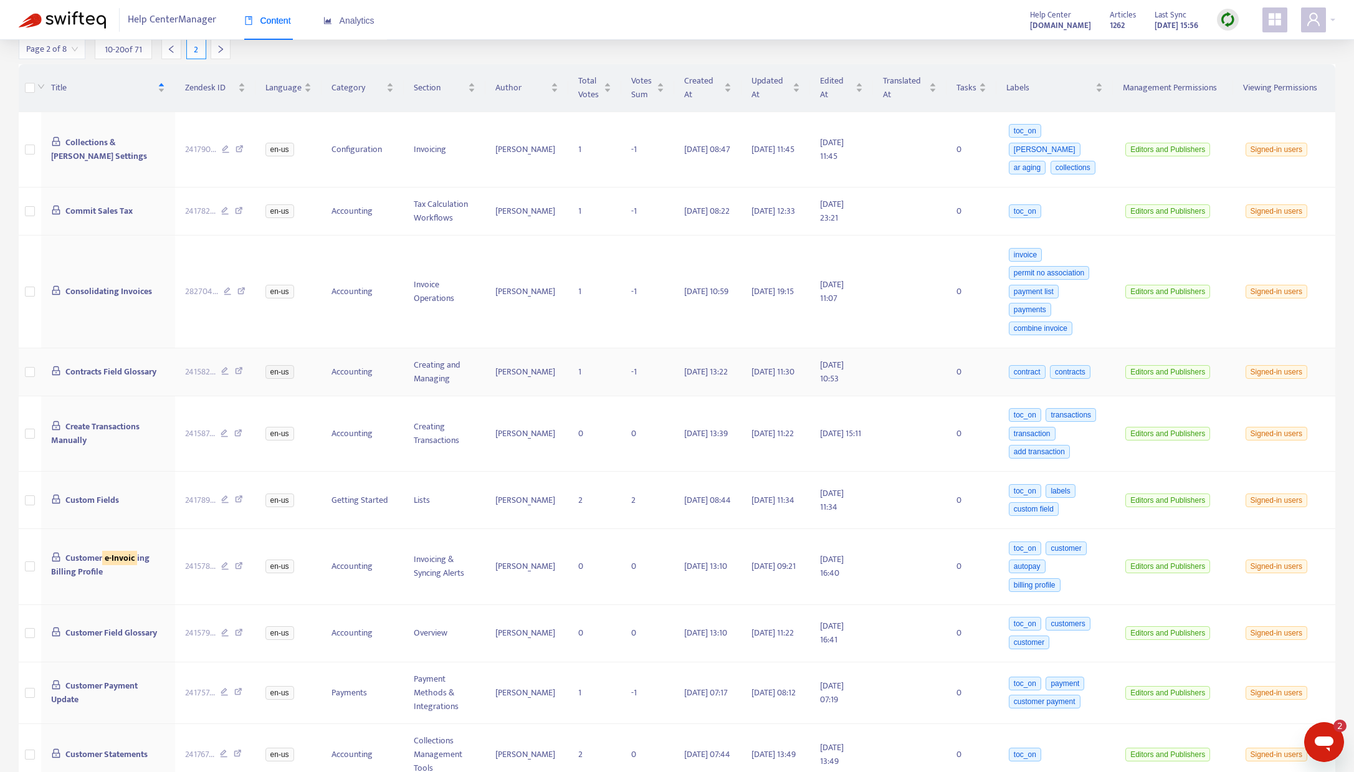
click at [237, 367] on icon at bounding box center [239, 372] width 8 height 11
click at [235, 429] on icon at bounding box center [238, 434] width 8 height 11
click at [237, 495] on icon at bounding box center [239, 500] width 8 height 11
click at [236, 562] on icon at bounding box center [239, 567] width 8 height 11
click at [239, 629] on icon at bounding box center [239, 634] width 8 height 11
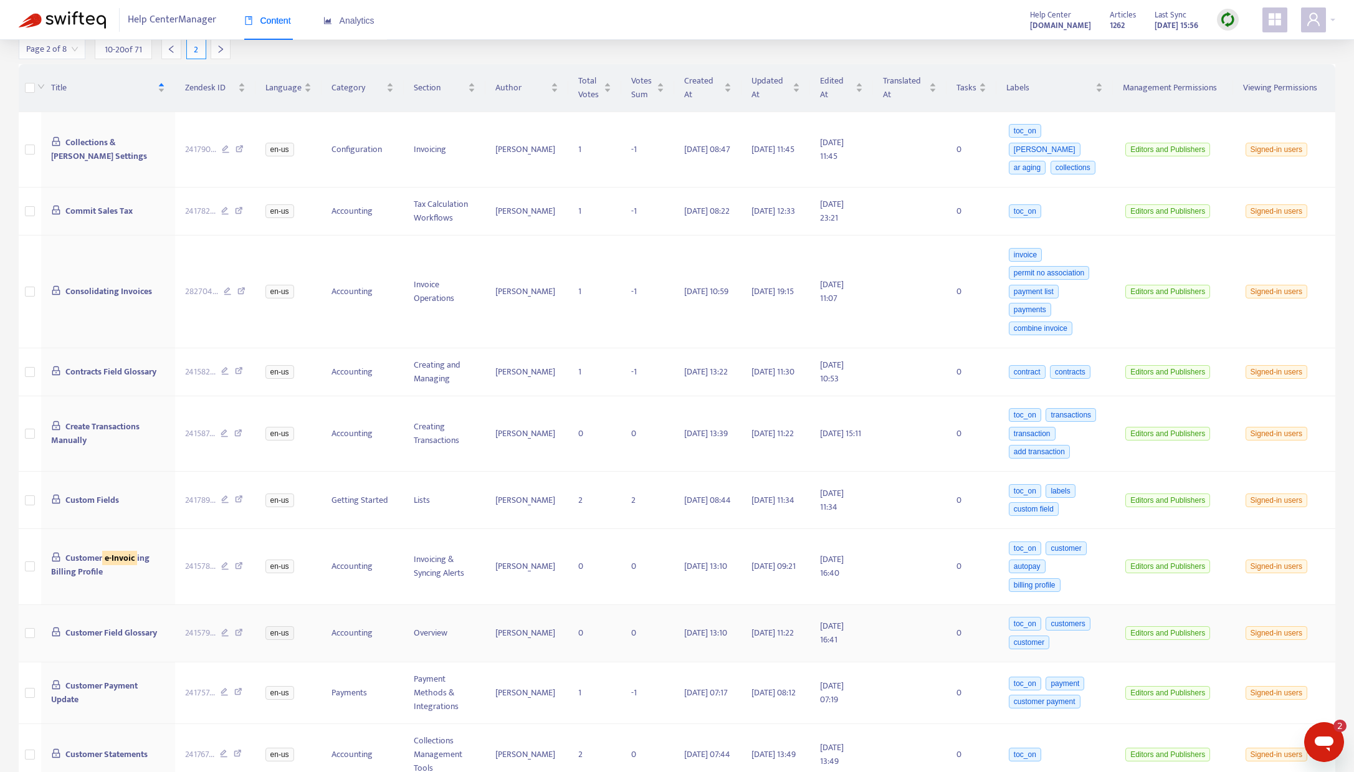
click at [235, 629] on icon at bounding box center [239, 634] width 8 height 11
click at [239, 688] on icon at bounding box center [238, 693] width 8 height 11
click at [237, 749] on icon at bounding box center [238, 754] width 8 height 11
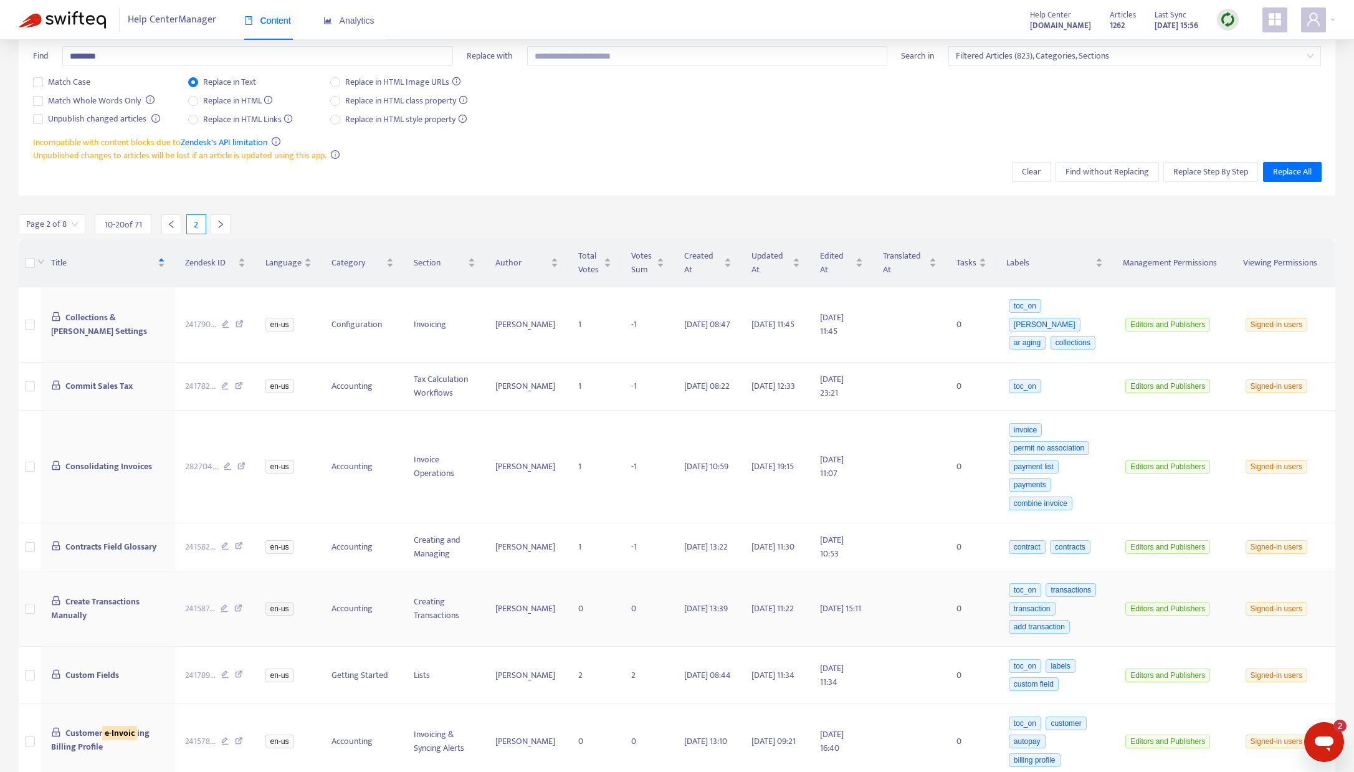
scroll to position [0, 0]
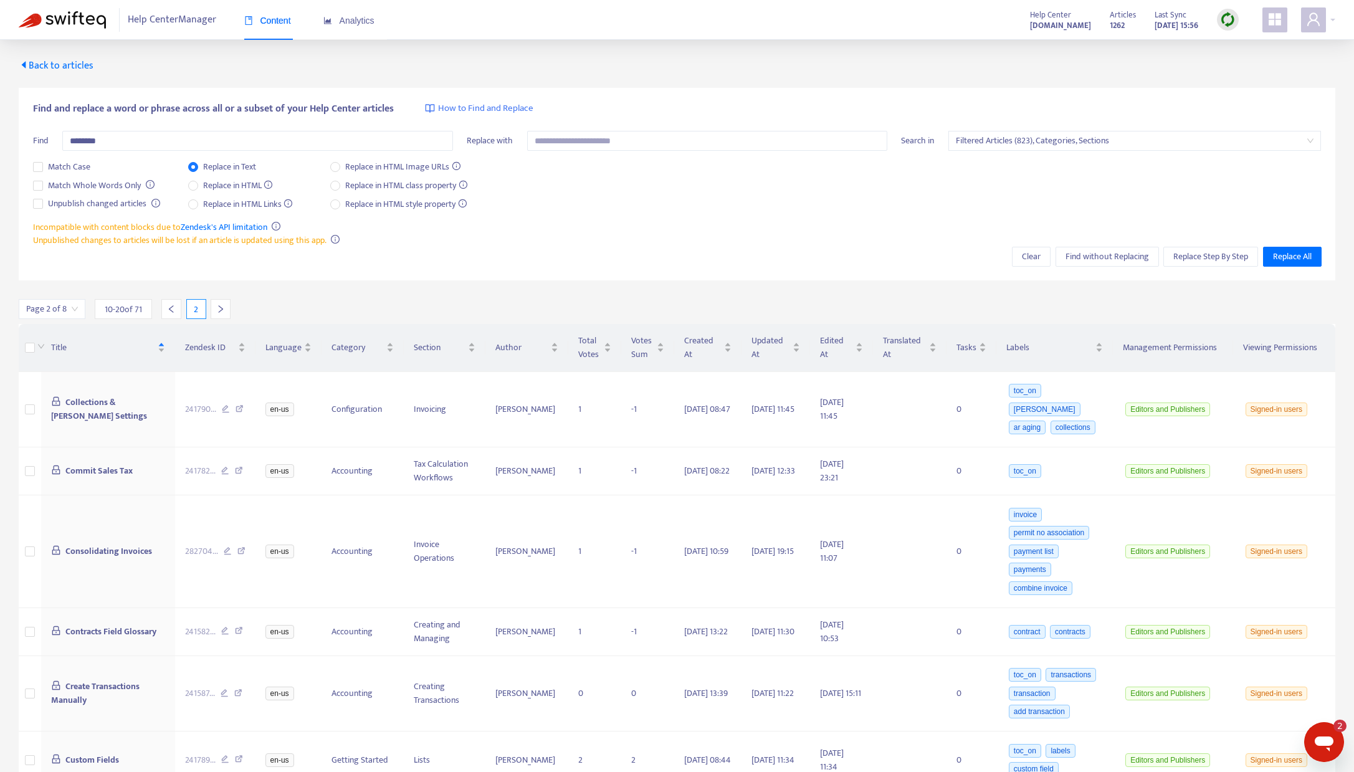
click at [169, 306] on icon "left" at bounding box center [171, 309] width 9 height 9
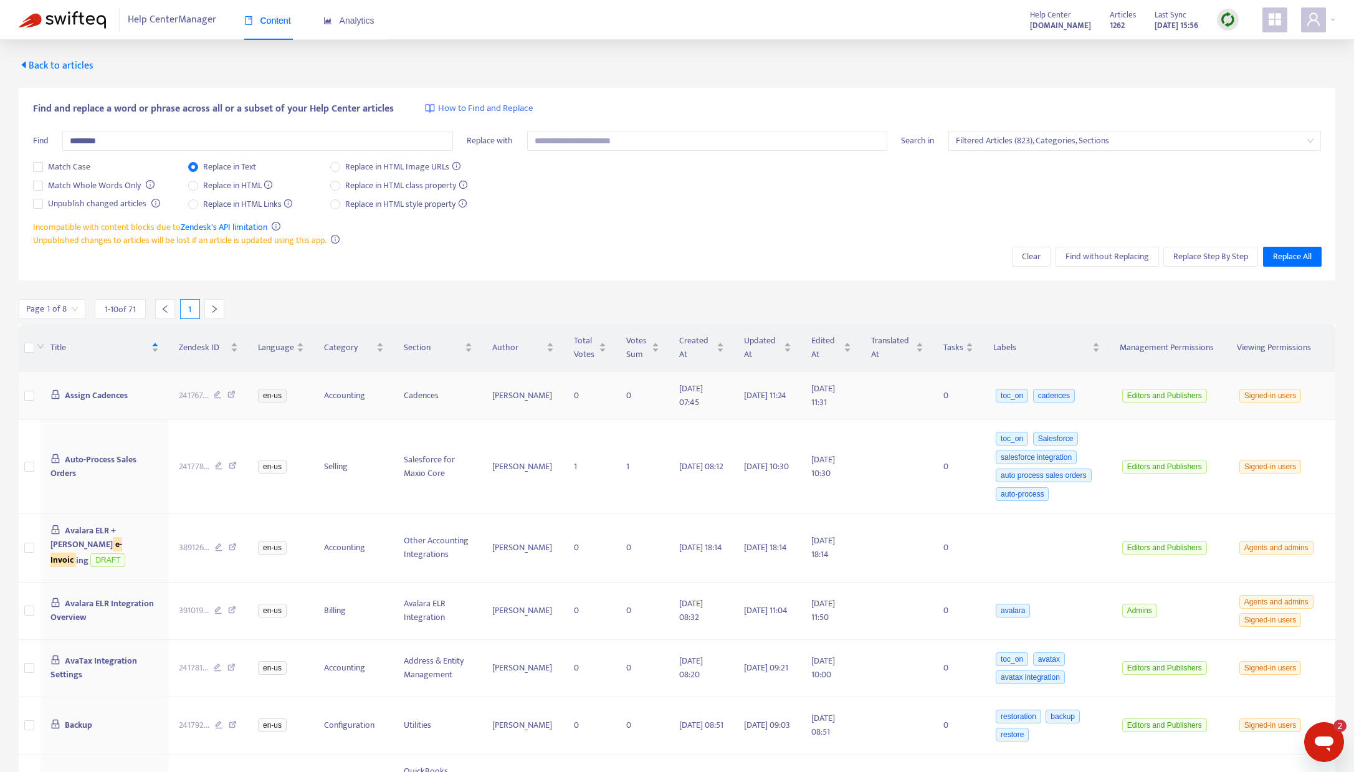
click at [214, 394] on icon at bounding box center [218, 396] width 8 height 11
click at [229, 465] on icon at bounding box center [233, 467] width 8 height 11
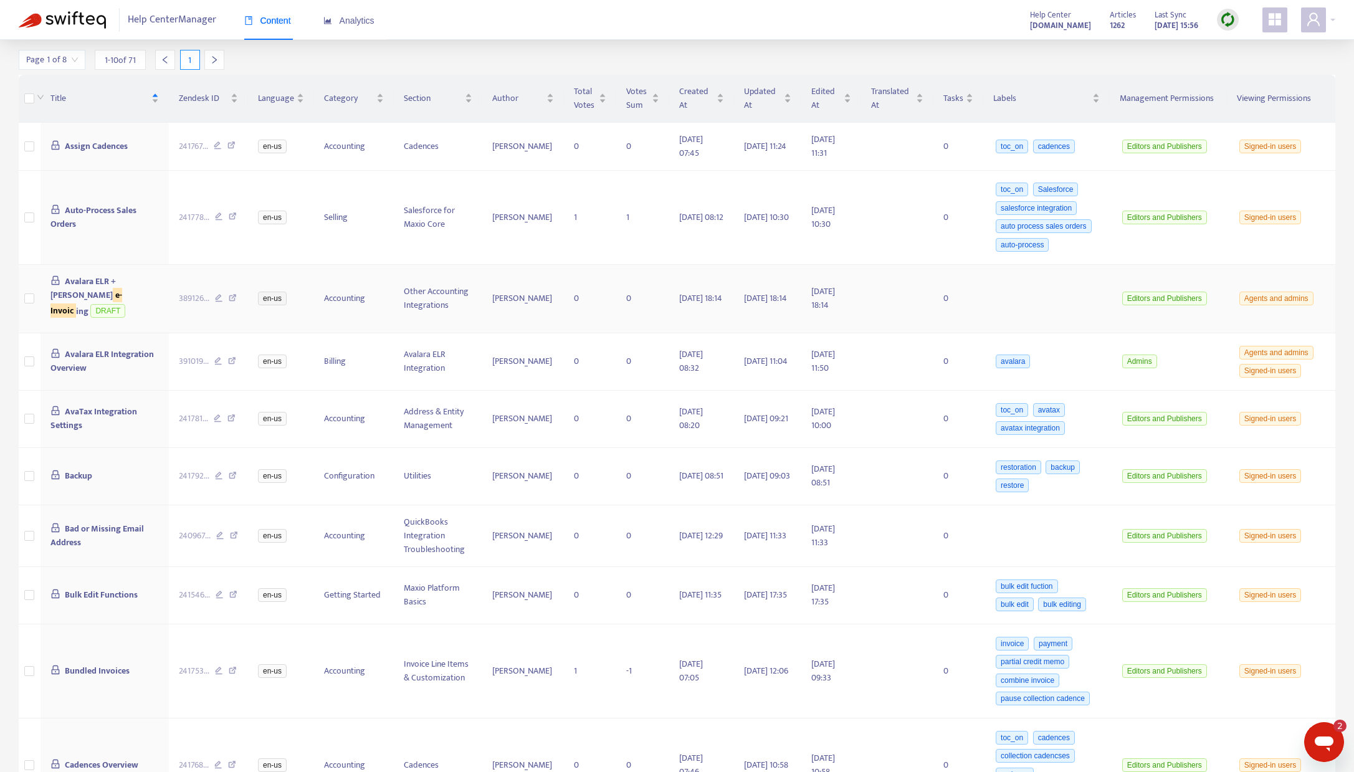
scroll to position [280, 0]
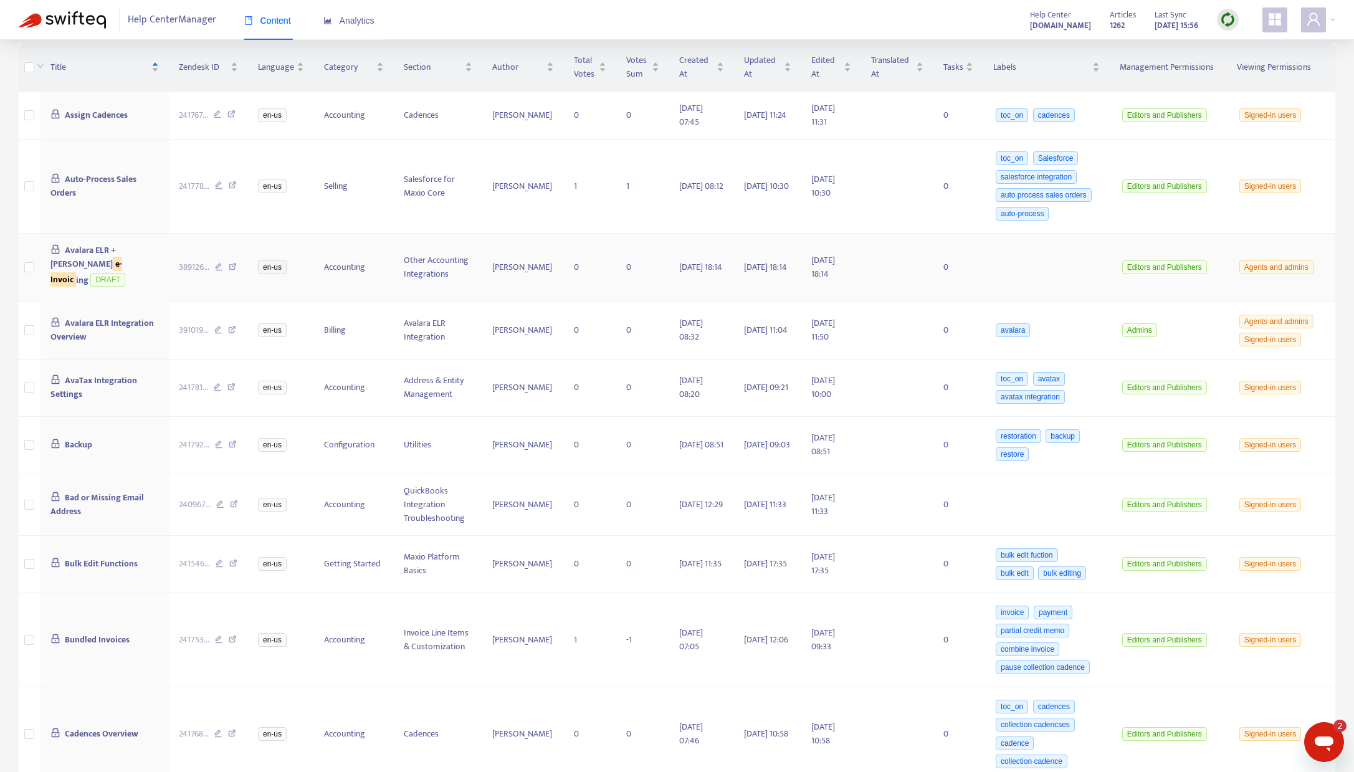
click at [229, 263] on icon at bounding box center [233, 268] width 8 height 11
click at [228, 326] on icon at bounding box center [232, 331] width 8 height 11
click at [216, 381] on div "241781 ..." at bounding box center [208, 388] width 59 height 14
click at [227, 383] on icon at bounding box center [231, 388] width 8 height 11
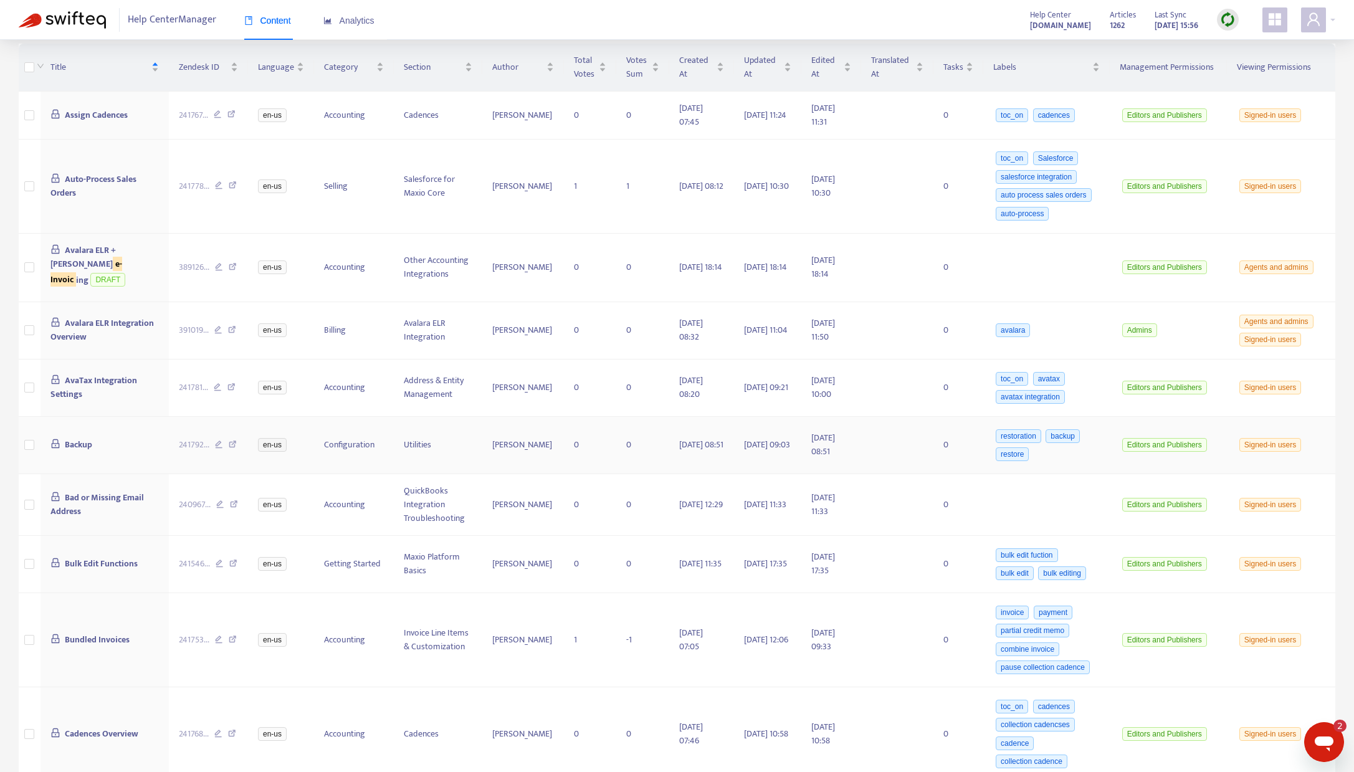
click at [229, 440] on icon at bounding box center [233, 445] width 8 height 11
click at [230, 500] on icon at bounding box center [234, 505] width 8 height 11
click at [229, 559] on icon at bounding box center [233, 564] width 8 height 11
click at [229, 635] on icon at bounding box center [233, 640] width 8 height 11
click at [228, 730] on icon at bounding box center [232, 735] width 8 height 11
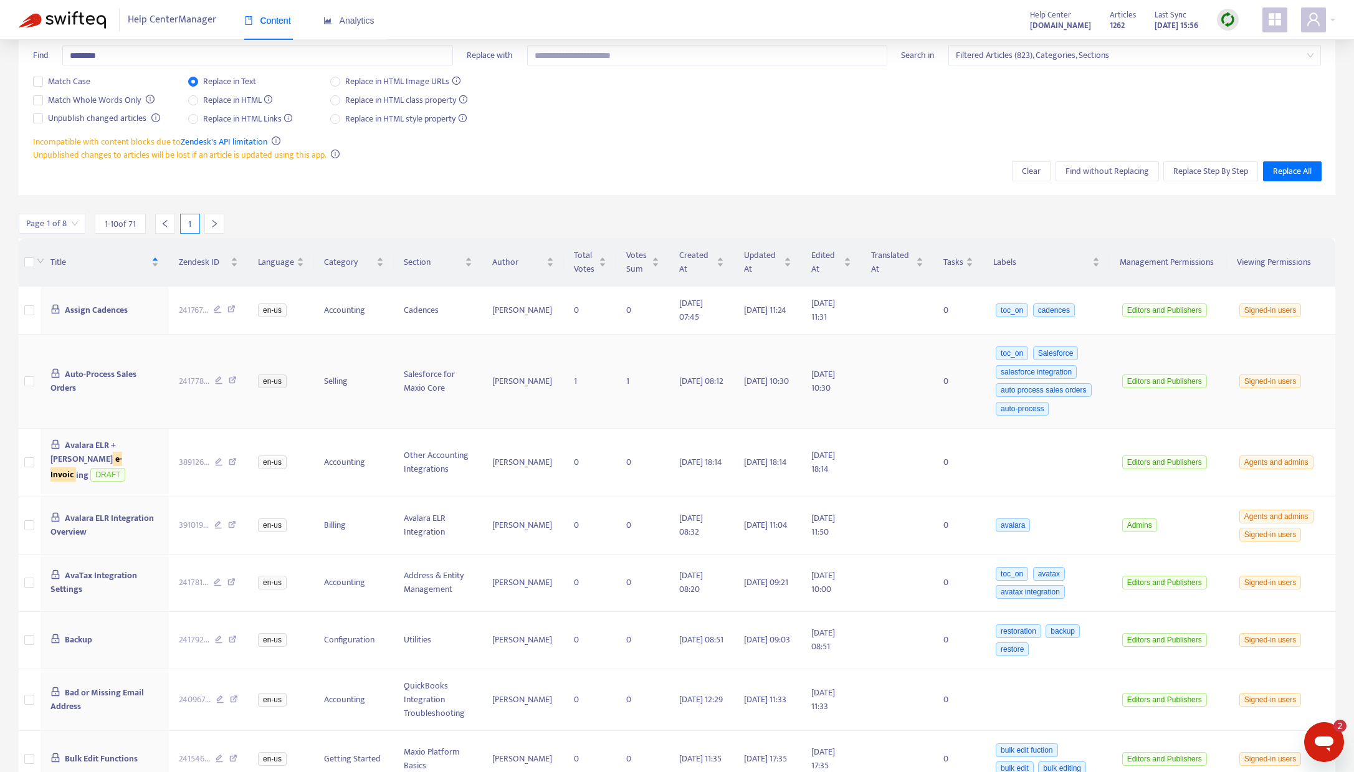
scroll to position [0, 0]
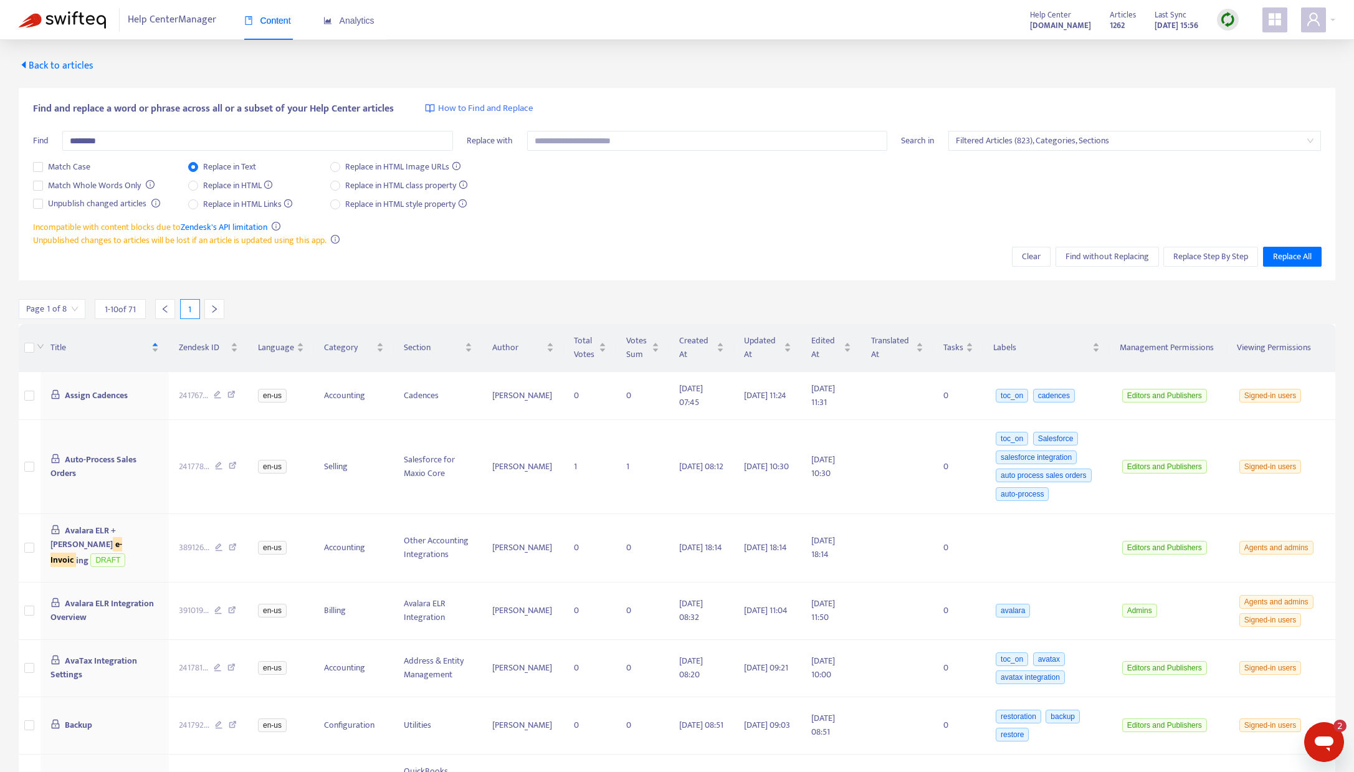
click at [161, 307] on icon "left" at bounding box center [165, 309] width 9 height 9
click at [405, 240] on div "Incompatible with content blocks due to Zendesk's API limitation Unpublished ch…" at bounding box center [677, 234] width 1288 height 26
click at [217, 310] on icon "right" at bounding box center [214, 309] width 9 height 9
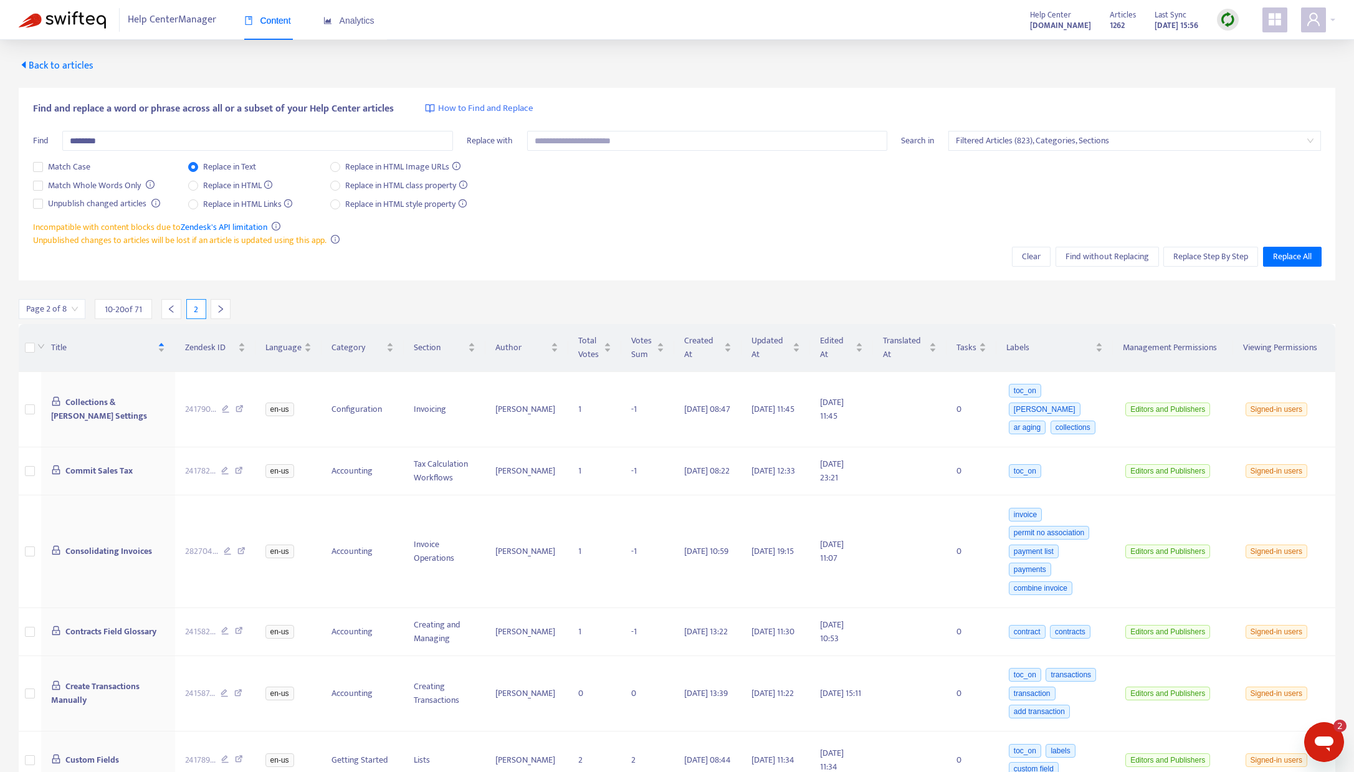
click at [175, 313] on icon "left" at bounding box center [171, 309] width 9 height 9
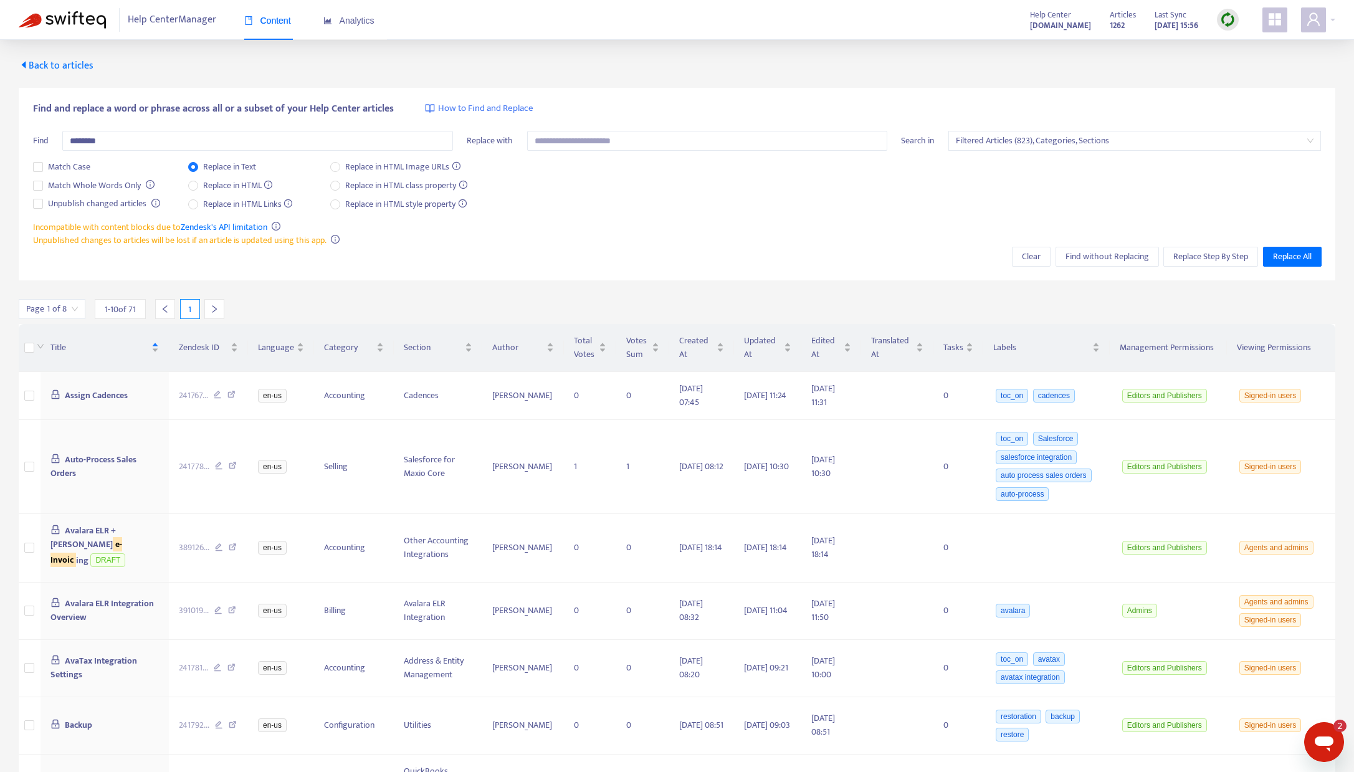
click at [175, 313] on div at bounding box center [165, 309] width 20 height 20
